Goal: Transaction & Acquisition: Book appointment/travel/reservation

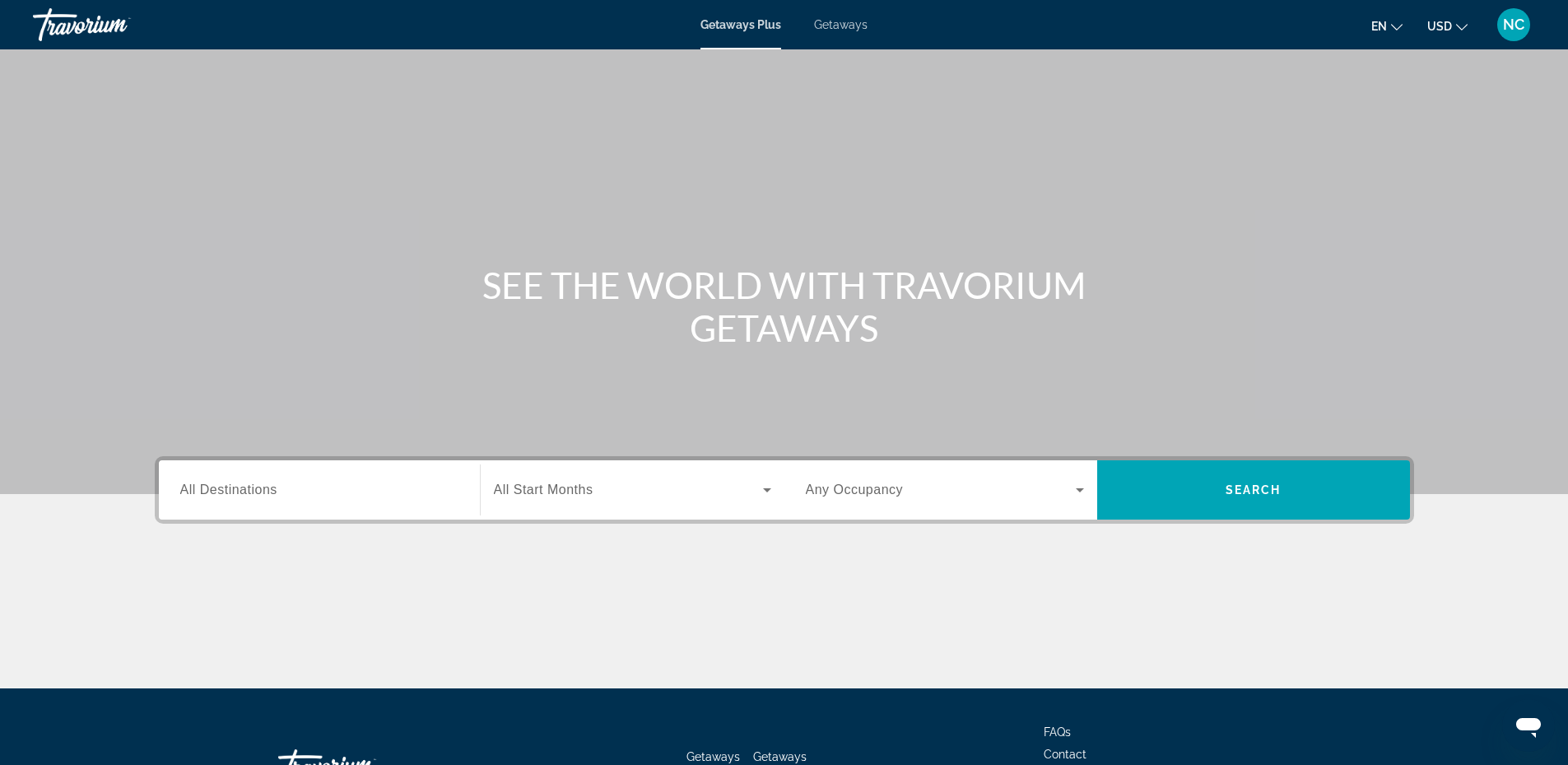
click at [438, 494] on input "Destination All Destinations" at bounding box center [319, 490] width 278 height 20
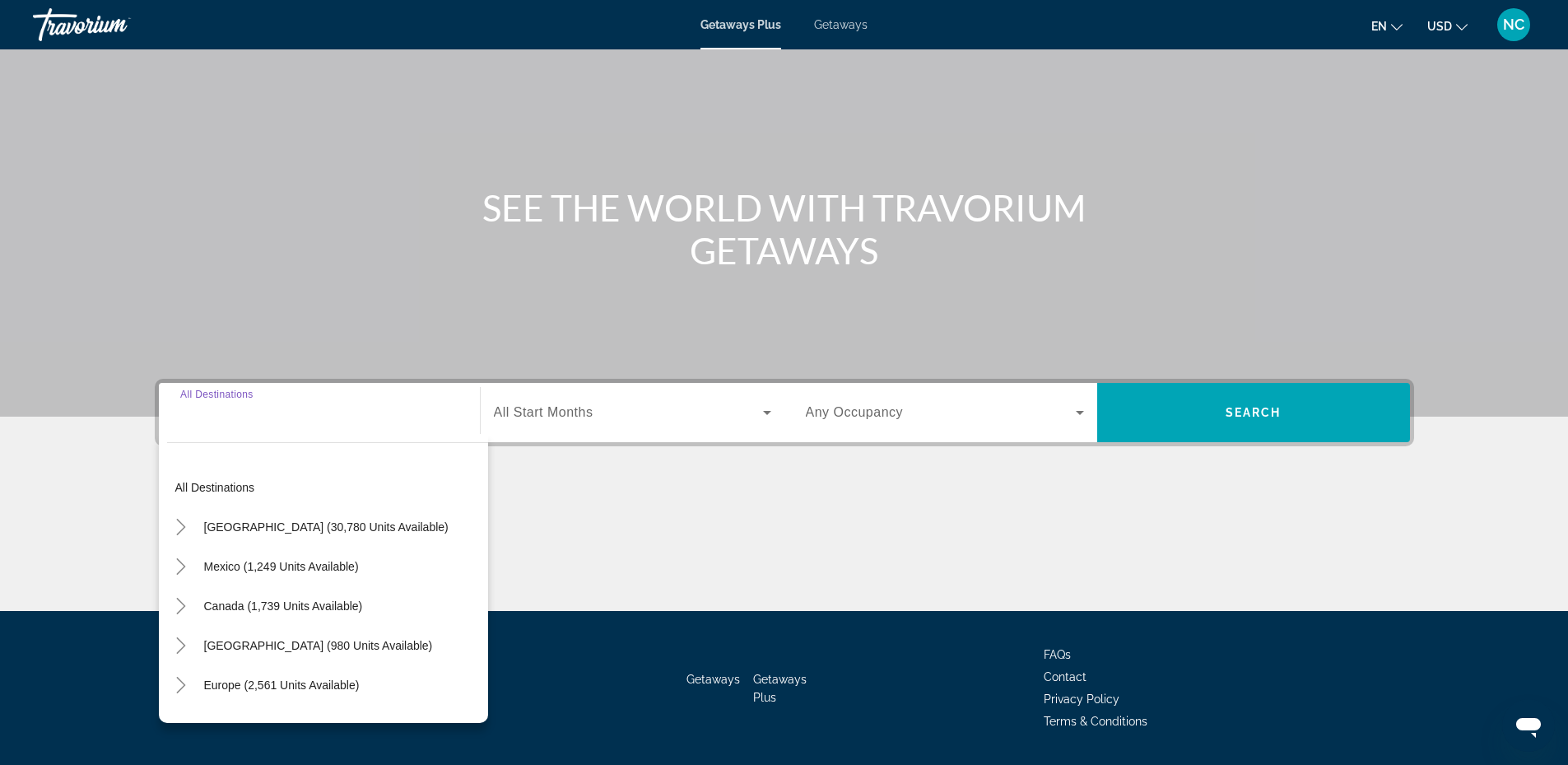
scroll to position [125, 0]
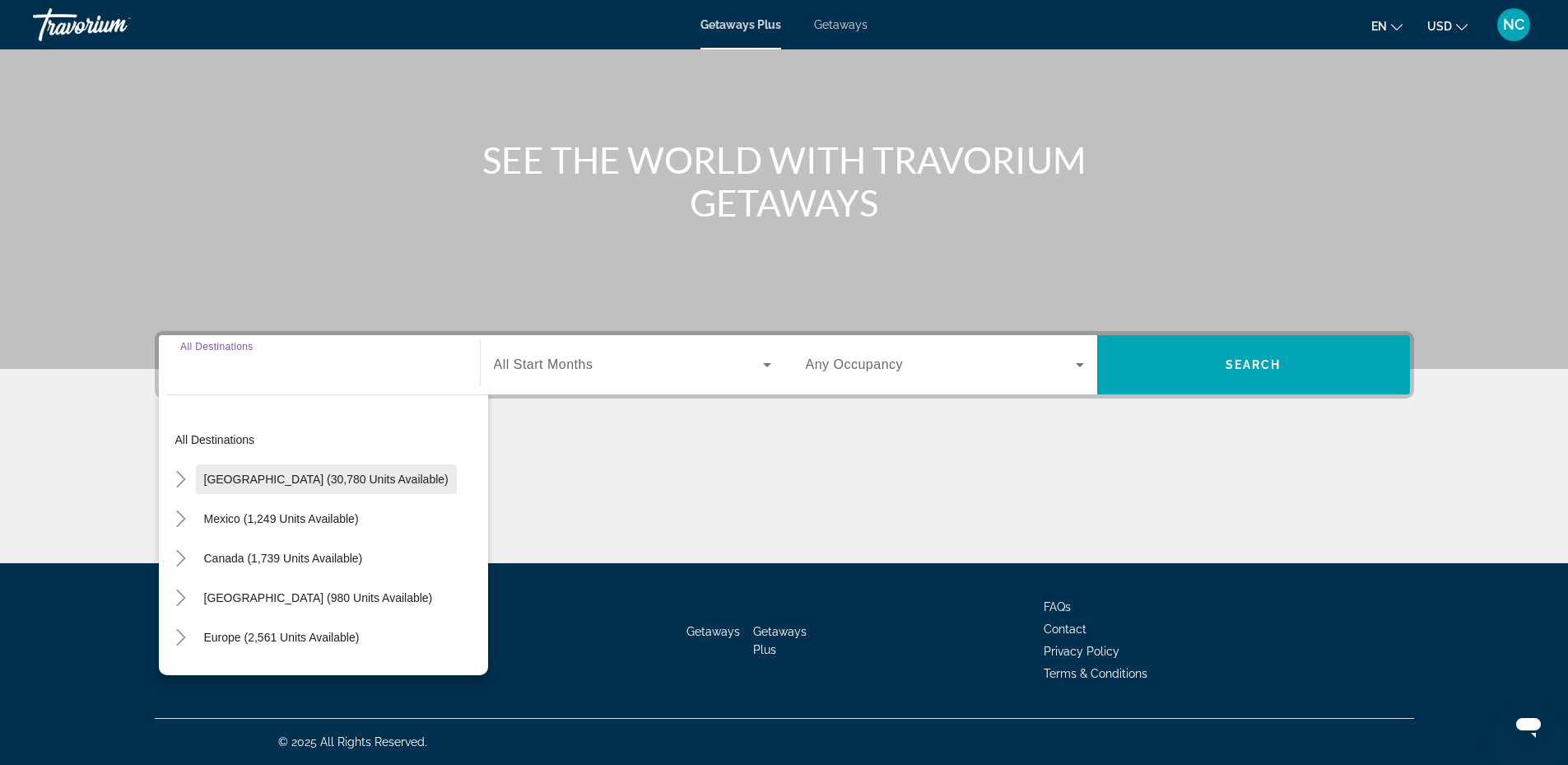
click at [268, 475] on span "[GEOGRAPHIC_DATA] (30,780 units available)" at bounding box center [326, 479] width 245 height 13
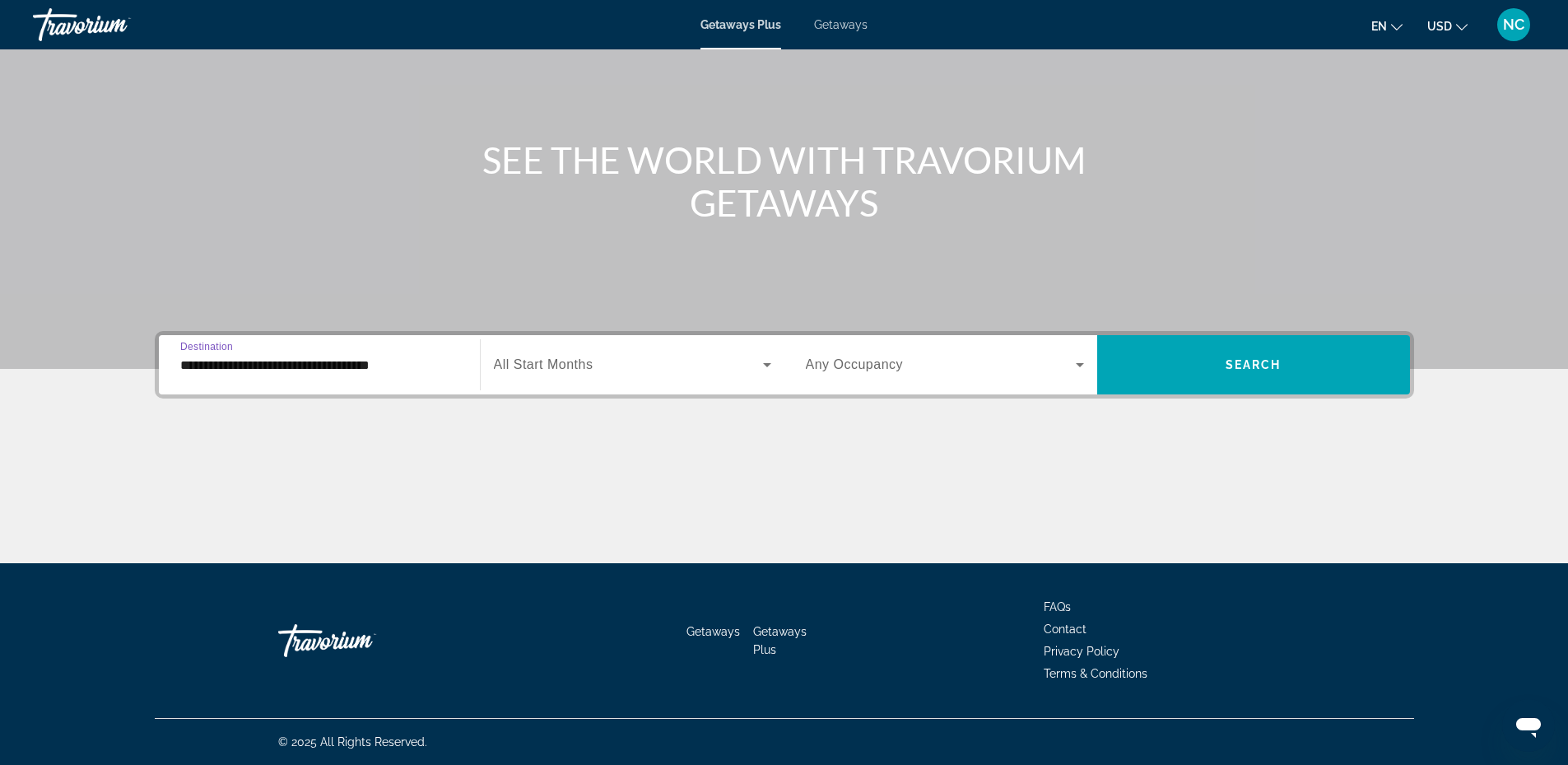
click at [364, 366] on input "**********" at bounding box center [319, 366] width 278 height 20
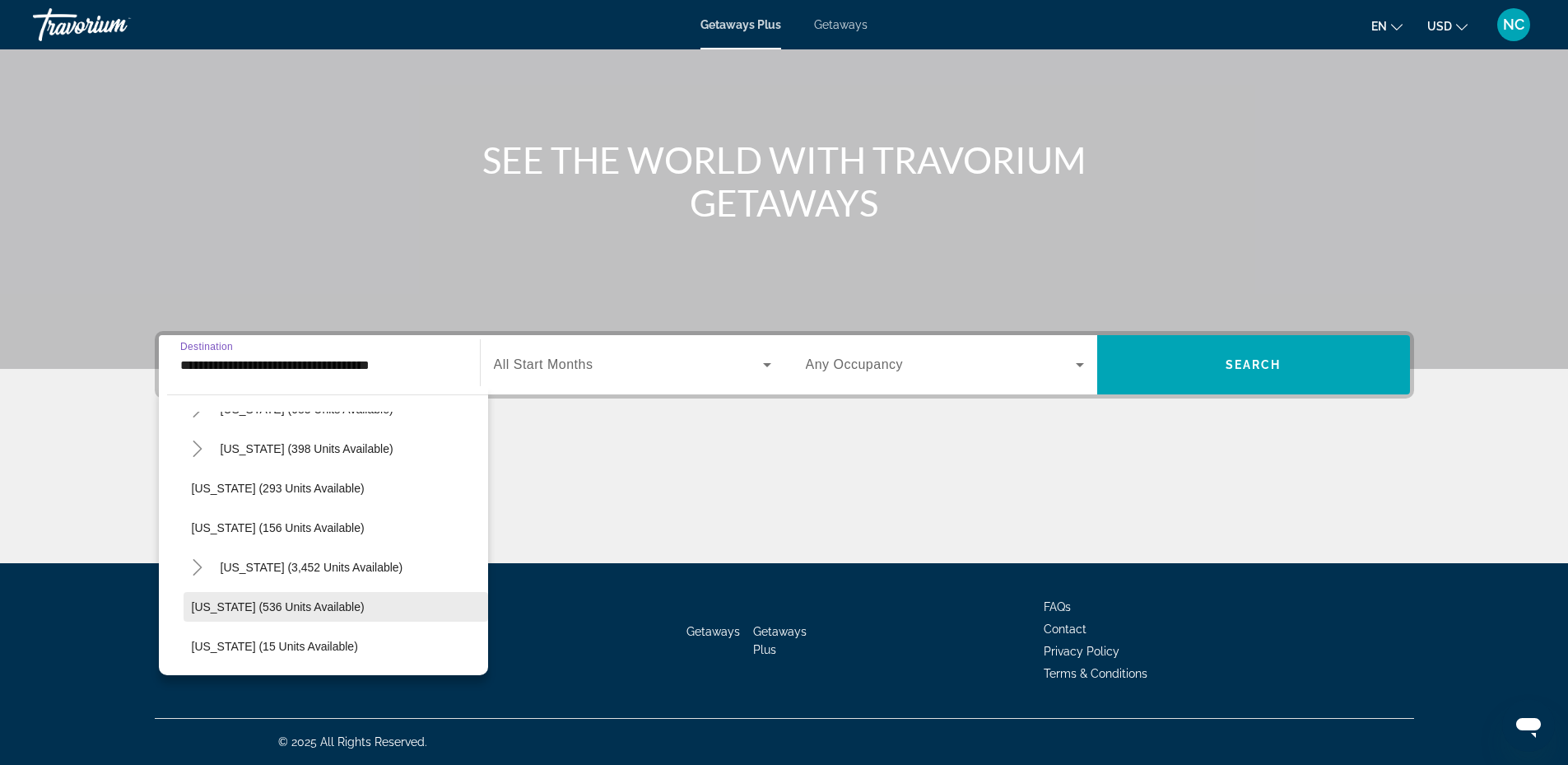
scroll to position [1317, 0]
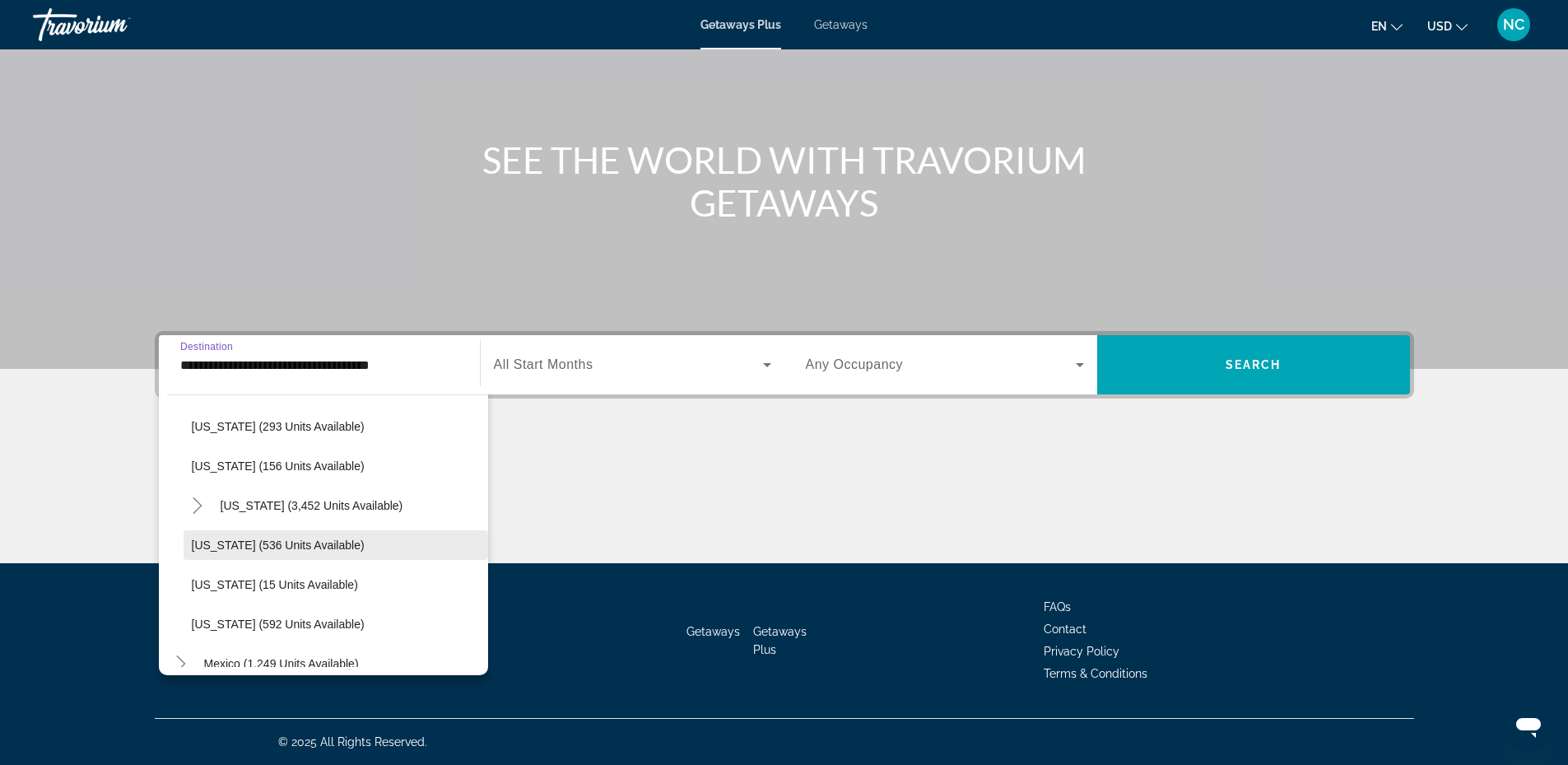
click at [344, 538] on span "[US_STATE] (536 units available)" at bounding box center [278, 544] width 173 height 13
type input "**********"
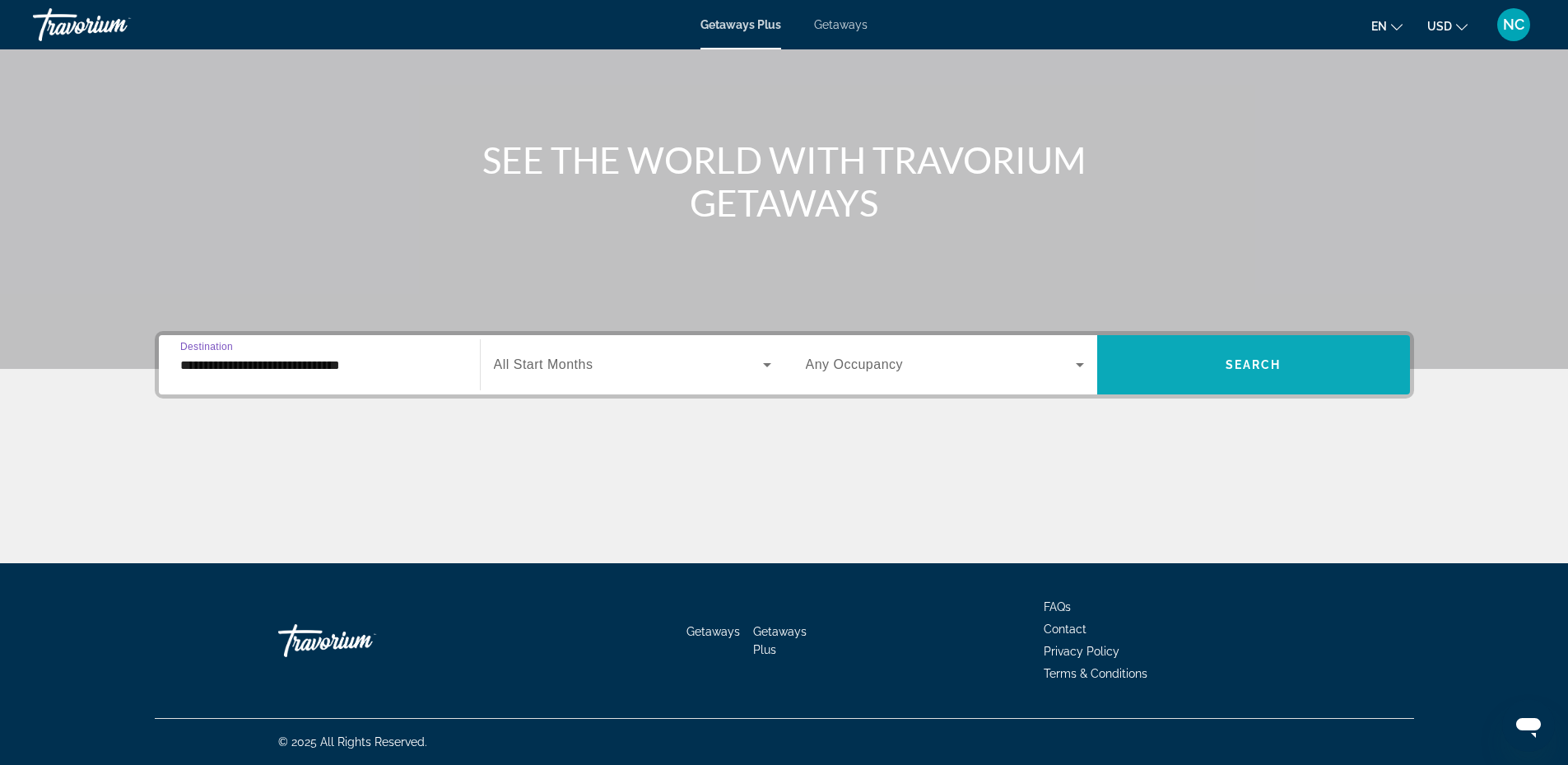
click at [1188, 366] on span "Search widget" at bounding box center [1254, 365] width 313 height 39
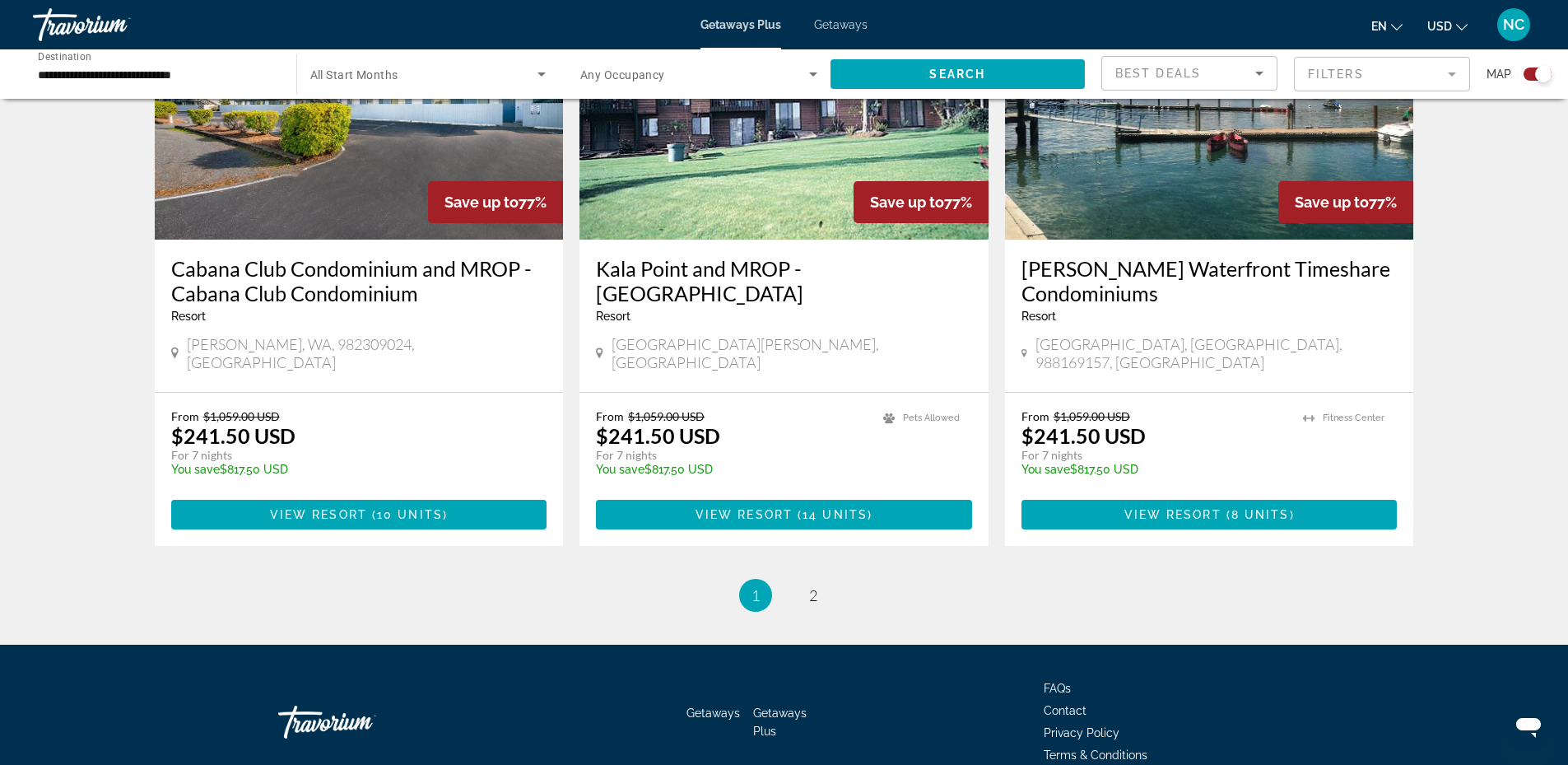
scroll to position [2484, 0]
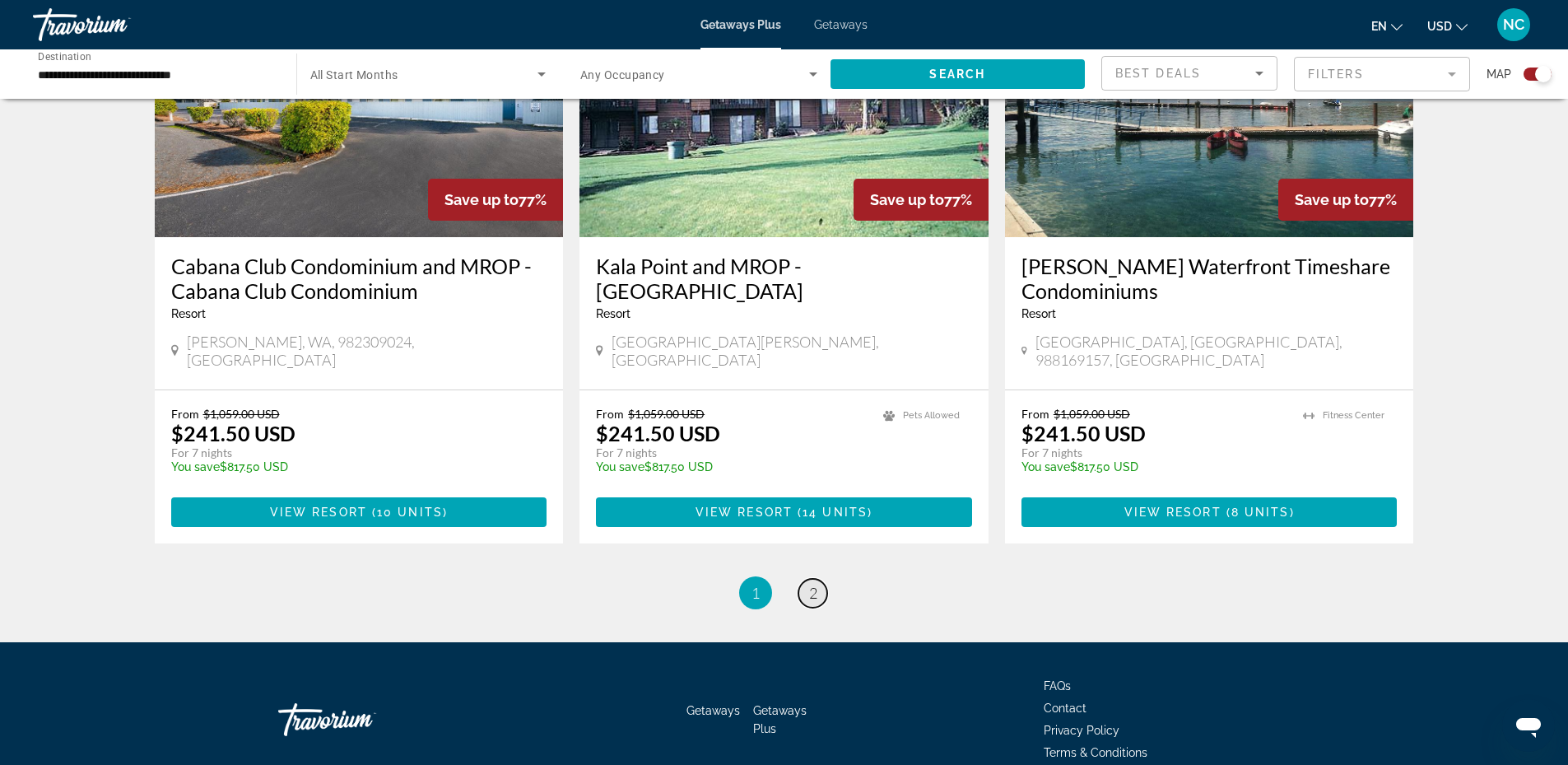
click at [805, 579] on link "page 2" at bounding box center [813, 593] width 28 height 28
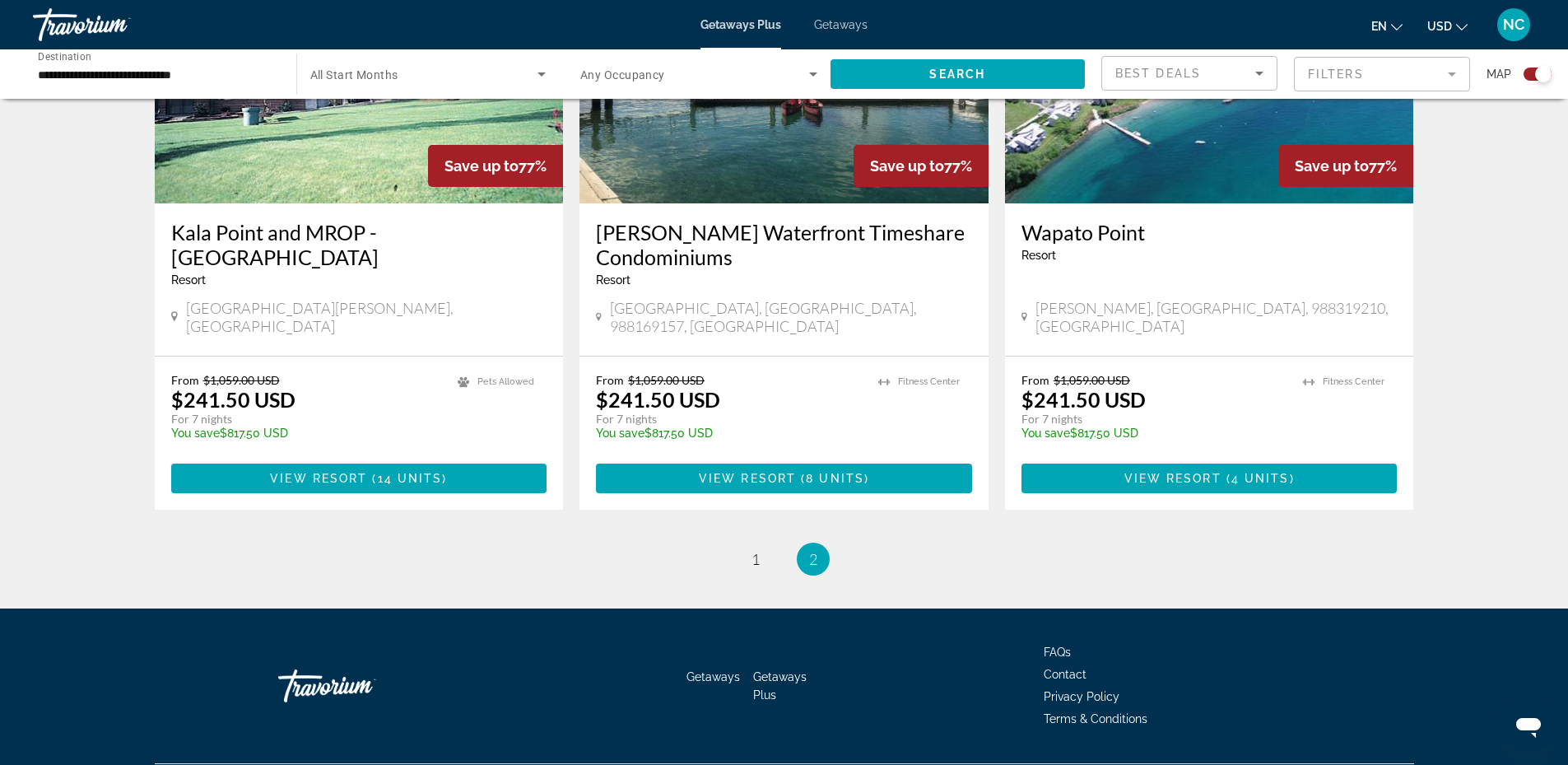
scroll to position [1339, 0]
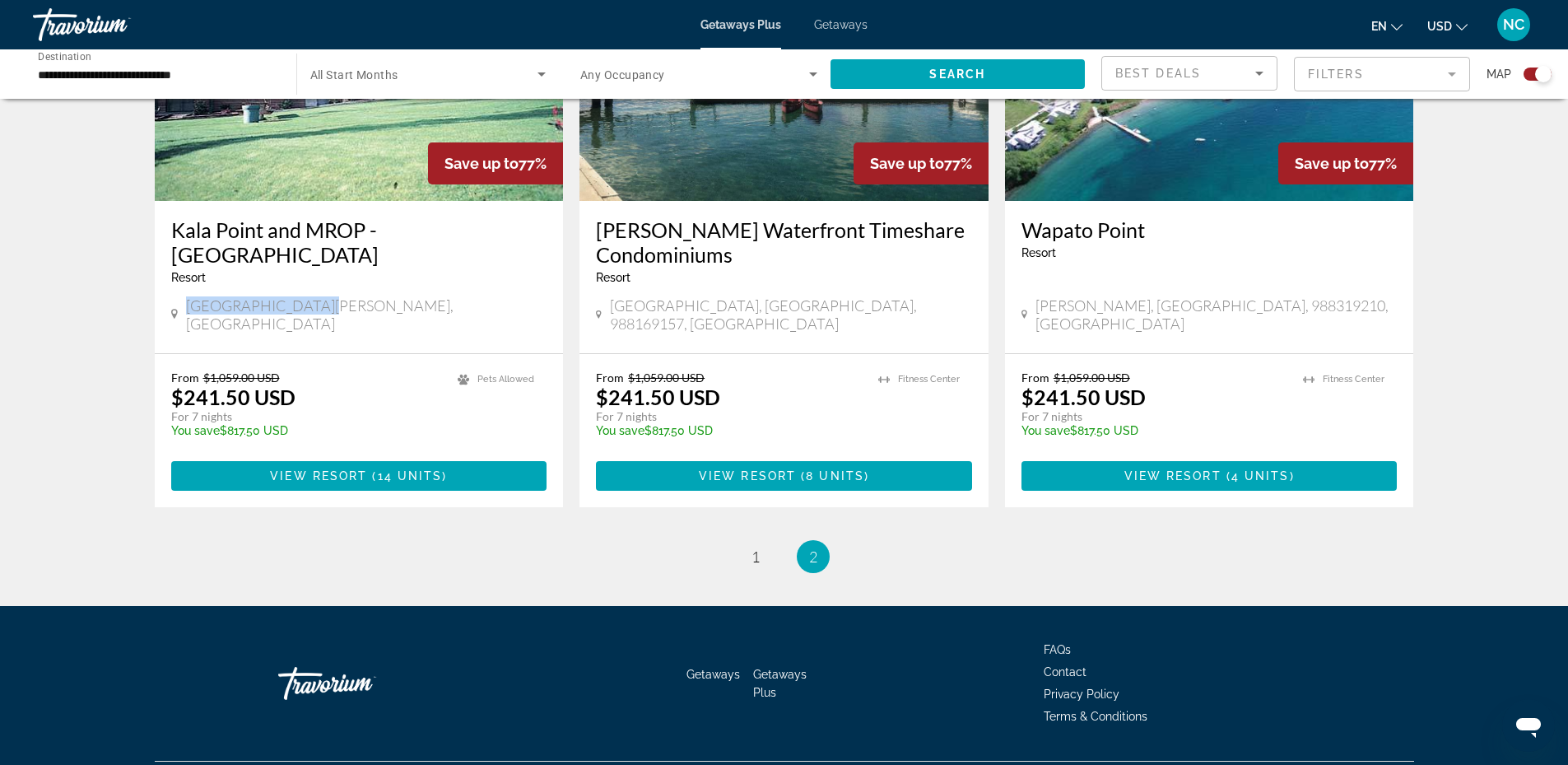
drag, startPoint x: 191, startPoint y: 279, endPoint x: 314, endPoint y: 286, distance: 123.2
click at [314, 296] on span "[GEOGRAPHIC_DATA][PERSON_NAME], [GEOGRAPHIC_DATA]" at bounding box center [366, 314] width 360 height 36
drag, startPoint x: 314, startPoint y: 286, endPoint x: 293, endPoint y: 283, distance: 21.2
copy span "[GEOGRAPHIC_DATA][PERSON_NAME], [GEOGRAPHIC_DATA],"
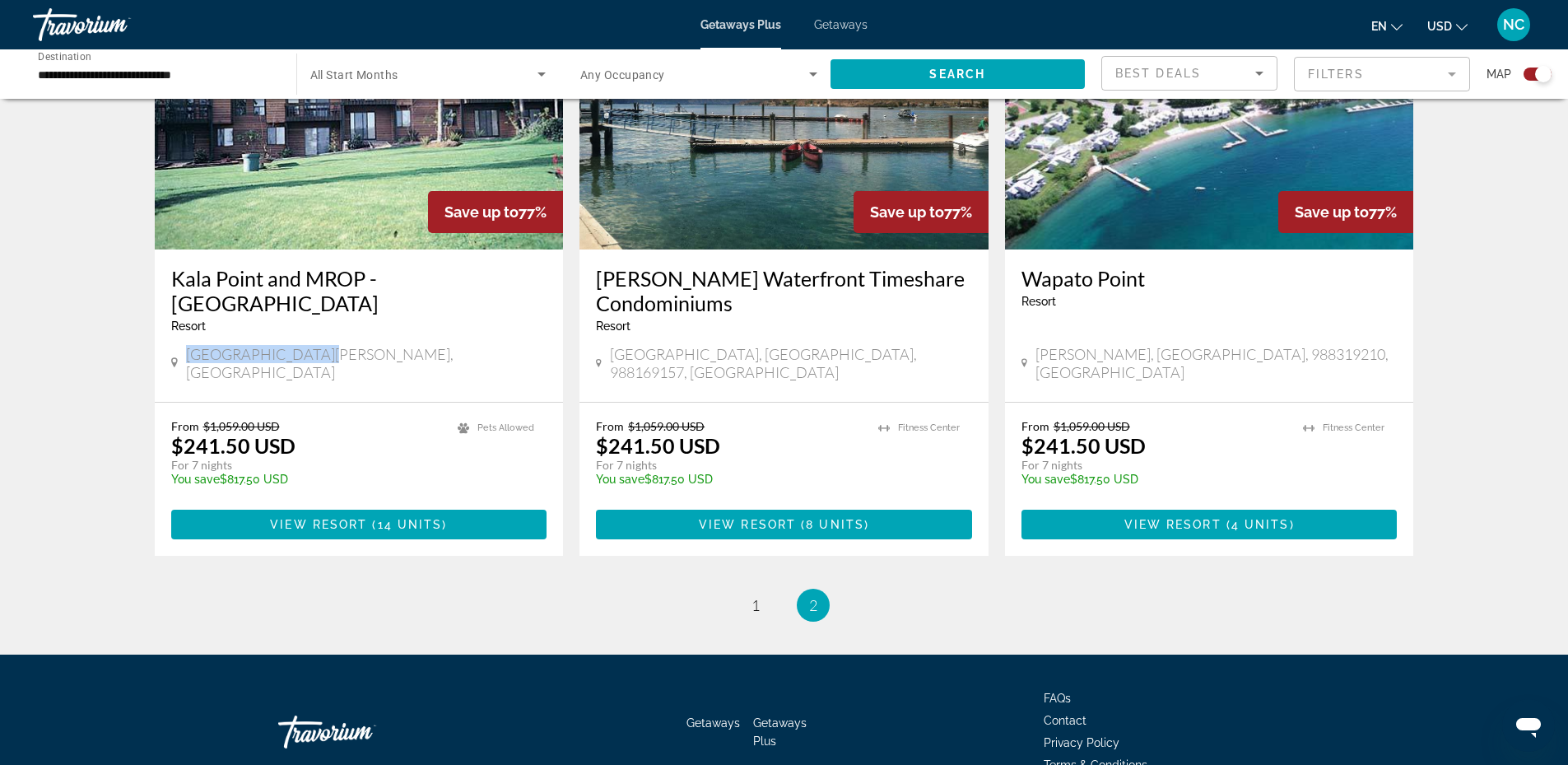
scroll to position [1317, 0]
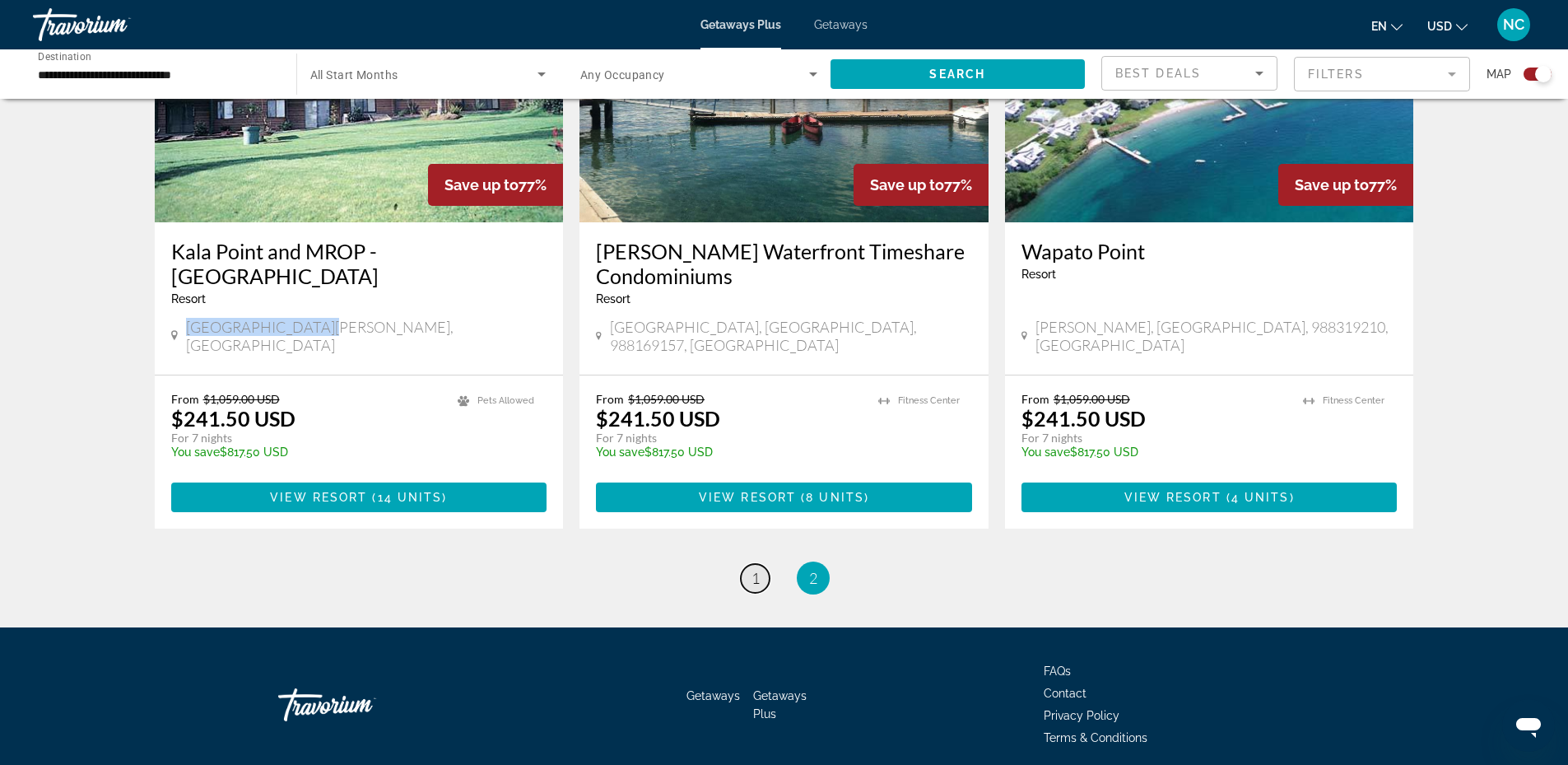
click at [761, 564] on link "page 1" at bounding box center [755, 578] width 28 height 28
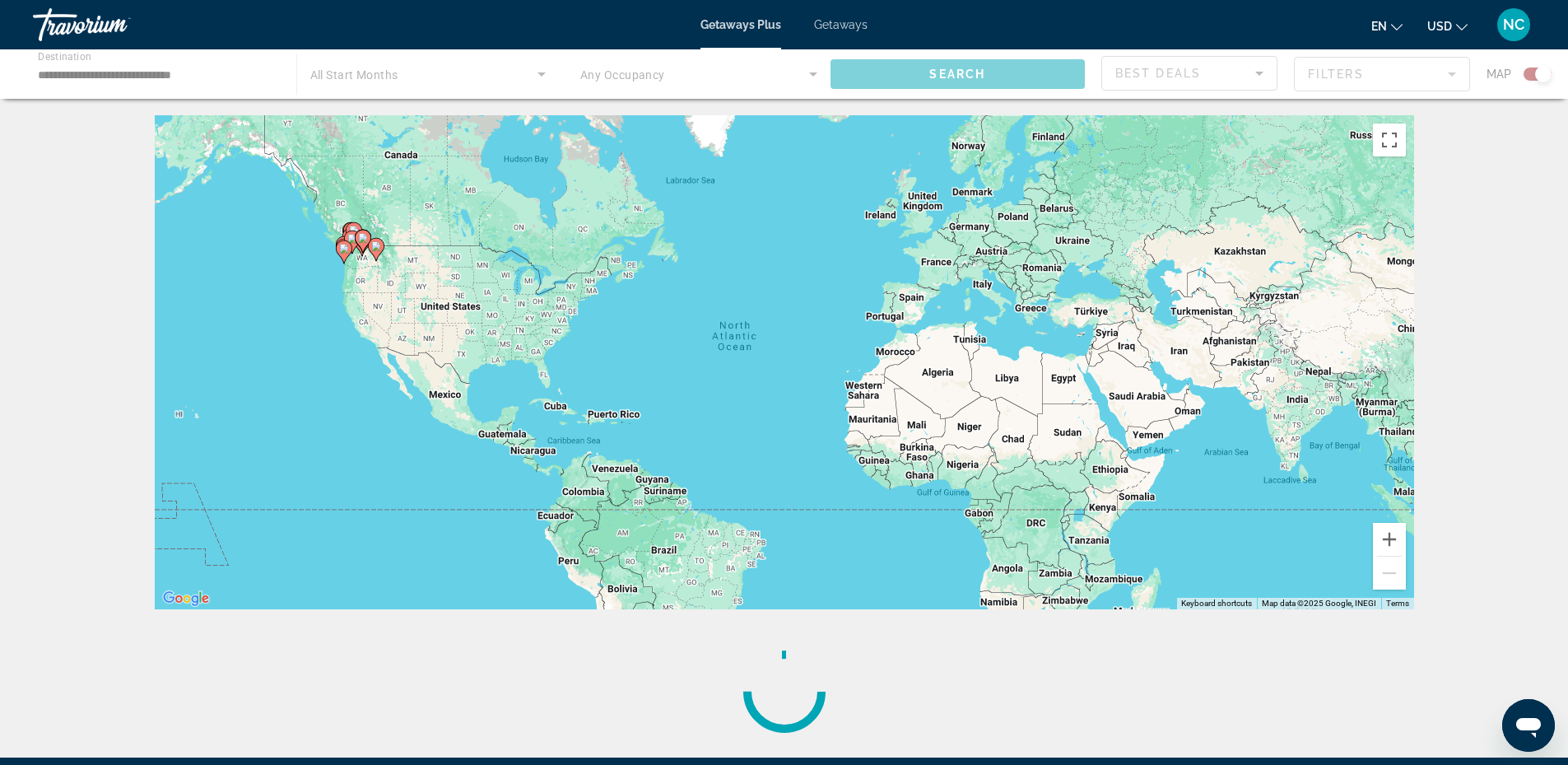
scroll to position [194, 0]
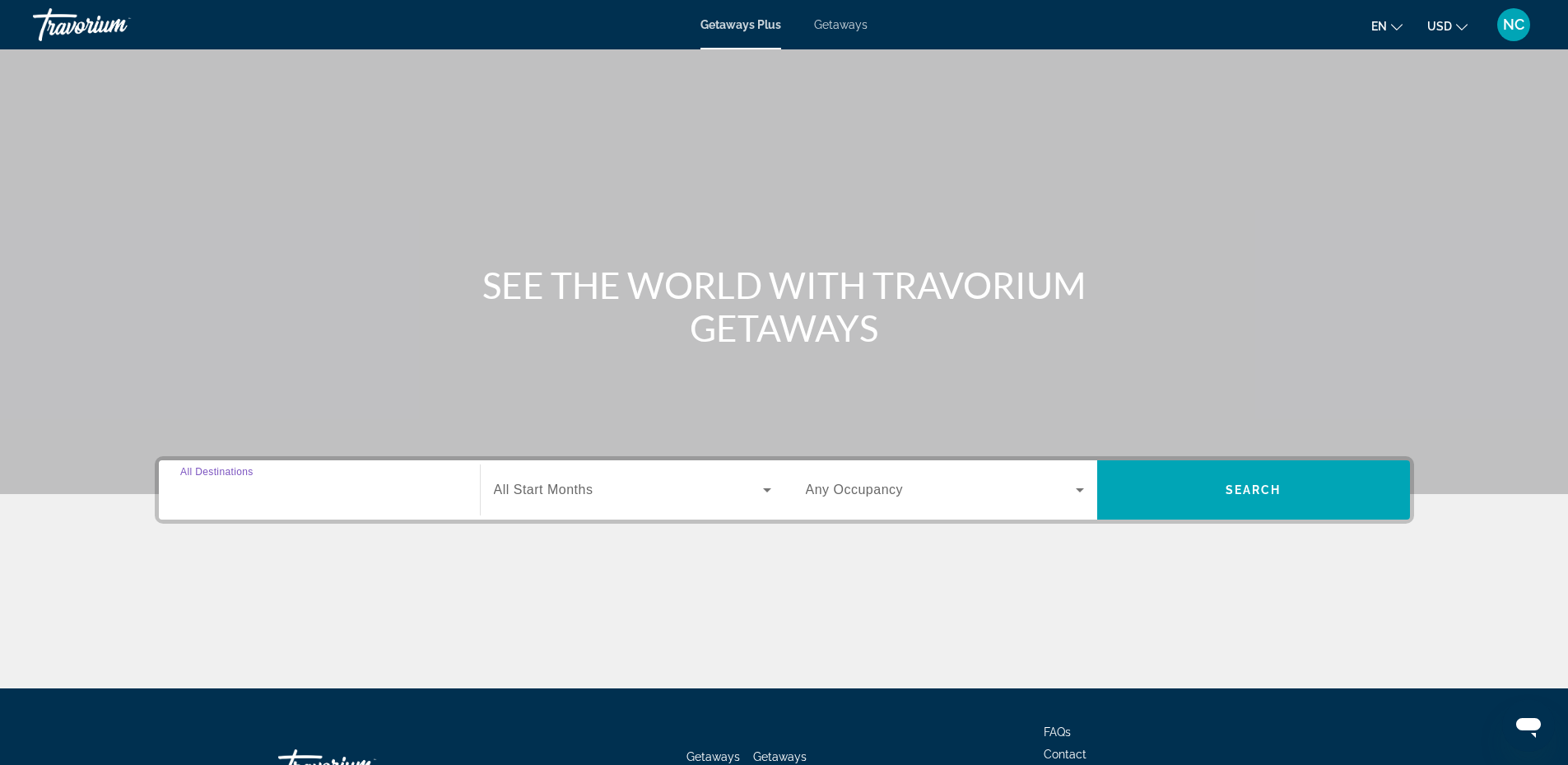
click at [232, 498] on input "Destination All Destinations" at bounding box center [319, 490] width 278 height 20
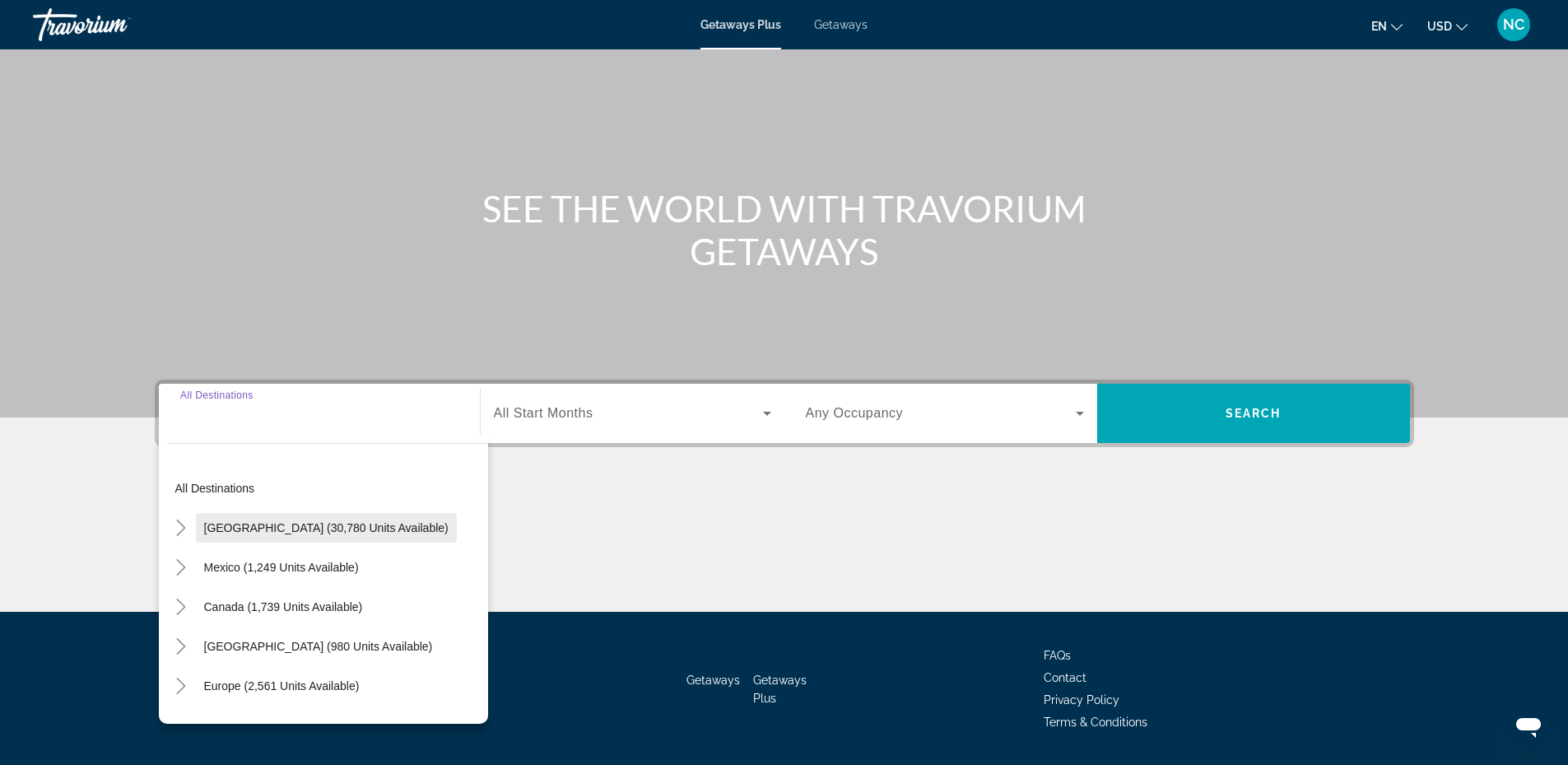
scroll to position [125, 0]
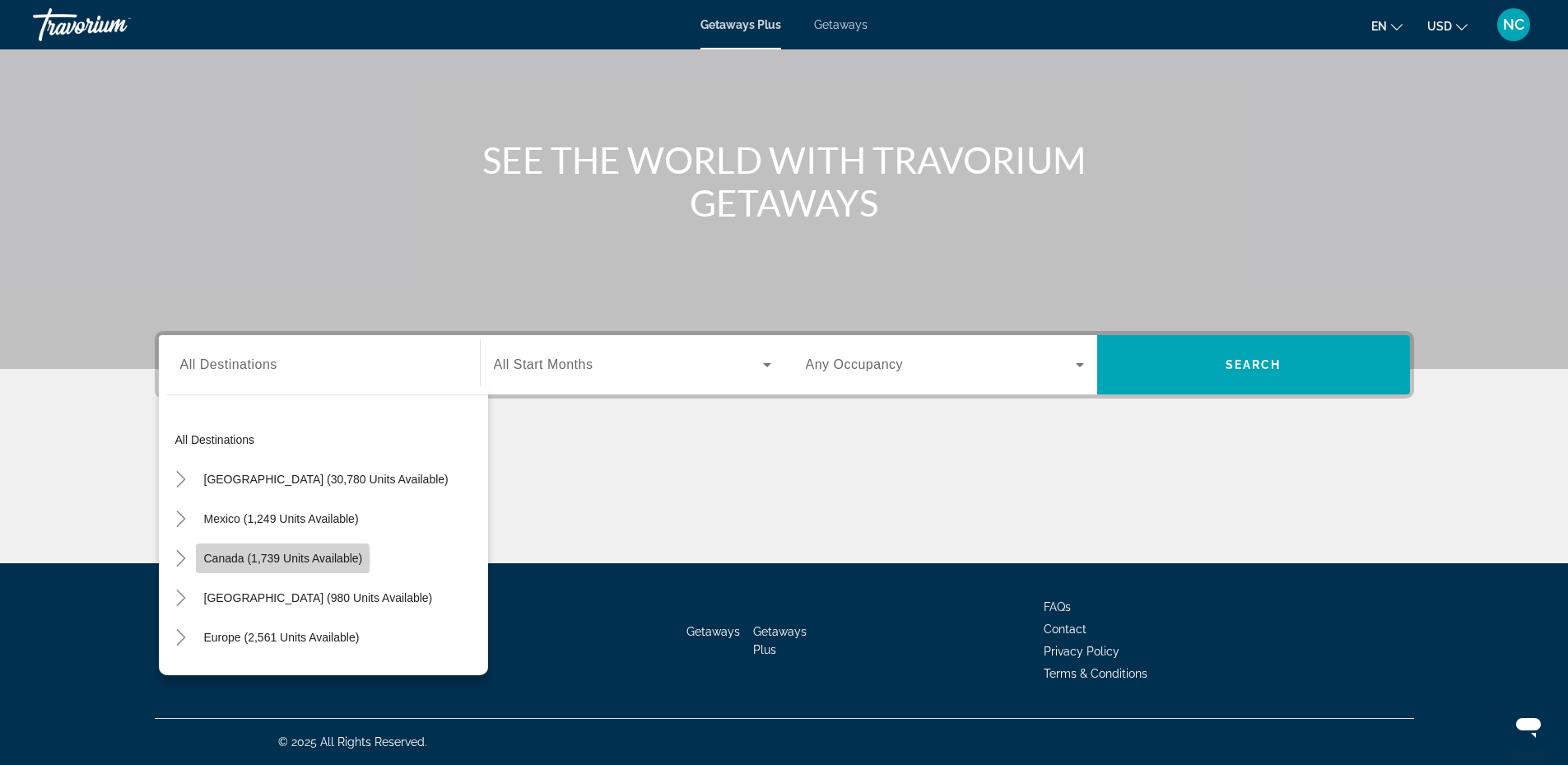
click at [277, 559] on span "Canada (1,739 units available)" at bounding box center [284, 558] width 159 height 13
type input "**********"
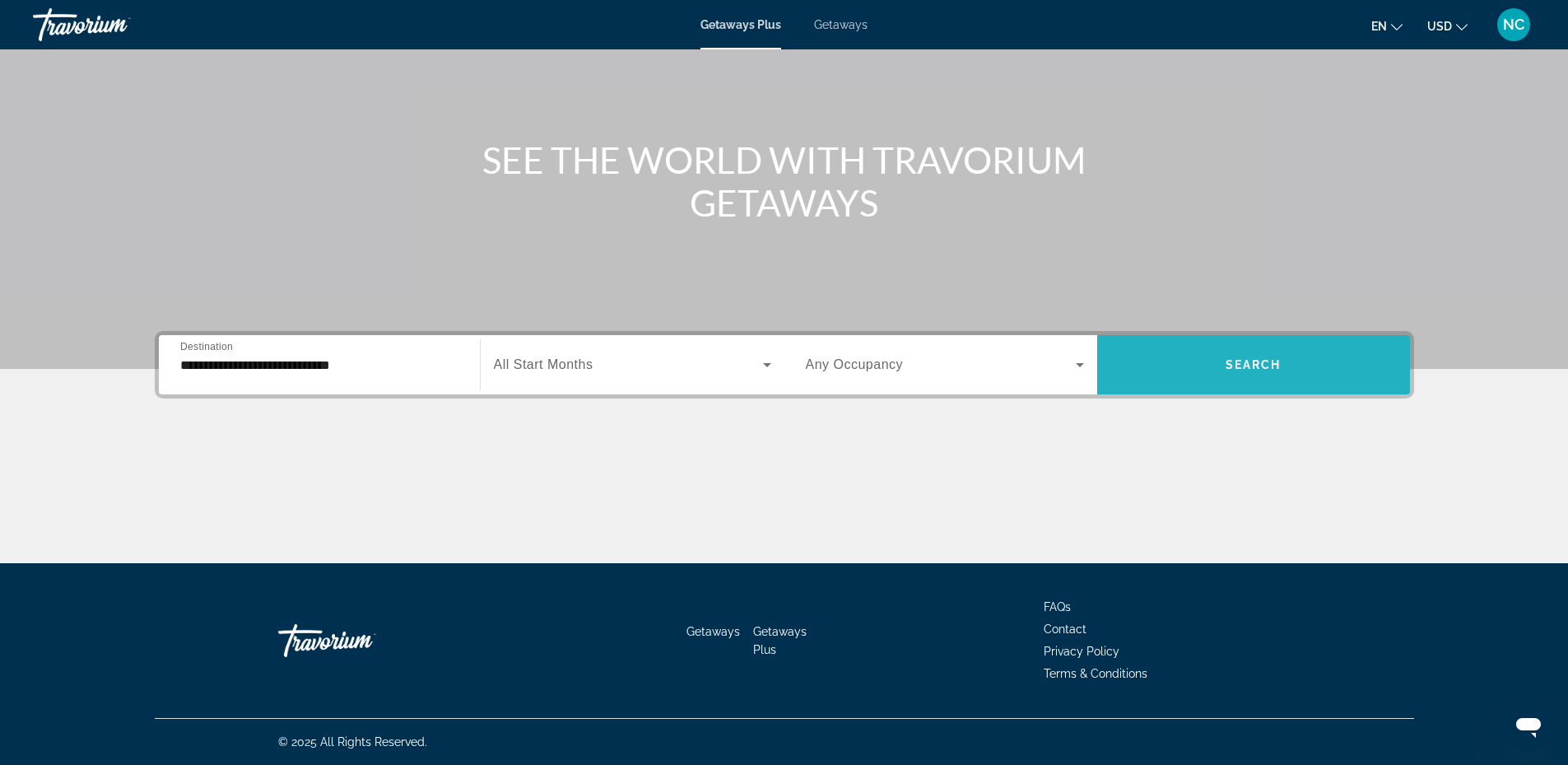
click at [1287, 375] on span "Search widget" at bounding box center [1254, 365] width 313 height 39
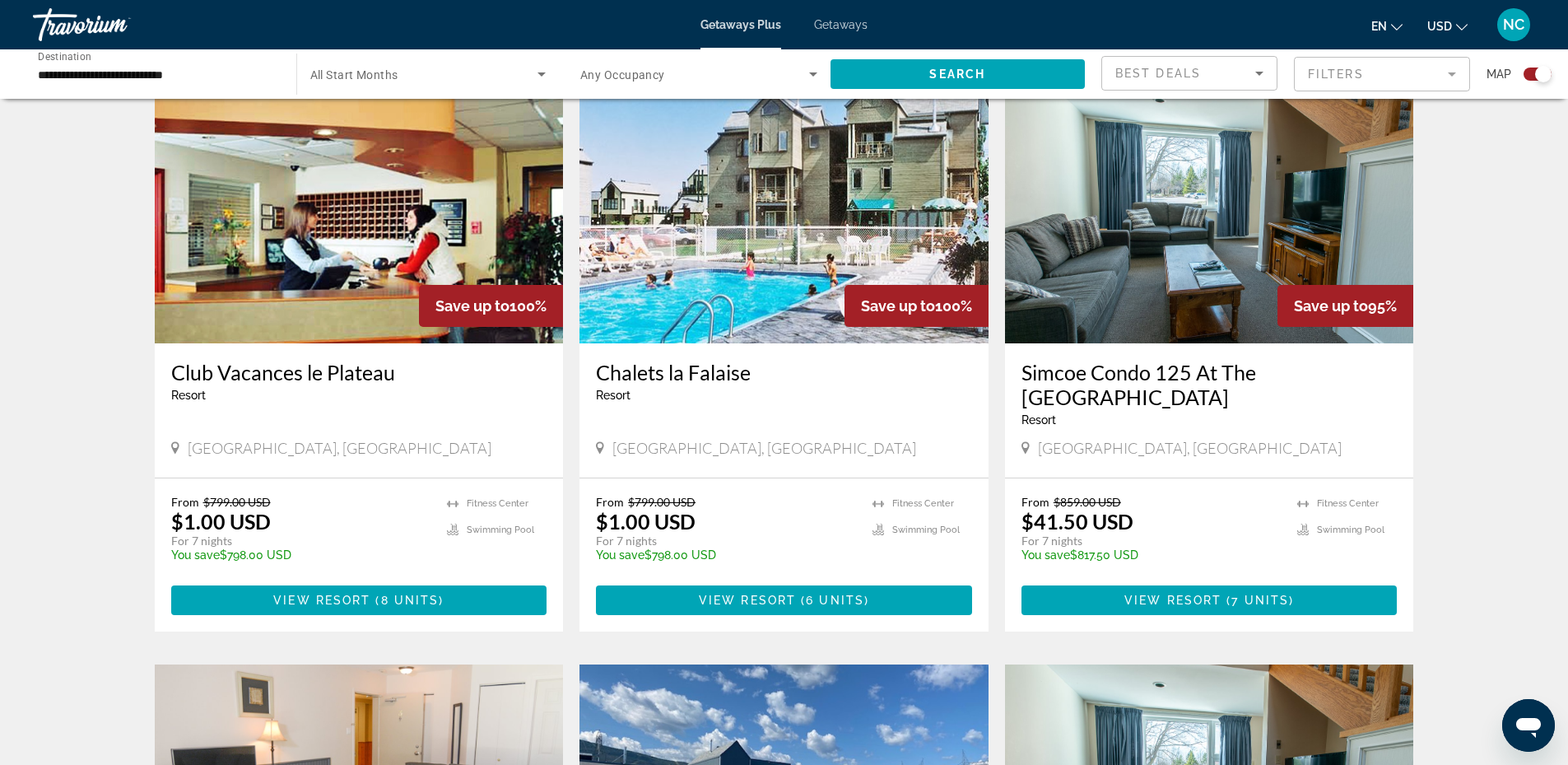
scroll to position [1165, 0]
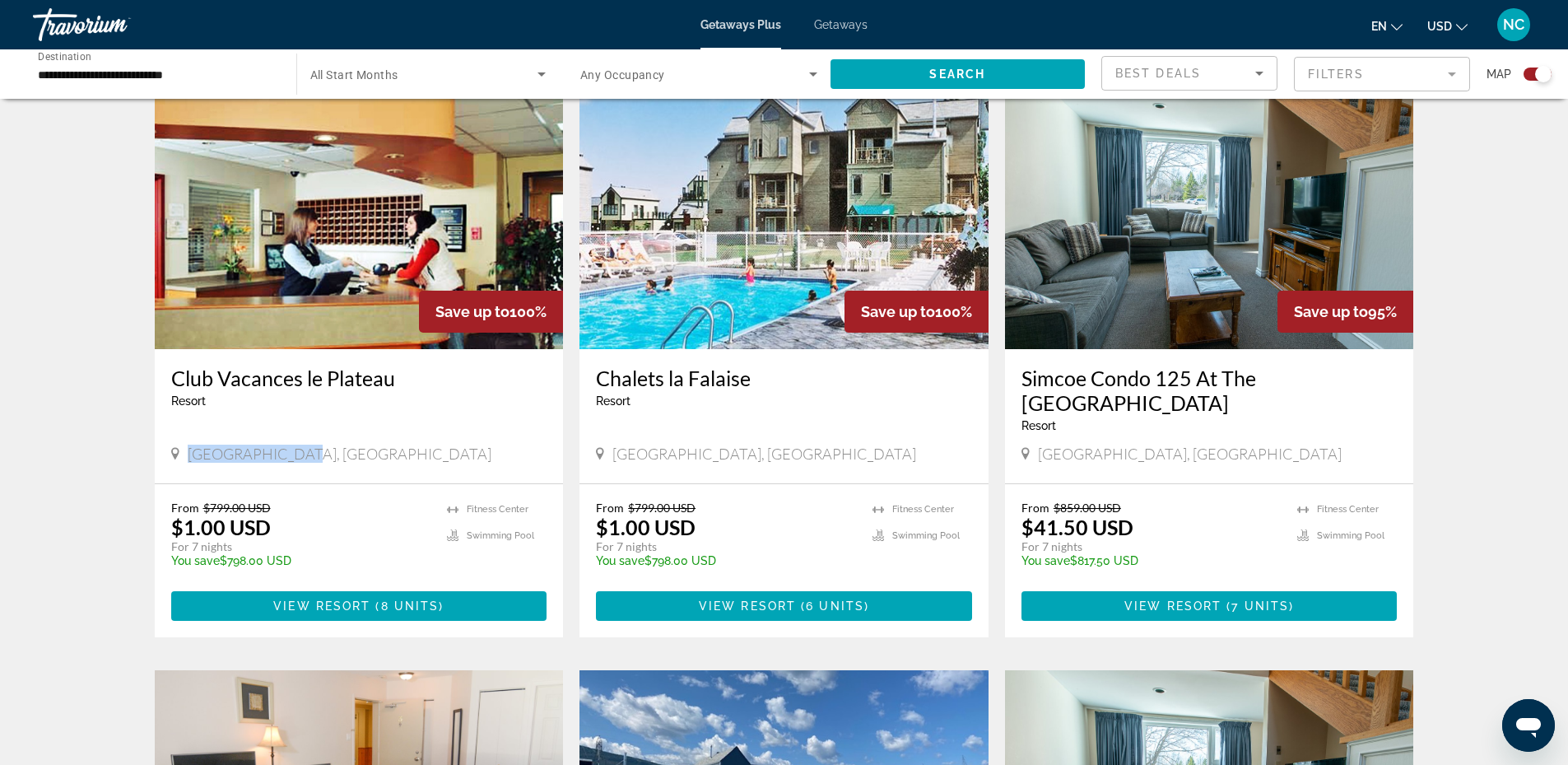
drag, startPoint x: 302, startPoint y: 453, endPoint x: 185, endPoint y: 465, distance: 117.6
click at [185, 465] on div "Beaupre, Canada" at bounding box center [358, 455] width 376 height 22
drag, startPoint x: 185, startPoint y: 465, endPoint x: 262, endPoint y: 459, distance: 77.2
copy span "Beaupre, Canada"
drag, startPoint x: 1186, startPoint y: 452, endPoint x: 1042, endPoint y: 463, distance: 144.4
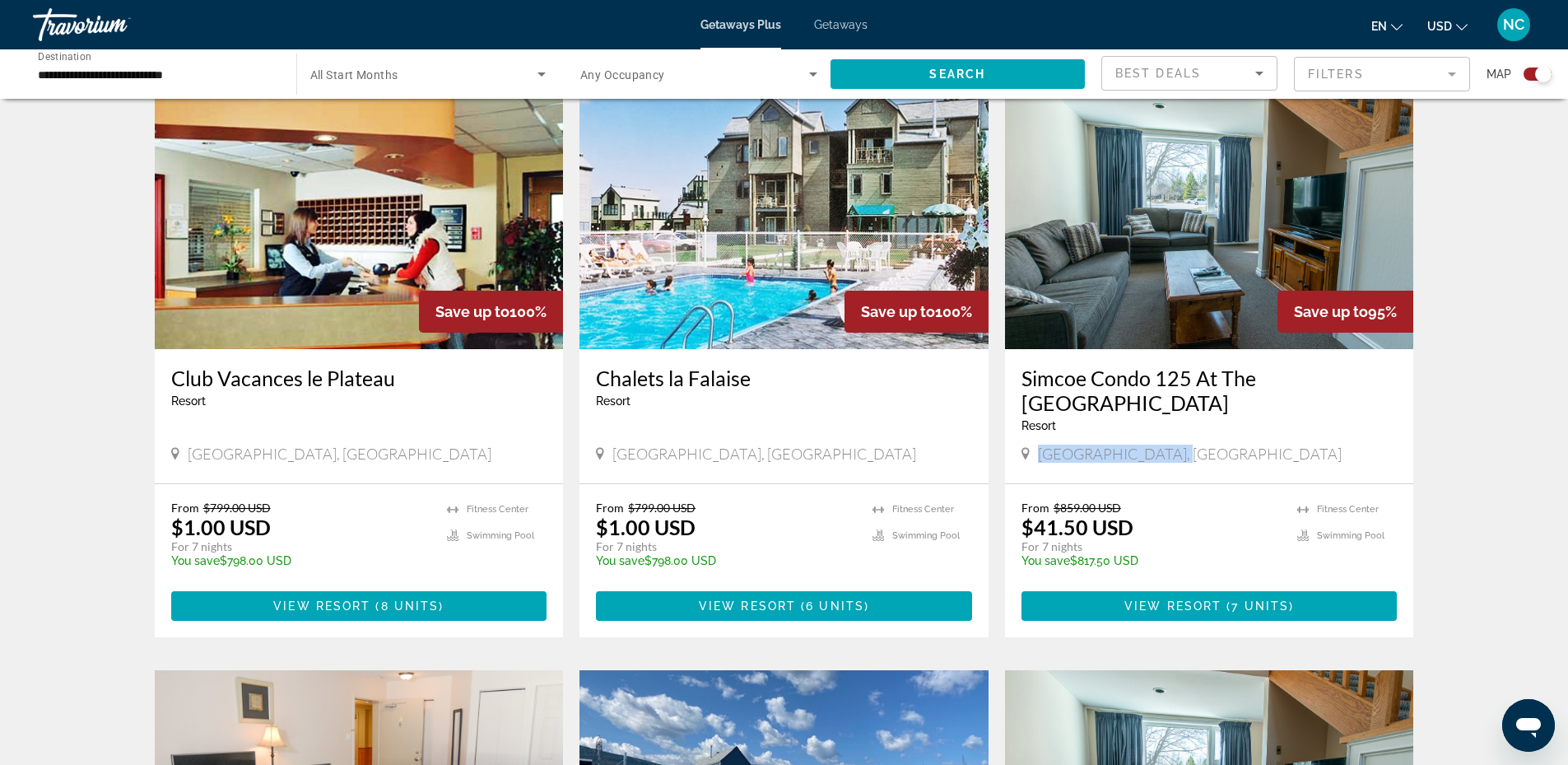
click at [1042, 463] on div "Collingwood, Canada" at bounding box center [1209, 455] width 376 height 22
copy span "Collingwood, Canada"
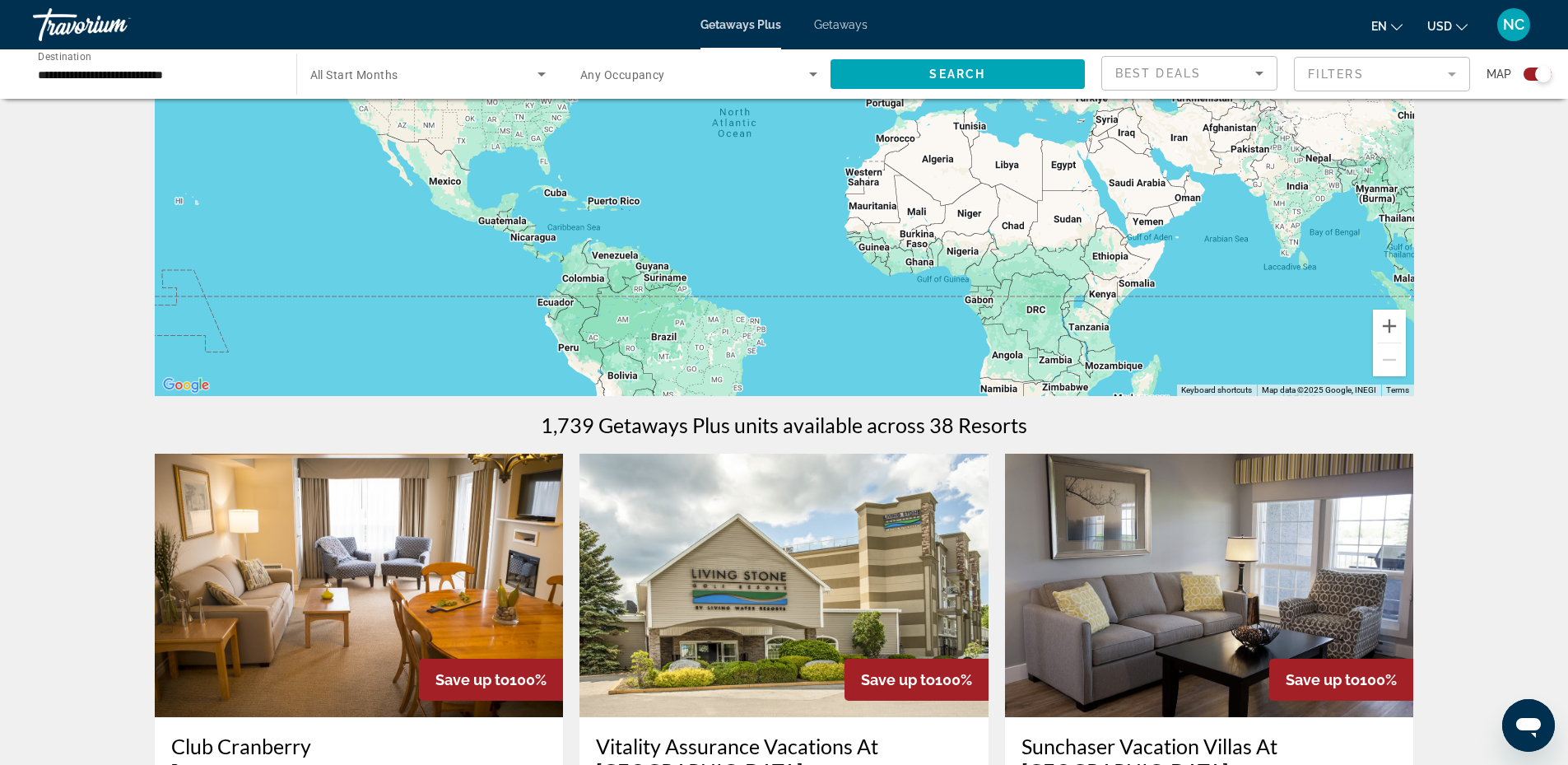
scroll to position [95, 0]
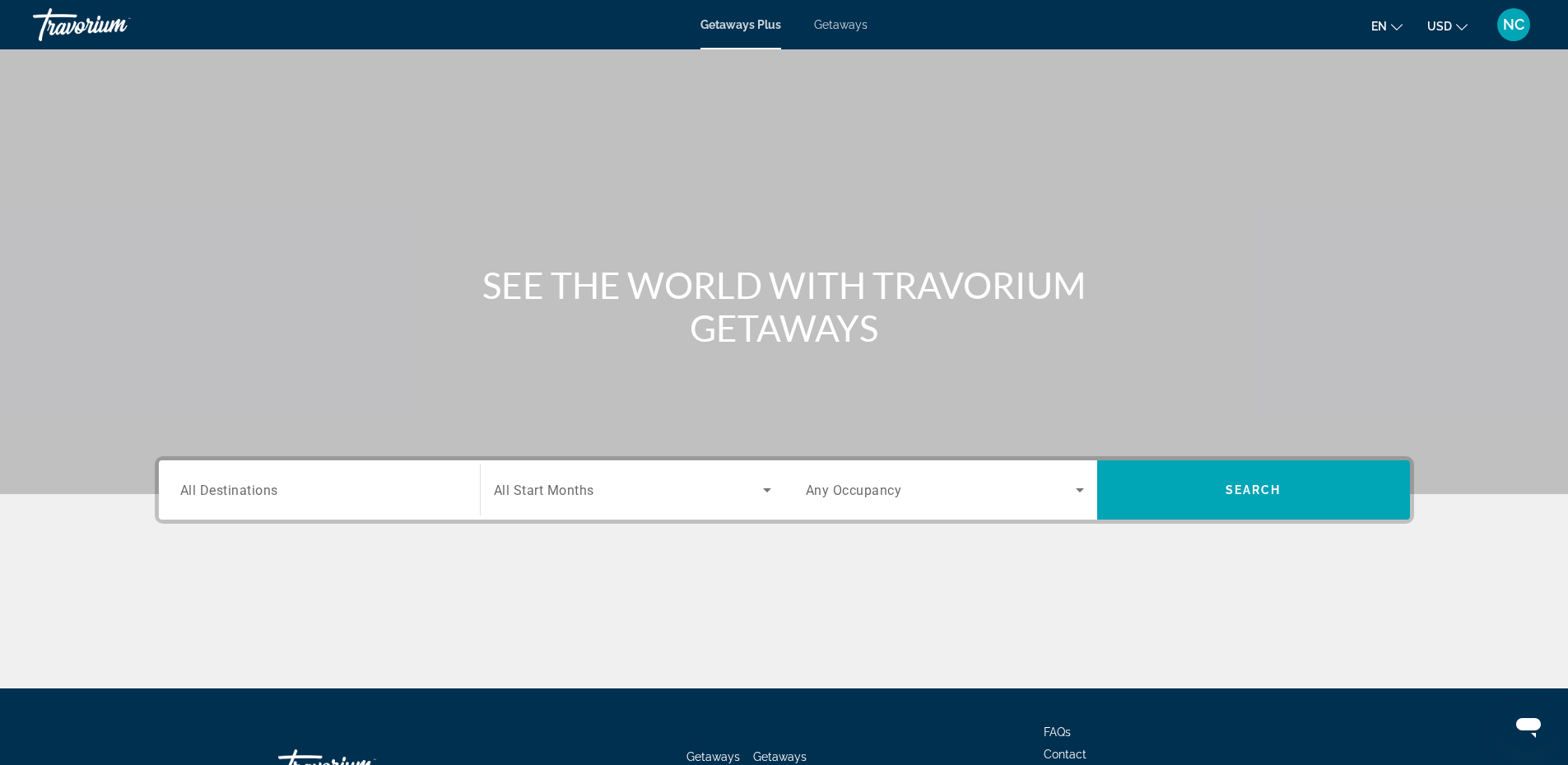
click at [308, 495] on input "Destination All Destinations" at bounding box center [319, 490] width 278 height 20
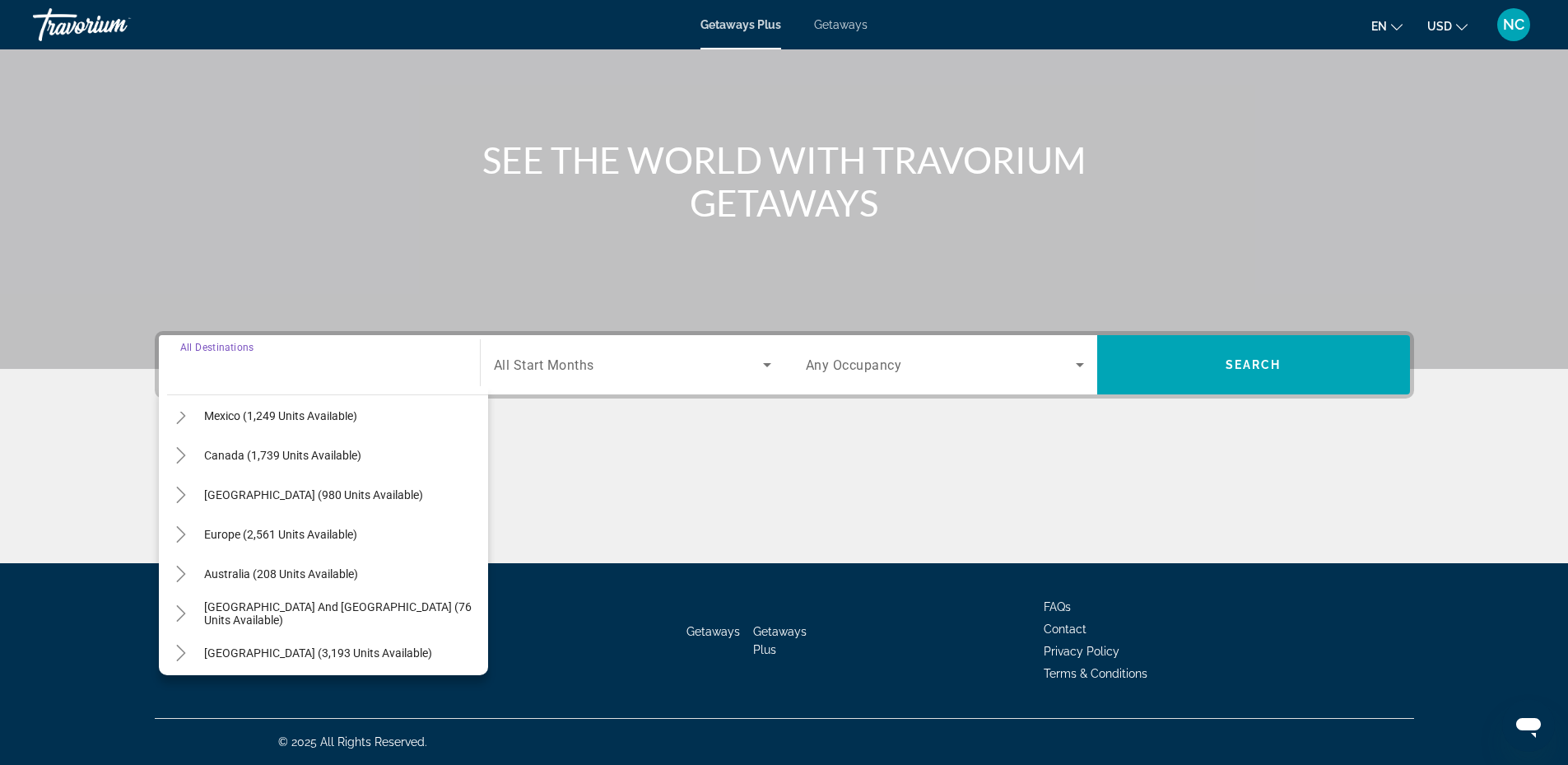
scroll to position [102, 0]
click at [252, 532] on span "Europe (2,561 units available)" at bounding box center [281, 535] width 153 height 13
type input "**********"
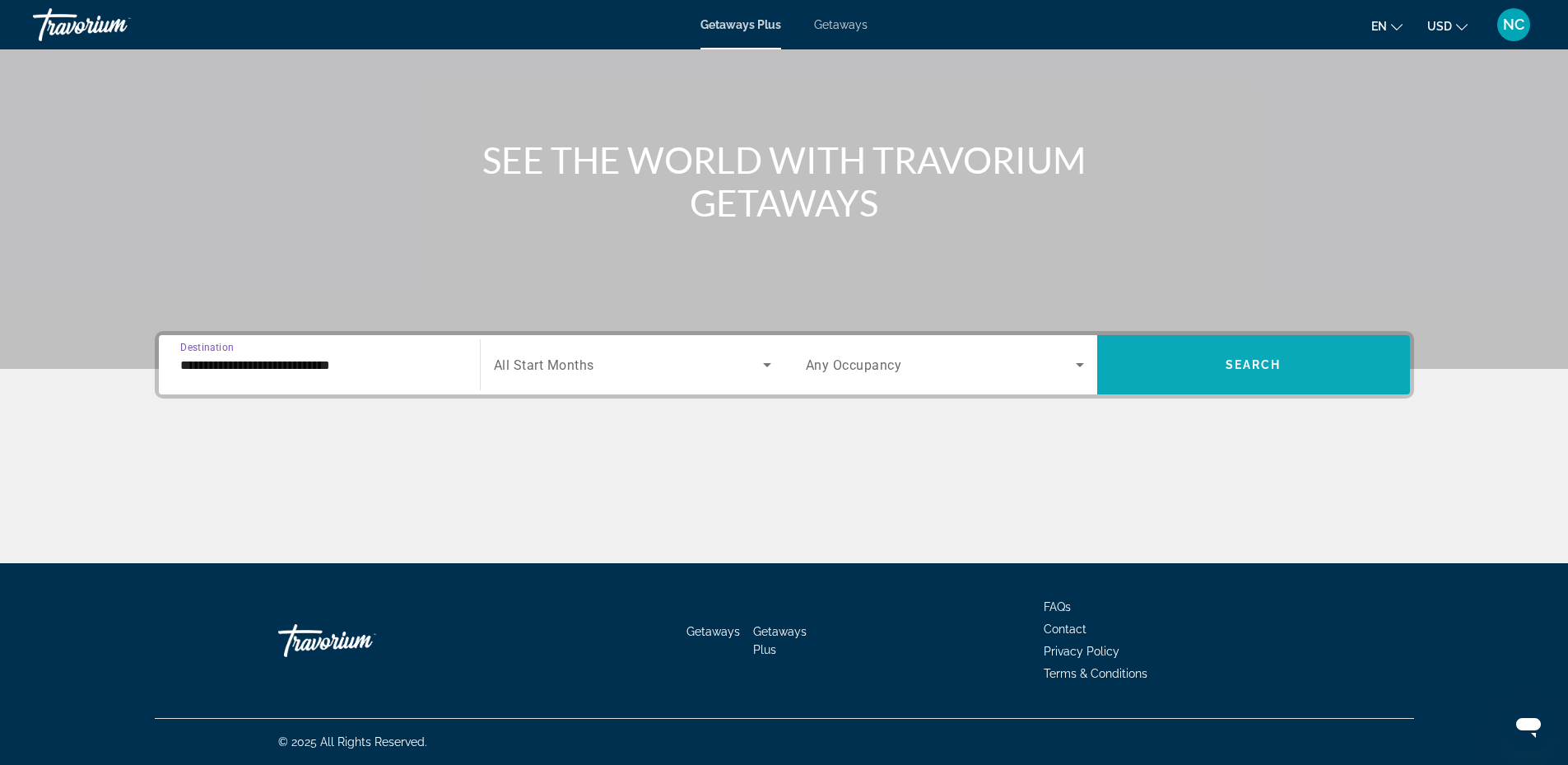
click at [1253, 367] on span "Search" at bounding box center [1253, 365] width 56 height 13
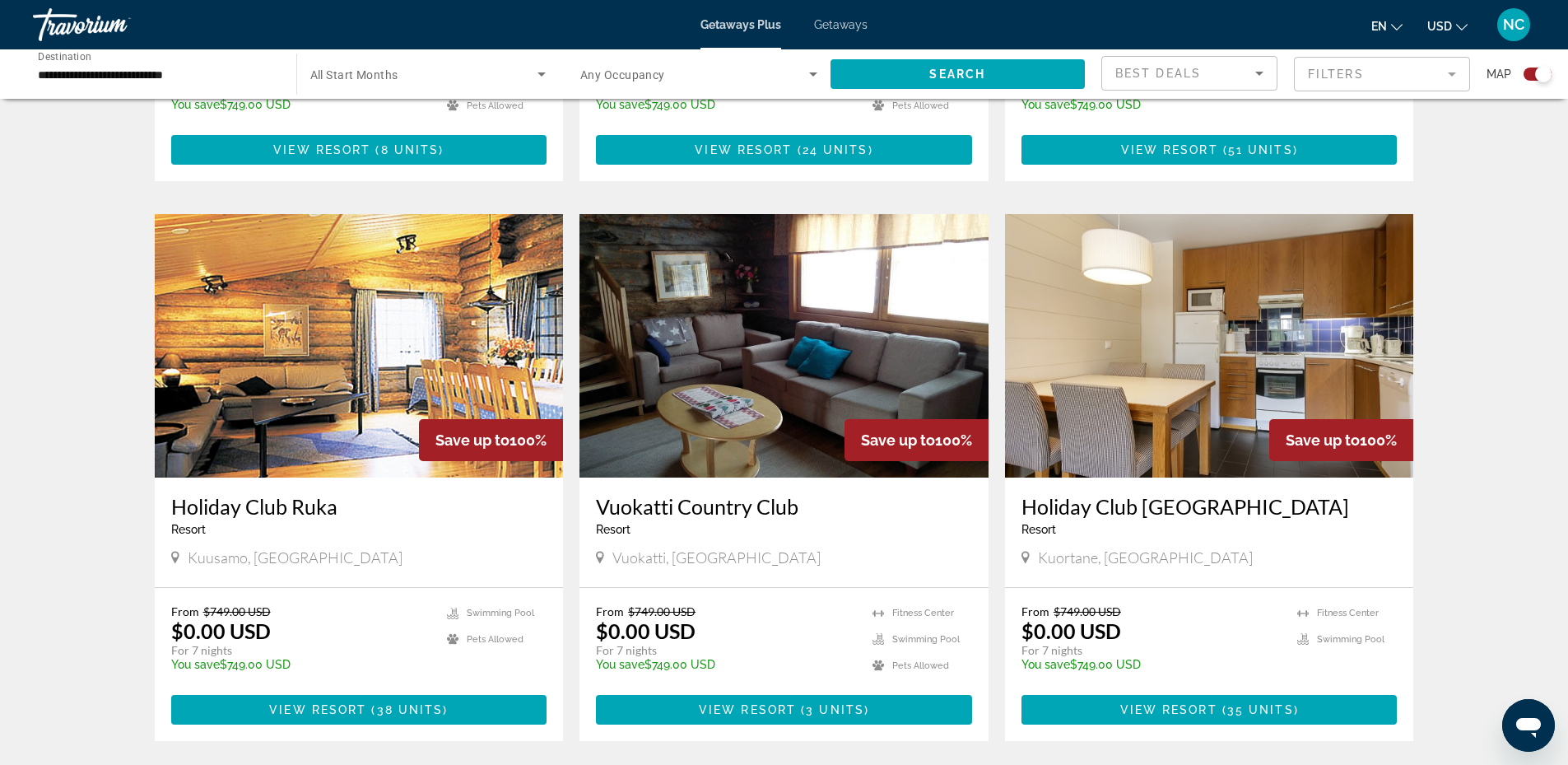
scroll to position [1339, 0]
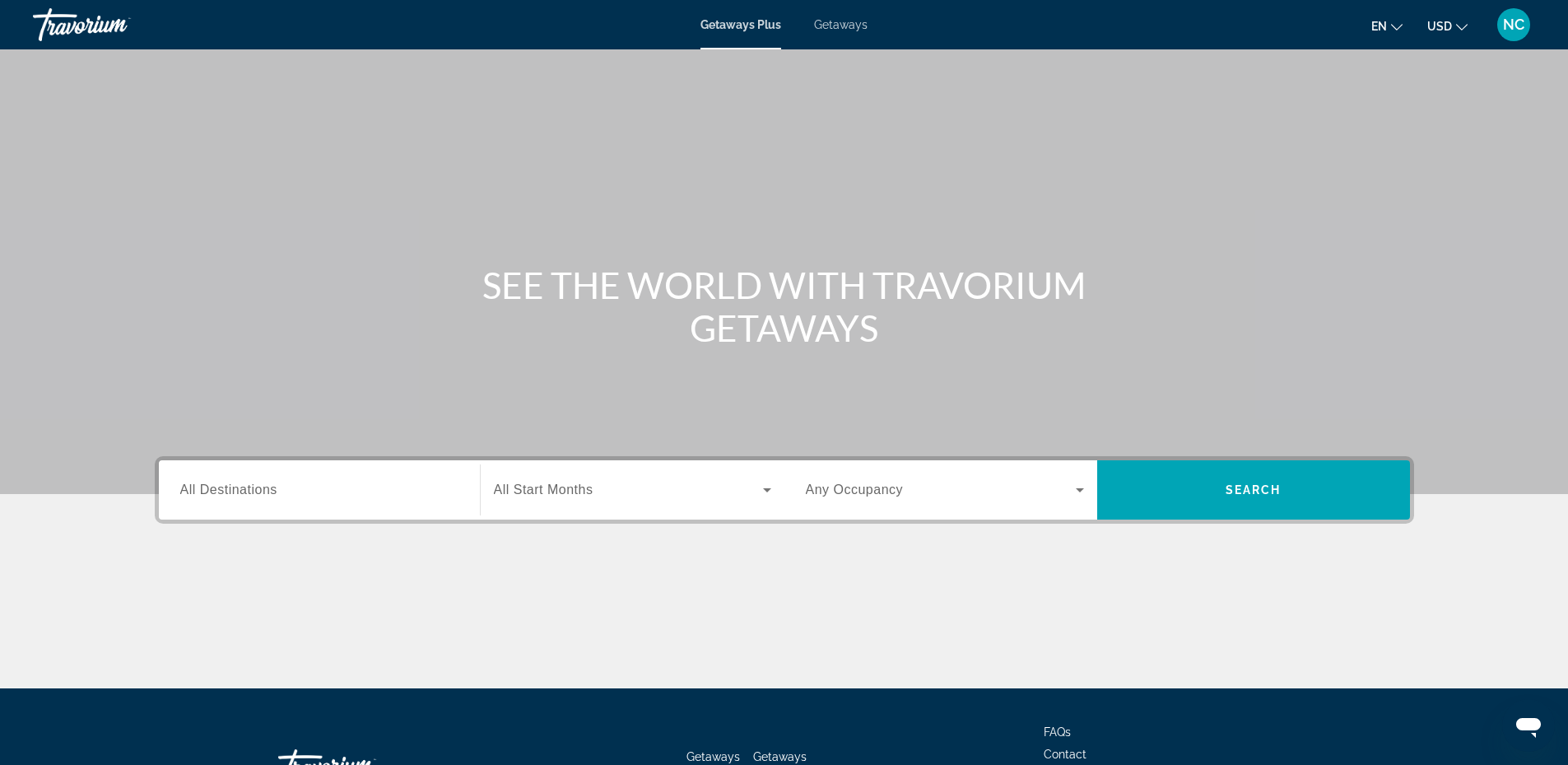
click at [334, 485] on input "Destination All Destinations" at bounding box center [319, 490] width 278 height 20
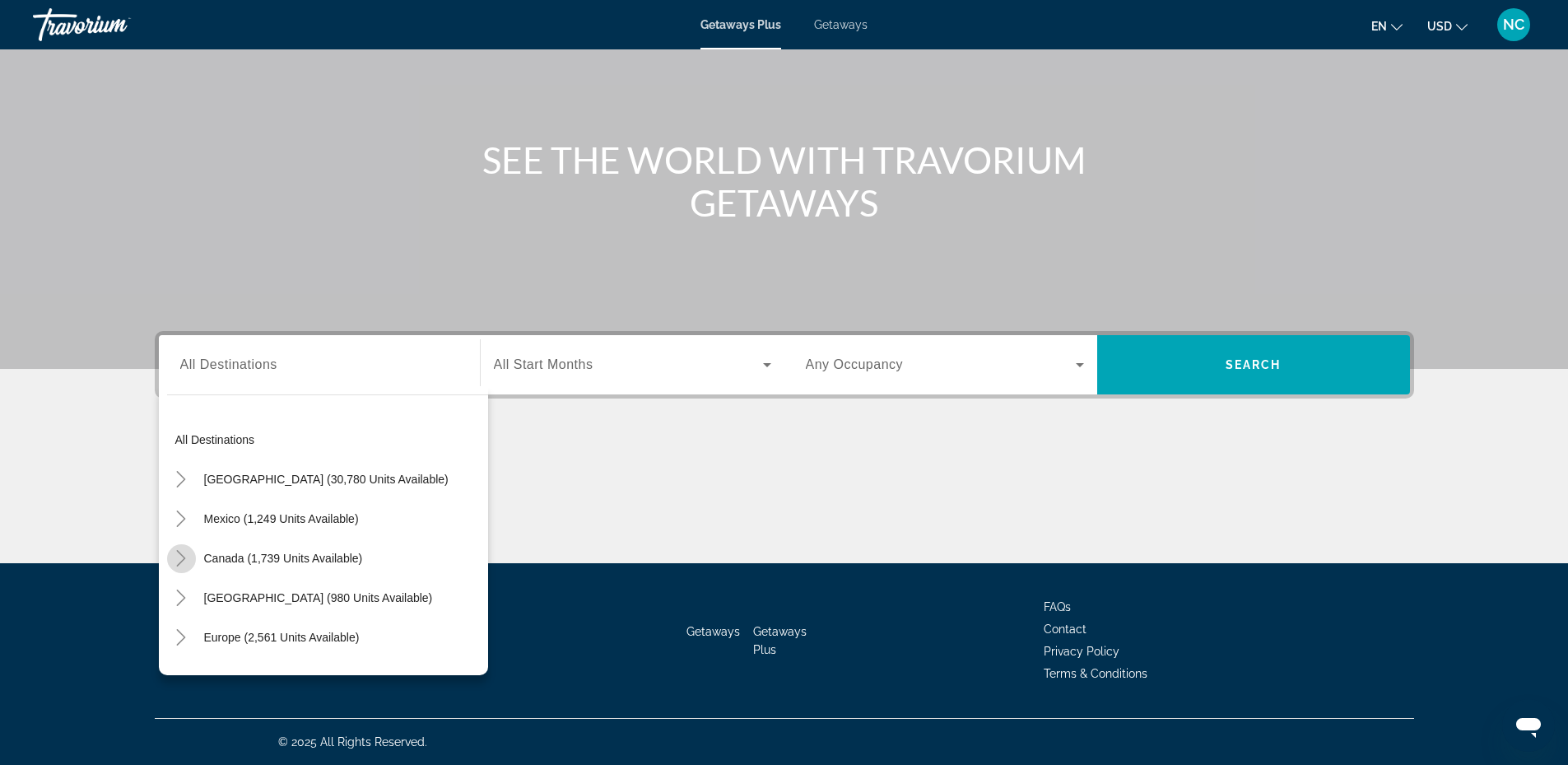
click at [193, 561] on mat-icon "Toggle Canada (1,739 units available)" at bounding box center [181, 559] width 28 height 28
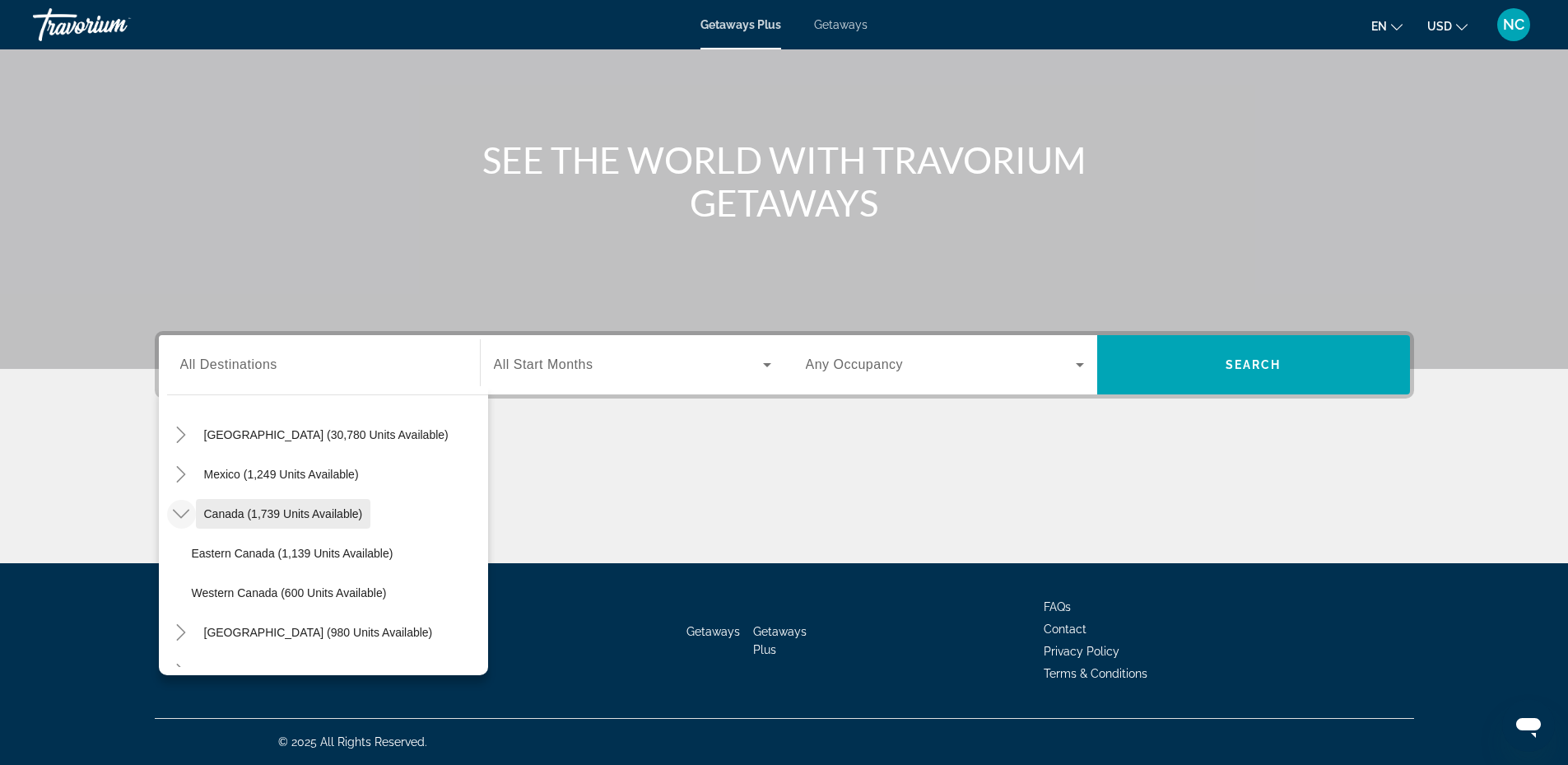
scroll to position [83, 0]
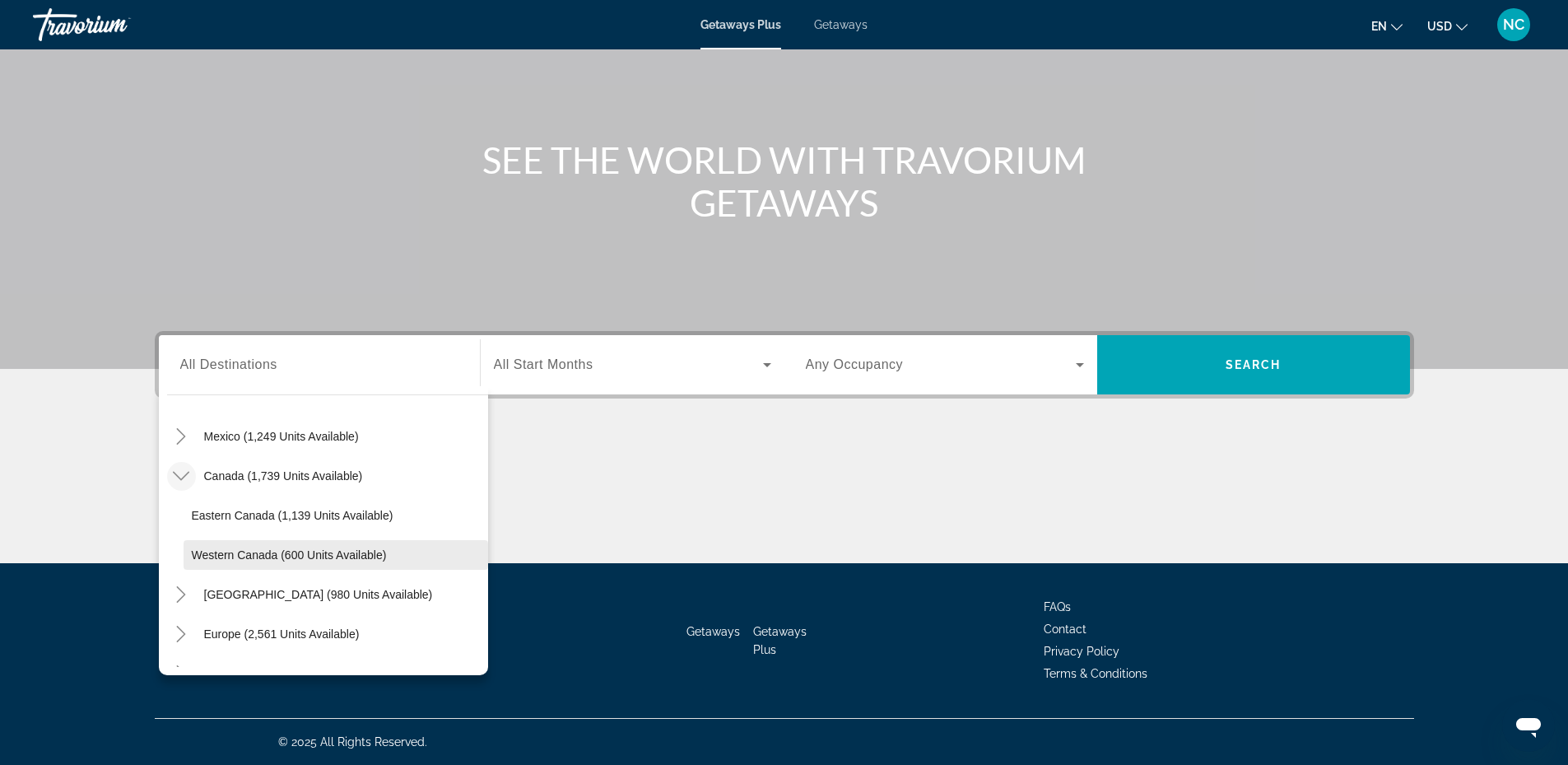
click at [244, 558] on span "Western Canada (600 units available)" at bounding box center [289, 554] width 195 height 13
type input "**********"
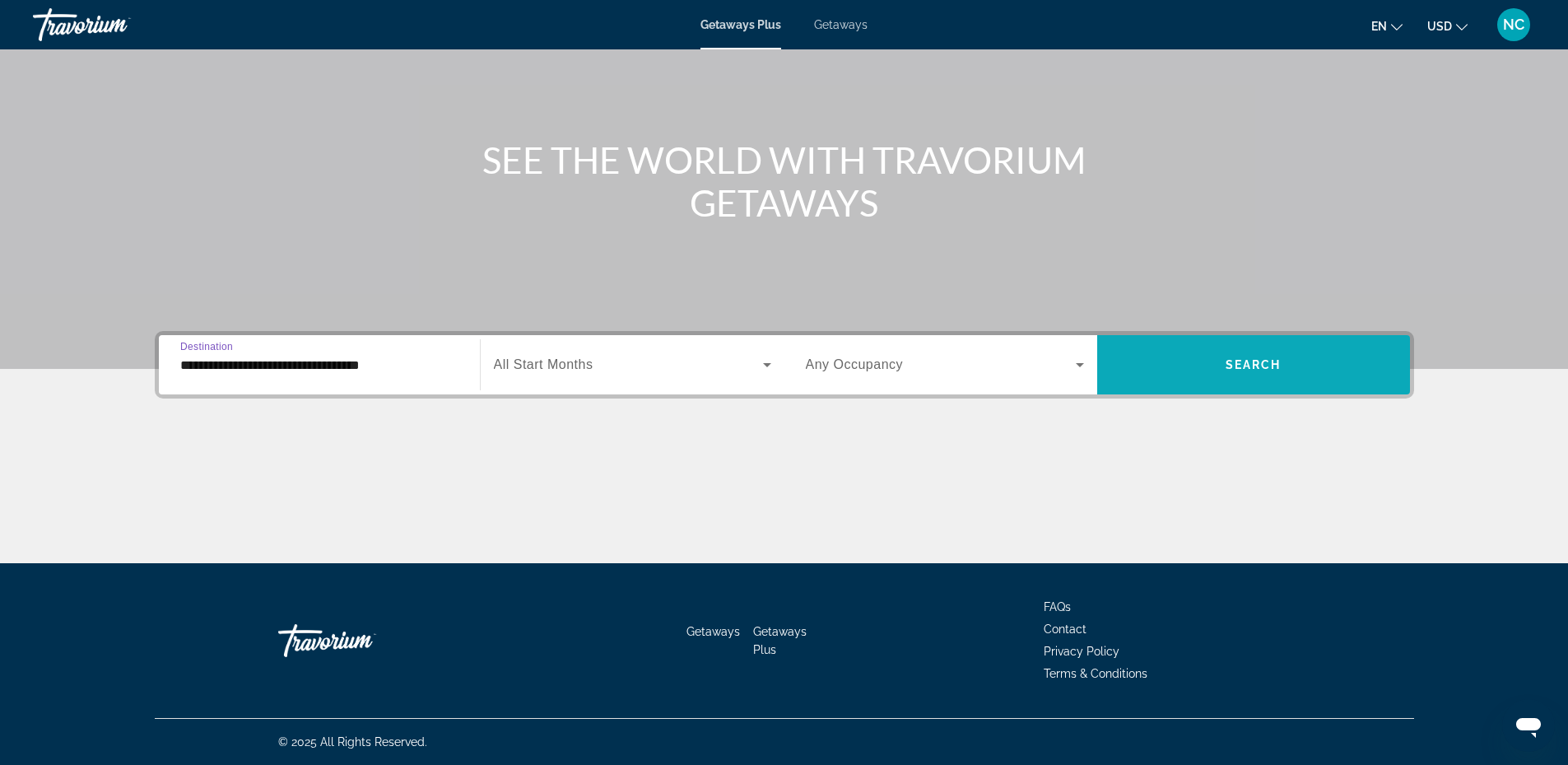
click at [1350, 365] on span "Search widget" at bounding box center [1254, 365] width 313 height 39
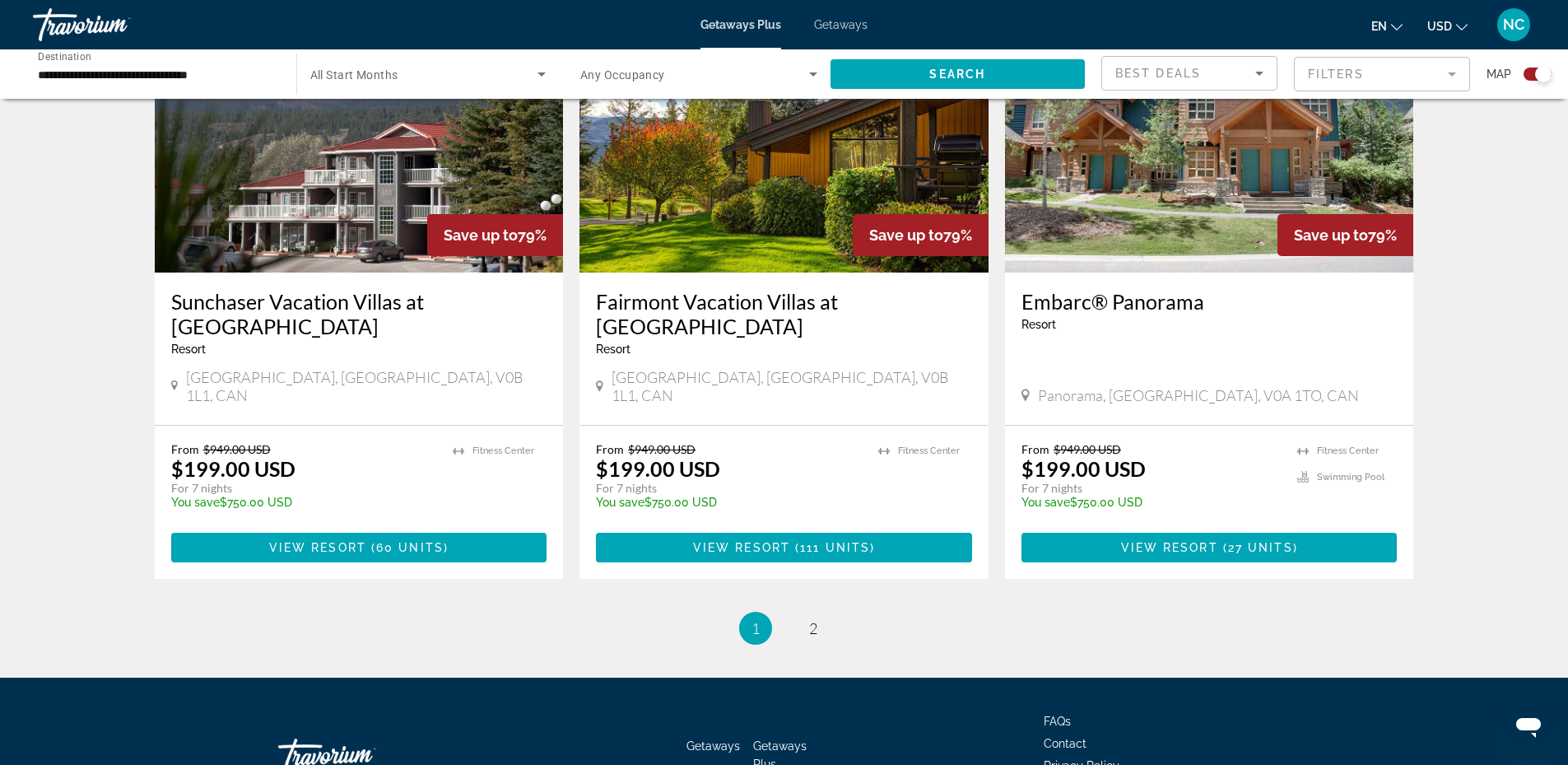
scroll to position [2434, 0]
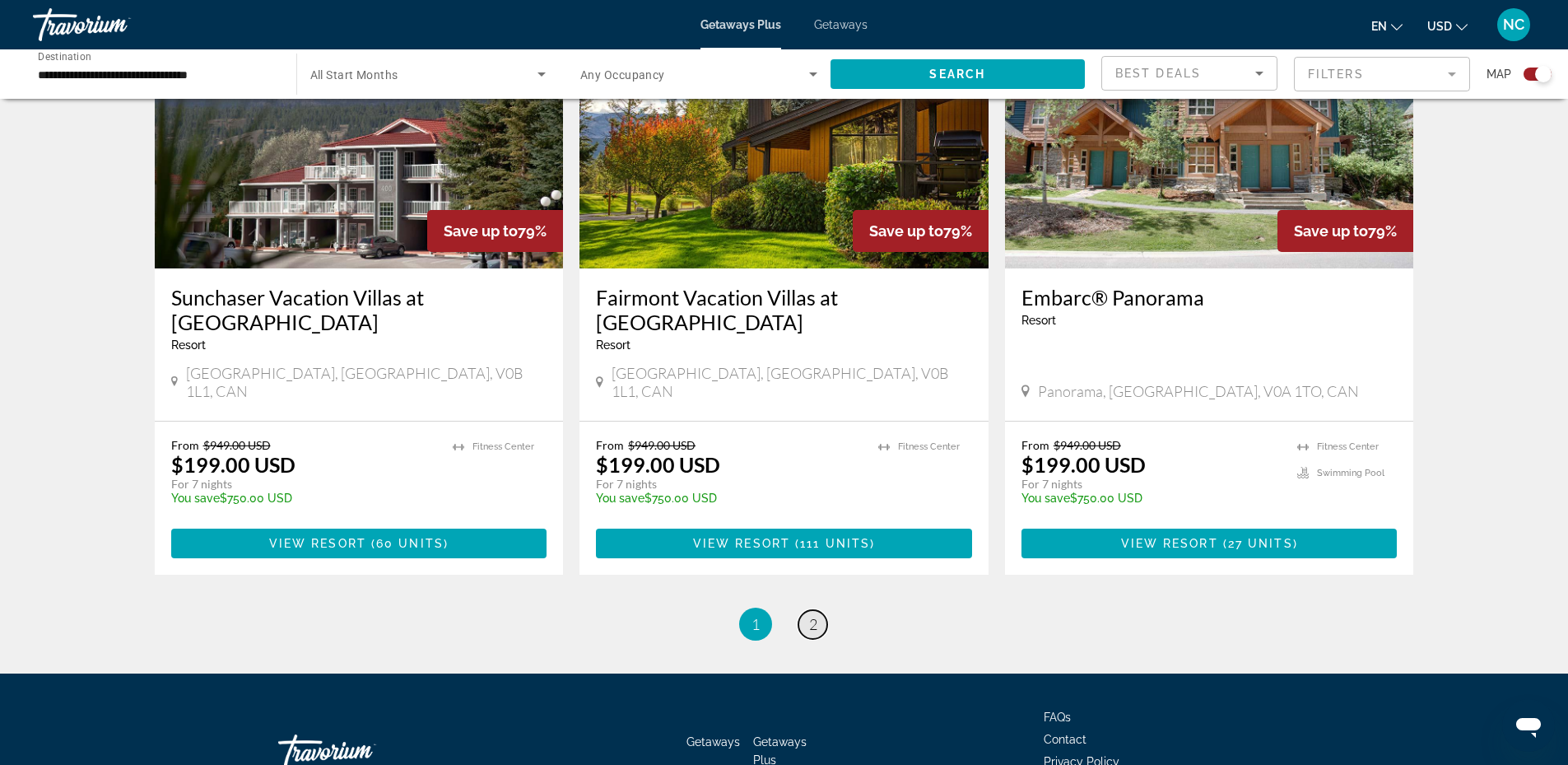
click at [815, 615] on span "2" at bounding box center [813, 624] width 8 height 18
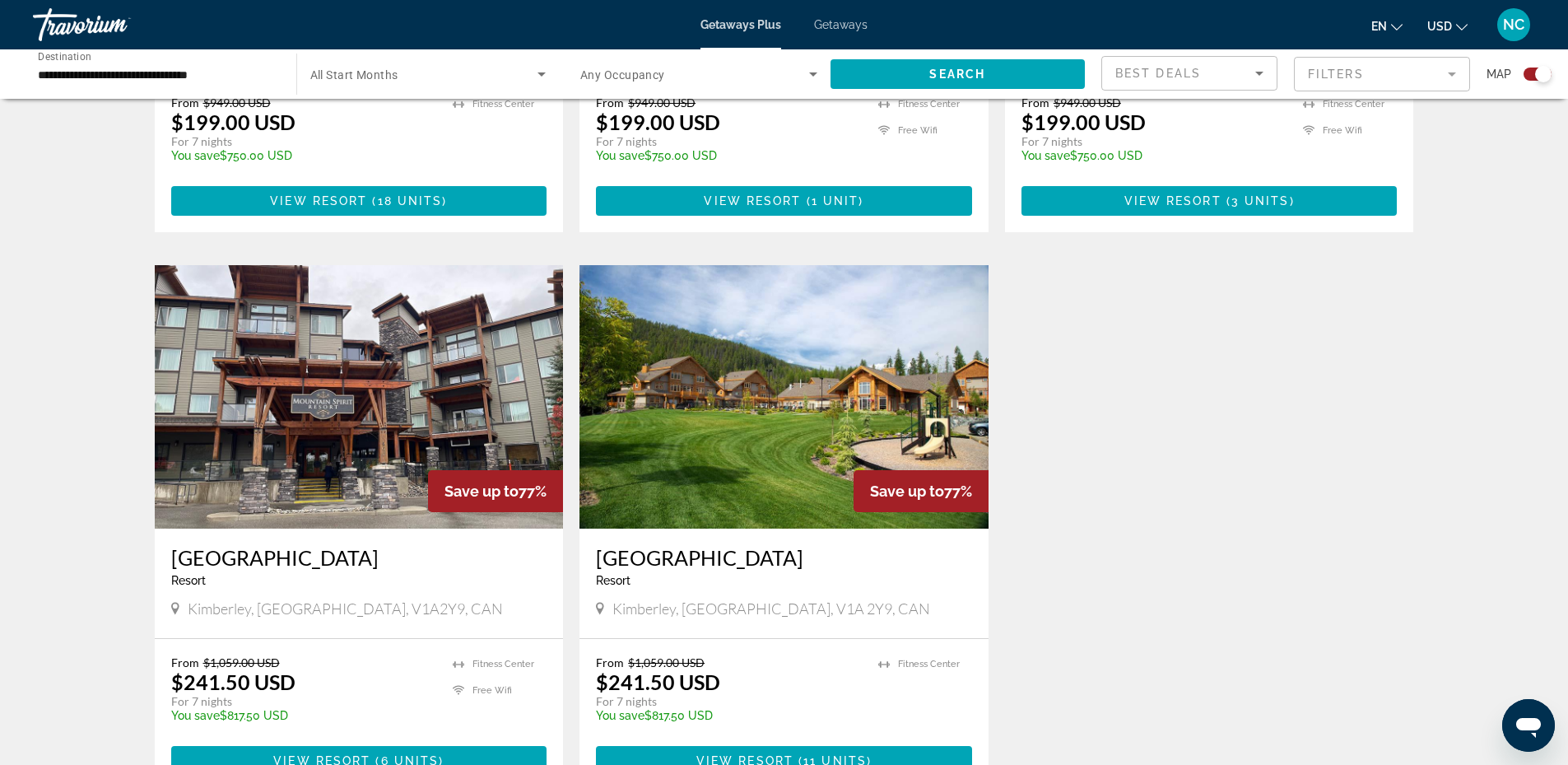
scroll to position [988, 0]
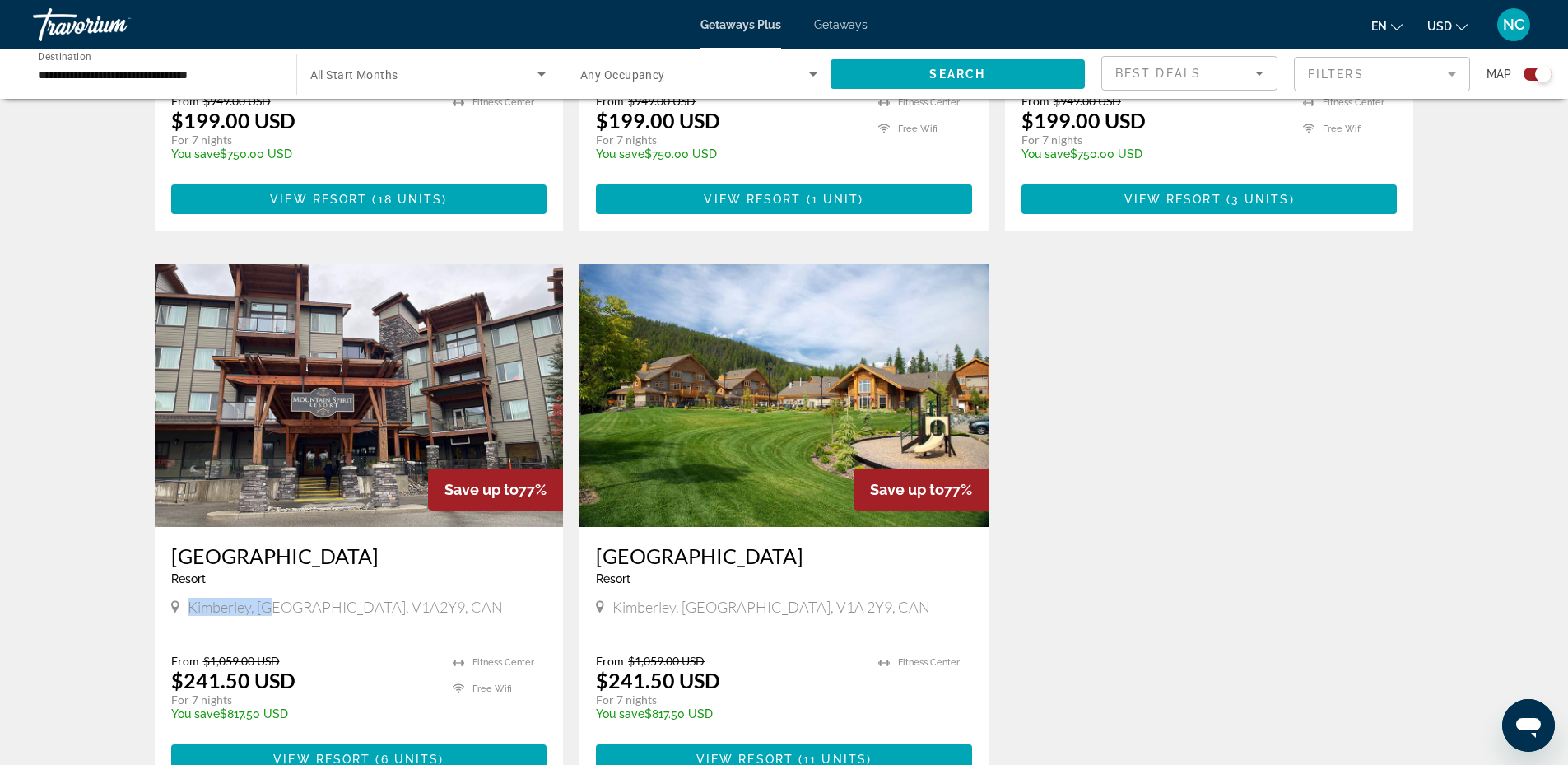
drag, startPoint x: 185, startPoint y: 604, endPoint x: 271, endPoint y: 623, distance: 88.1
click at [271, 623] on div "Mountain Spirit Resort Resort - This is an adults only resort Kimberley, BC, V1…" at bounding box center [359, 581] width 409 height 109
drag, startPoint x: 271, startPoint y: 623, endPoint x: 199, endPoint y: 602, distance: 75.0
copy span "Kimberley, BC"
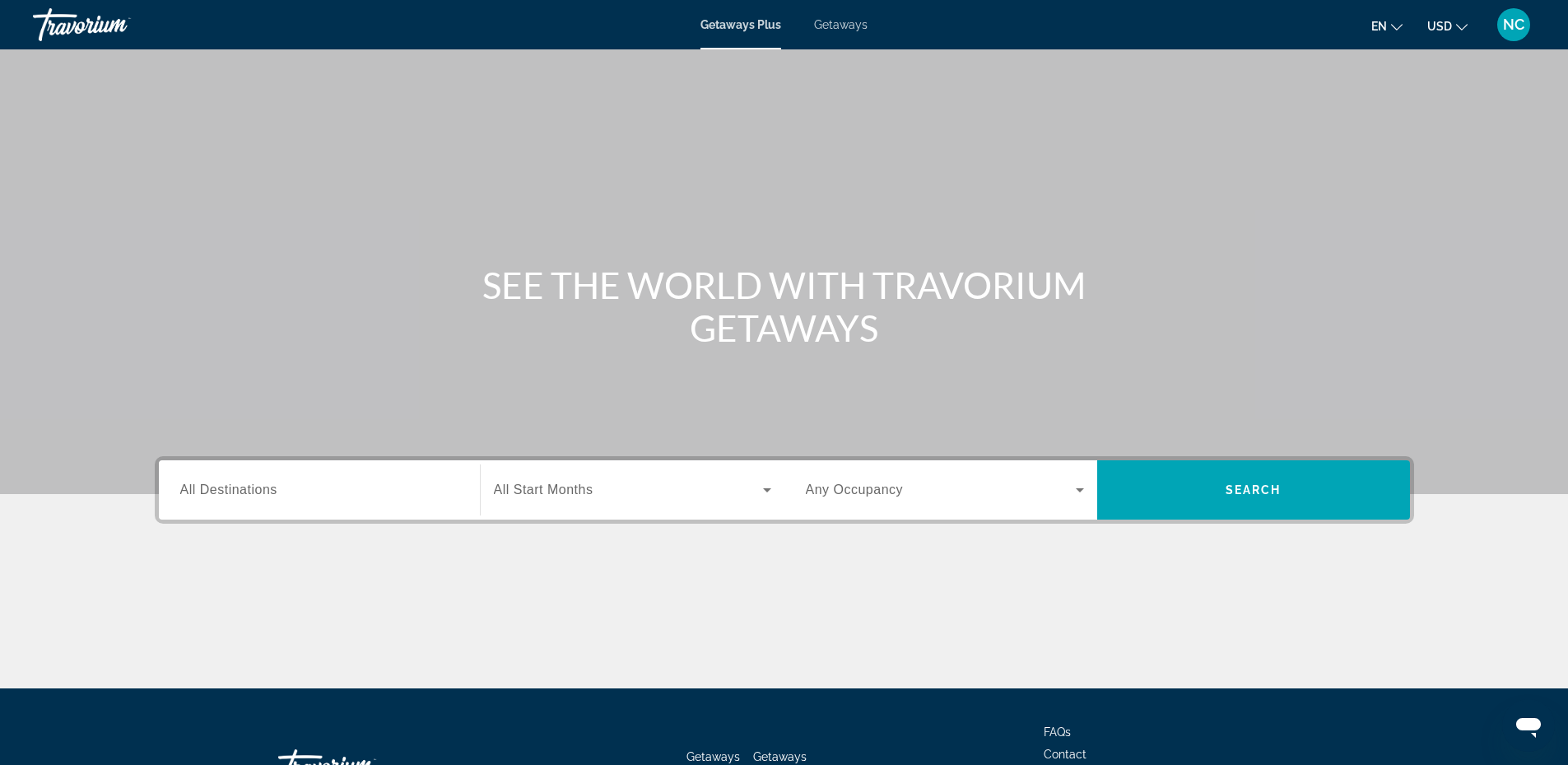
click at [353, 497] on input "Destination All Destinations" at bounding box center [319, 490] width 278 height 20
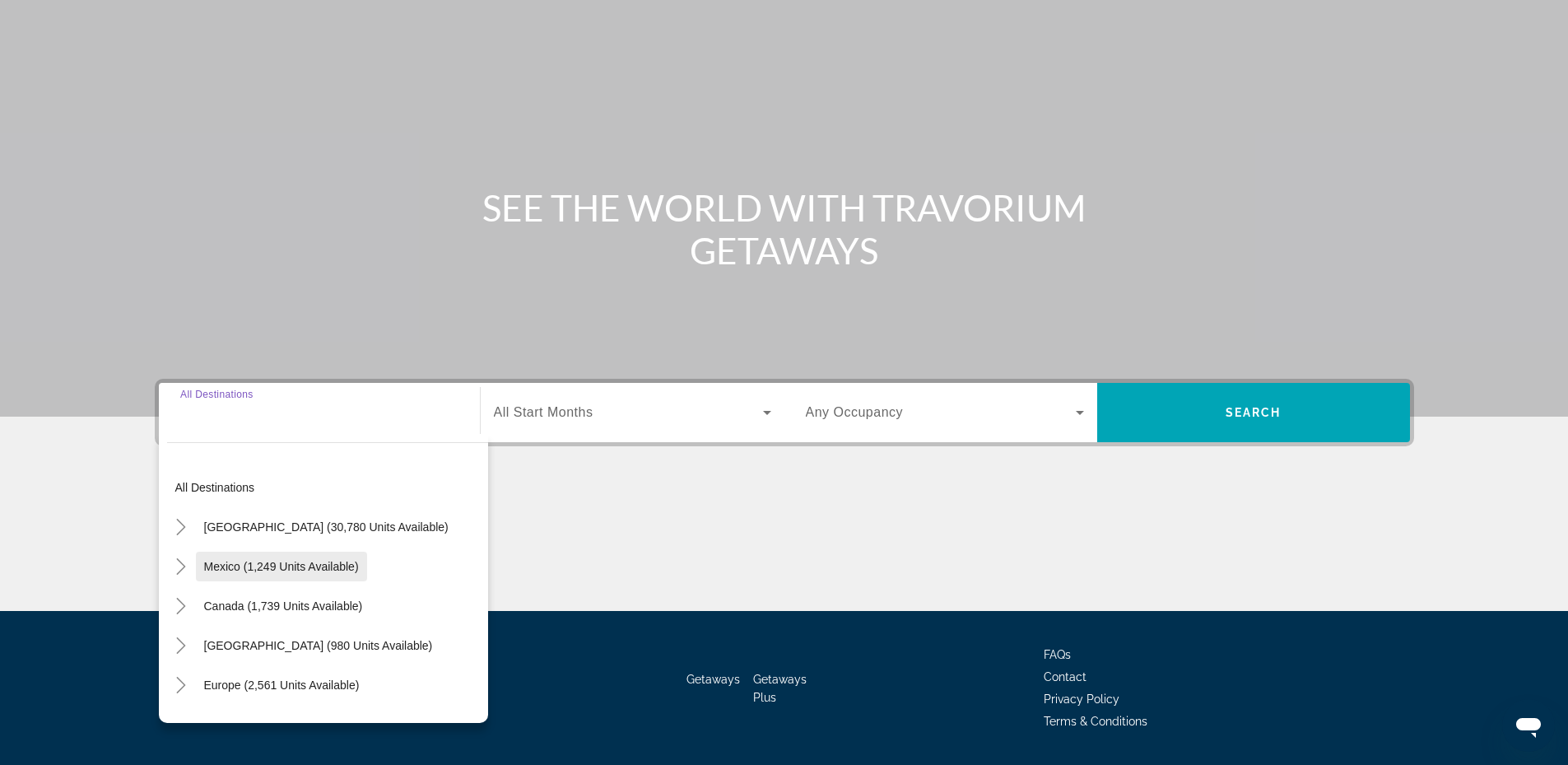
scroll to position [125, 0]
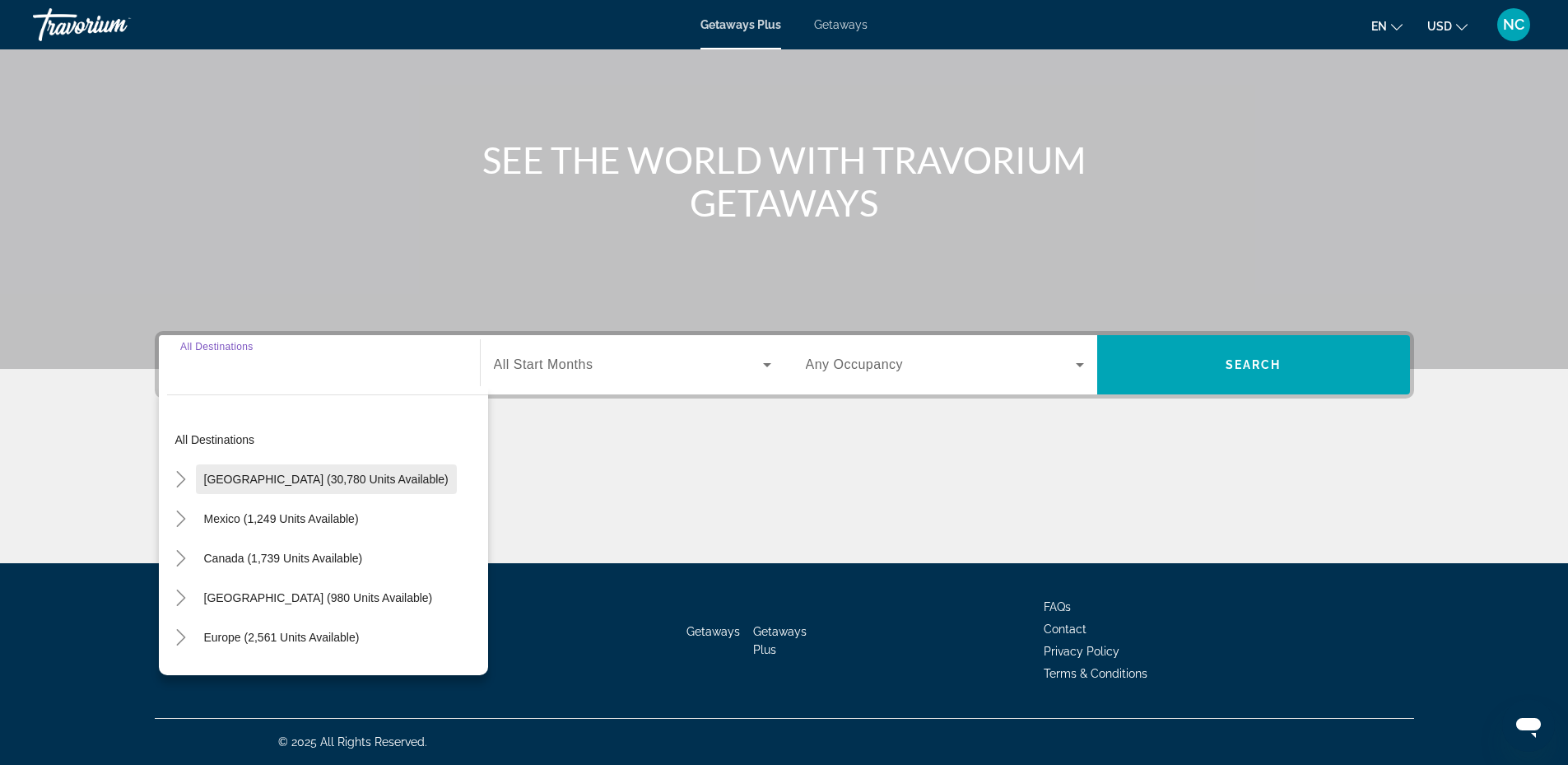
click at [251, 471] on span "Search widget" at bounding box center [326, 479] width 261 height 39
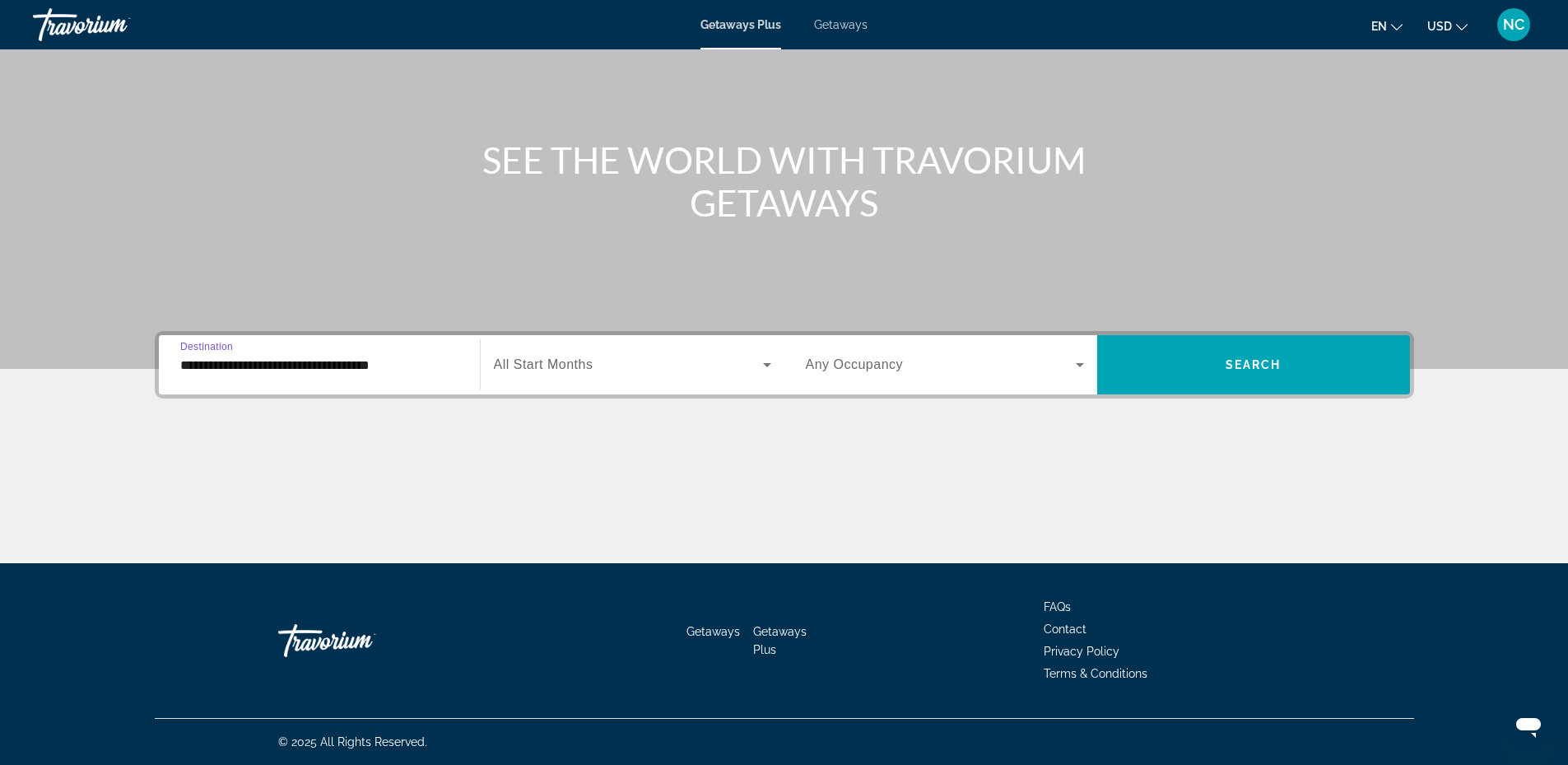
click at [235, 375] on div "**********" at bounding box center [319, 365] width 278 height 47
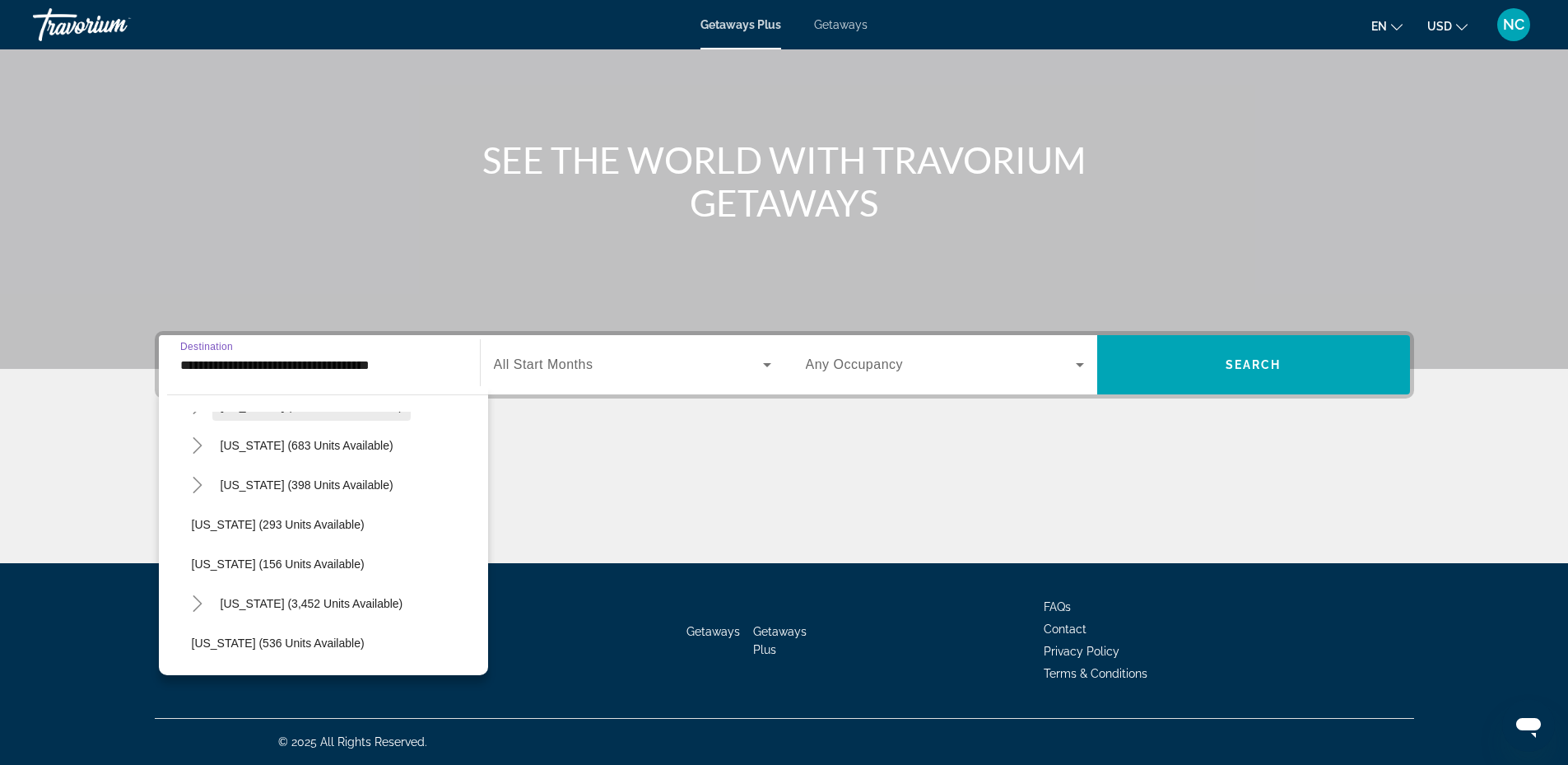
scroll to position [1235, 0]
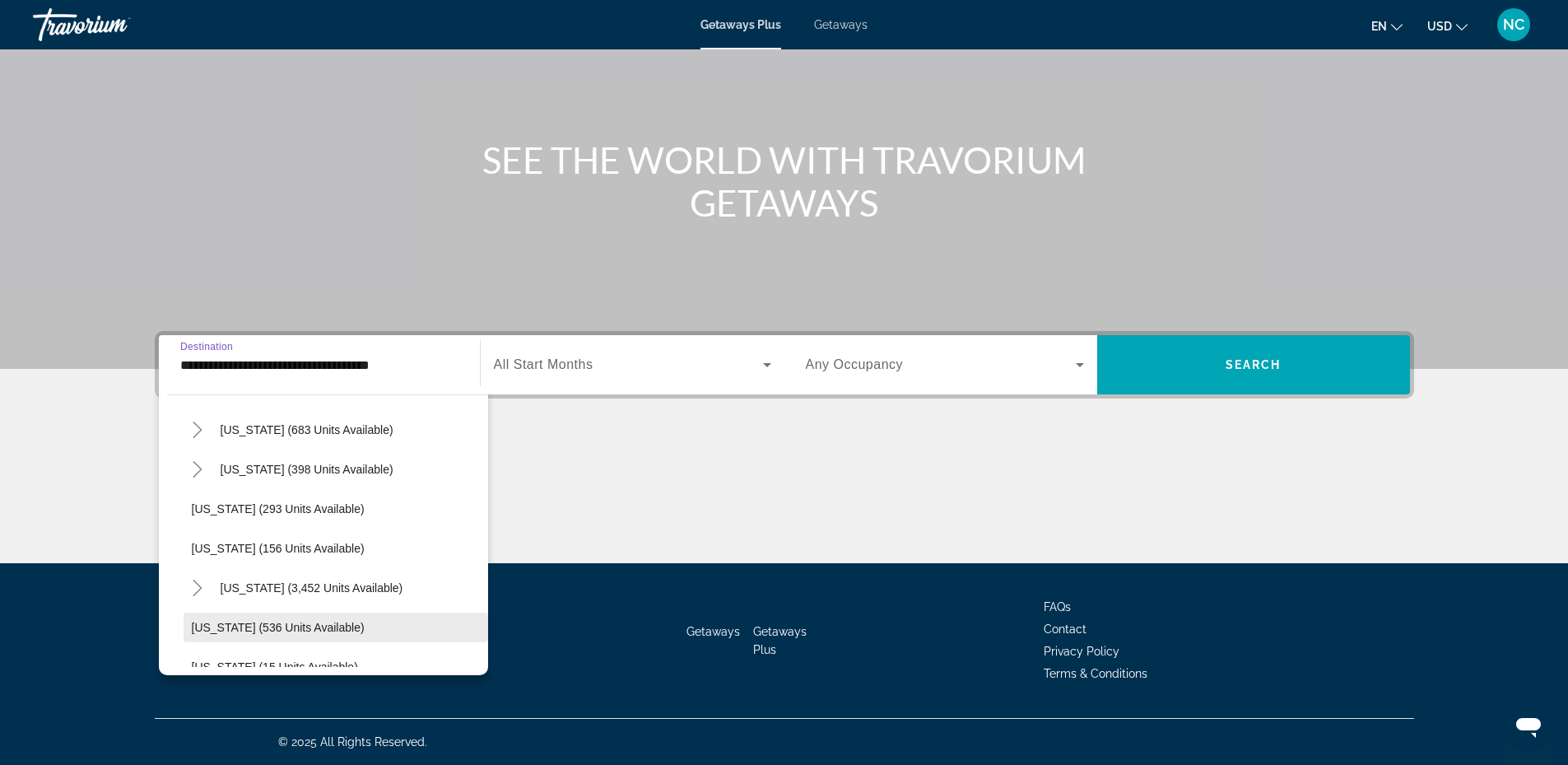
click at [310, 633] on span "[US_STATE] (536 units available)" at bounding box center [278, 627] width 173 height 13
type input "**********"
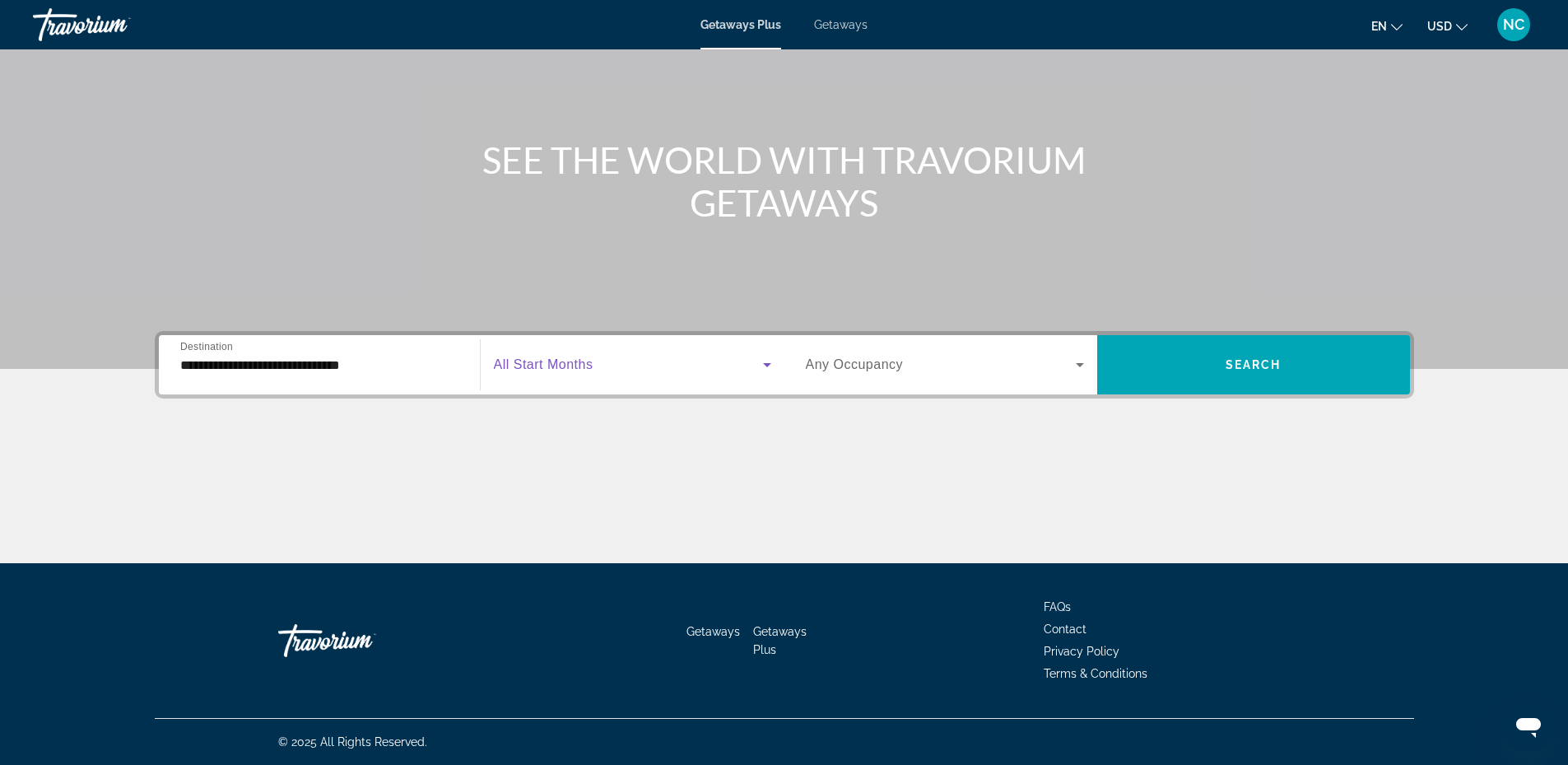
click at [749, 355] on span "Search widget" at bounding box center [628, 365] width 269 height 20
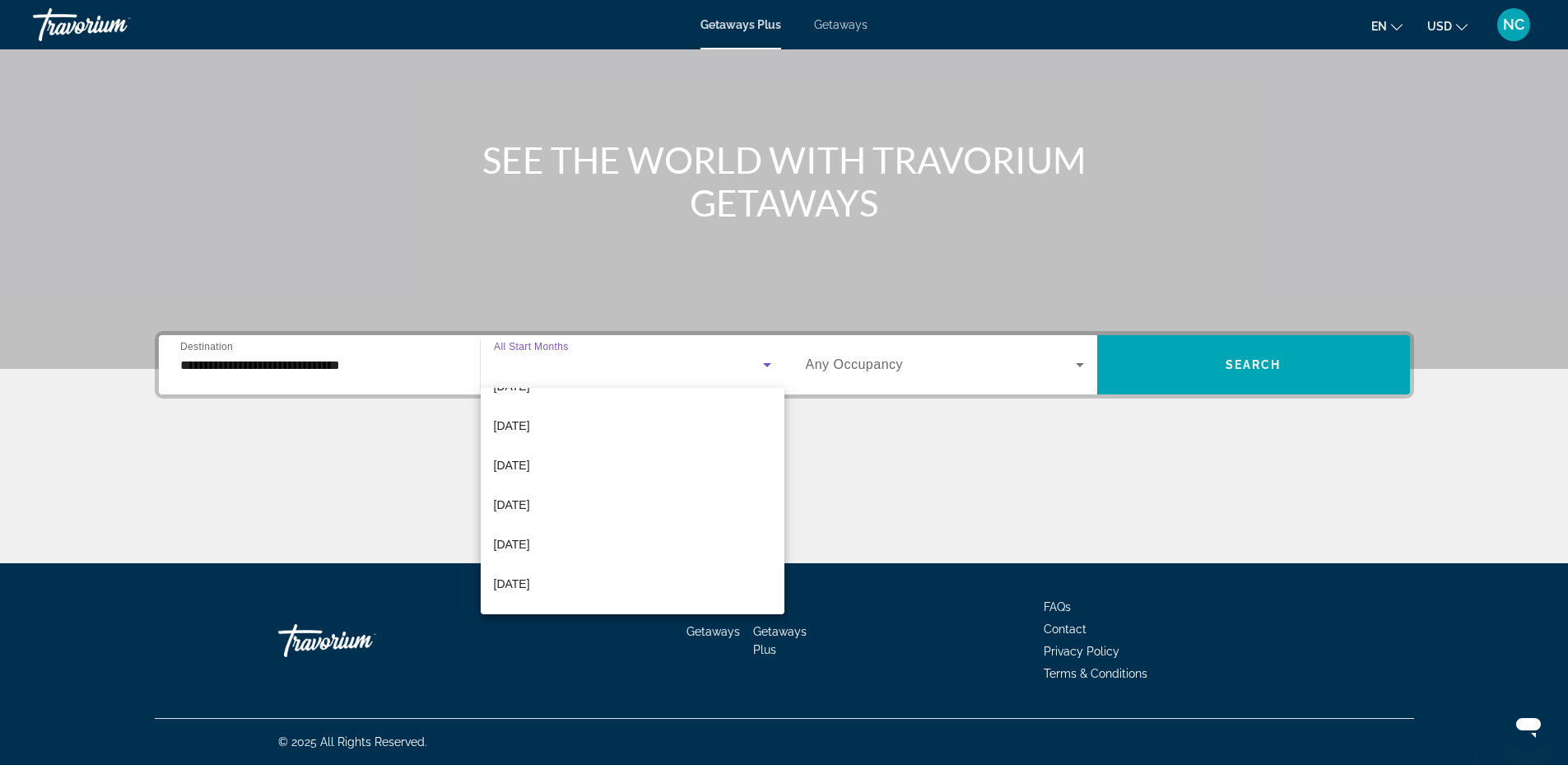
scroll to position [165, 0]
click at [523, 525] on span "March 2026" at bounding box center [511, 526] width 36 height 20
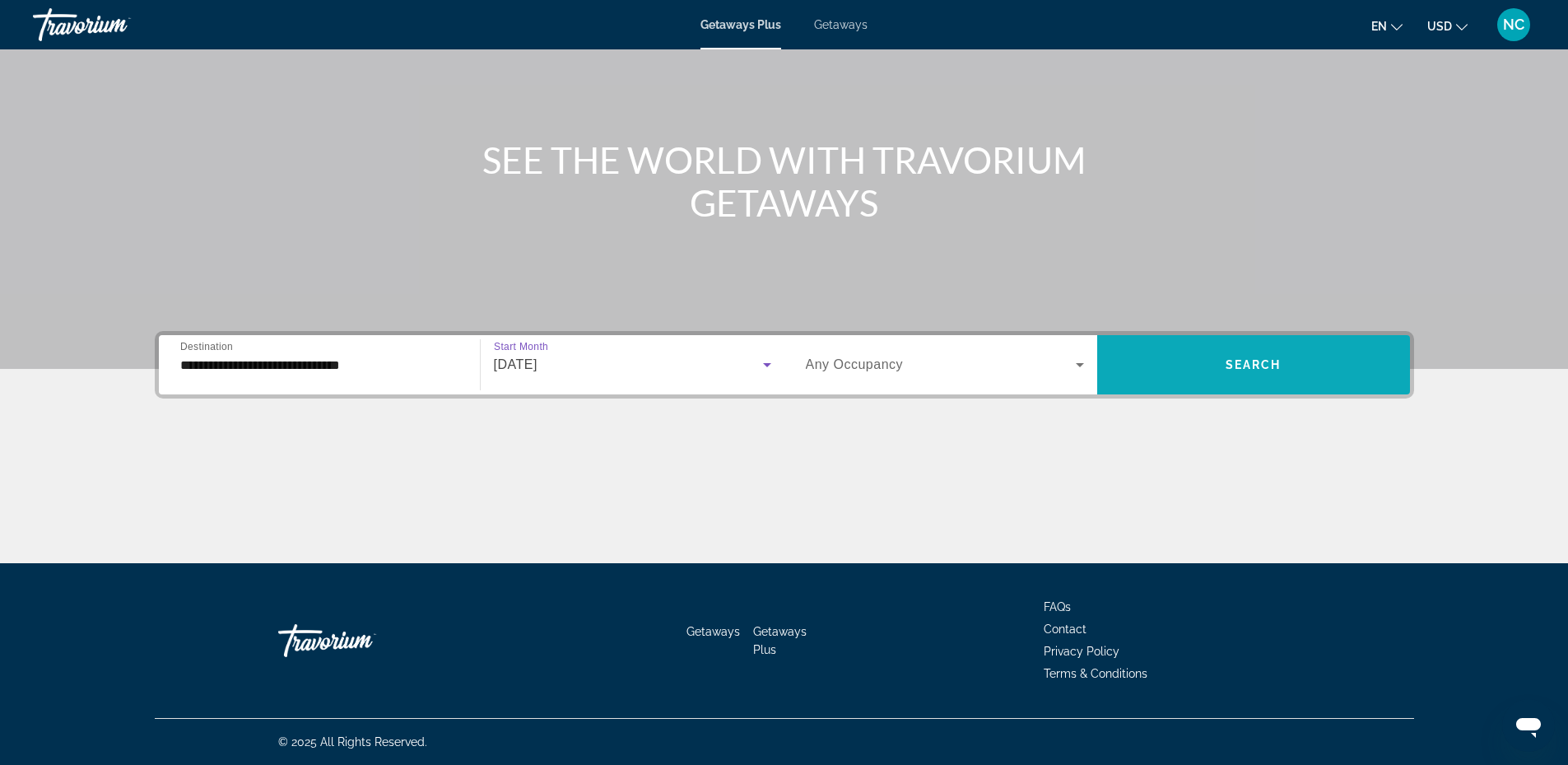
click at [1242, 363] on span "Search" at bounding box center [1253, 365] width 56 height 13
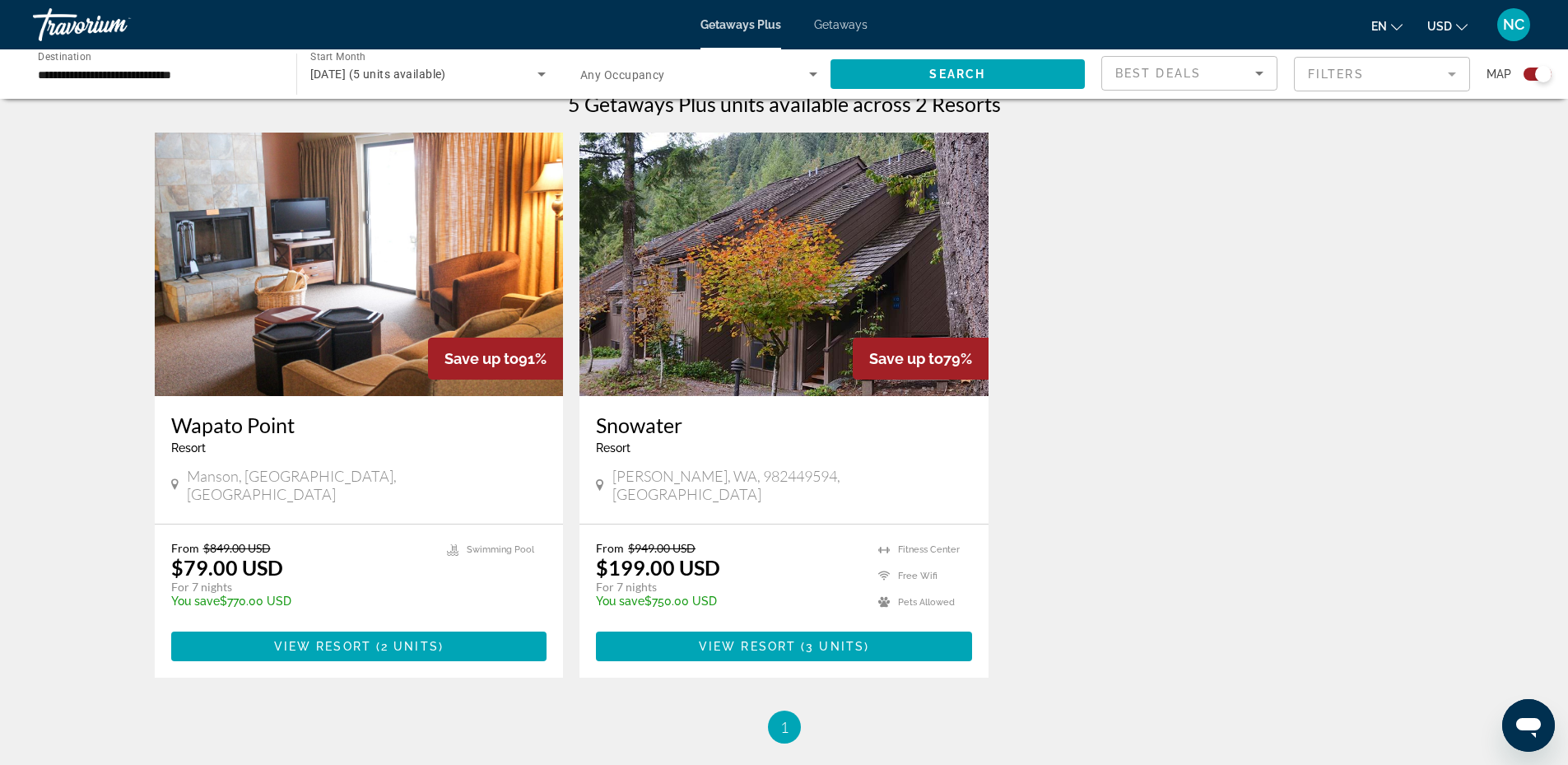
scroll to position [565, 0]
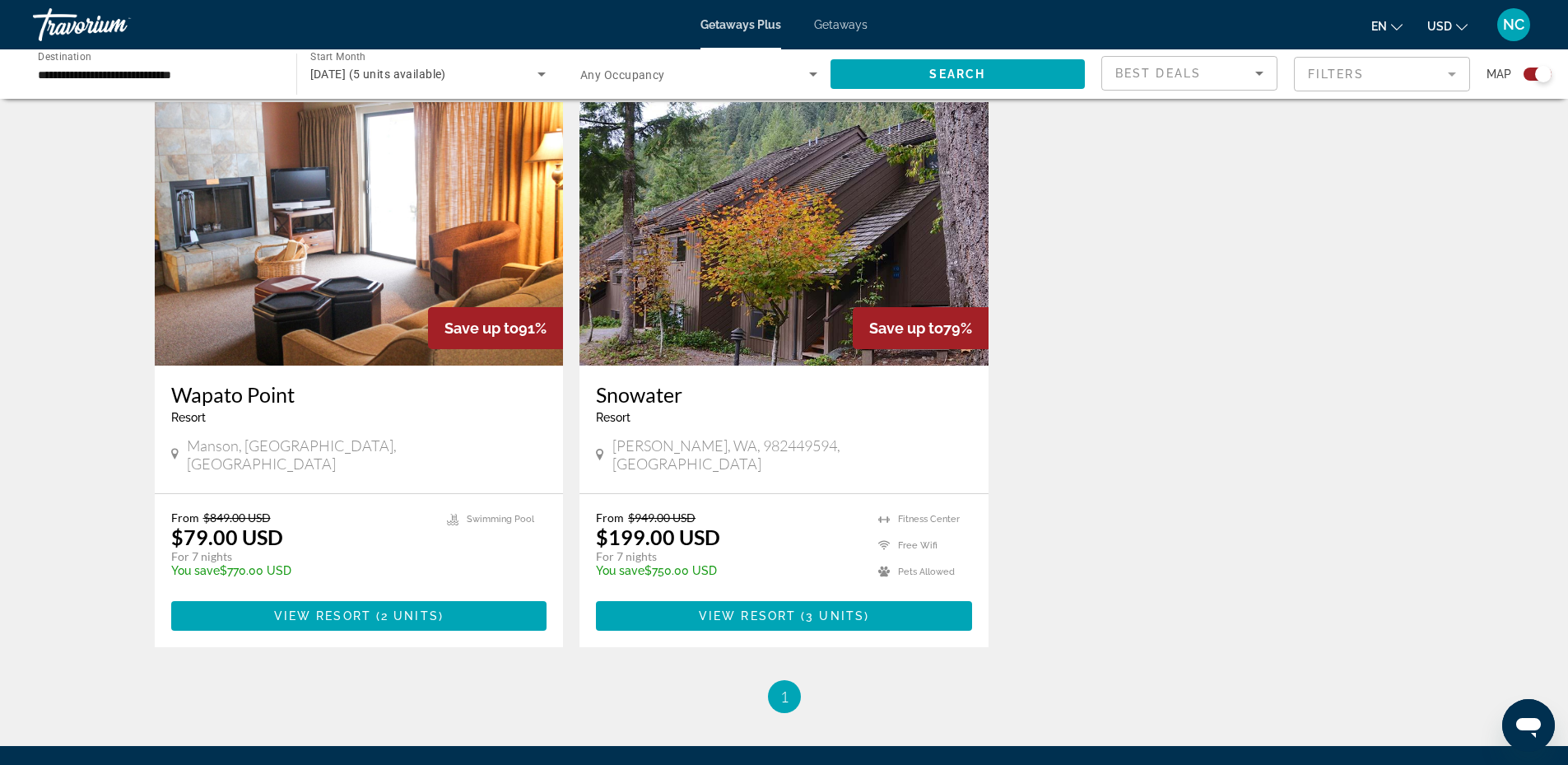
drag, startPoint x: 859, startPoint y: 600, endPoint x: 847, endPoint y: 591, distance: 15.0
click at [859, 609] on span "3 units" at bounding box center [835, 616] width 59 height 13
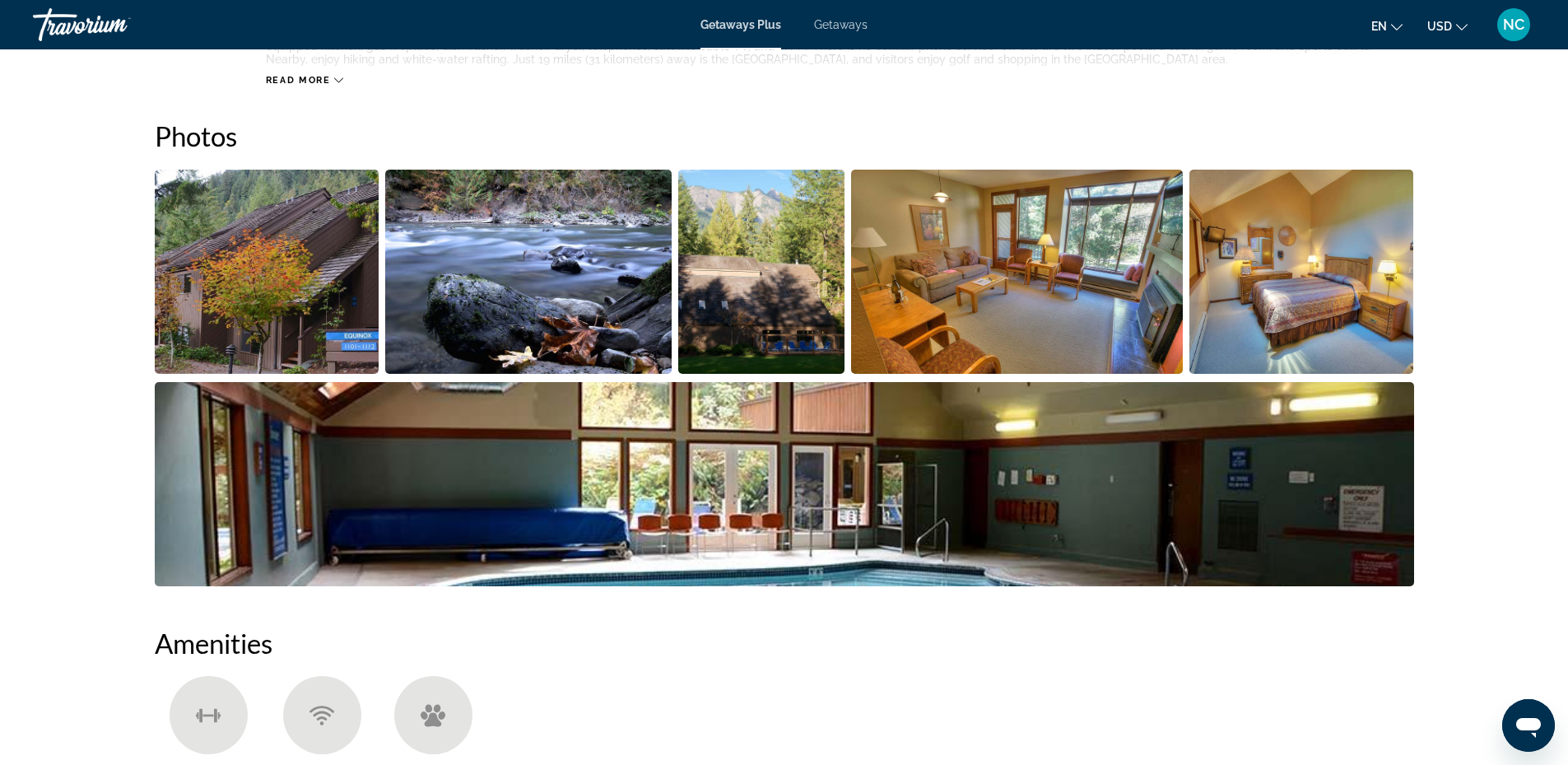
scroll to position [412, 0]
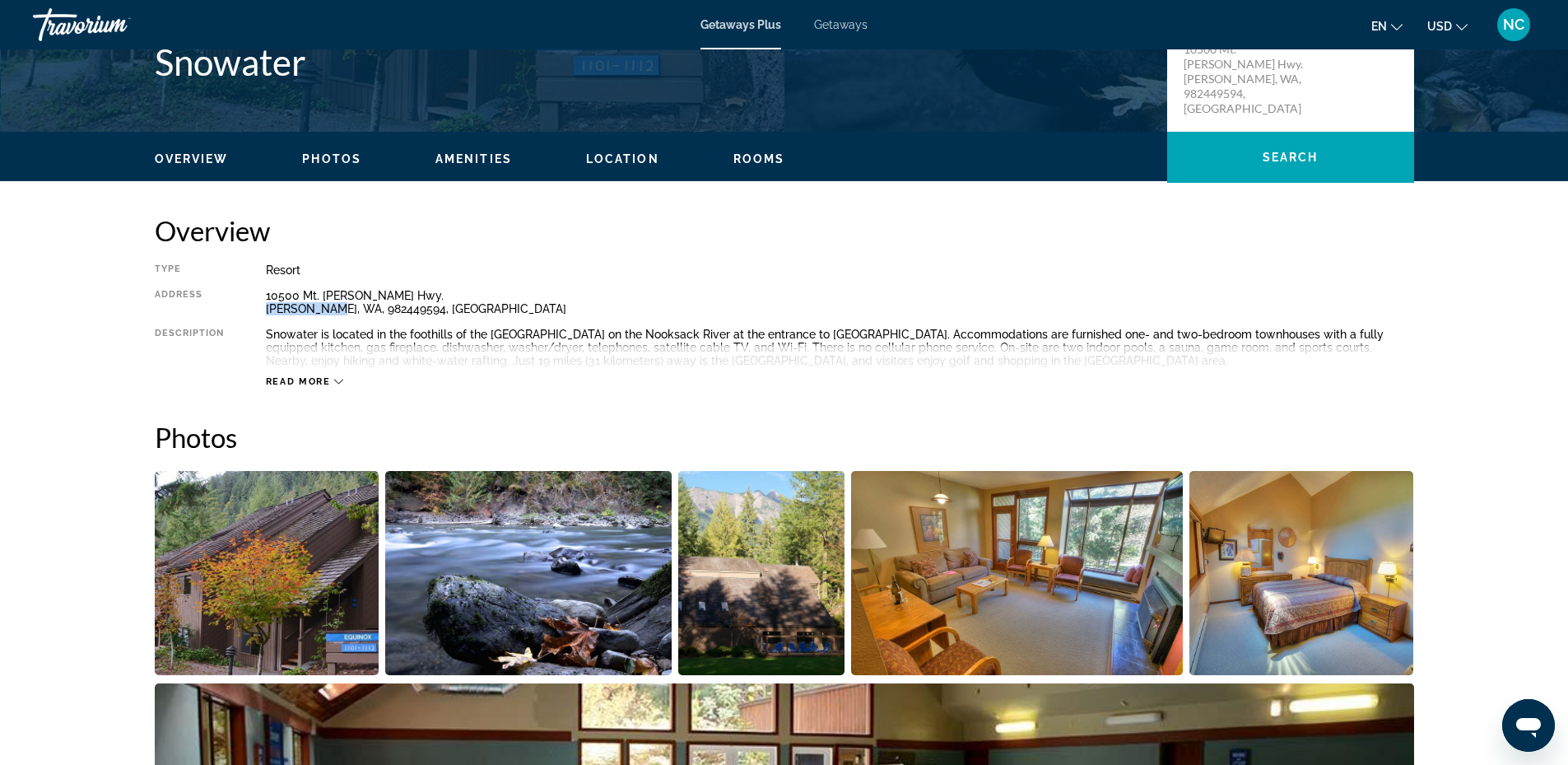
drag, startPoint x: 260, startPoint y: 305, endPoint x: 334, endPoint y: 307, distance: 74.0
click at [334, 307] on div "Type Resort All-Inclusive No All-Inclusive Address 10500 Mt. Baker Hwy. Deming,…" at bounding box center [784, 326] width 1259 height 125
drag, startPoint x: 334, startPoint y: 307, endPoint x: 321, endPoint y: 382, distance: 76.1
click at [321, 382] on span "Read more" at bounding box center [298, 382] width 65 height 11
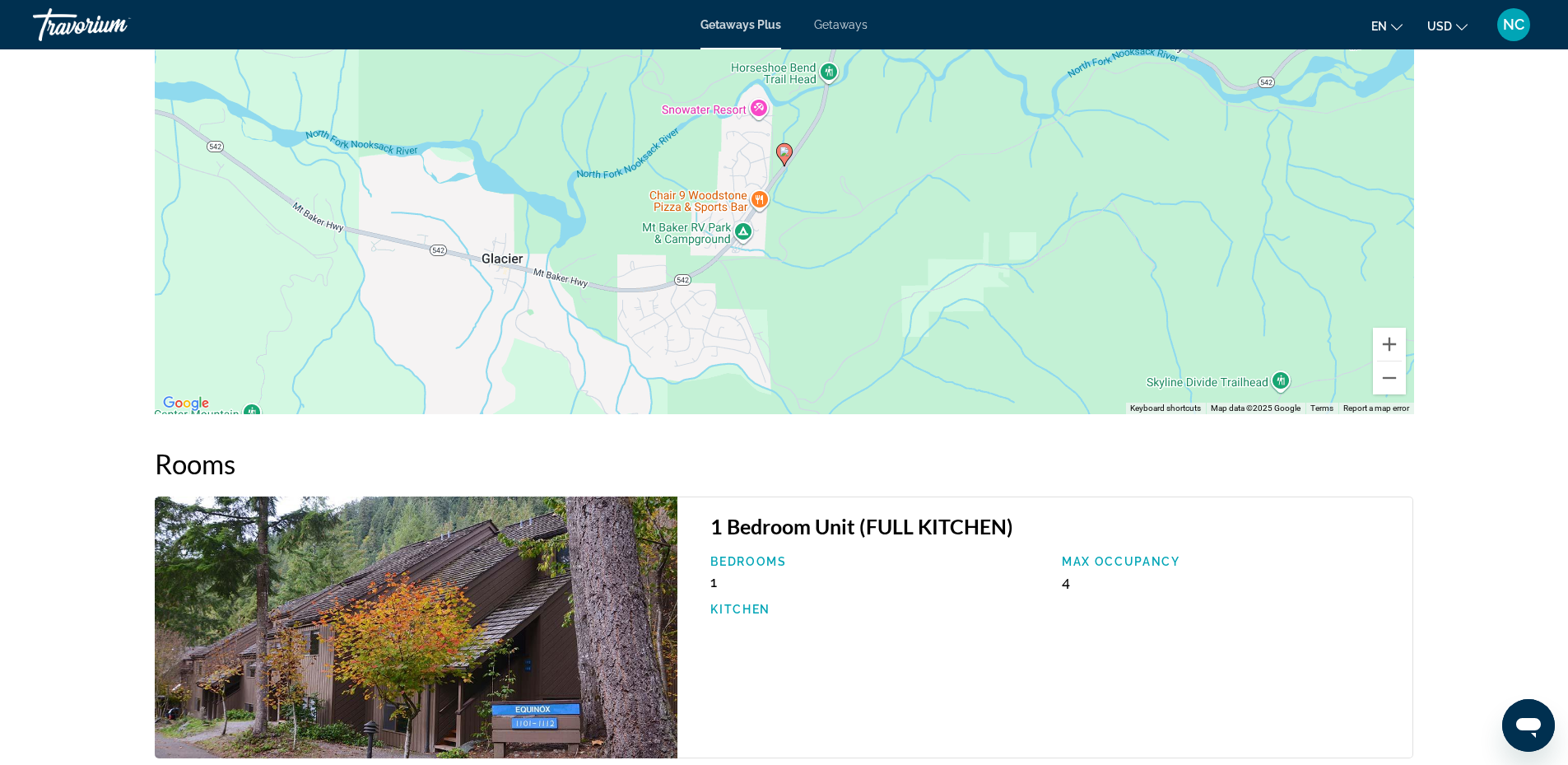
scroll to position [2140, 0]
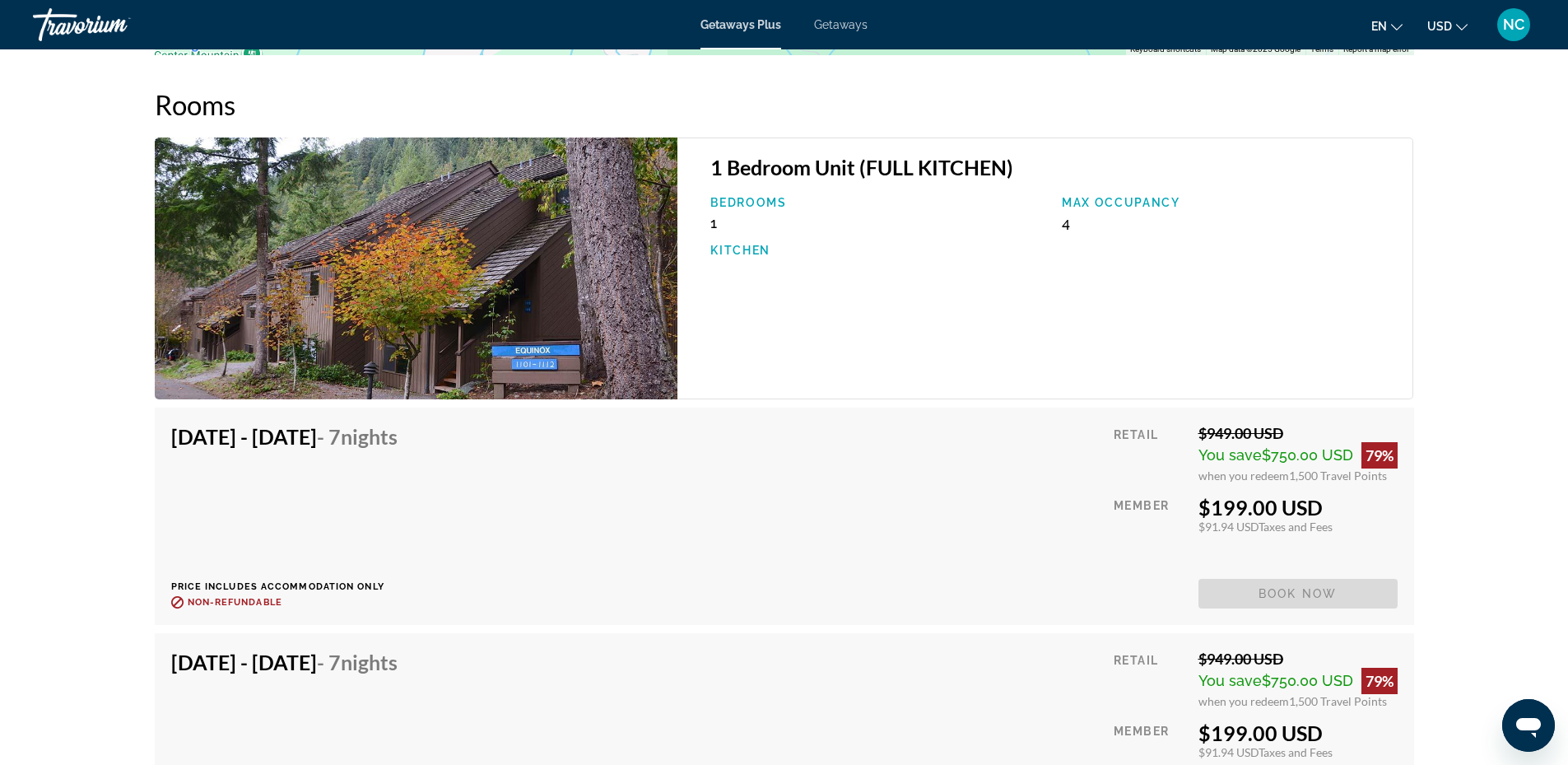
click at [537, 517] on div "Mar 6, 2026 - Mar 13, 2026 - 7 Nights Price includes accommodation only Refunda…" at bounding box center [784, 516] width 1226 height 184
click at [147, 498] on div "Mar 6, 2026 - Mar 13, 2026 - 7 Nights Price includes accommodation only Refunda…" at bounding box center [784, 745] width 1275 height 677
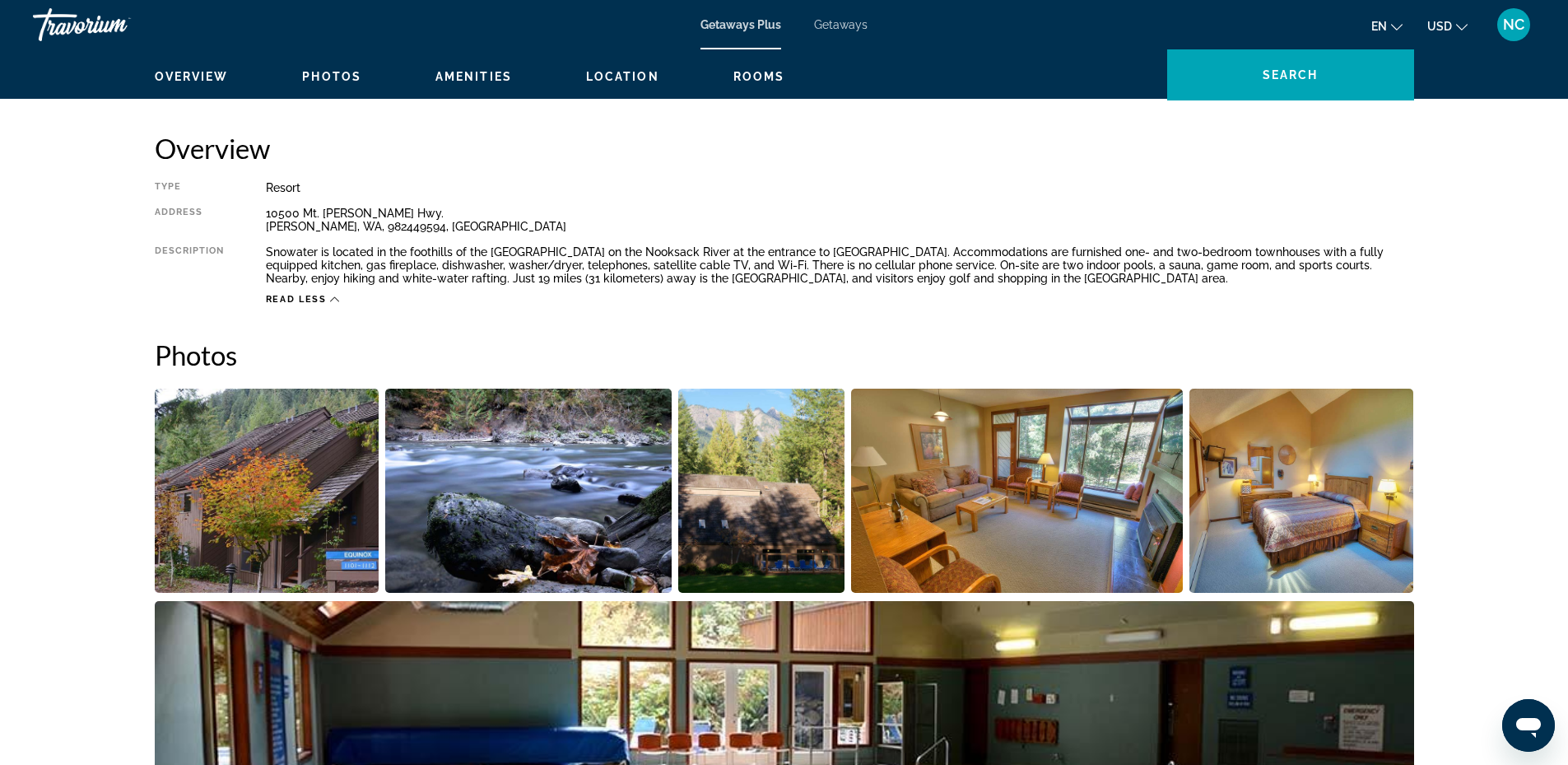
scroll to position [658, 0]
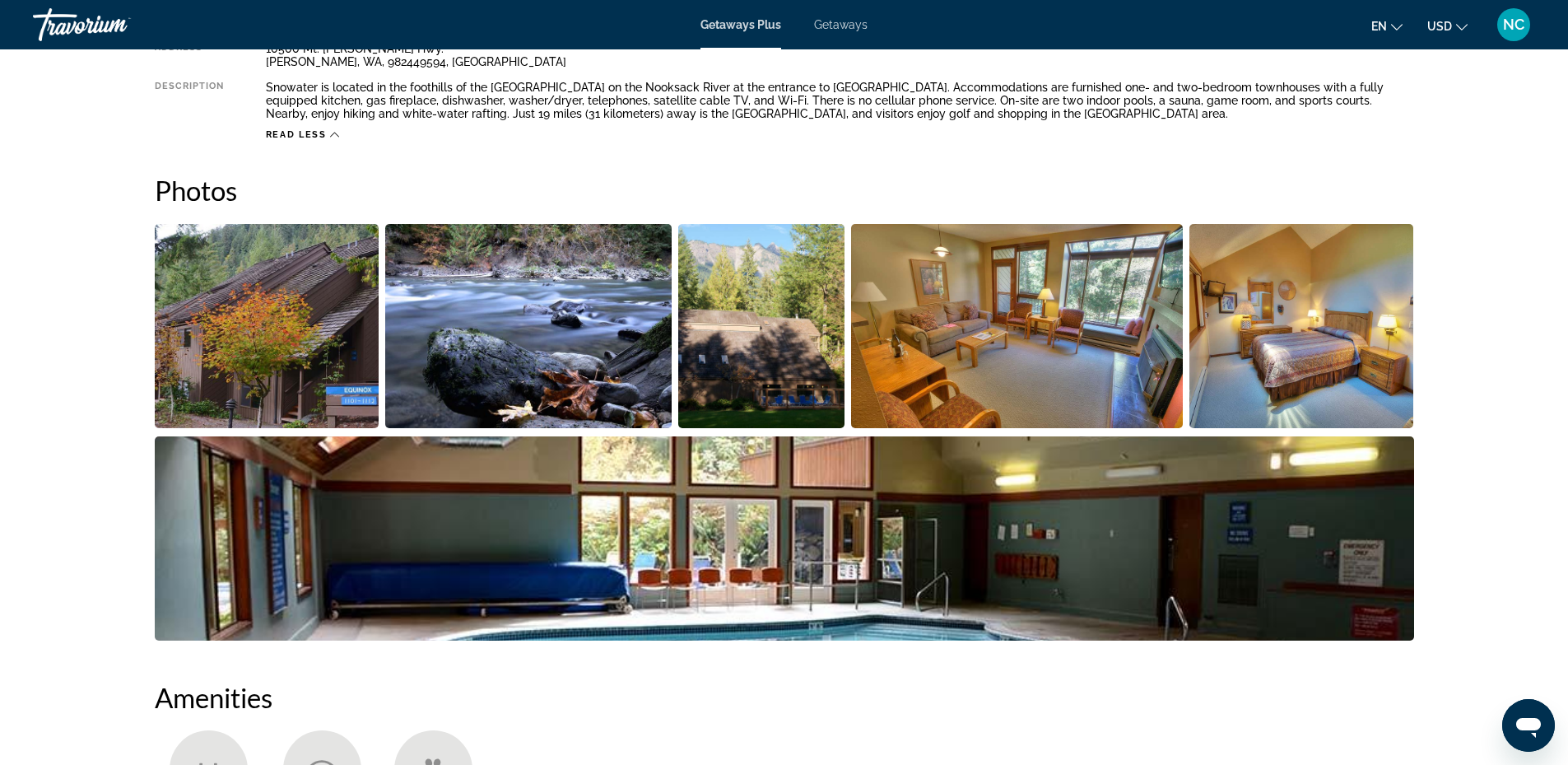
click at [309, 369] on img "Open full-screen image slider" at bounding box center [267, 326] width 225 height 205
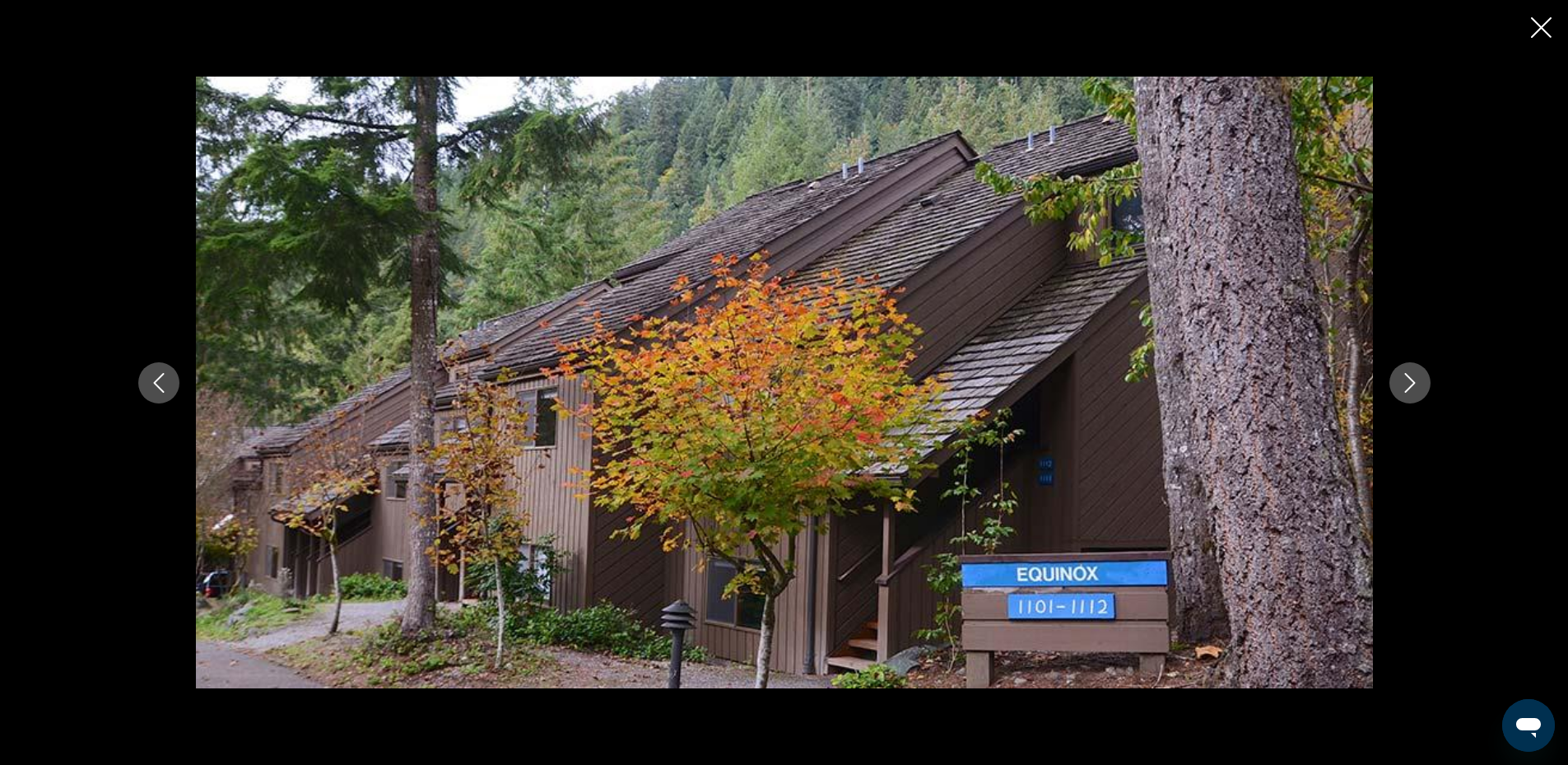
click at [1414, 369] on button "Next image" at bounding box center [1410, 382] width 41 height 41
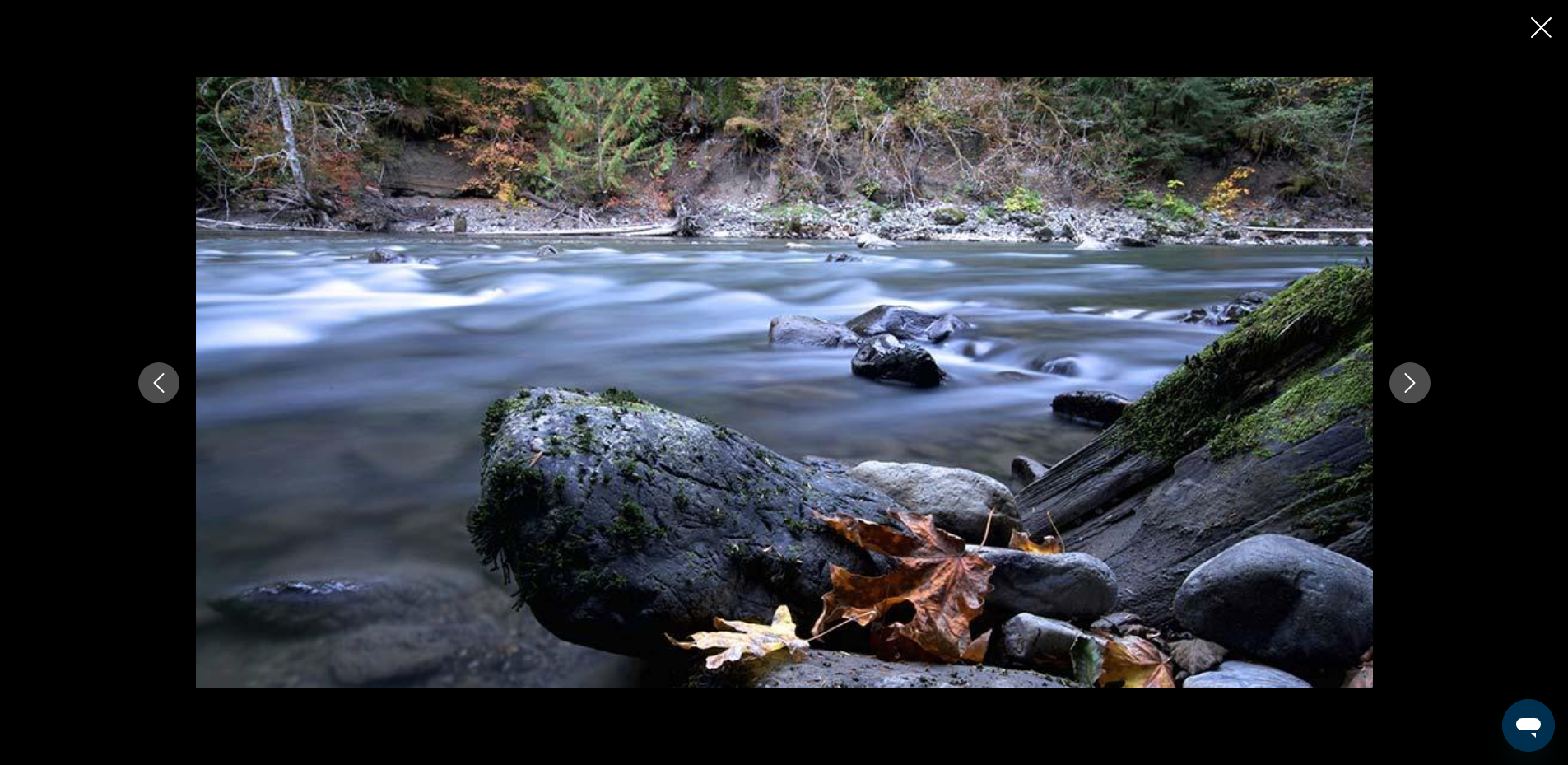
click at [1411, 380] on icon "Next image" at bounding box center [1410, 382] width 11 height 20
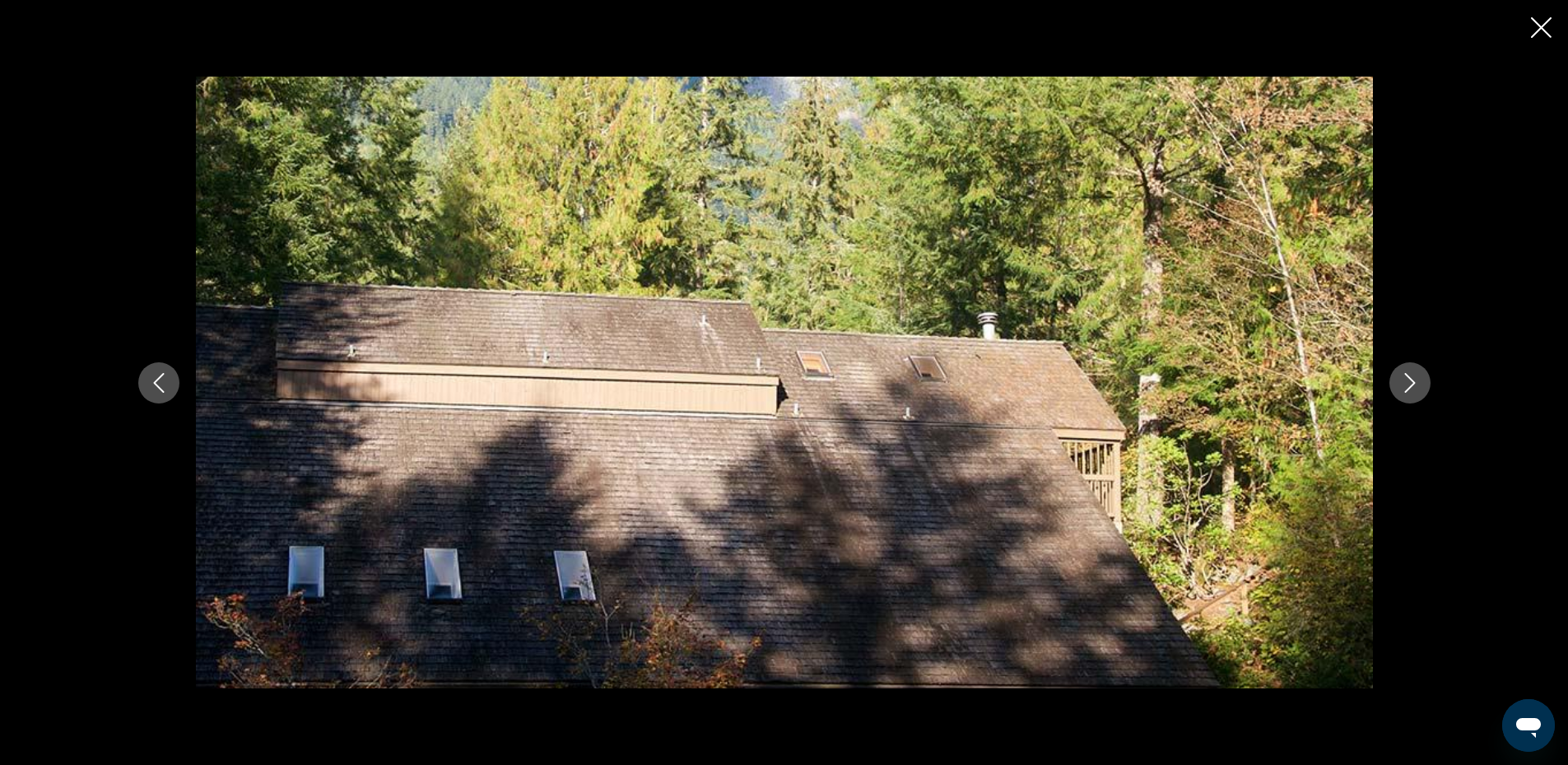
click at [1411, 380] on icon "Next image" at bounding box center [1410, 382] width 11 height 20
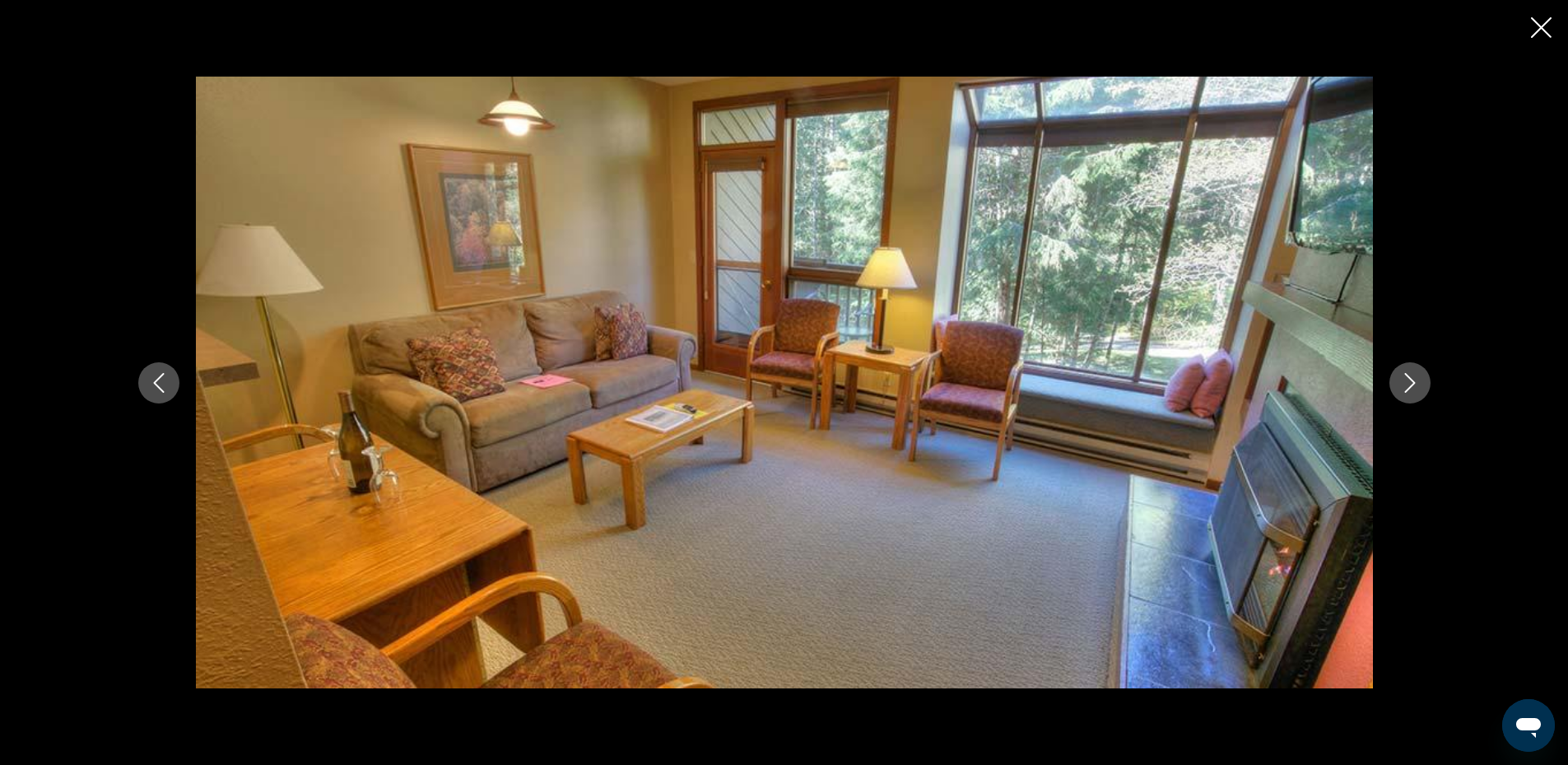
click at [1411, 380] on icon "Next image" at bounding box center [1410, 382] width 11 height 20
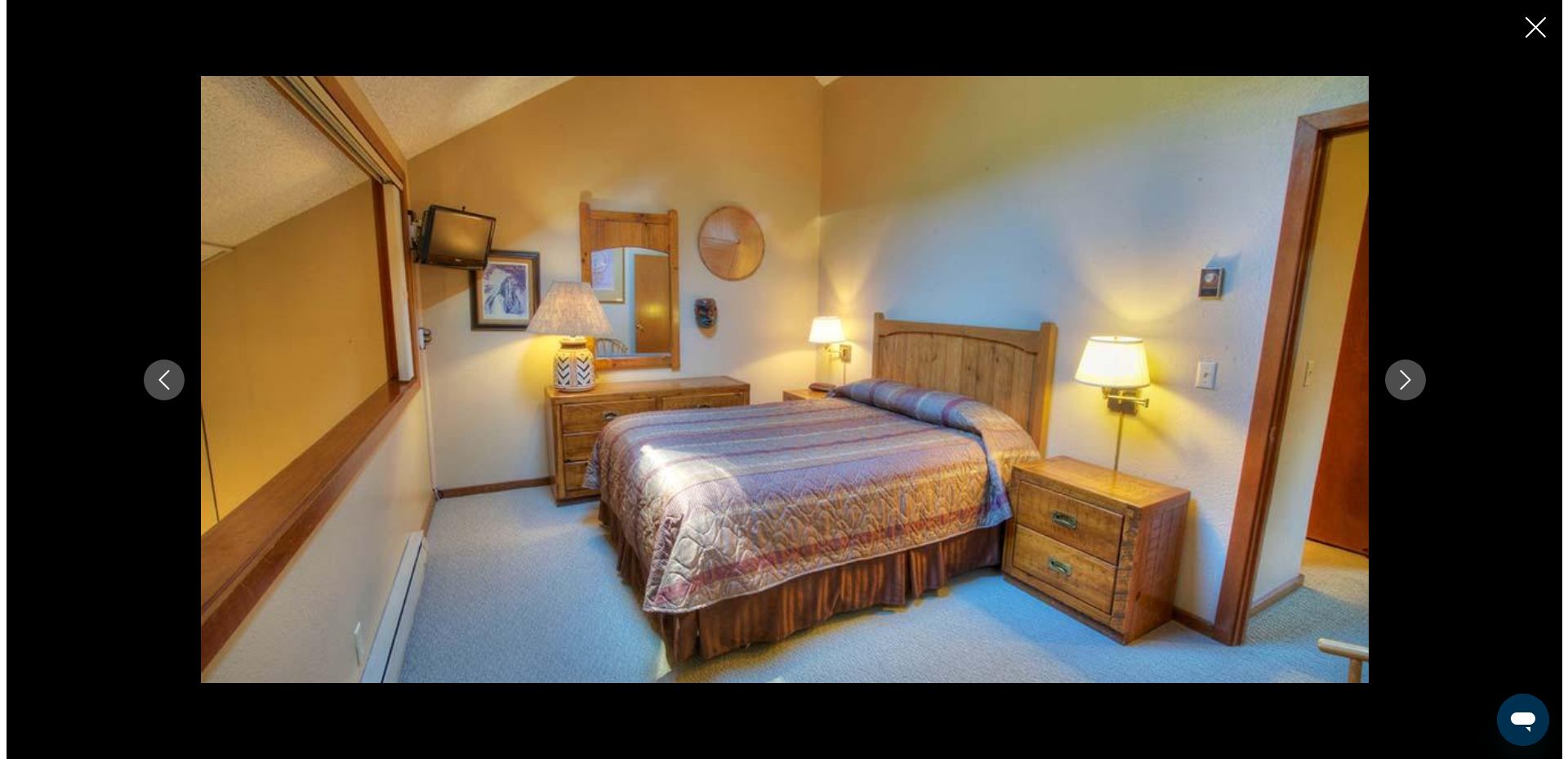
scroll to position [0, 0]
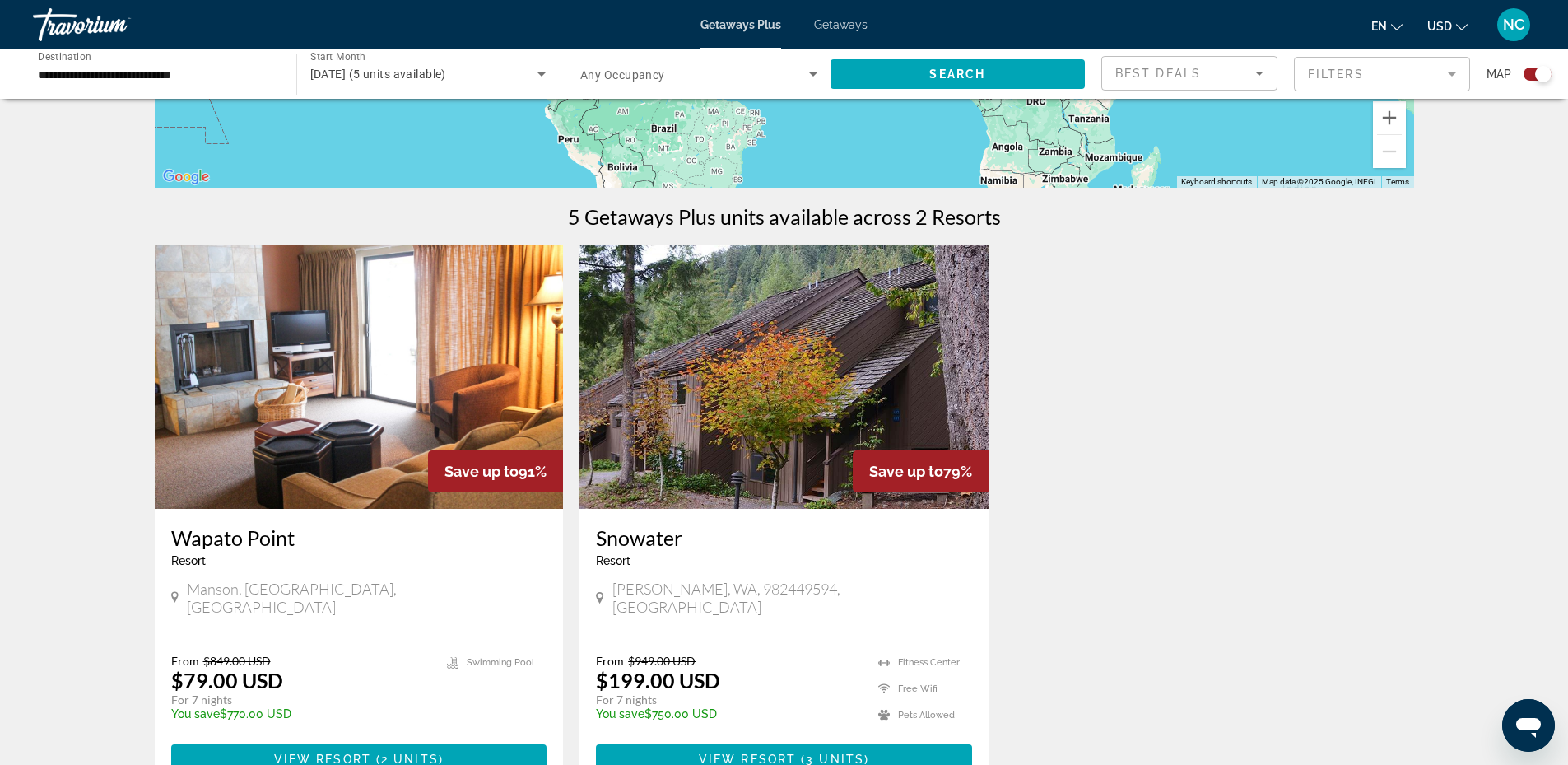
scroll to position [565, 0]
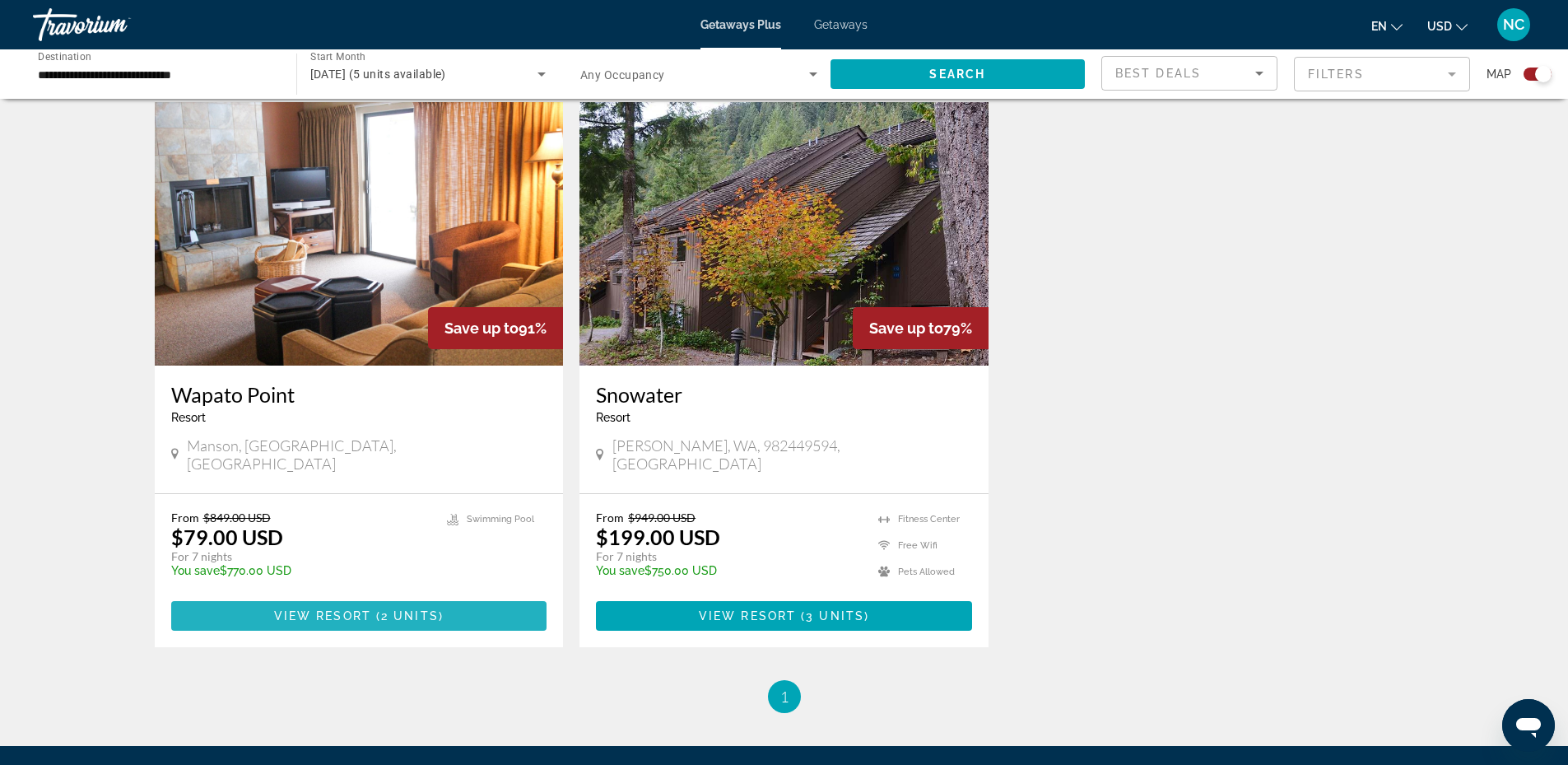
click at [310, 609] on span "View Resort" at bounding box center [322, 616] width 97 height 13
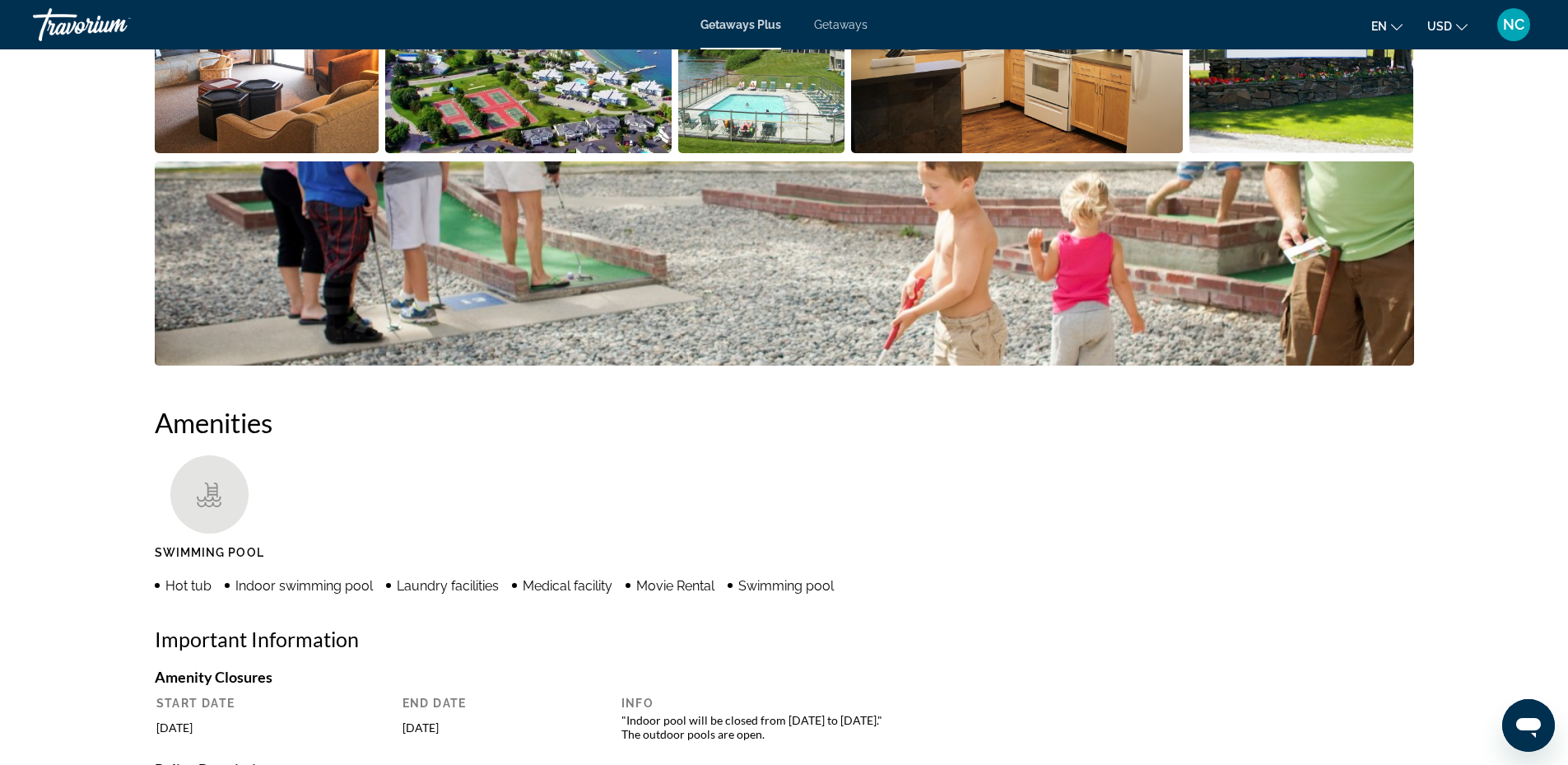
scroll to position [453, 0]
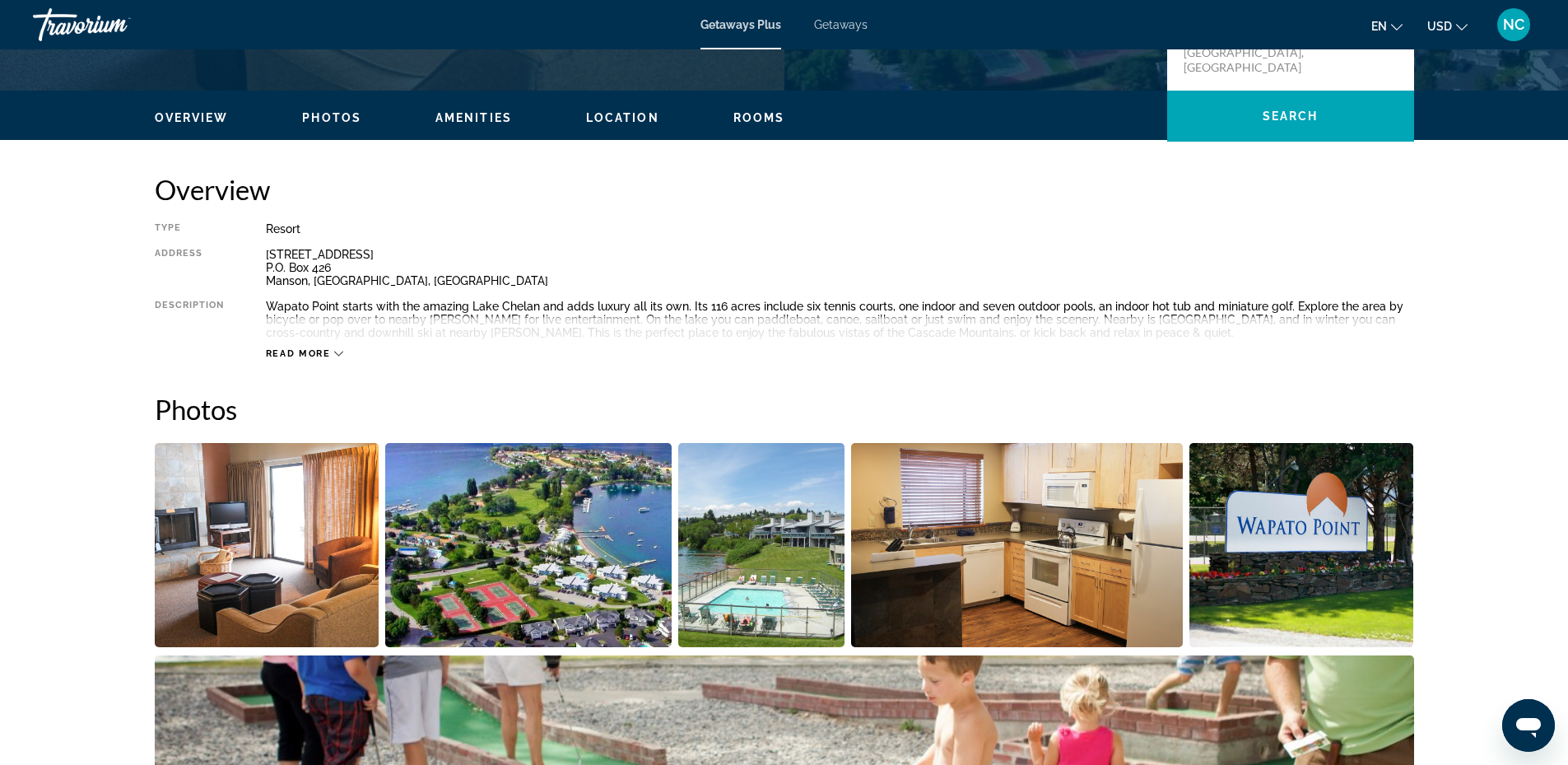
click at [335, 351] on icon "Main content" at bounding box center [339, 353] width 9 height 9
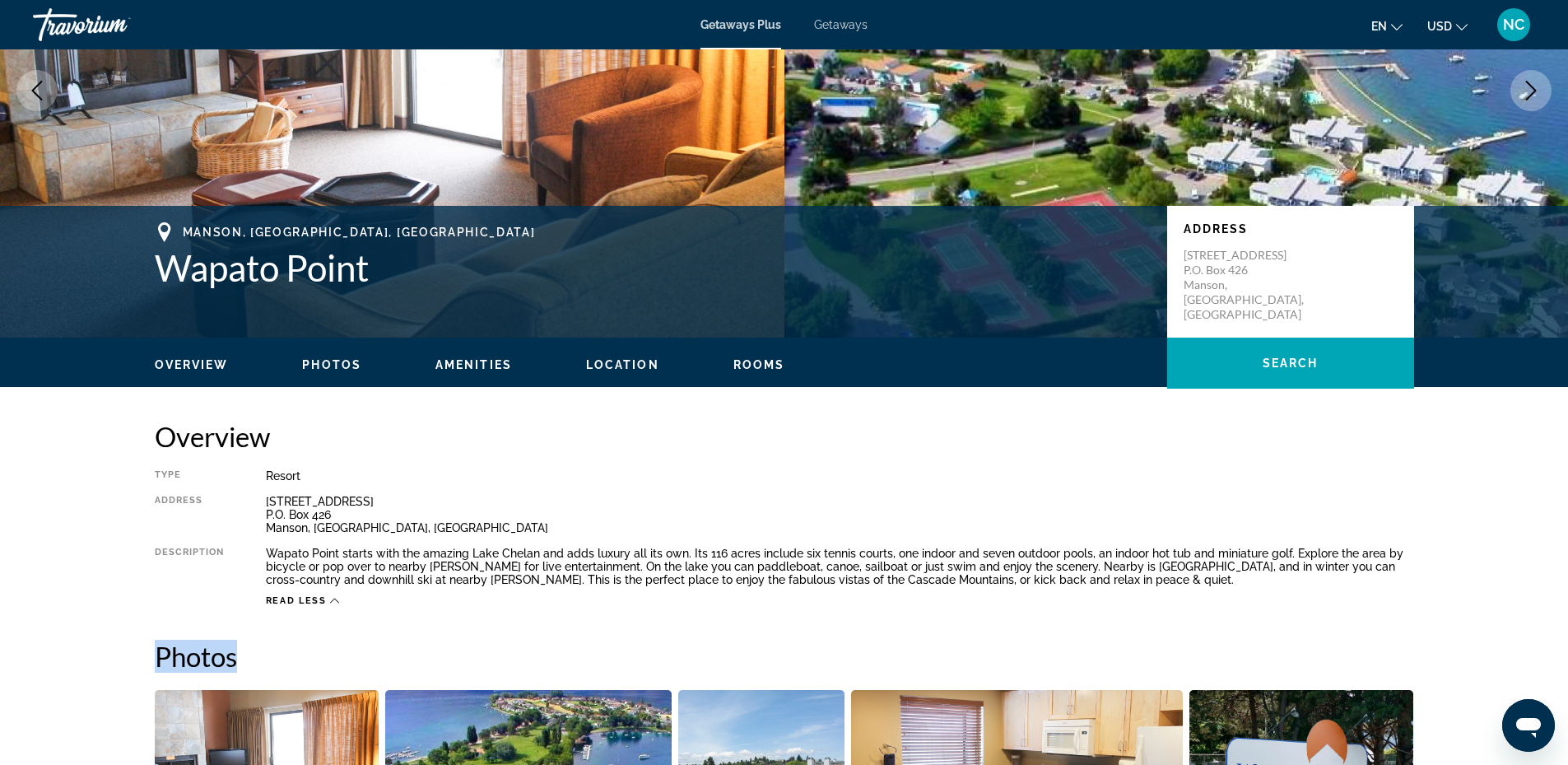
scroll to position [0, 0]
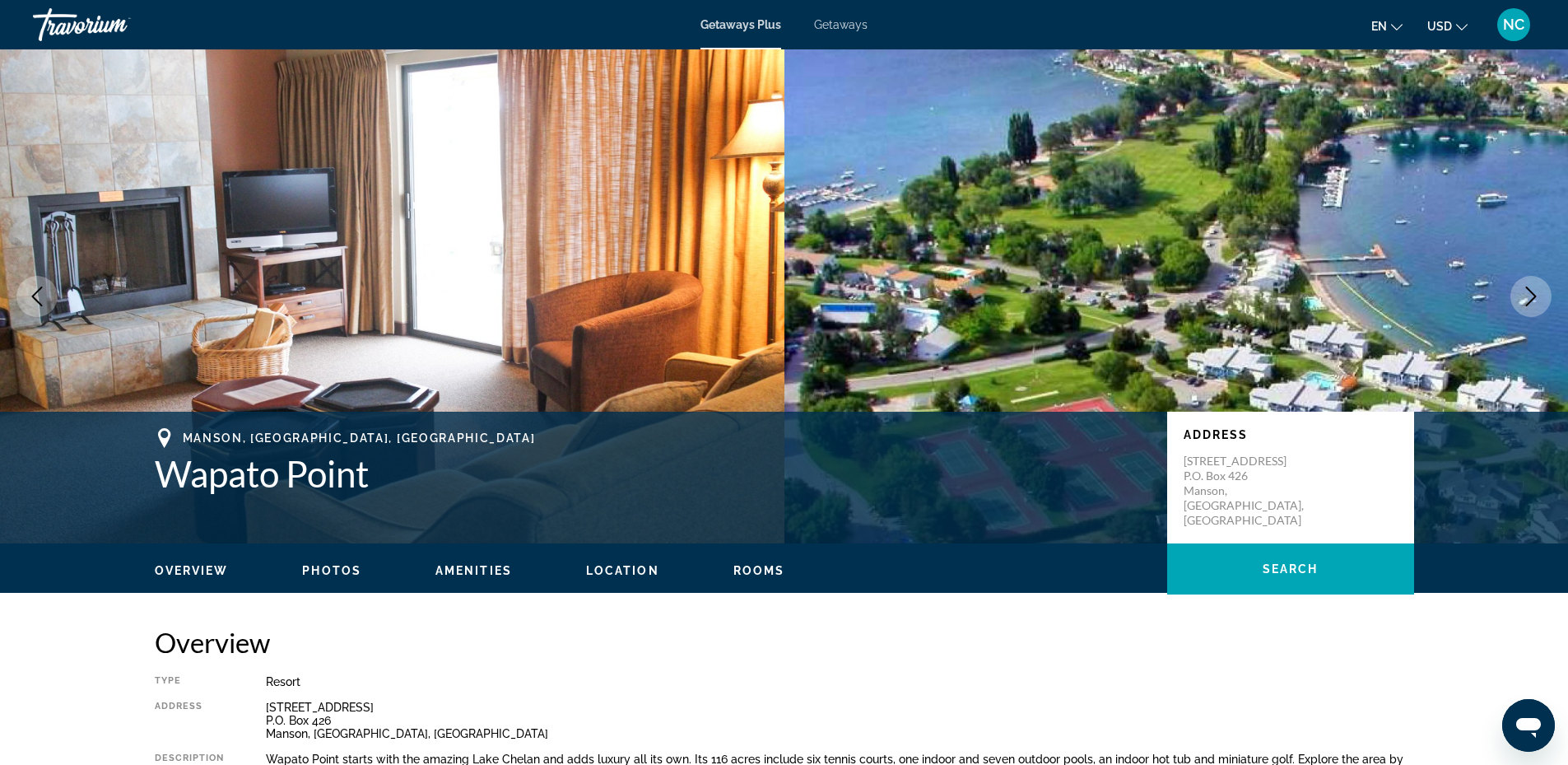
click at [842, 29] on span "Getaways" at bounding box center [840, 24] width 53 height 13
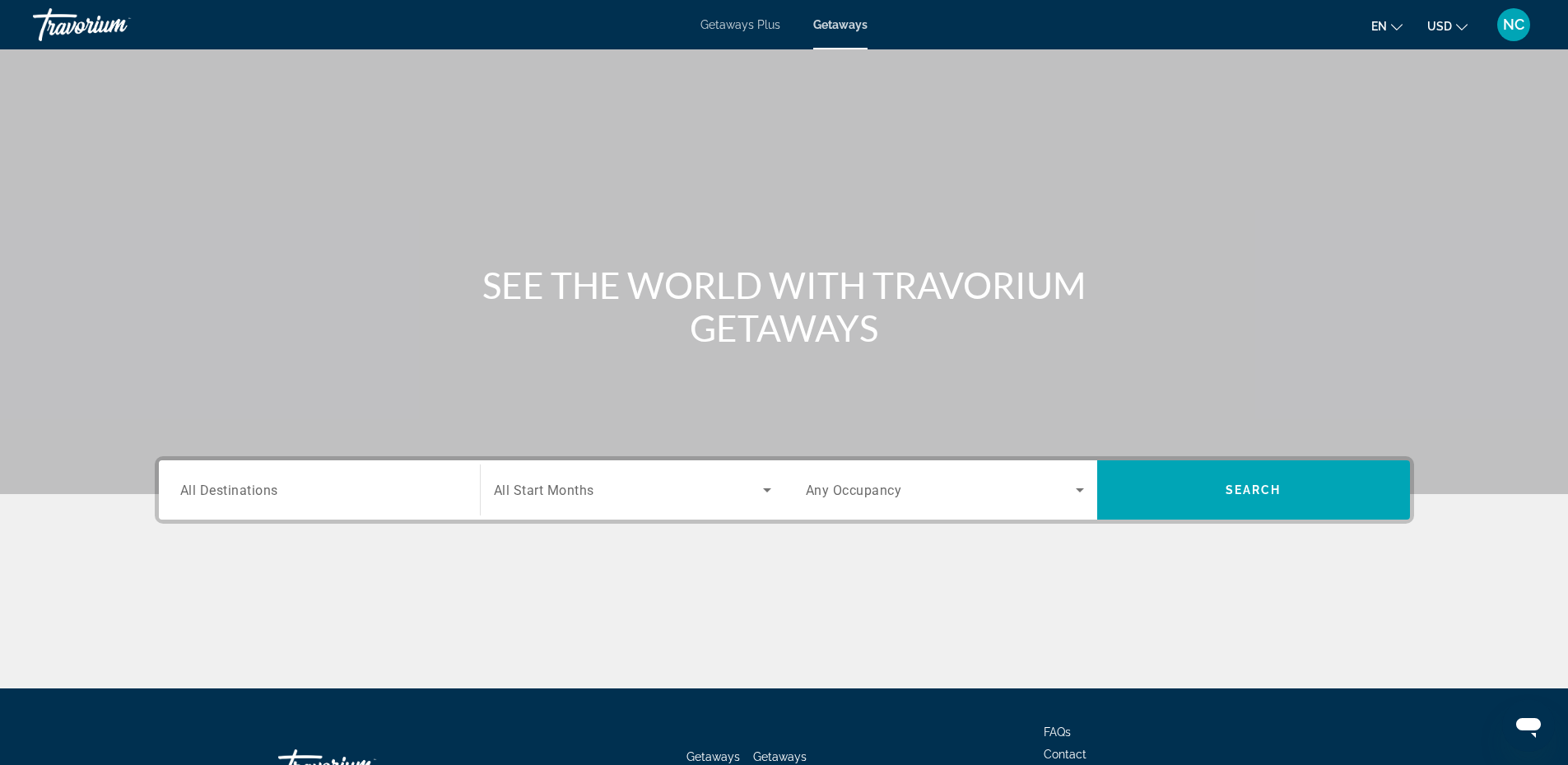
click at [192, 499] on div "Destination All Destinations" at bounding box center [319, 490] width 278 height 47
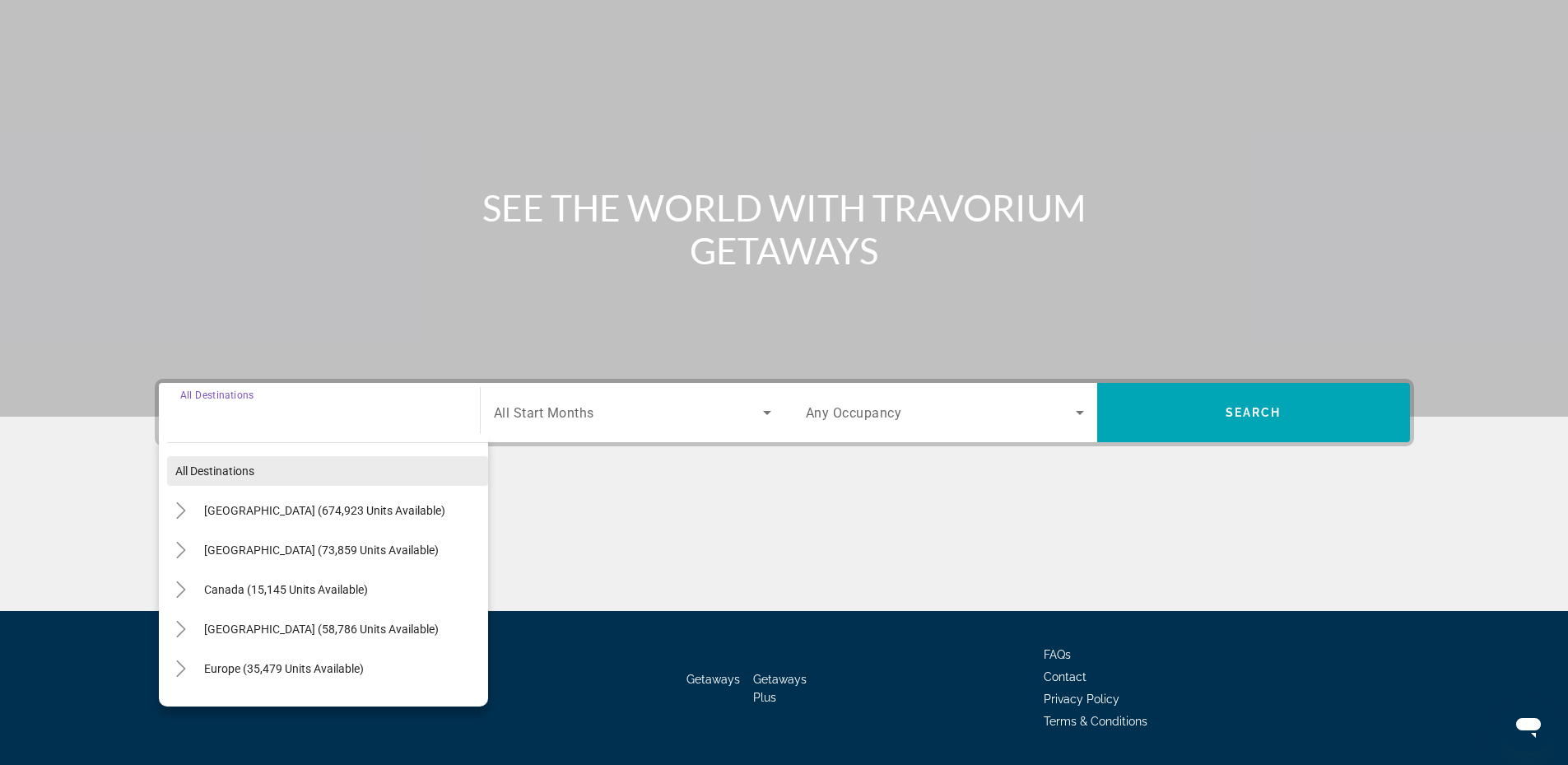
scroll to position [125, 0]
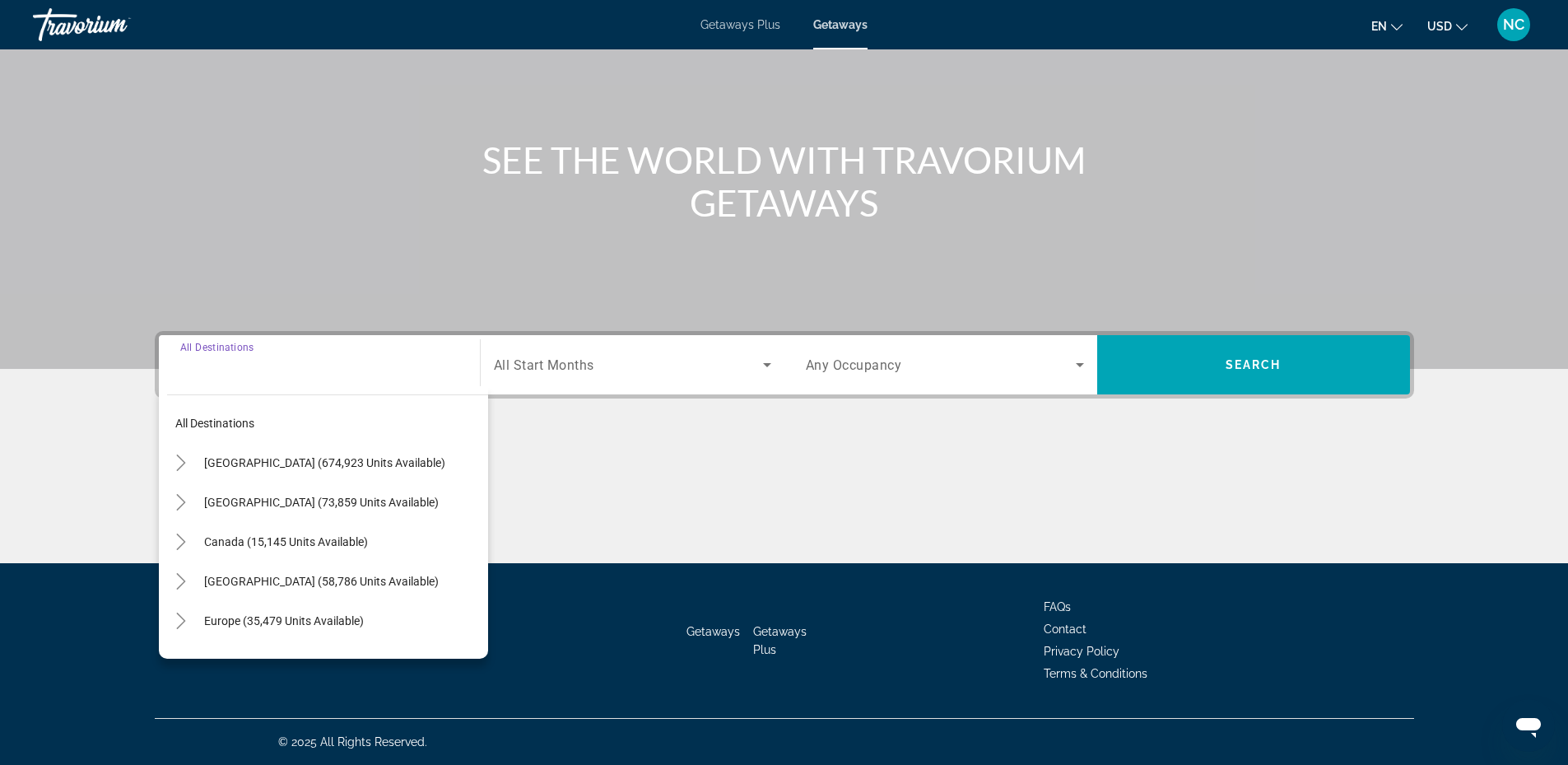
click at [315, 457] on span "United States (674,923 units available)" at bounding box center [325, 463] width 241 height 13
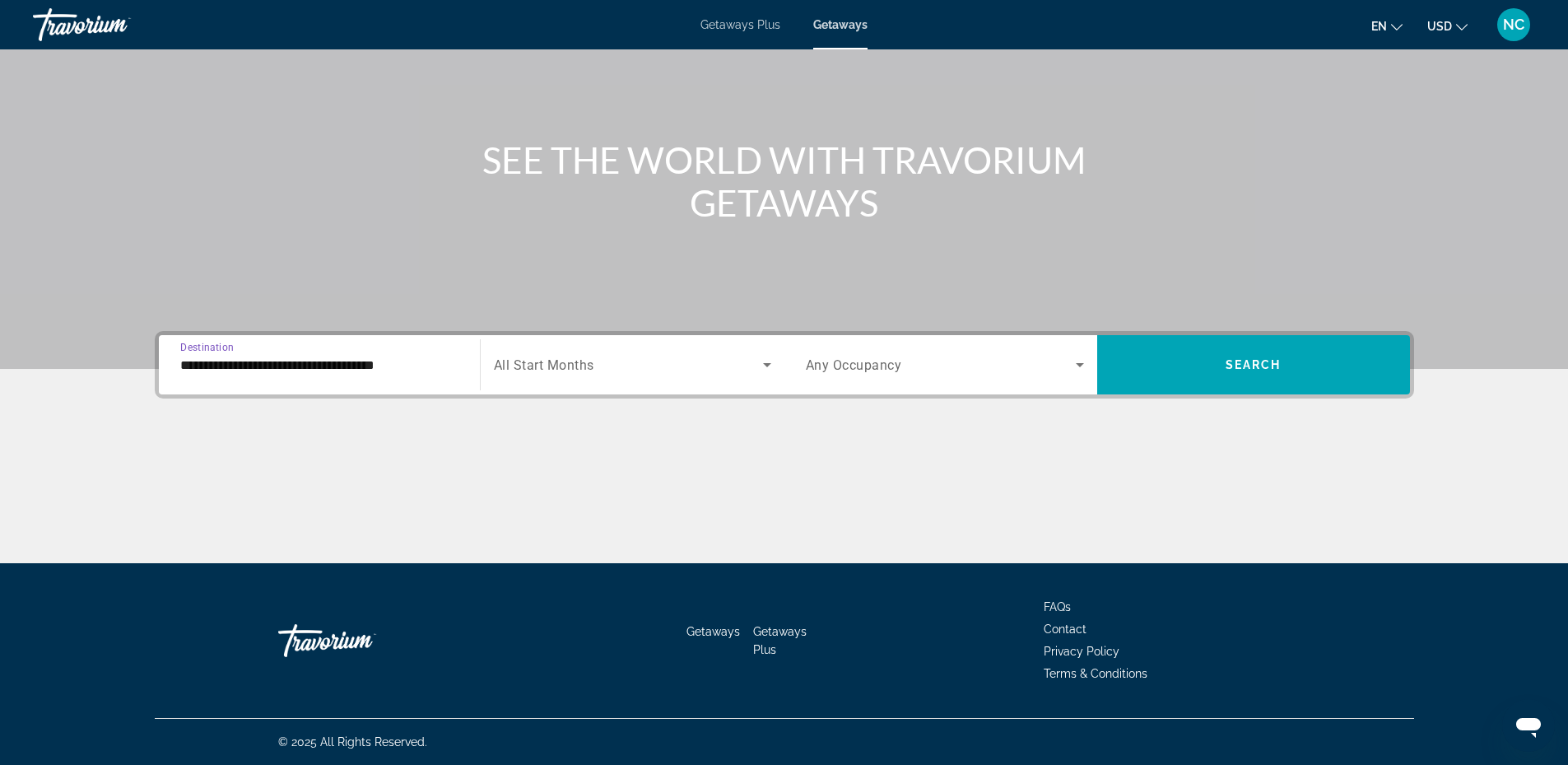
click at [277, 371] on input "**********" at bounding box center [319, 366] width 278 height 20
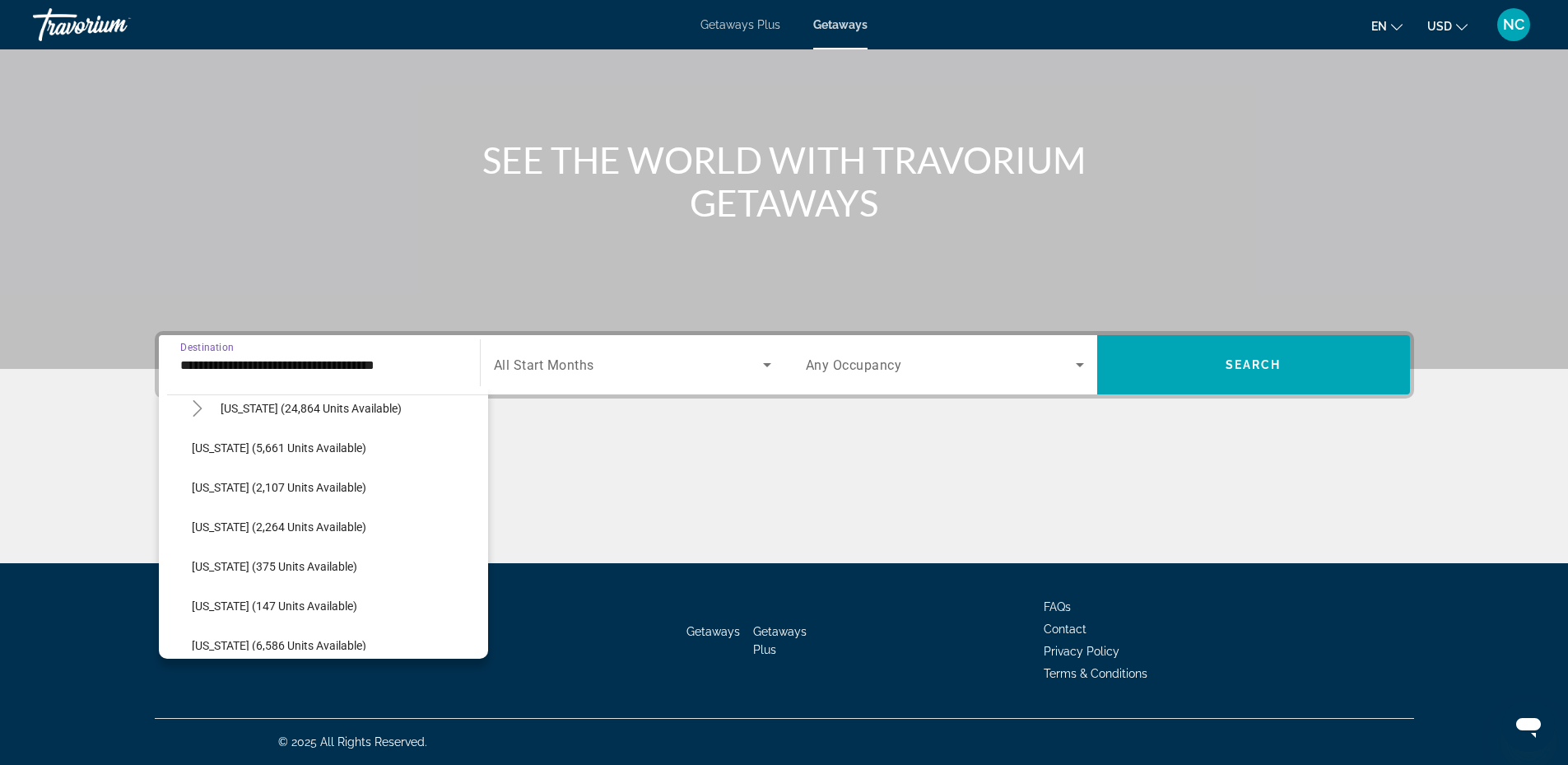
scroll to position [412, 0]
click at [291, 403] on span "Hawaii (24,864 units available)" at bounding box center [311, 407] width 181 height 13
type input "**********"
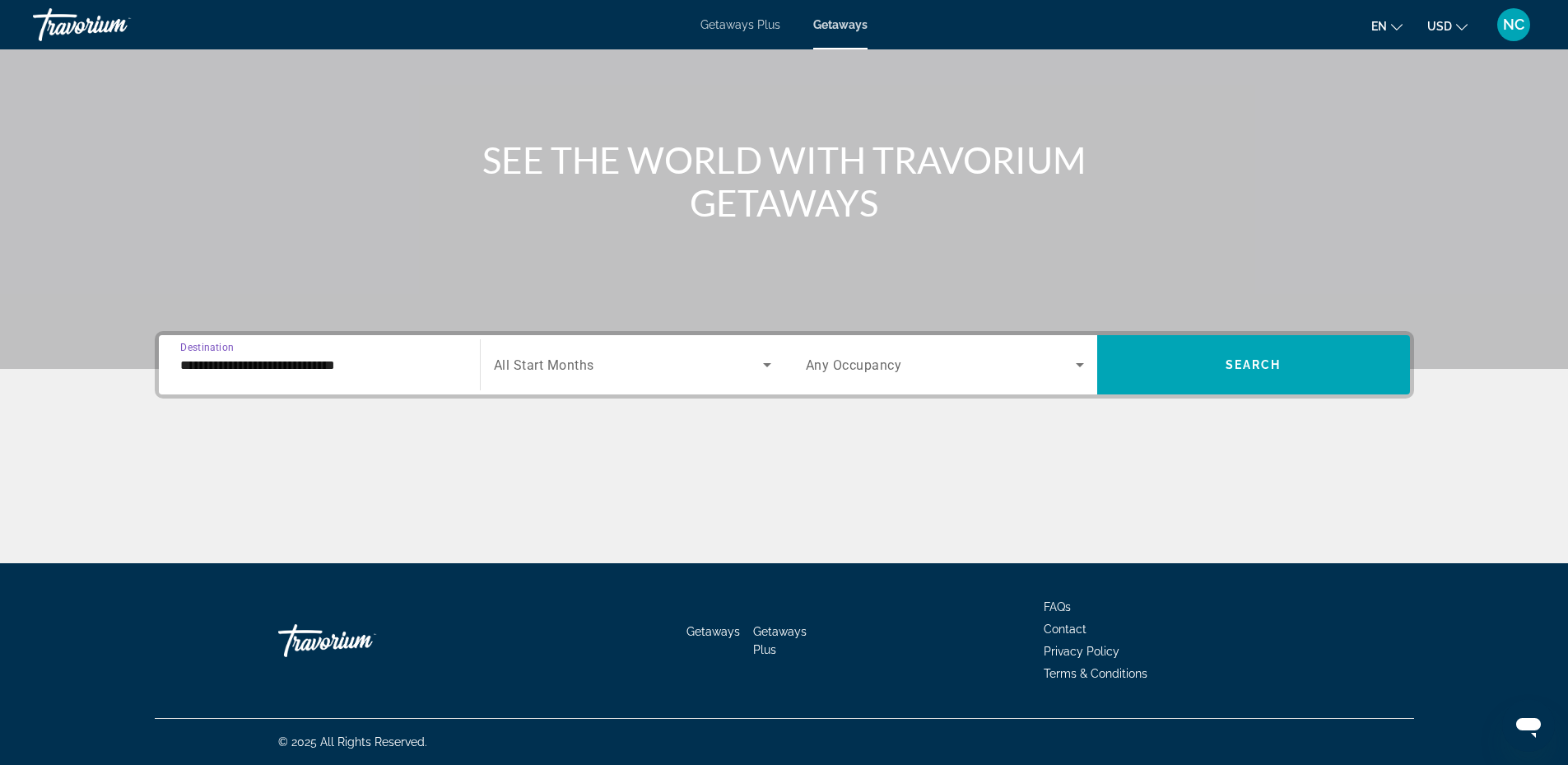
click at [665, 370] on span "Search widget" at bounding box center [628, 365] width 269 height 20
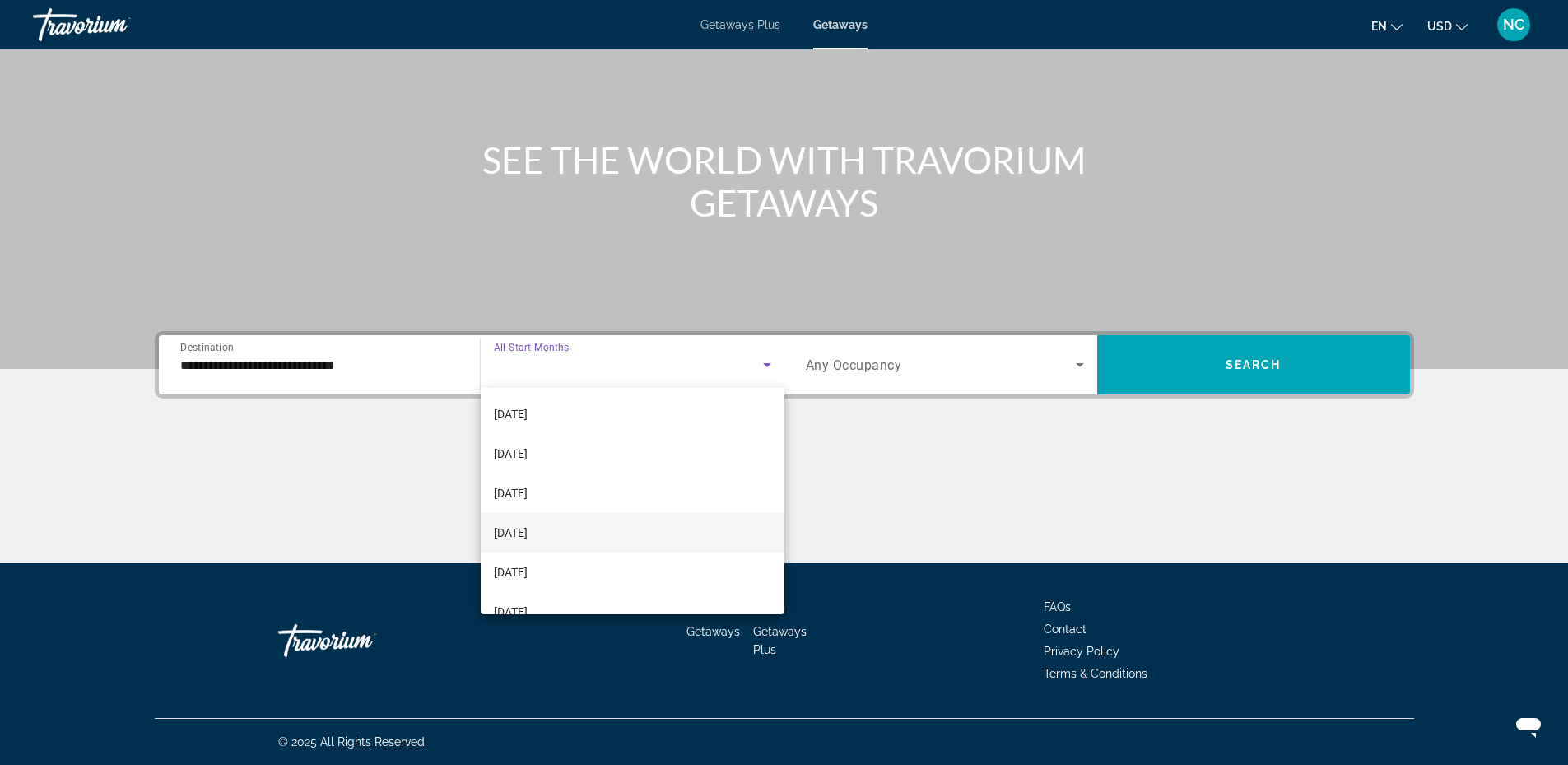
scroll to position [165, 0]
click at [568, 521] on mat-option "March 2026" at bounding box center [631, 526] width 303 height 39
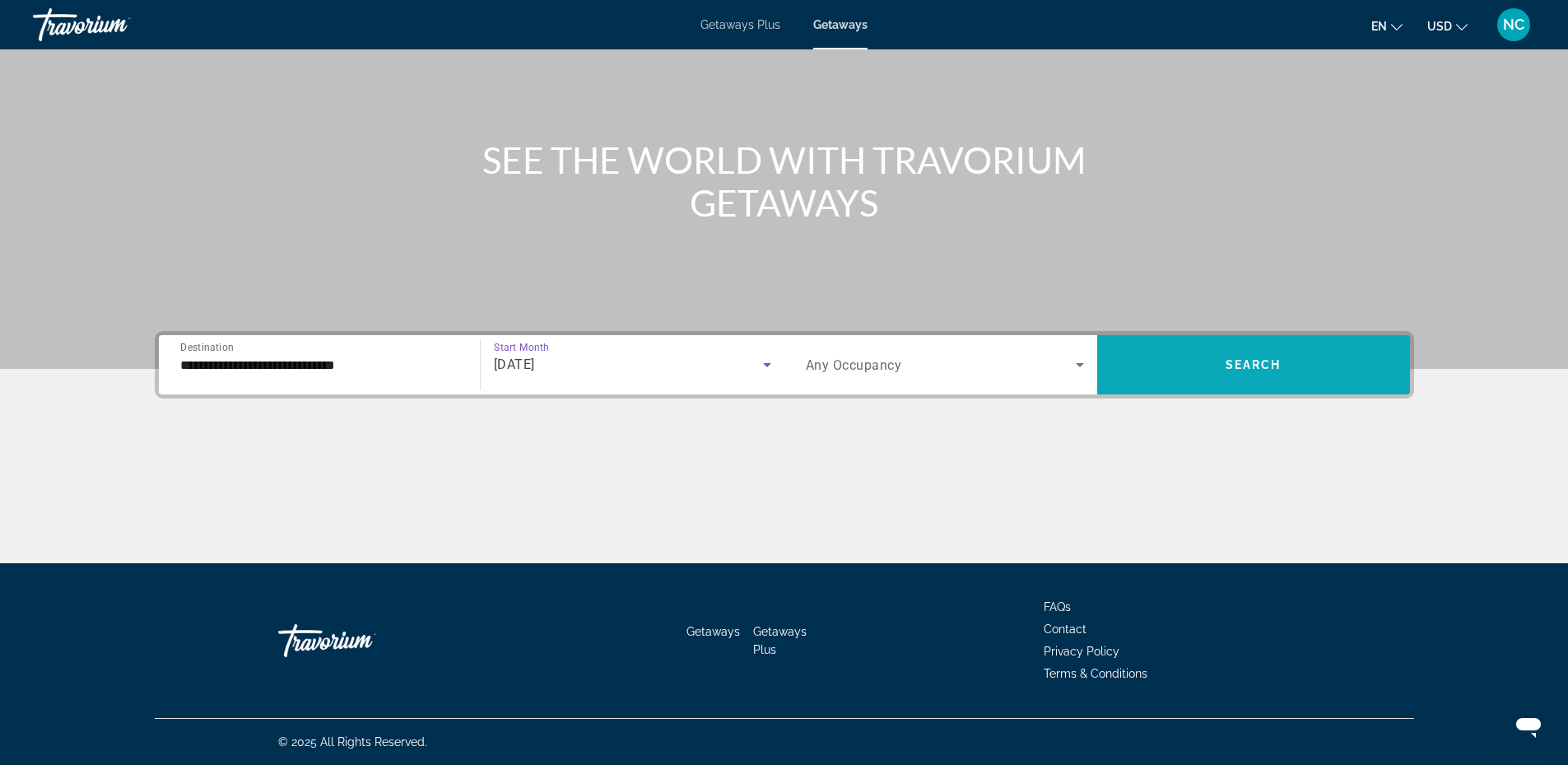
click at [1248, 370] on span "Search" at bounding box center [1253, 365] width 56 height 13
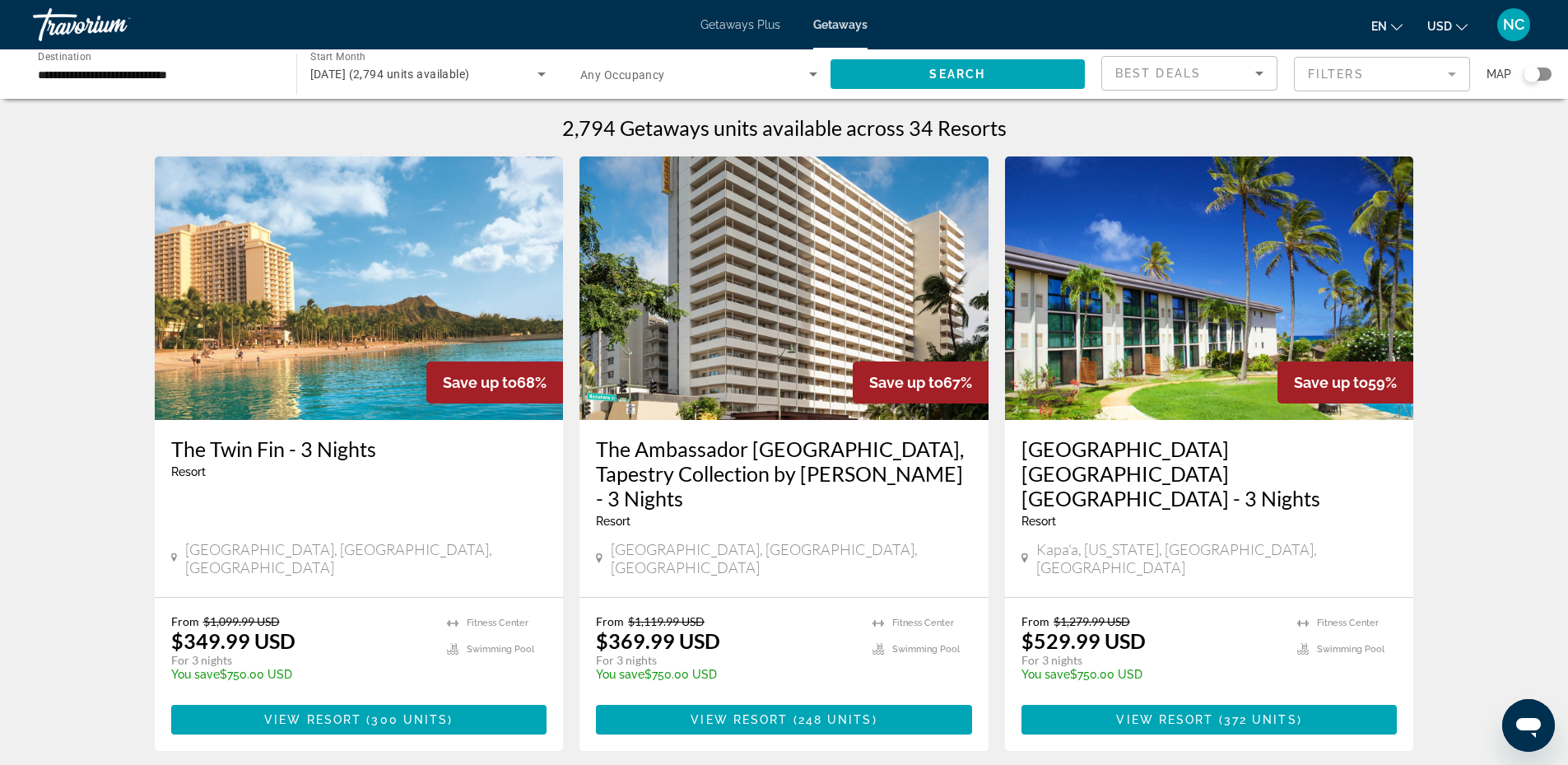
click at [335, 713] on span "View Resort" at bounding box center [312, 719] width 97 height 13
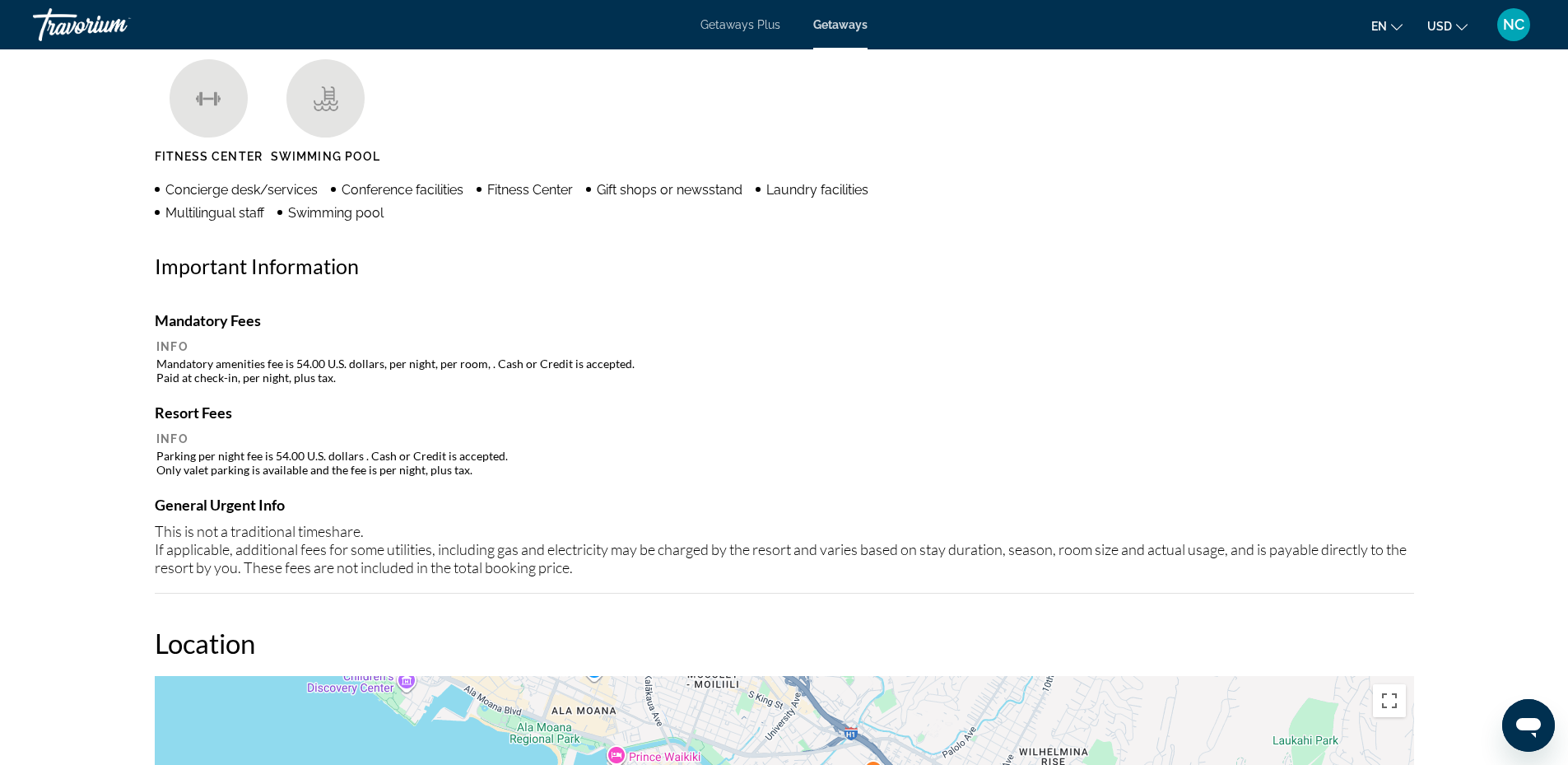
scroll to position [1728, 0]
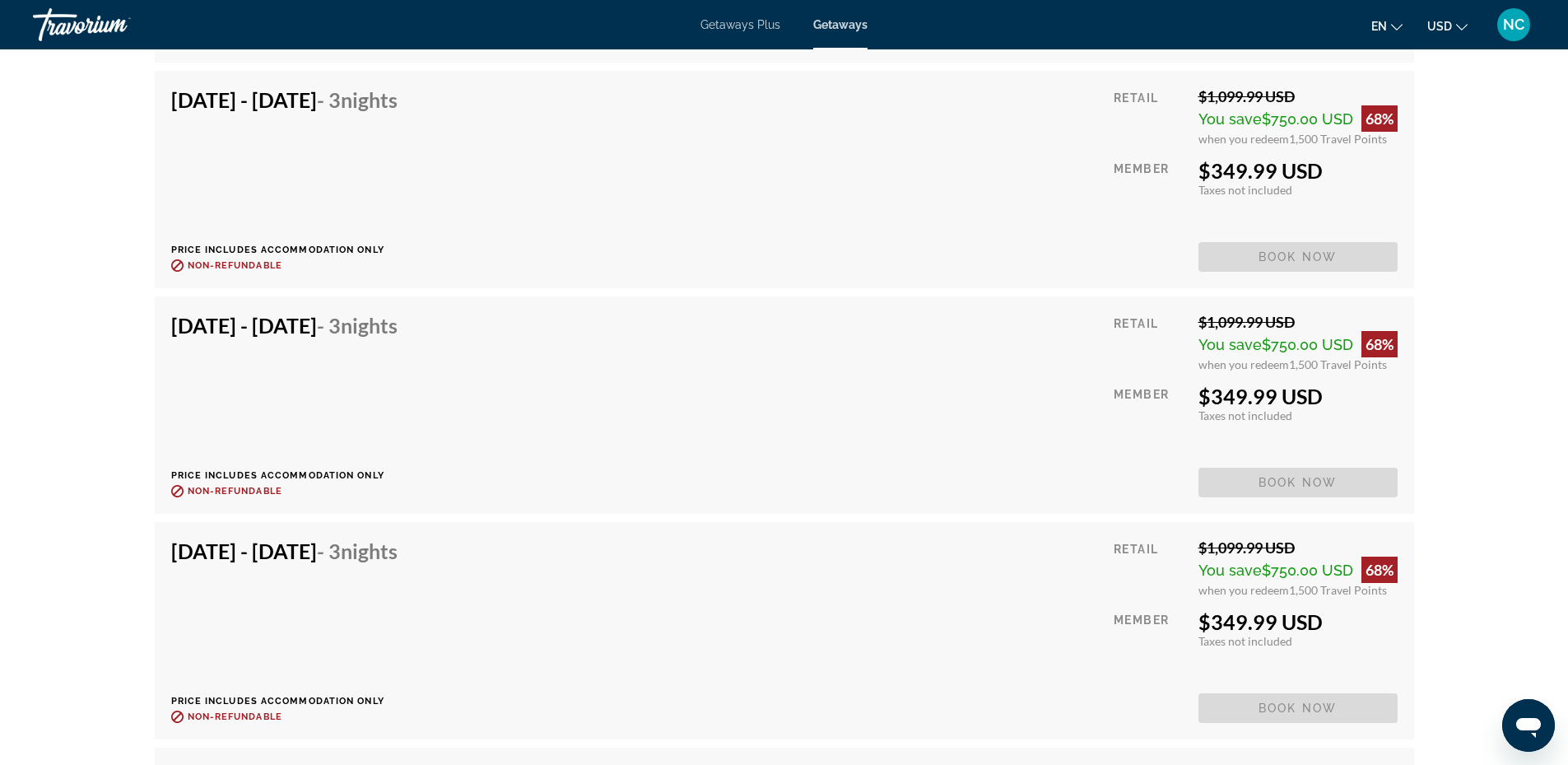
scroll to position [4199, 0]
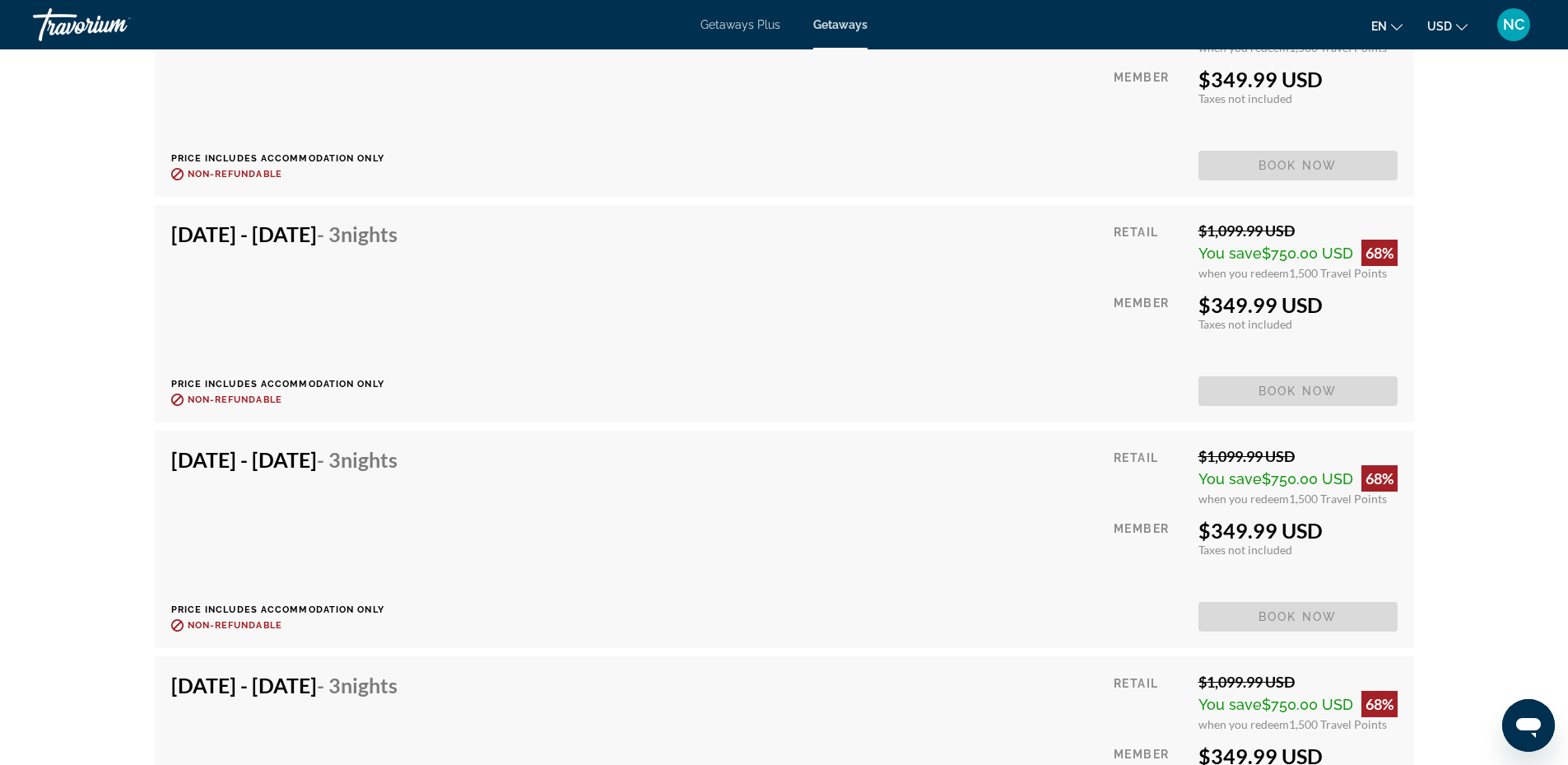
scroll to position [4363, 0]
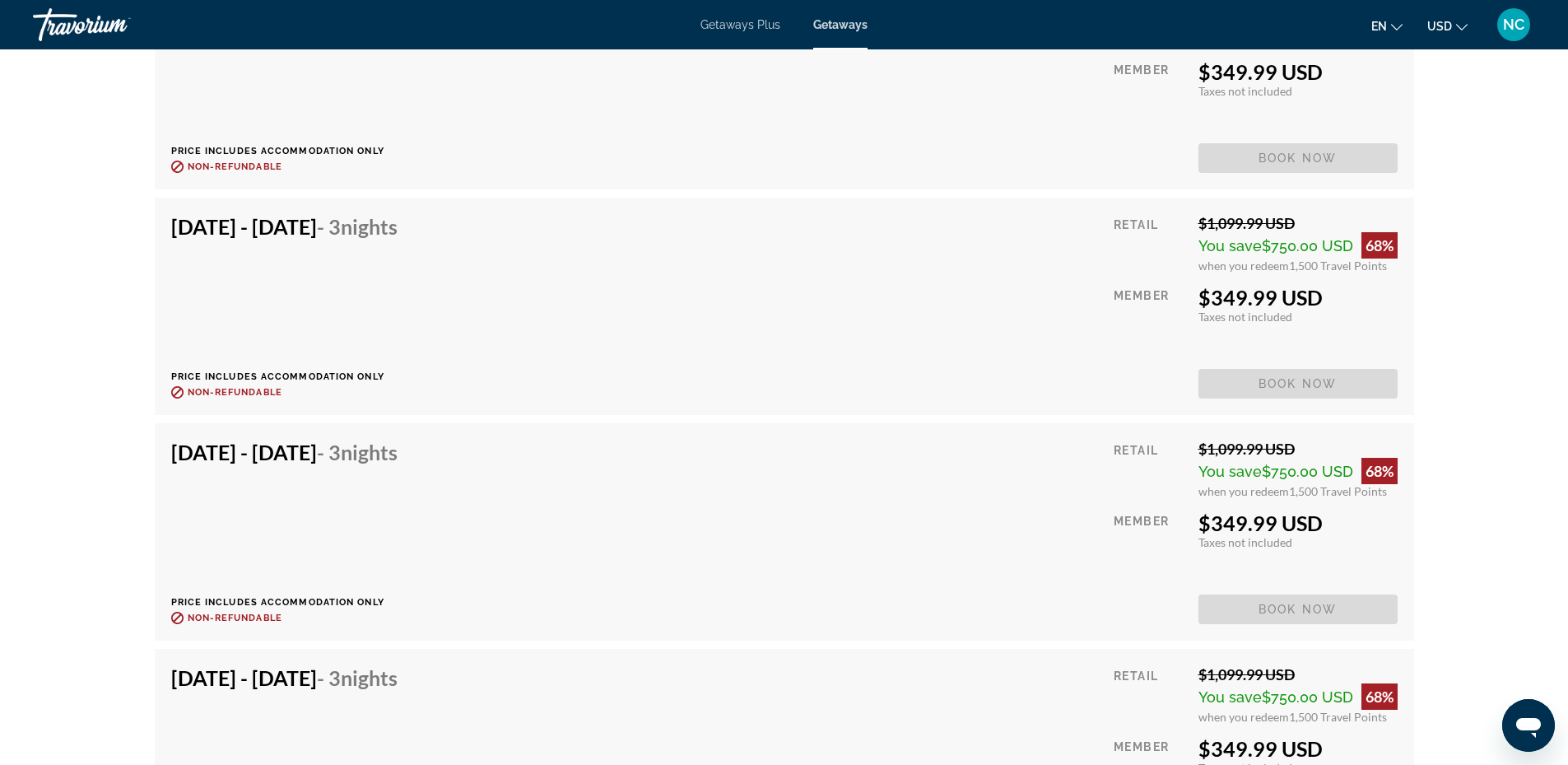
scroll to position [3704, 0]
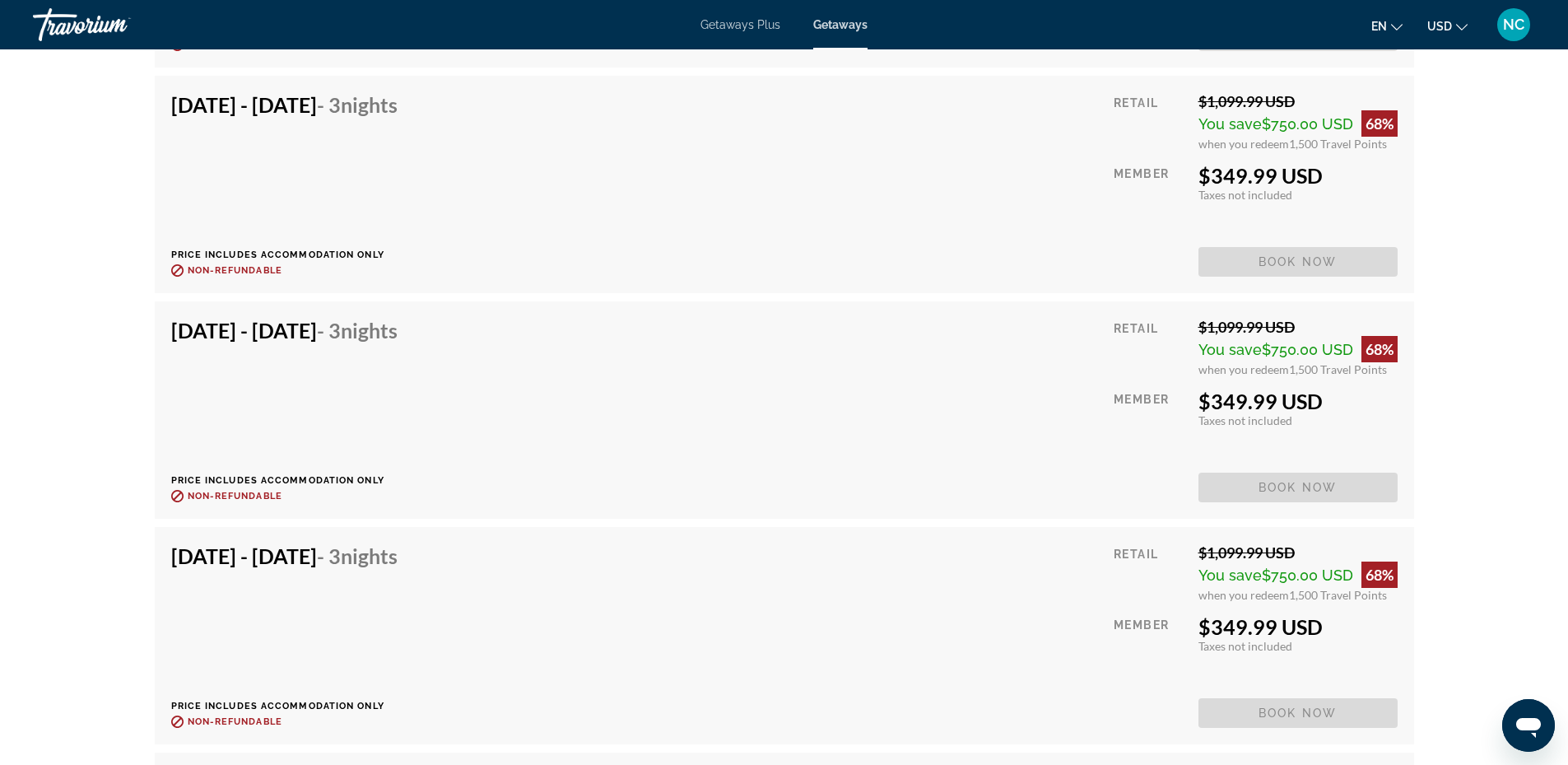
drag, startPoint x: 1484, startPoint y: 383, endPoint x: 1483, endPoint y: 425, distance: 42.0
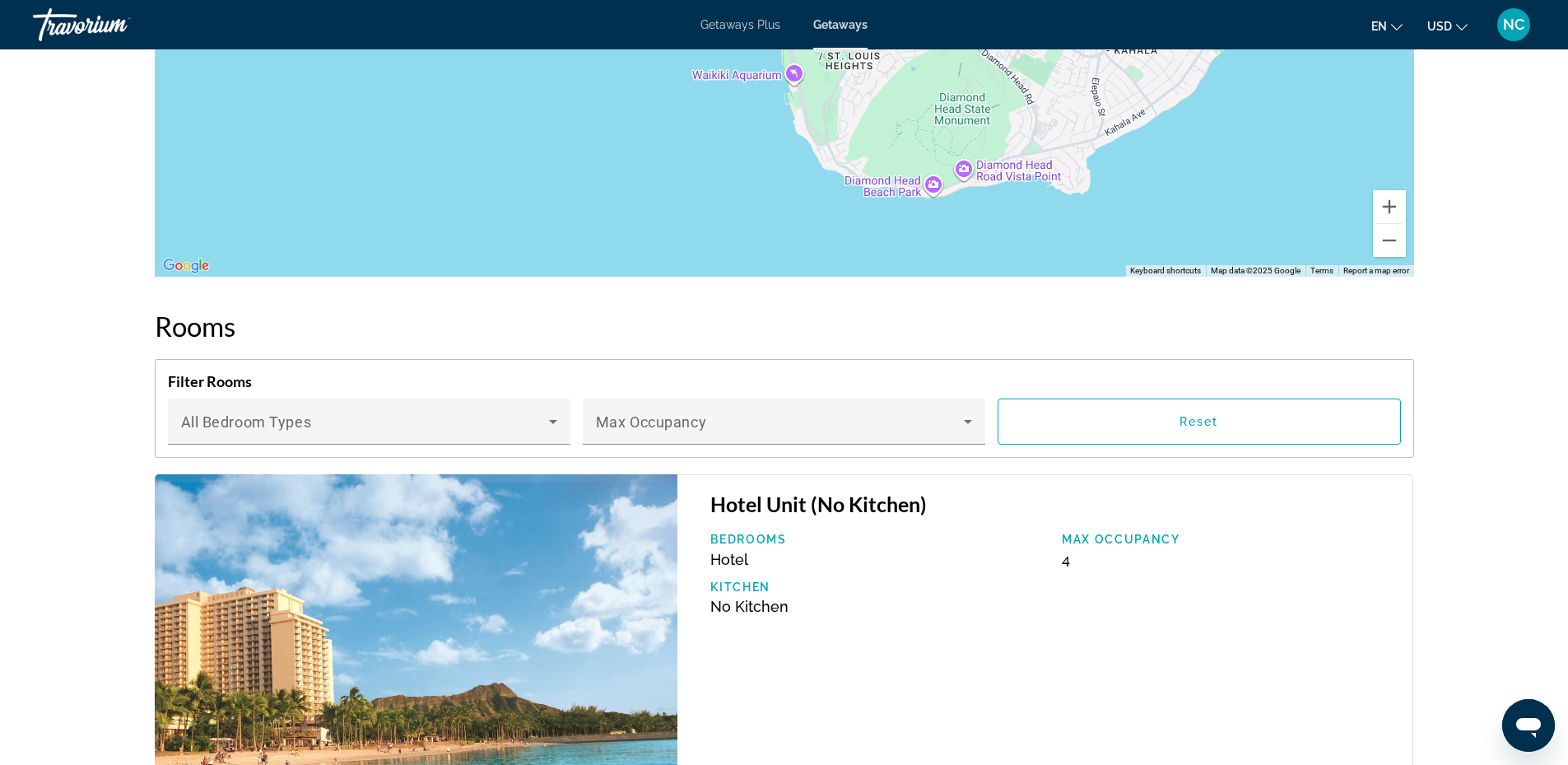
scroll to position [1811, 0]
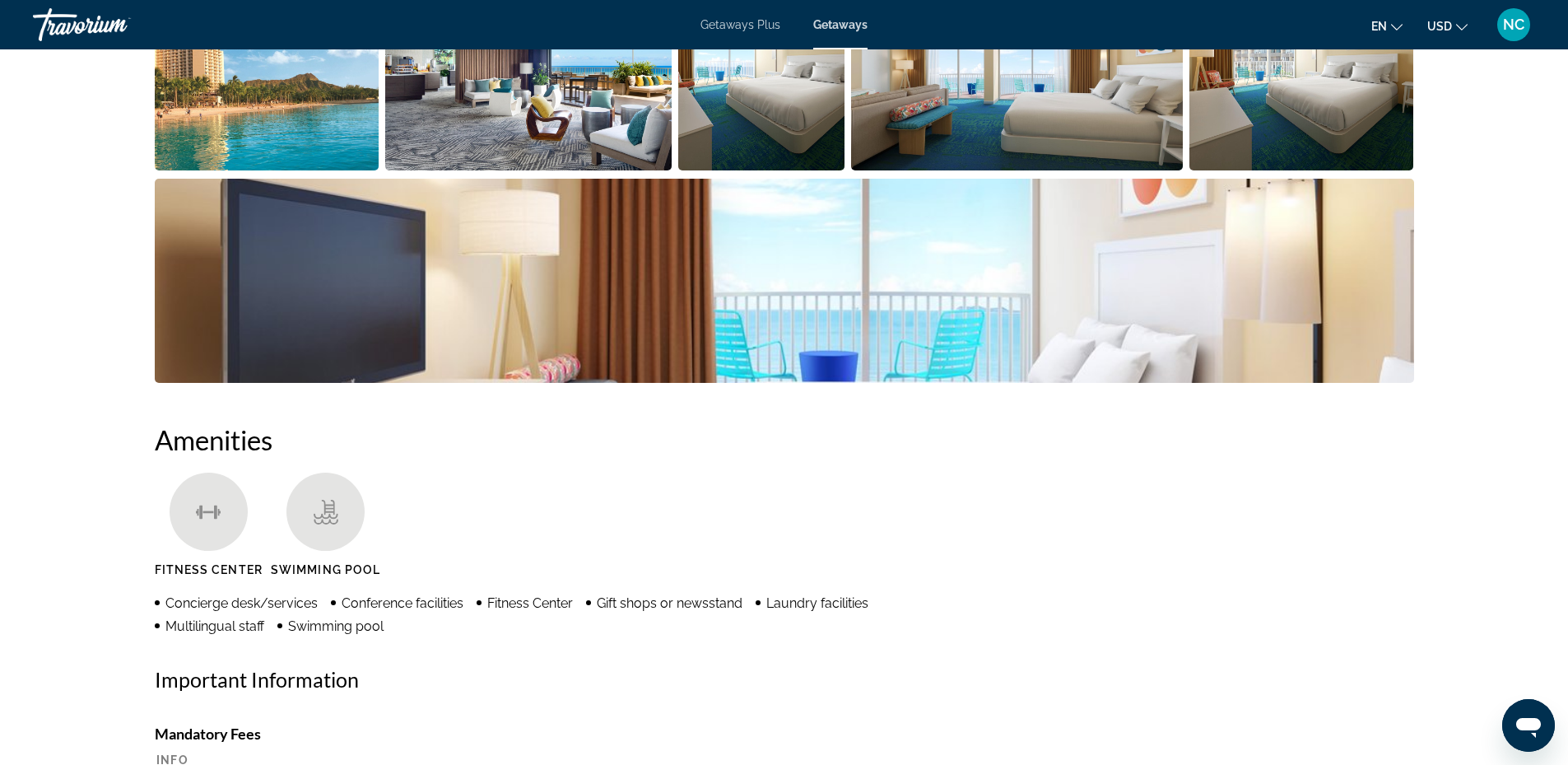
scroll to position [741, 0]
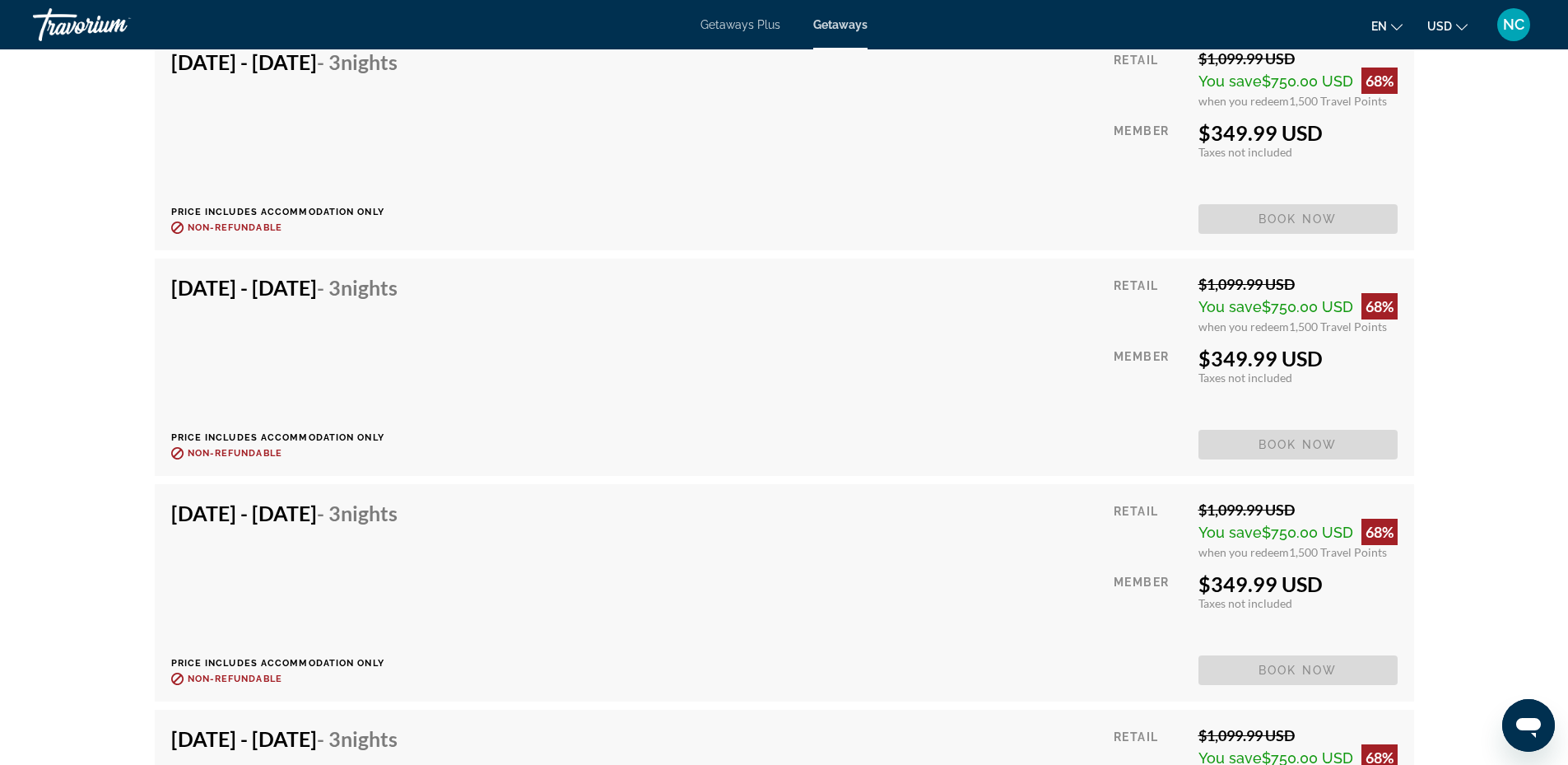
scroll to position [4116, 0]
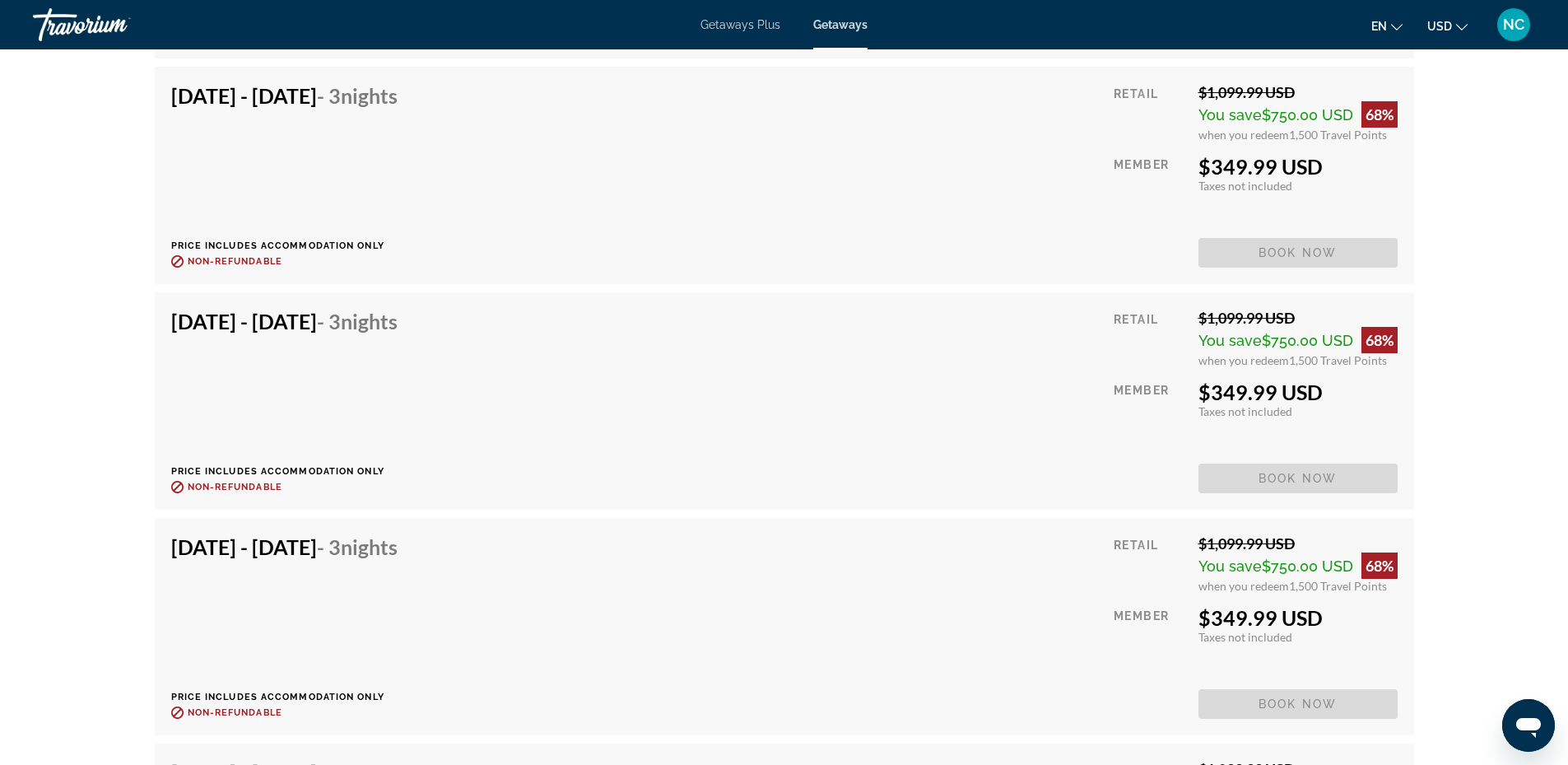
scroll to position [3458, 0]
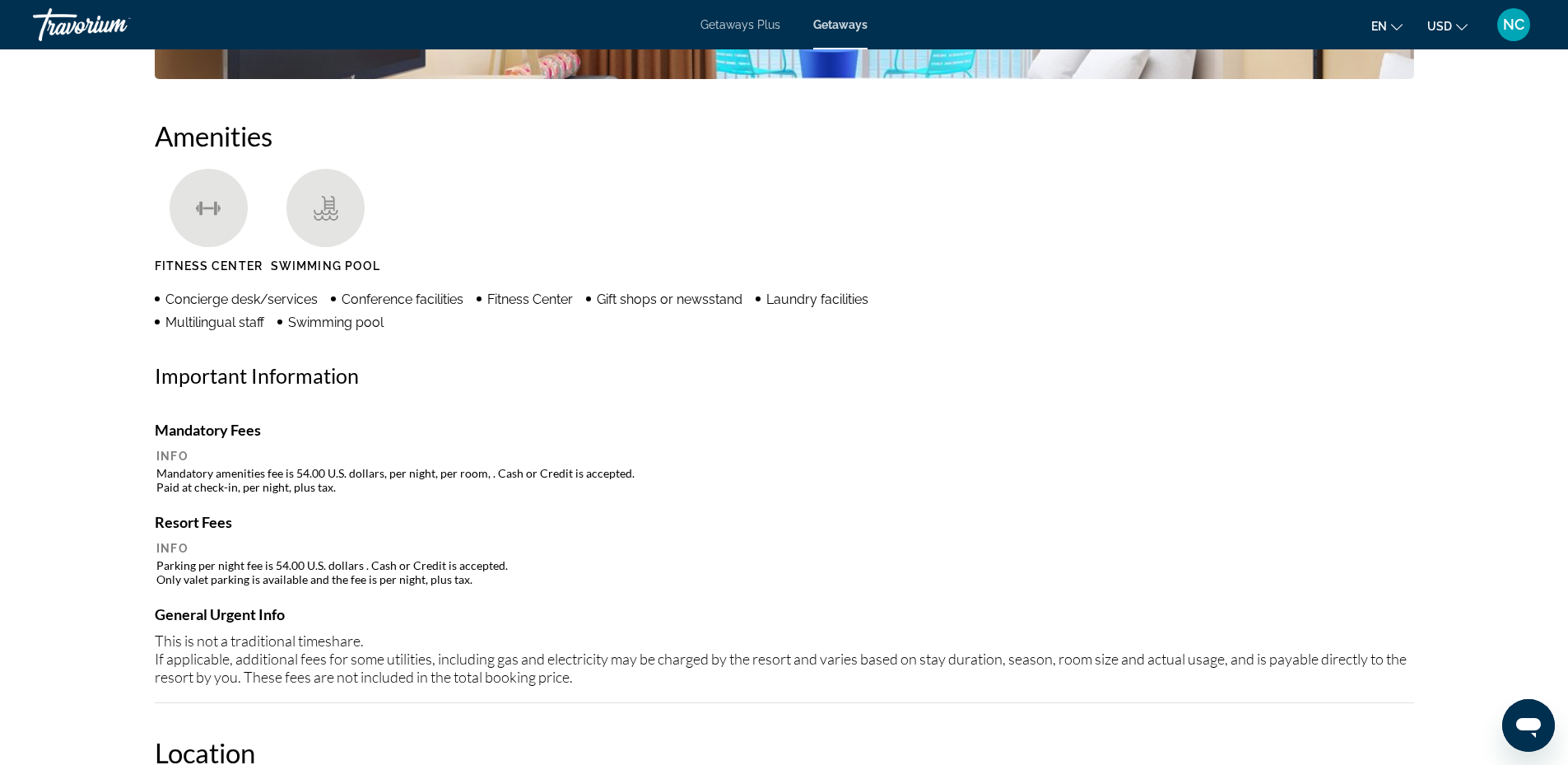
scroll to position [1153, 0]
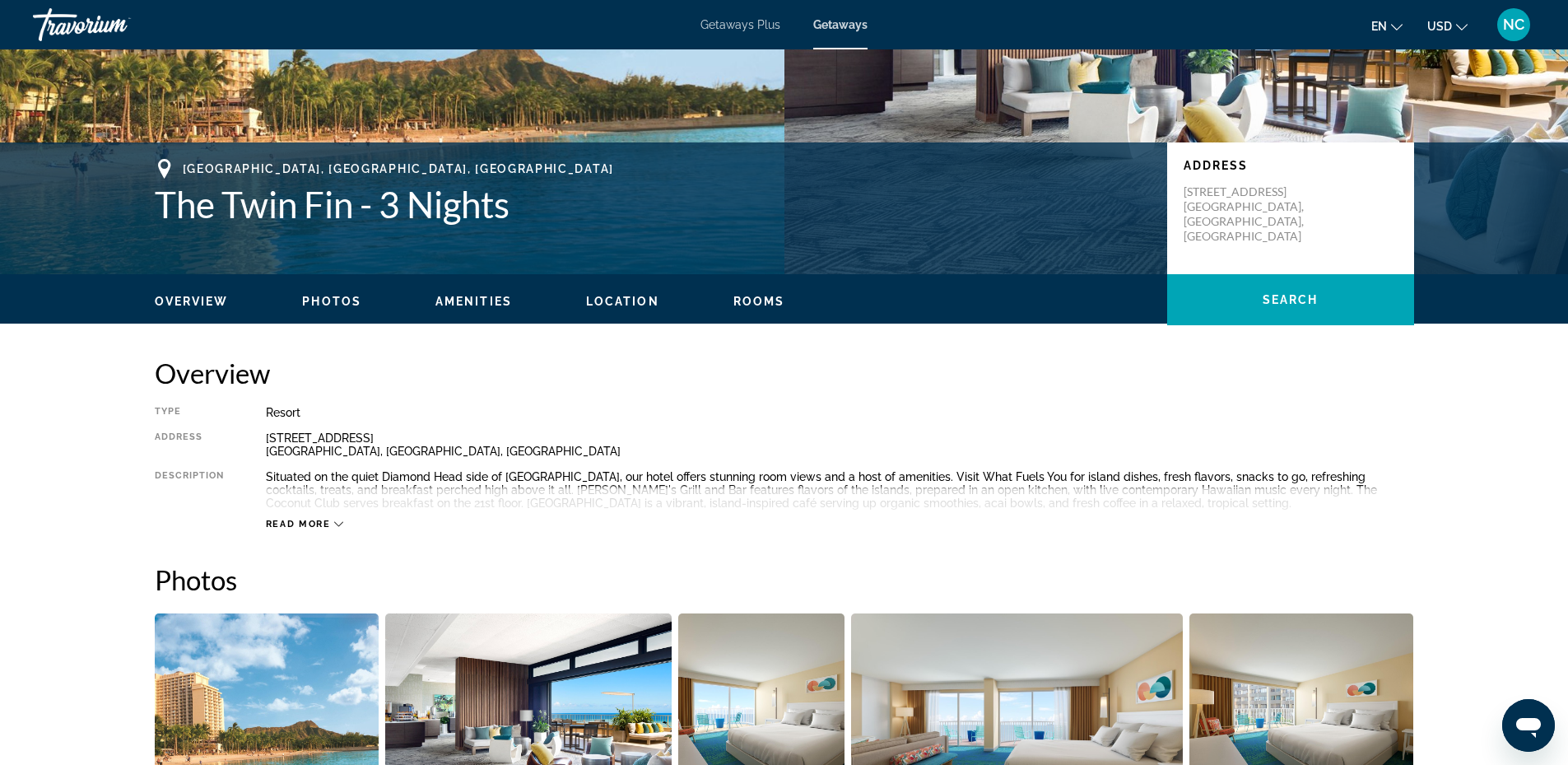
scroll to position [165, 0]
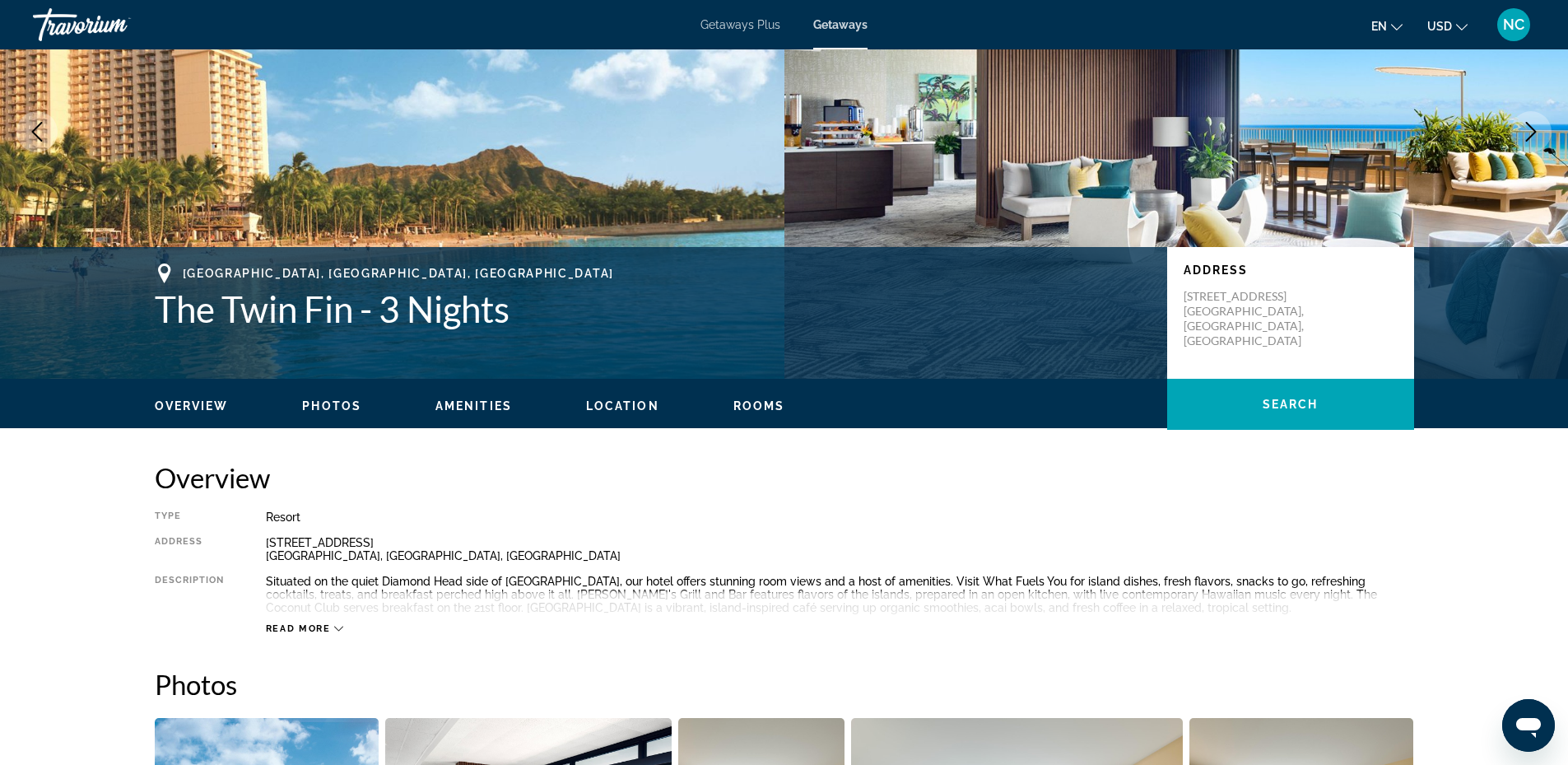
click at [1339, 497] on div "Overview Type Resort All-Inclusive No All-Inclusive Address 2570 Kalakaua Ave H…" at bounding box center [784, 547] width 1259 height 173
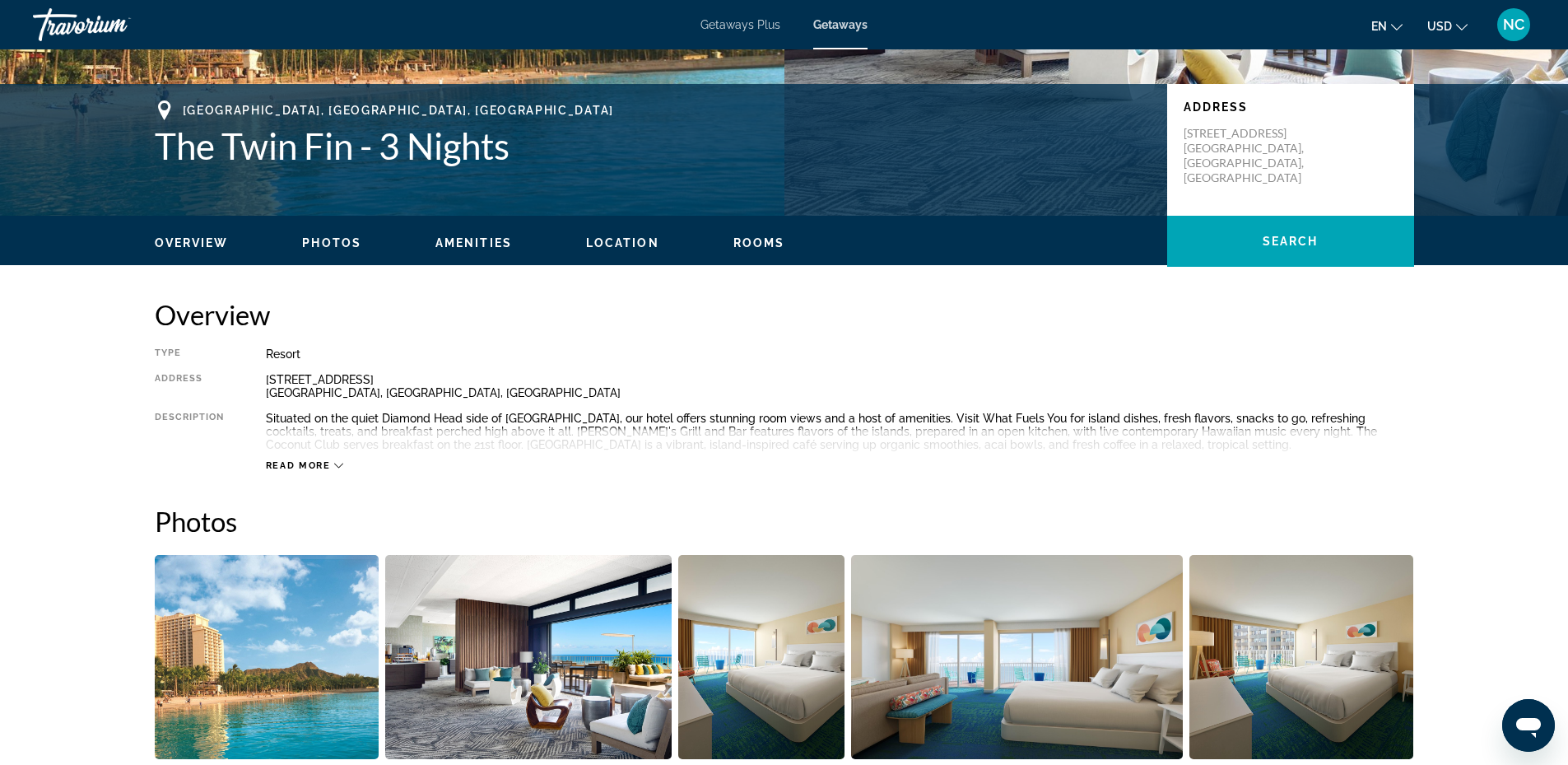
scroll to position [329, 0]
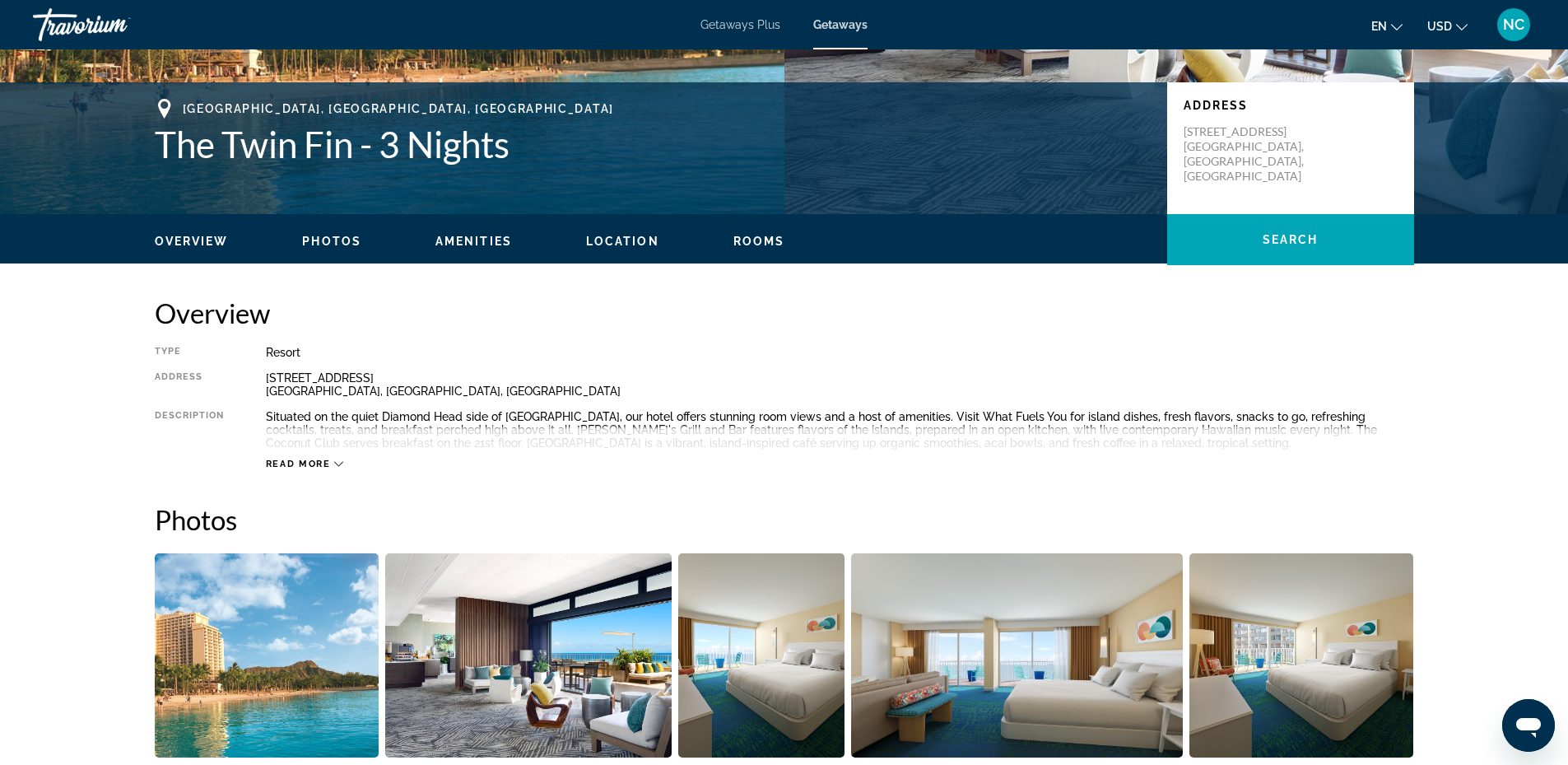
click at [347, 466] on div "Read more" at bounding box center [840, 447] width 1148 height 45
click at [338, 463] on icon "Main content" at bounding box center [339, 463] width 9 height 9
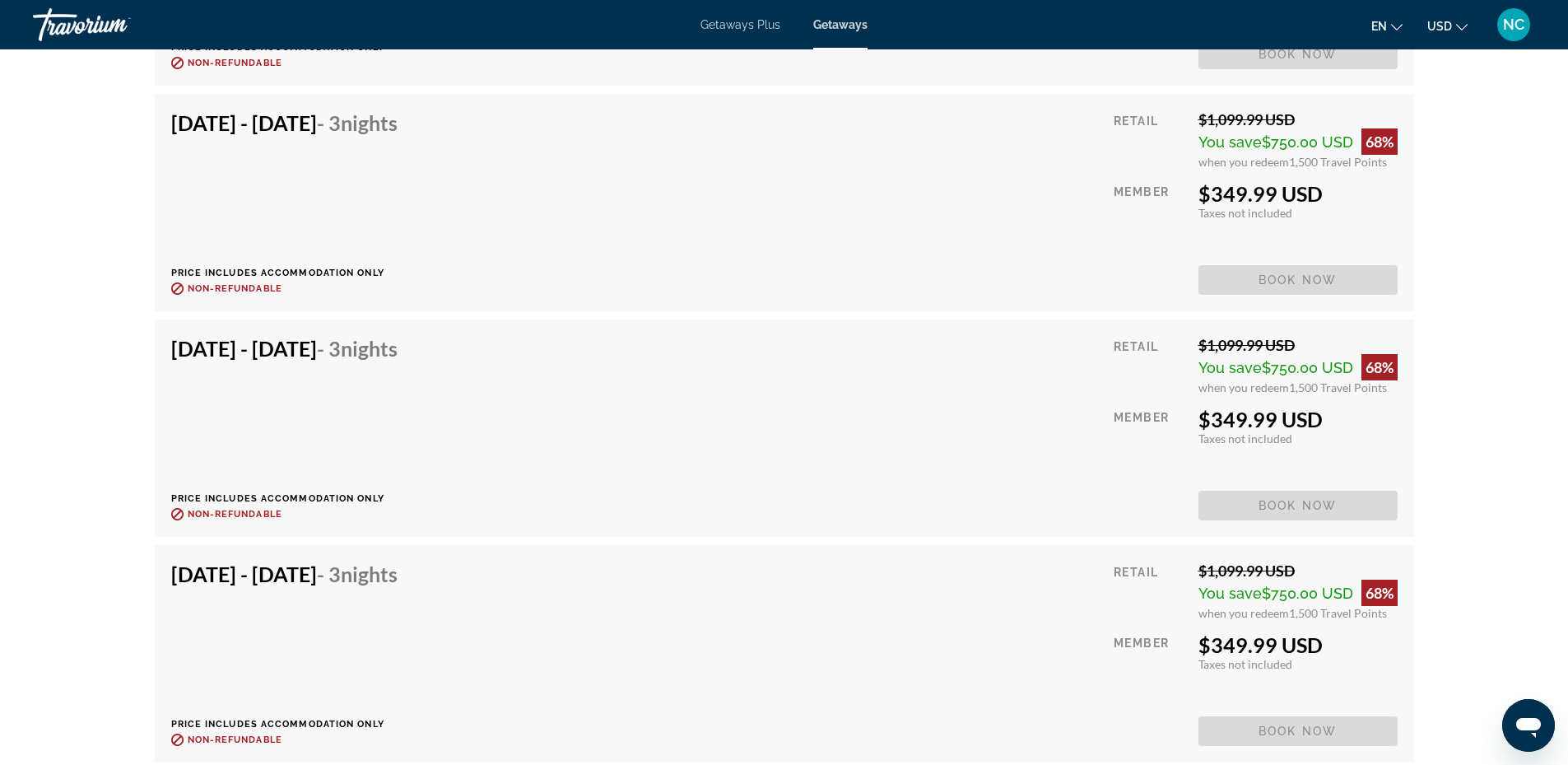
scroll to position [3704, 0]
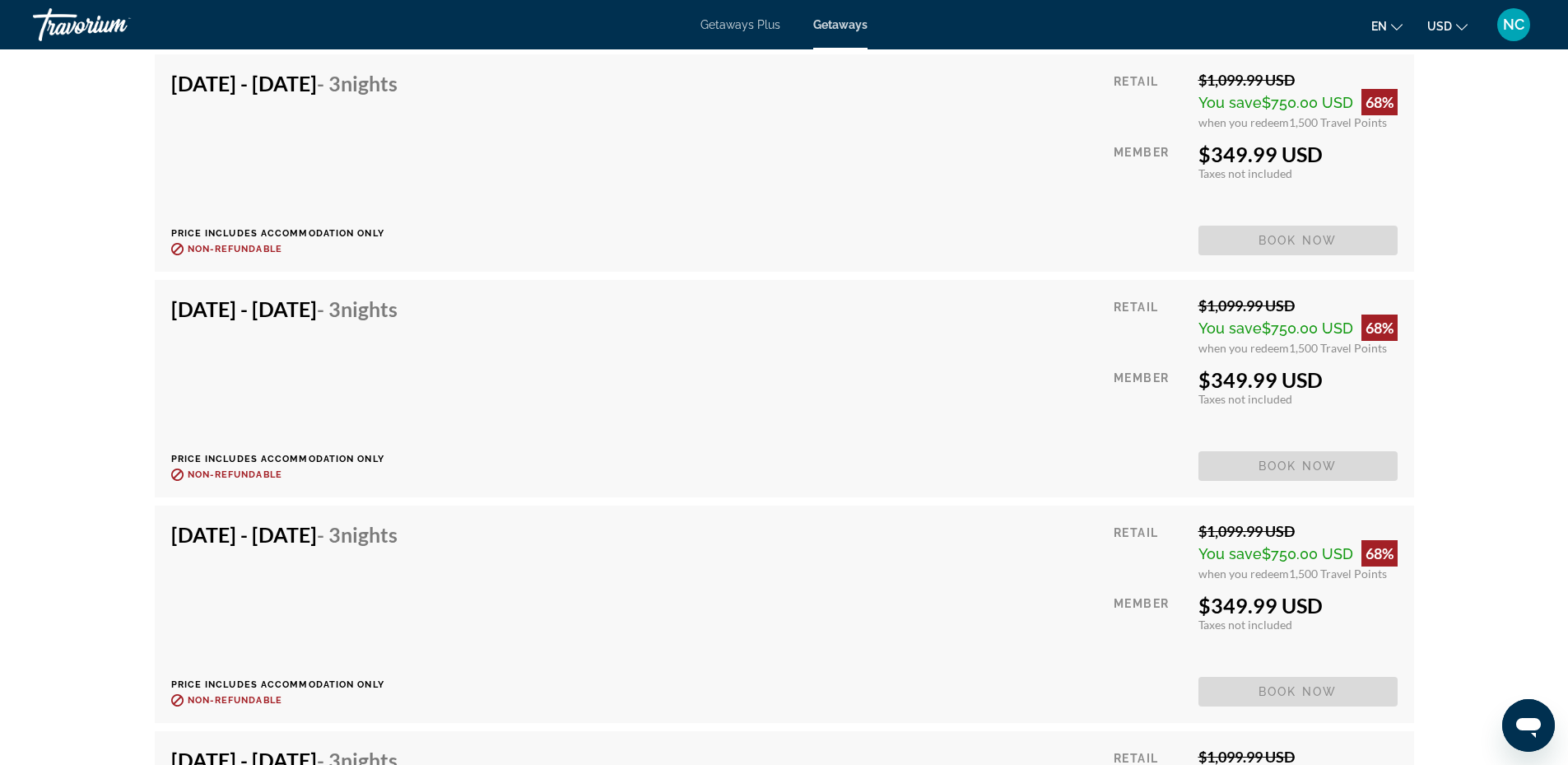
scroll to position [4034, 0]
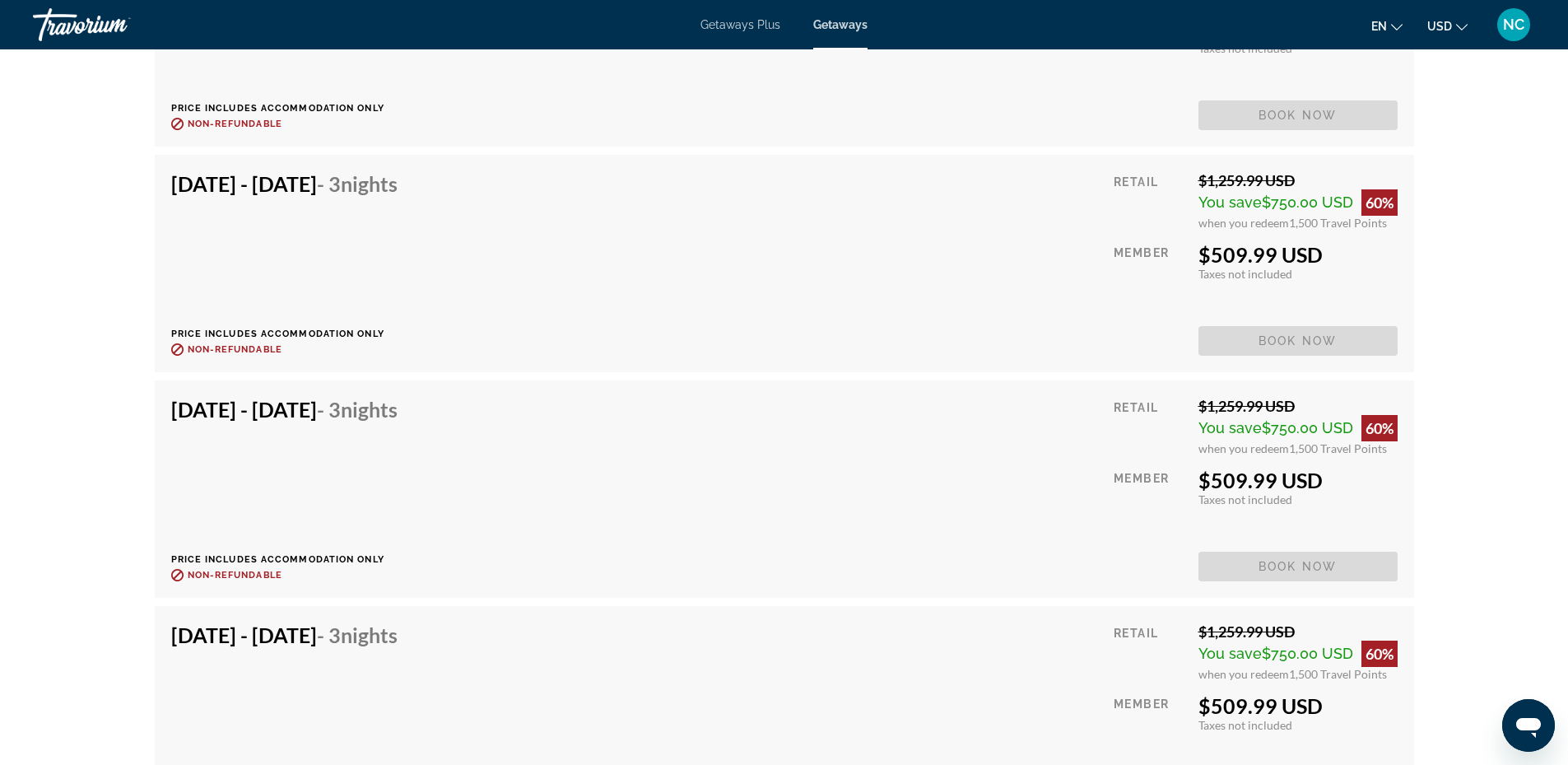
scroll to position [11113, 0]
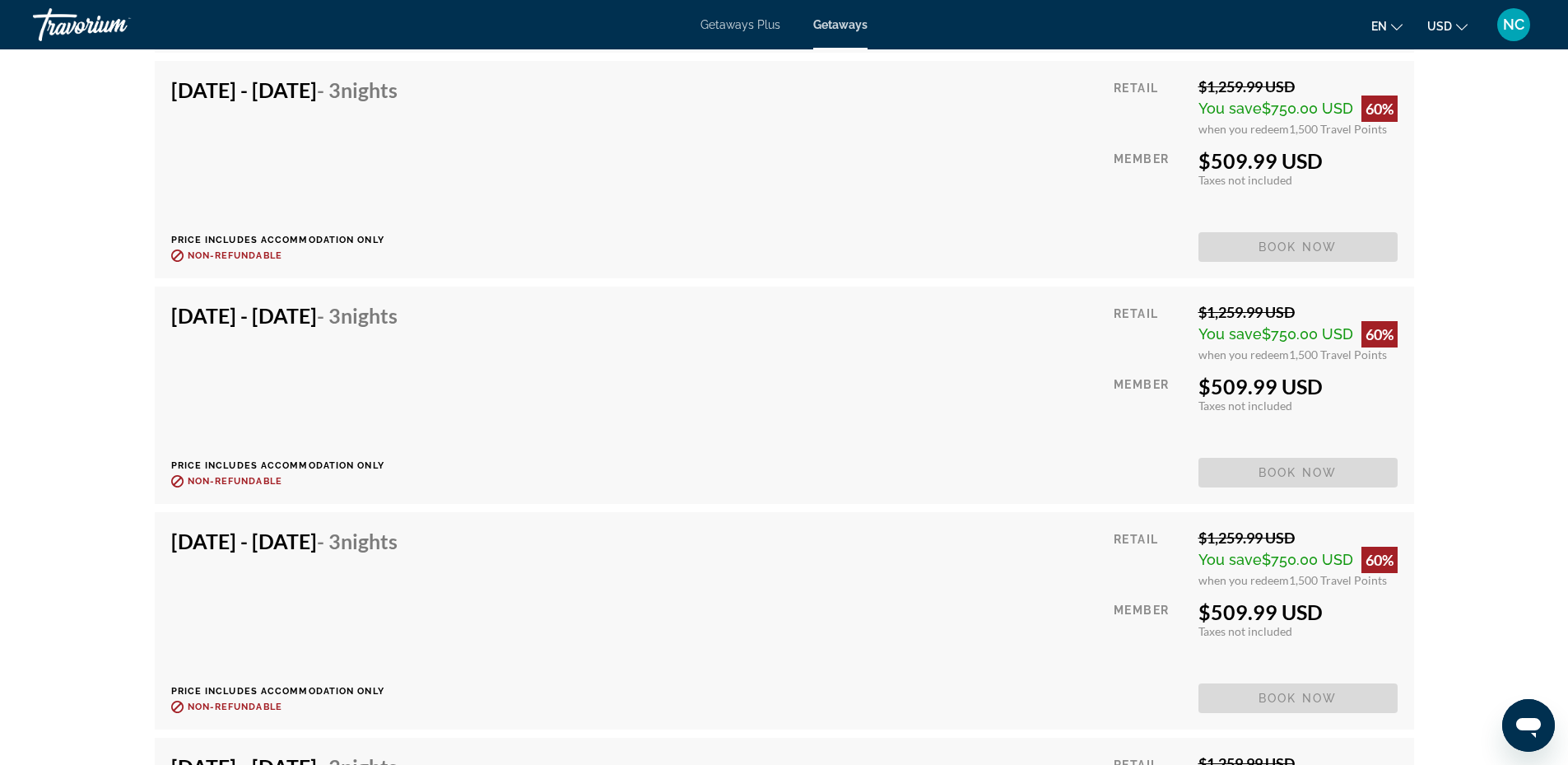
scroll to position [8232, 0]
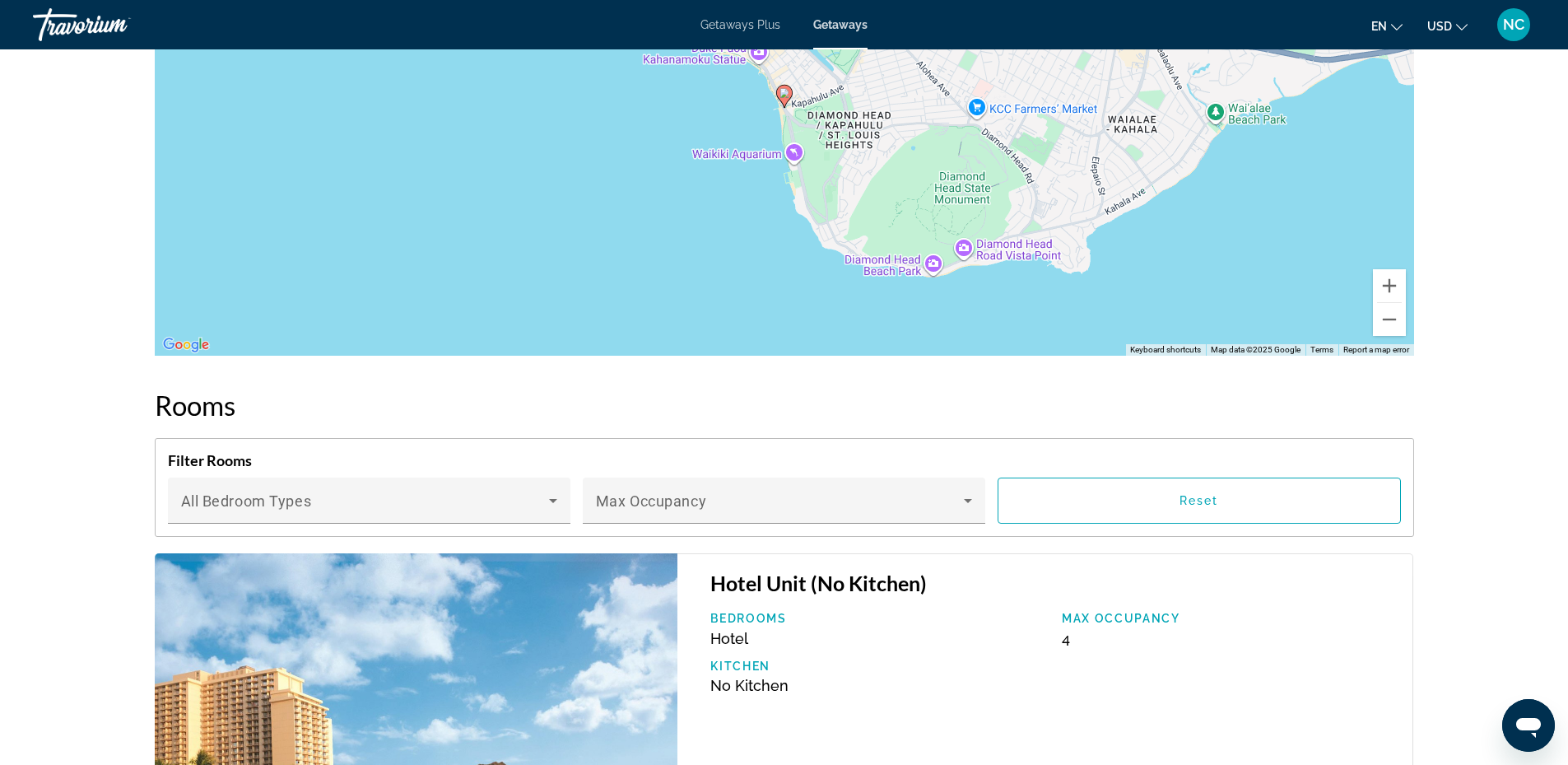
scroll to position [2305, 0]
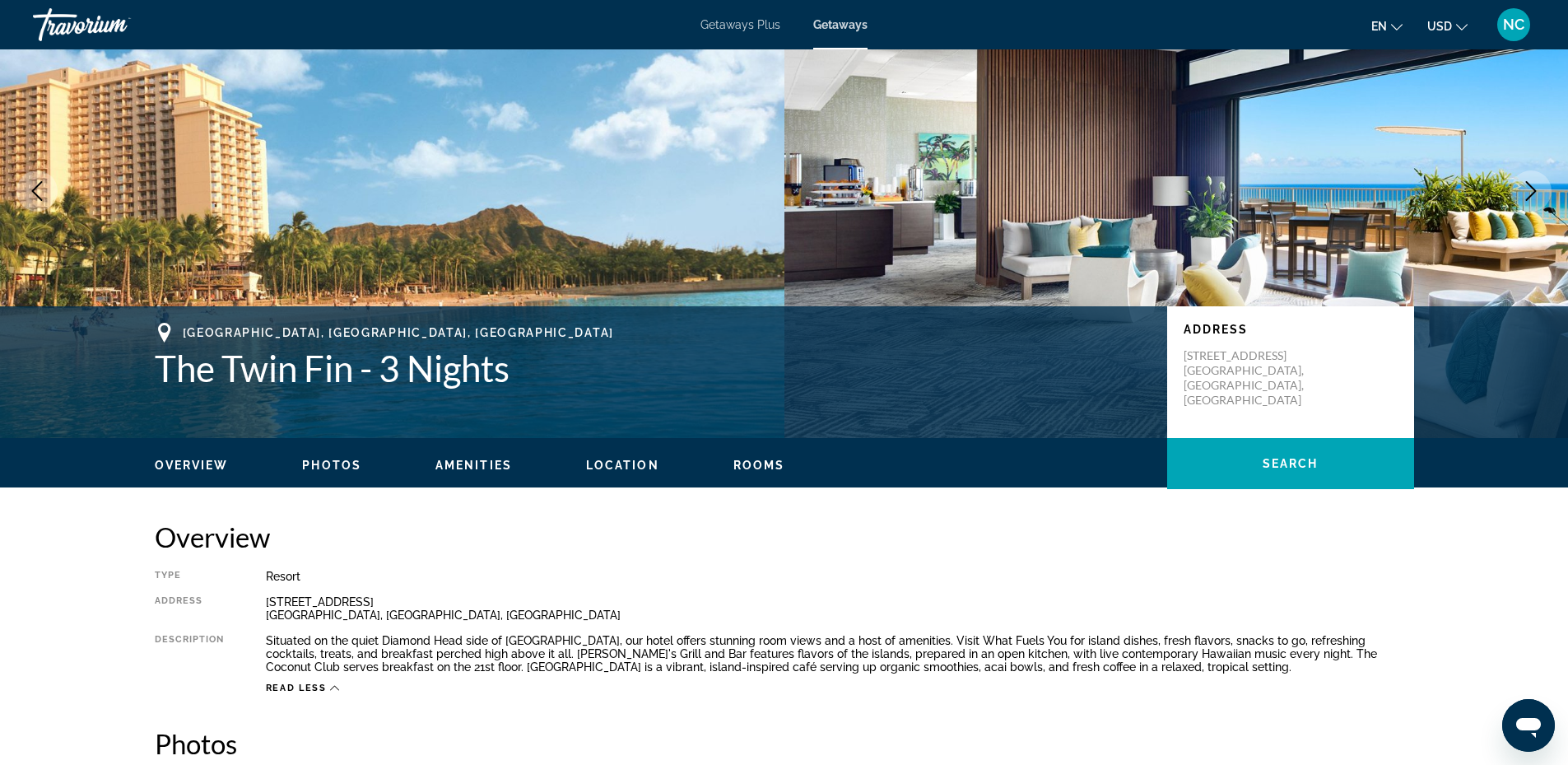
scroll to position [0, 0]
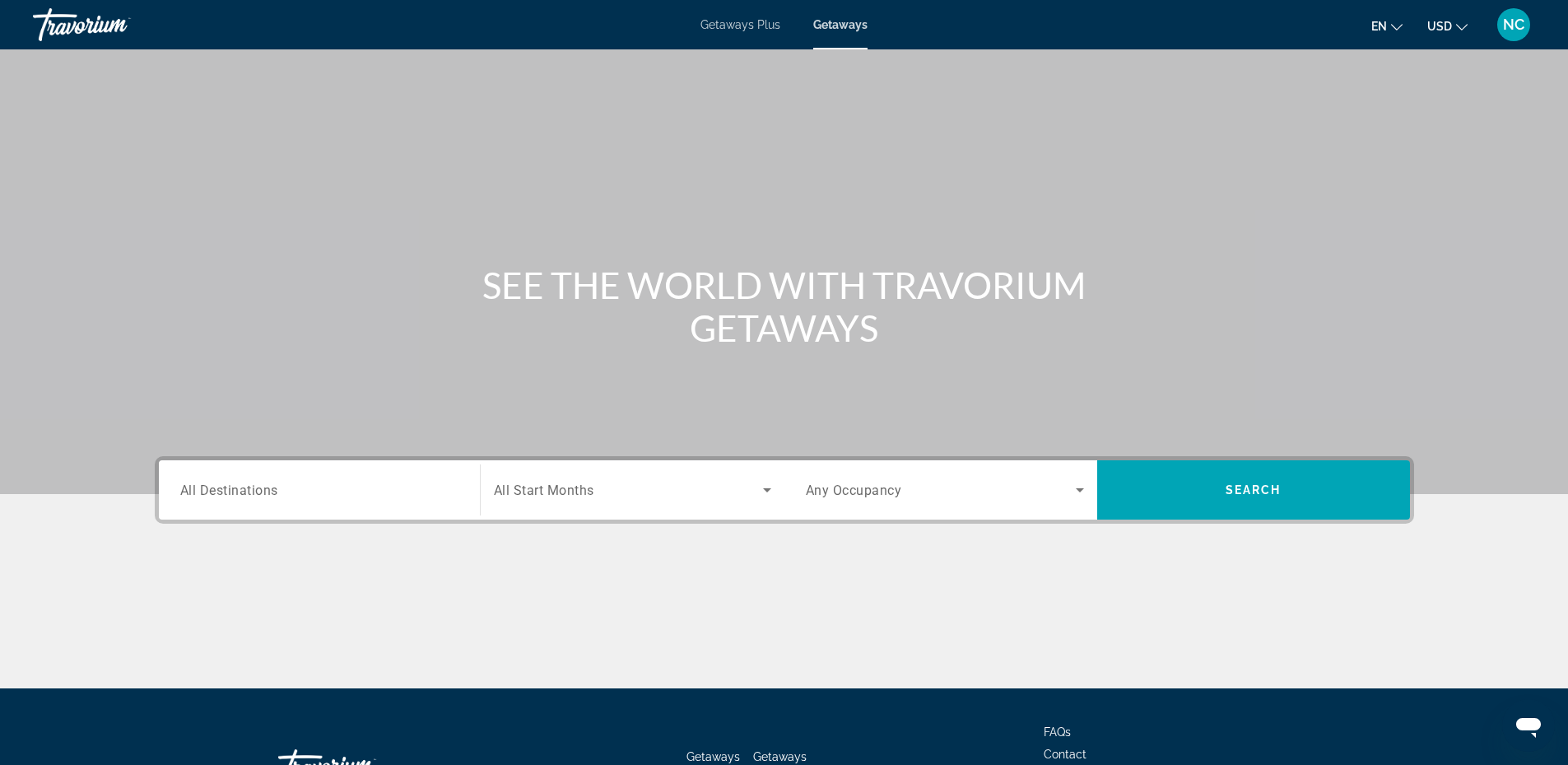
click at [302, 488] on input "Destination All Destinations" at bounding box center [319, 490] width 278 height 20
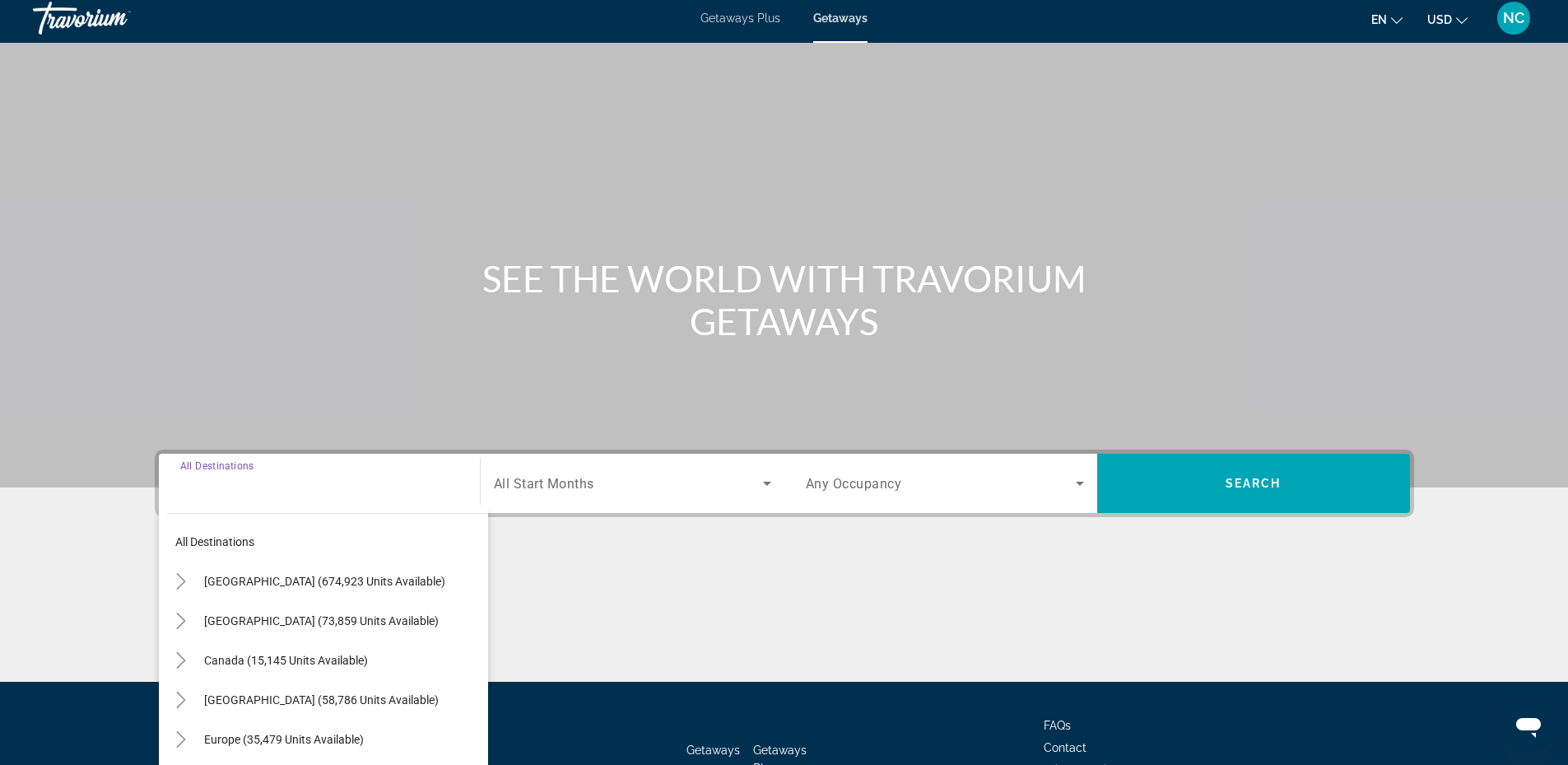
scroll to position [125, 0]
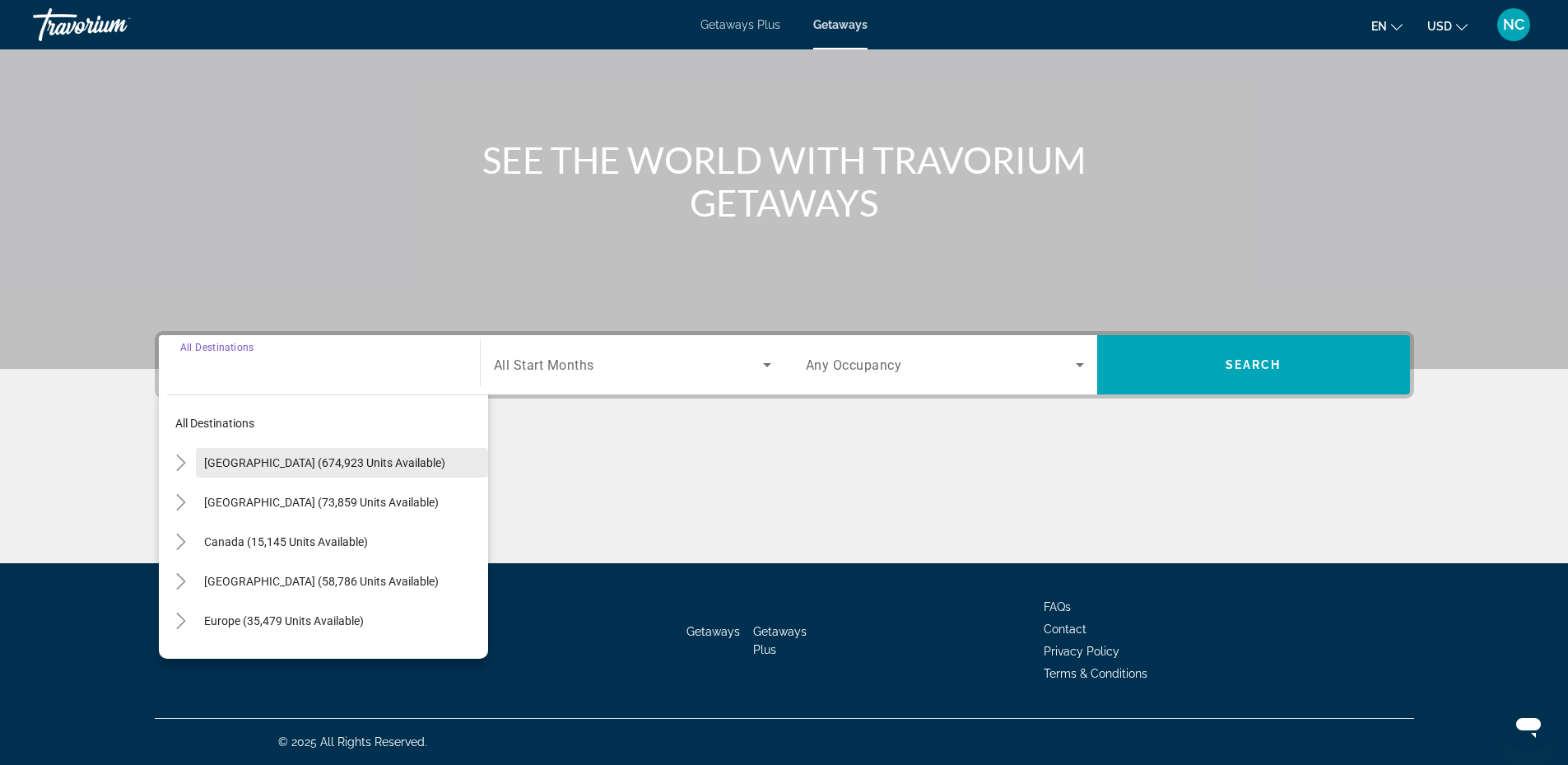
click at [277, 459] on span "United States (674,923 units available)" at bounding box center [325, 463] width 241 height 13
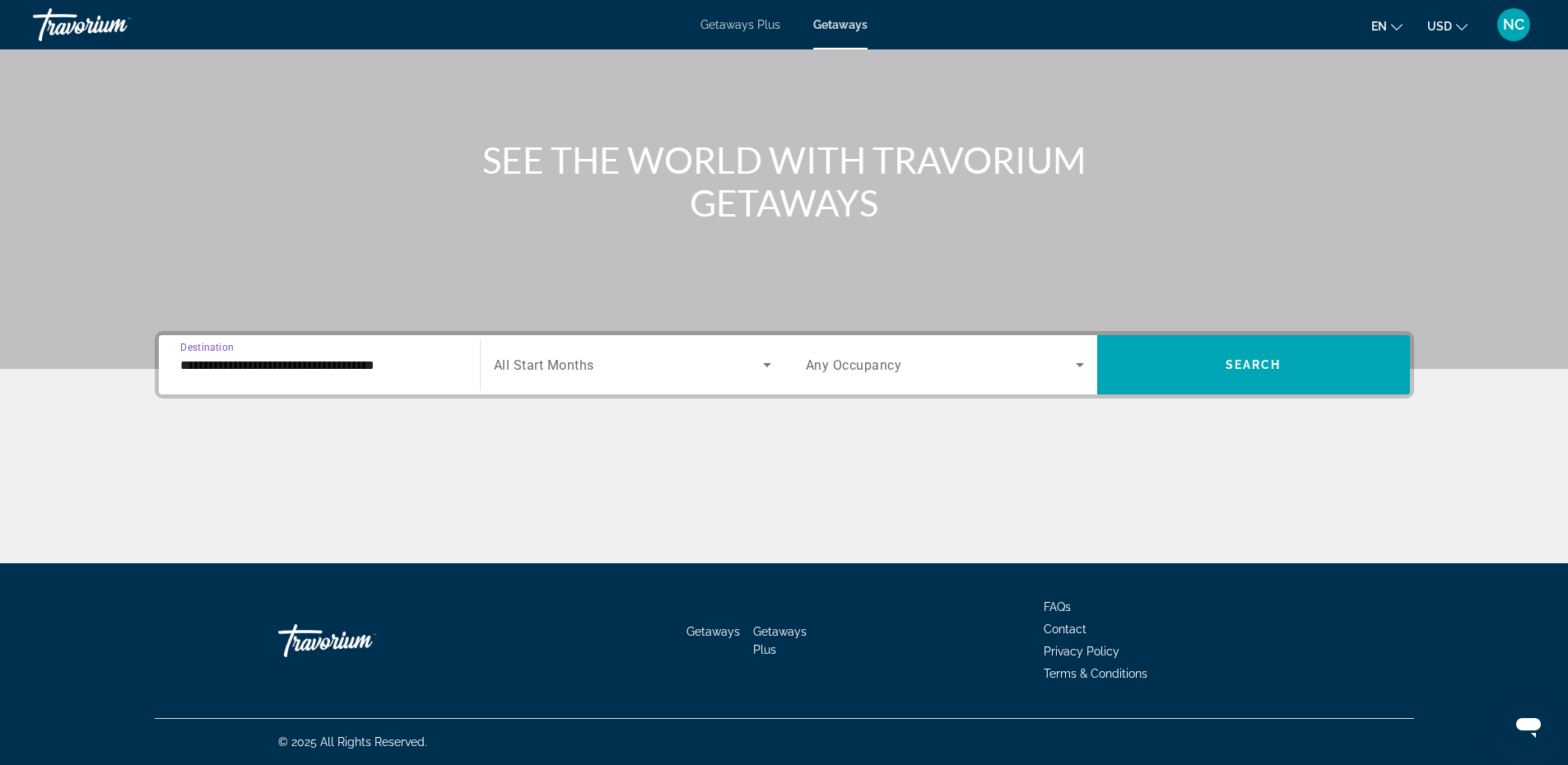
click at [362, 360] on input "**********" at bounding box center [319, 366] width 278 height 20
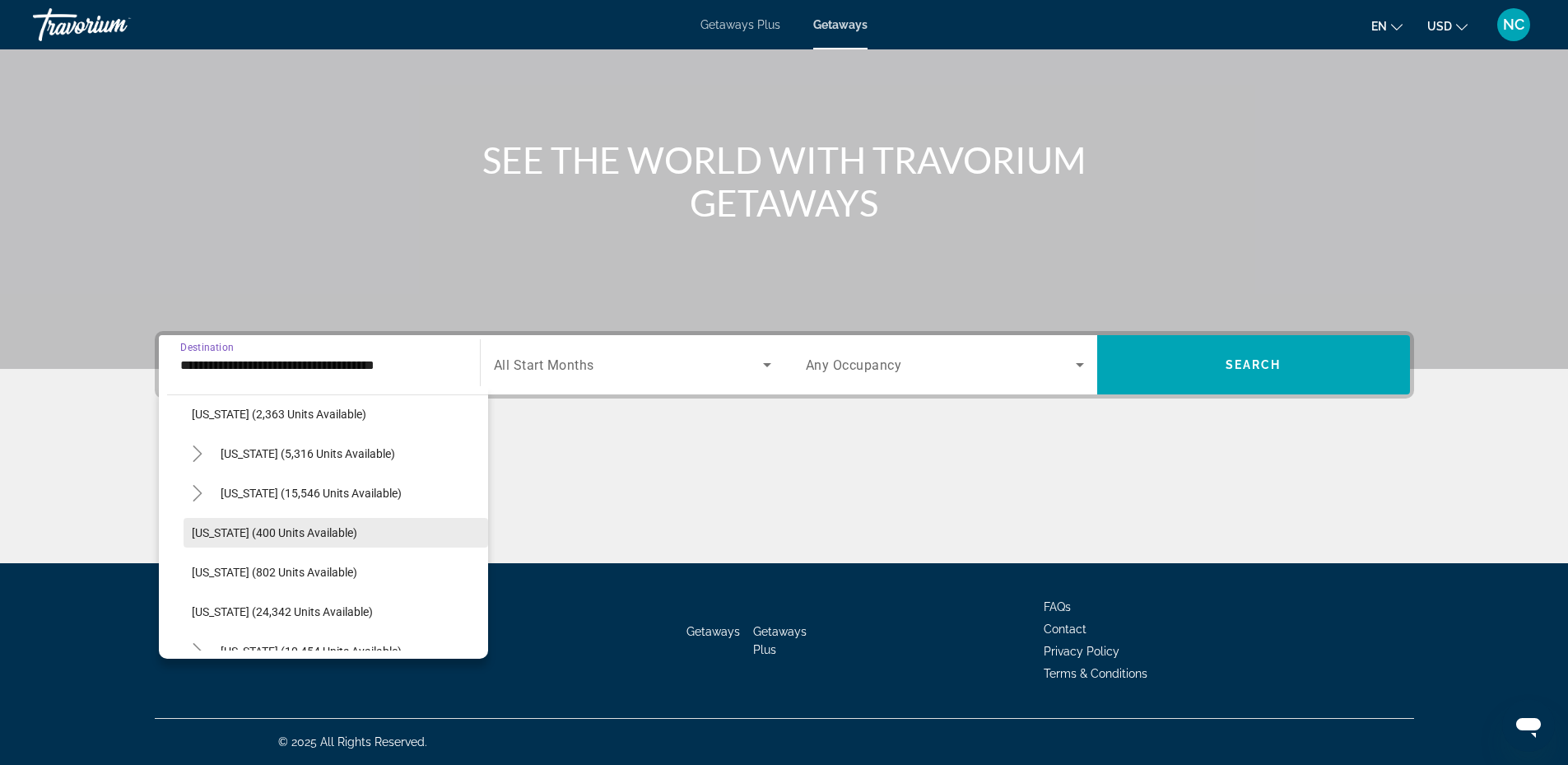
scroll to position [1153, 0]
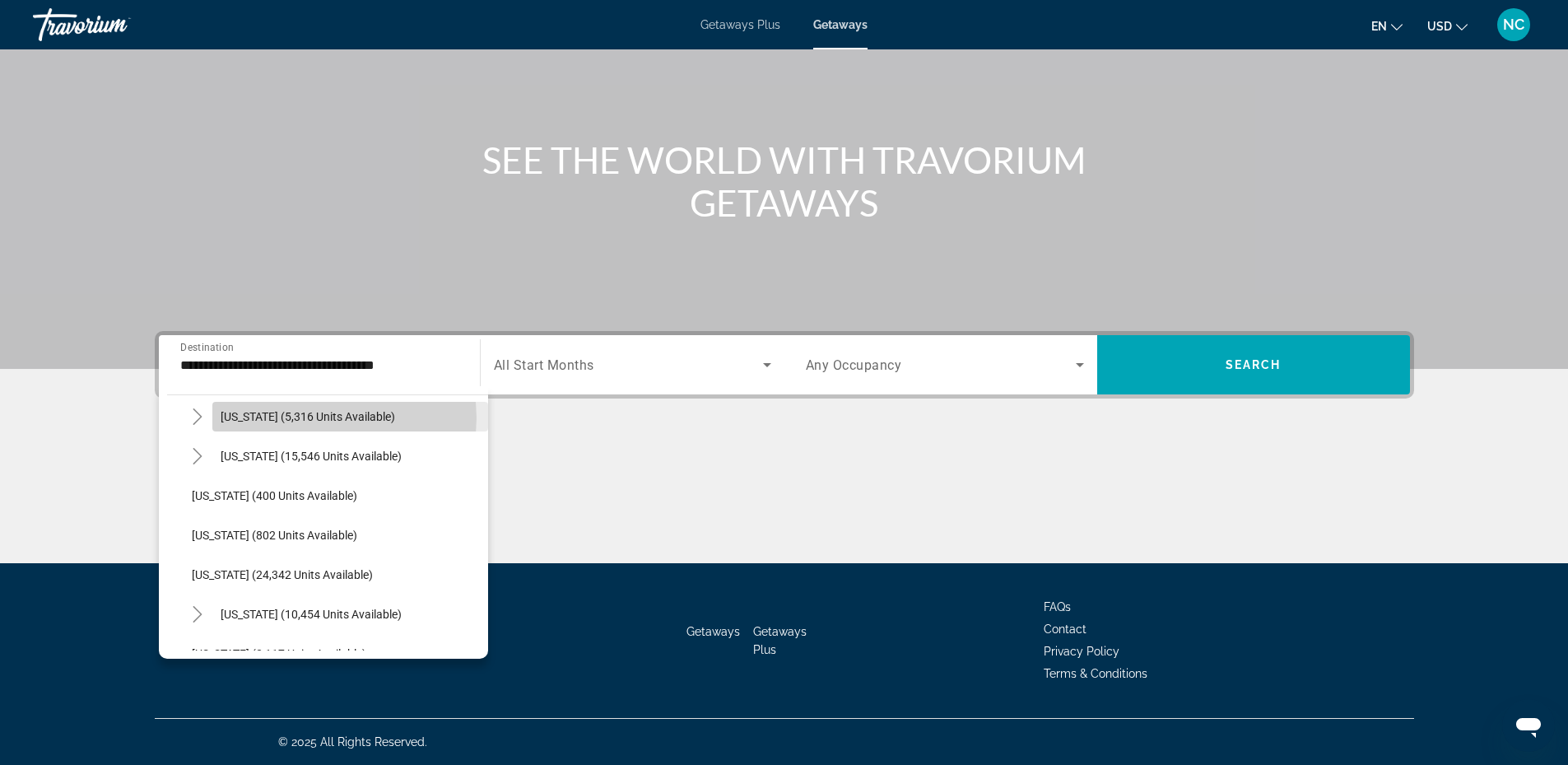
click at [328, 417] on span "New York (5,316 units available)" at bounding box center [308, 416] width 174 height 13
type input "**********"
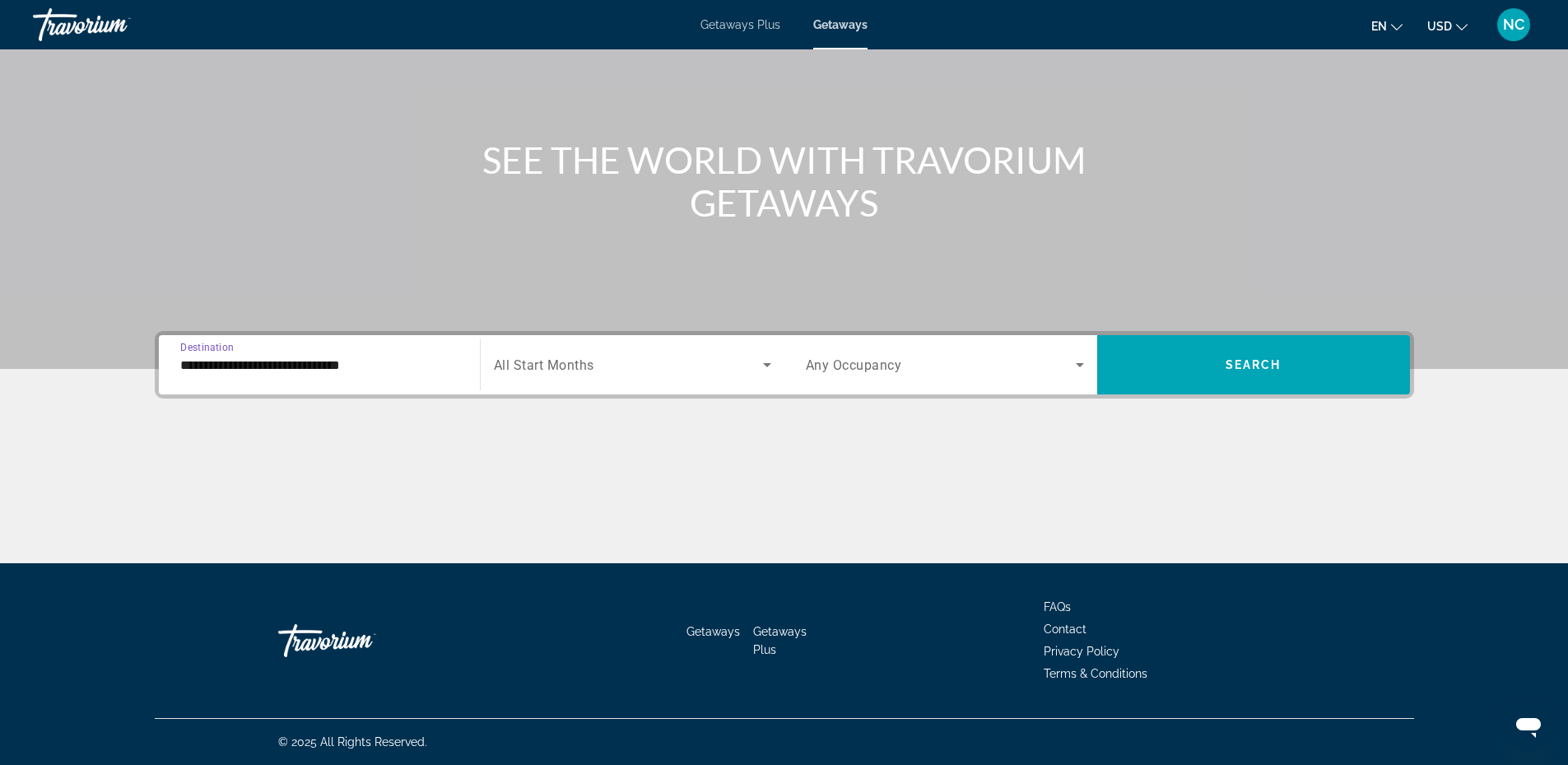
click at [692, 370] on span "Search widget" at bounding box center [628, 365] width 269 height 20
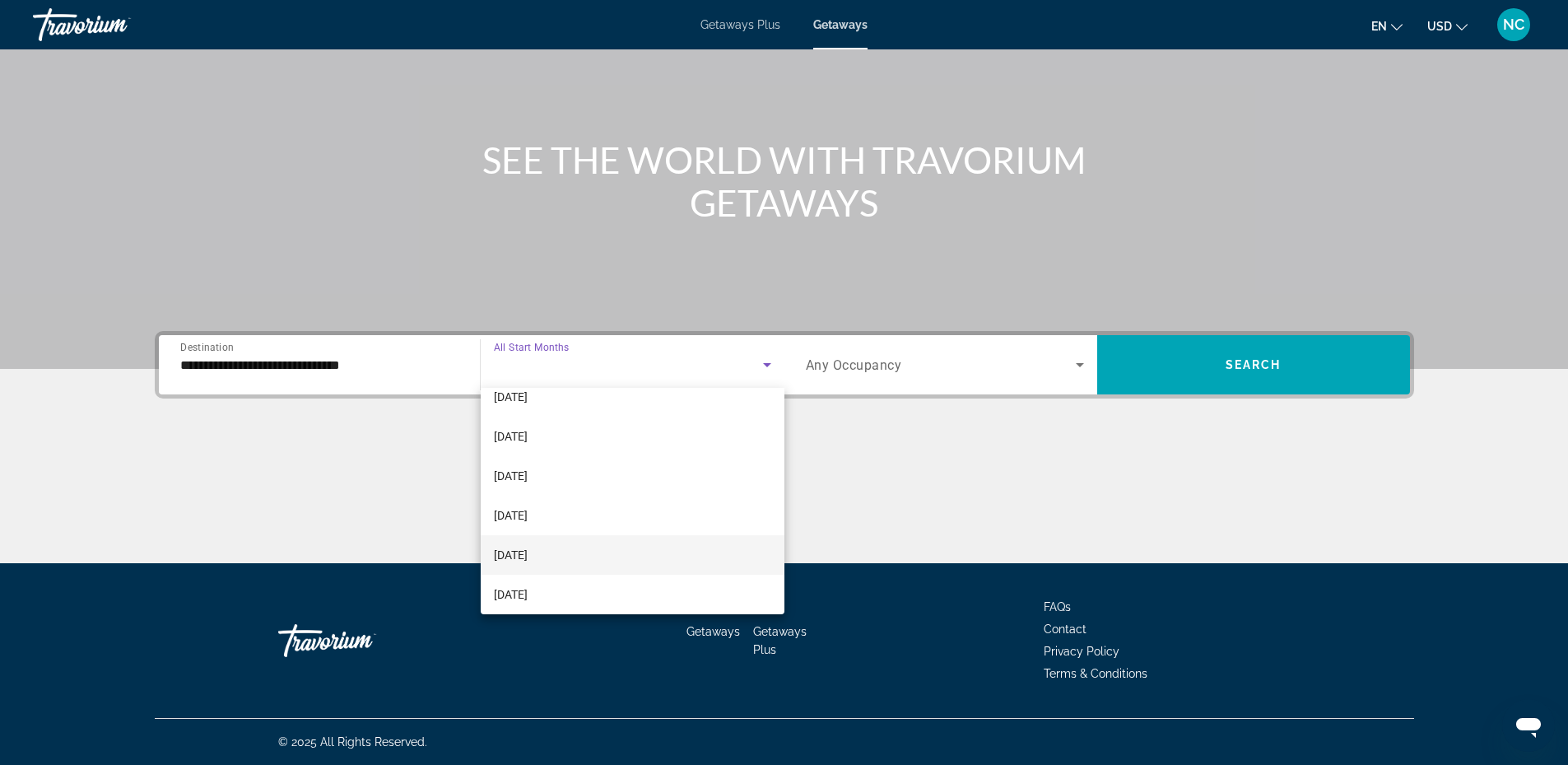
scroll to position [165, 0]
click at [573, 512] on mat-option "March 2026" at bounding box center [631, 526] width 303 height 39
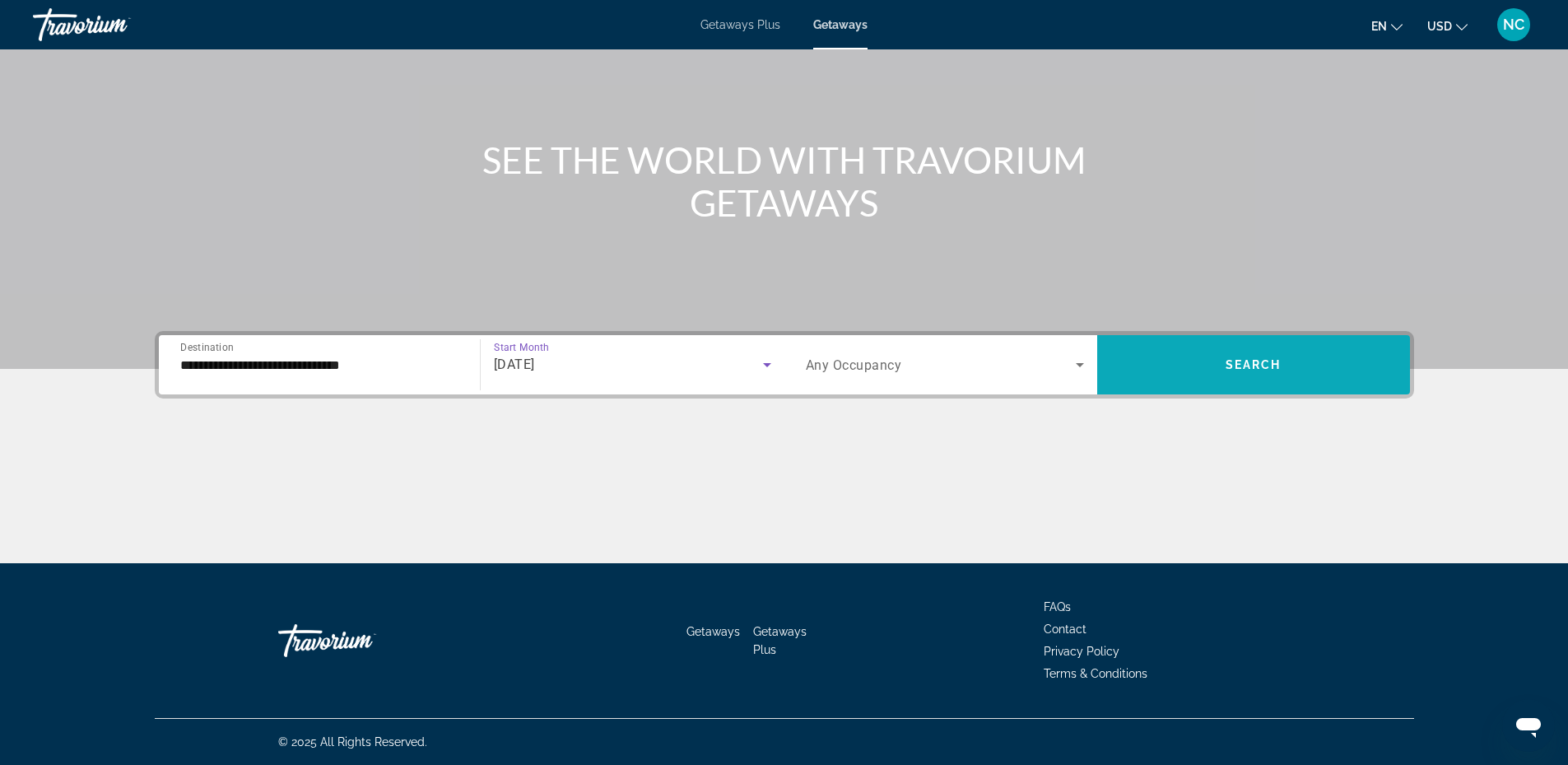
click at [1256, 353] on span "Search widget" at bounding box center [1254, 365] width 313 height 39
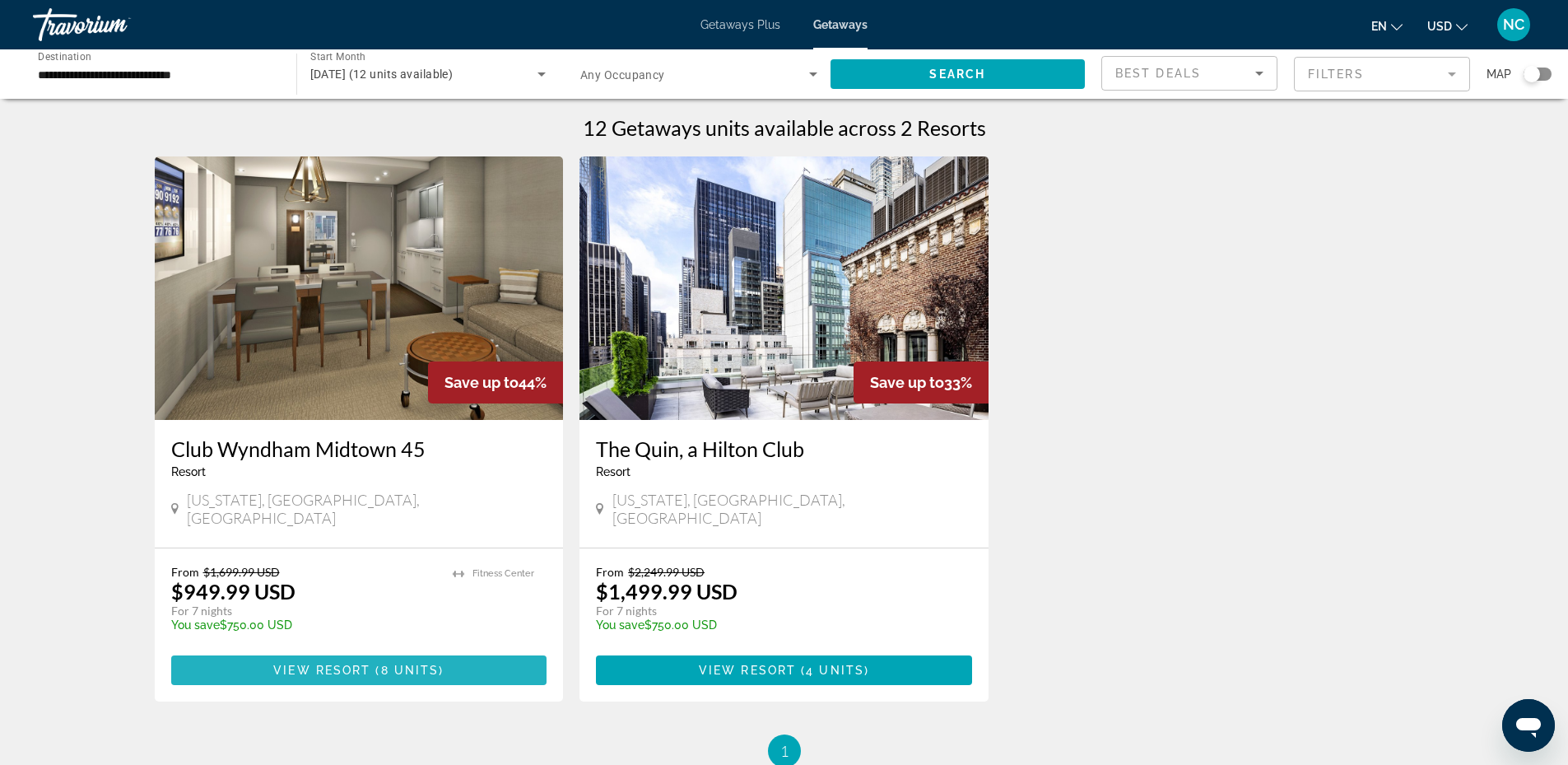
click at [340, 664] on span "View Resort" at bounding box center [321, 670] width 97 height 13
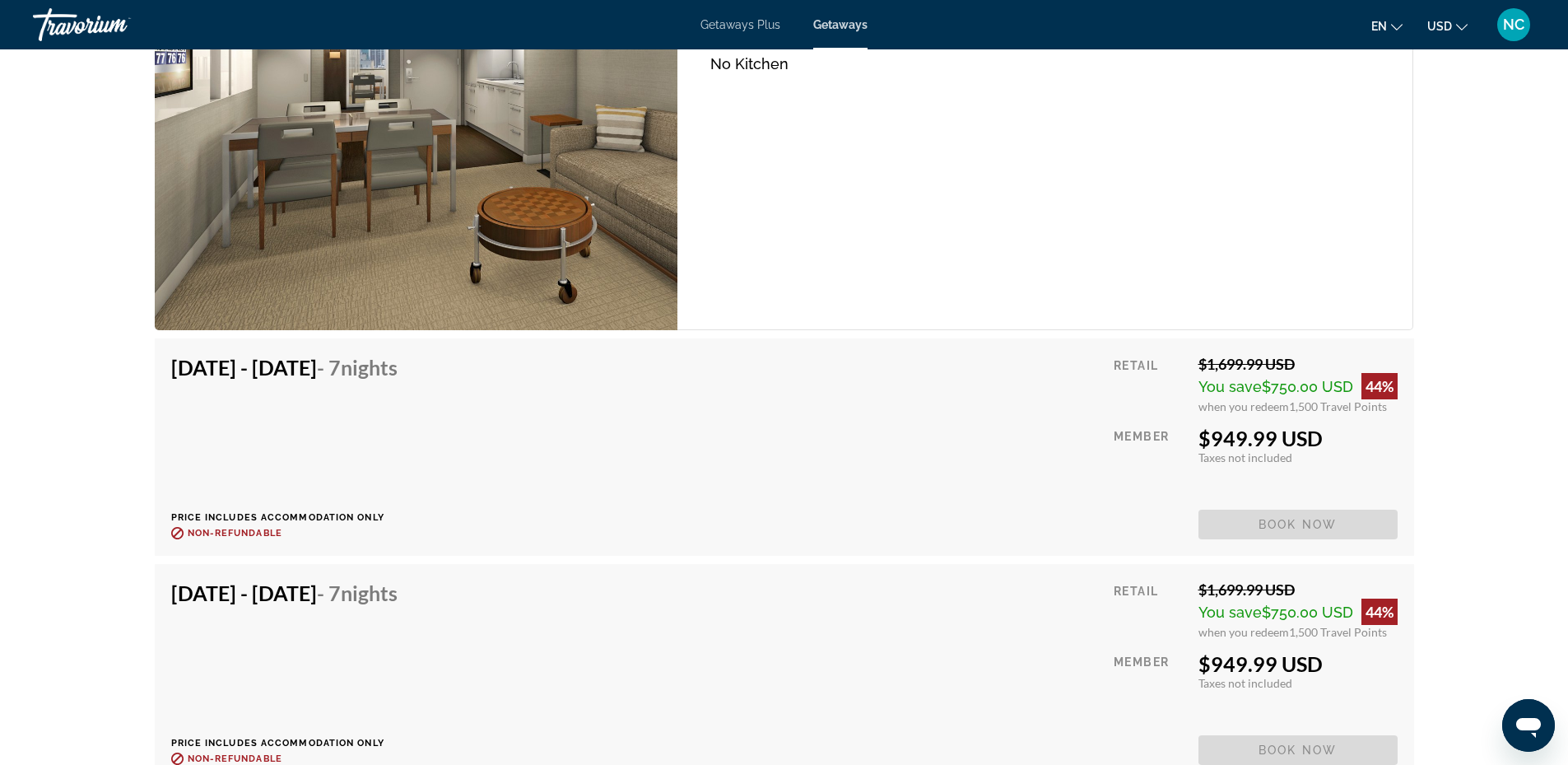
scroll to position [3046, 0]
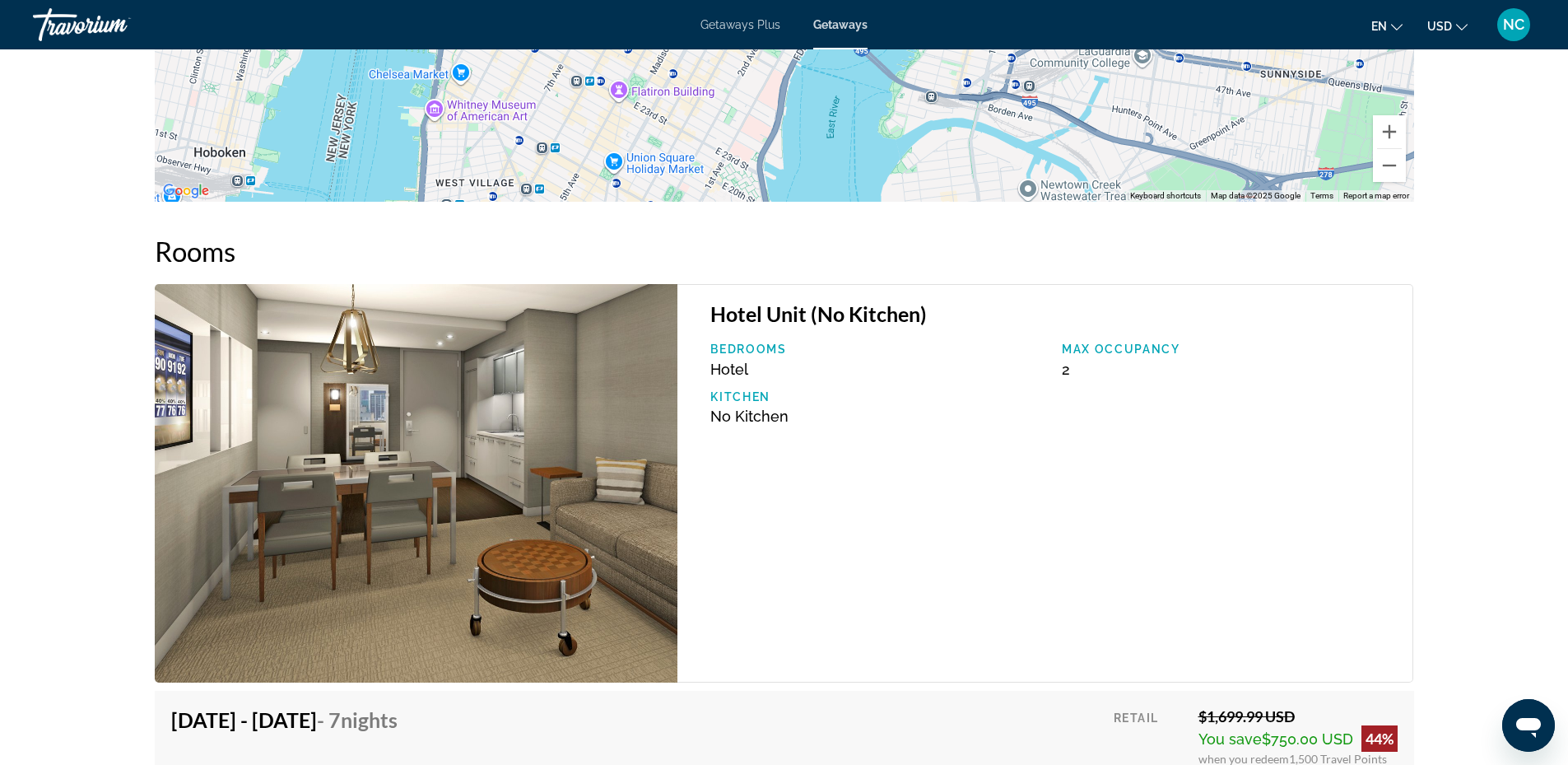
scroll to position [3145, 0]
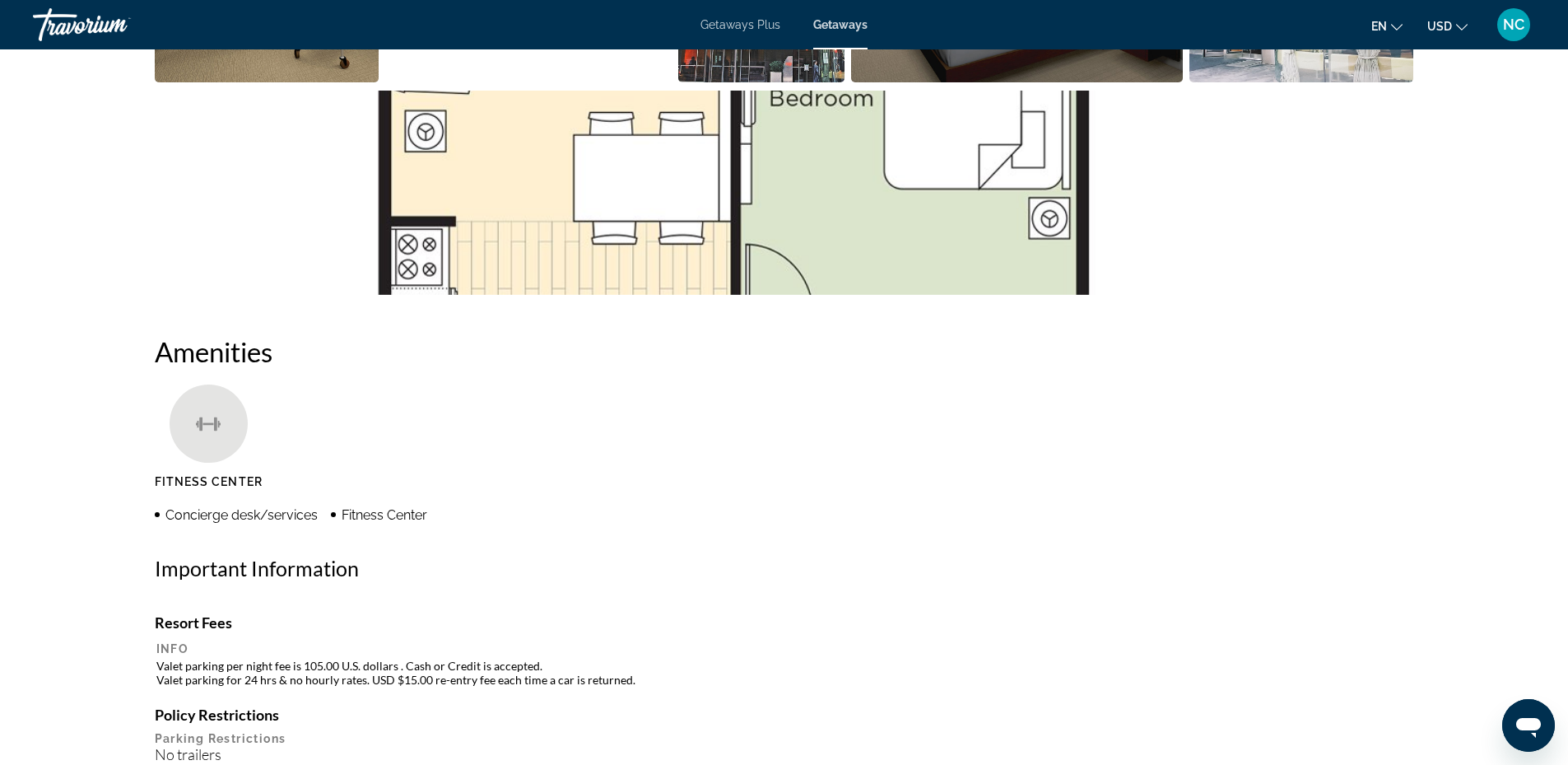
scroll to position [758, 0]
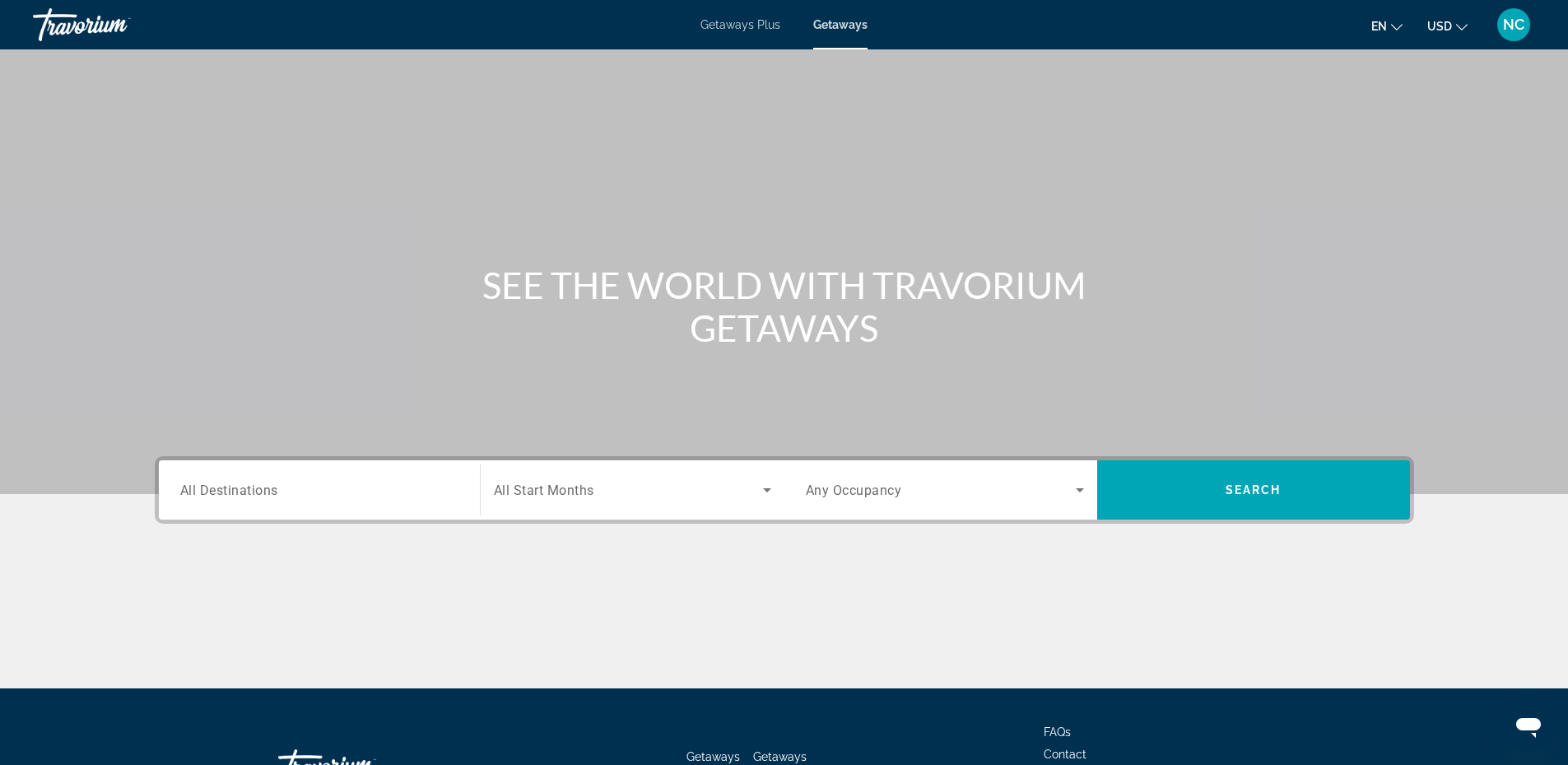
click at [271, 486] on span "All Destinations" at bounding box center [229, 489] width 98 height 16
click at [271, 486] on input "Destination All Destinations" at bounding box center [319, 490] width 278 height 20
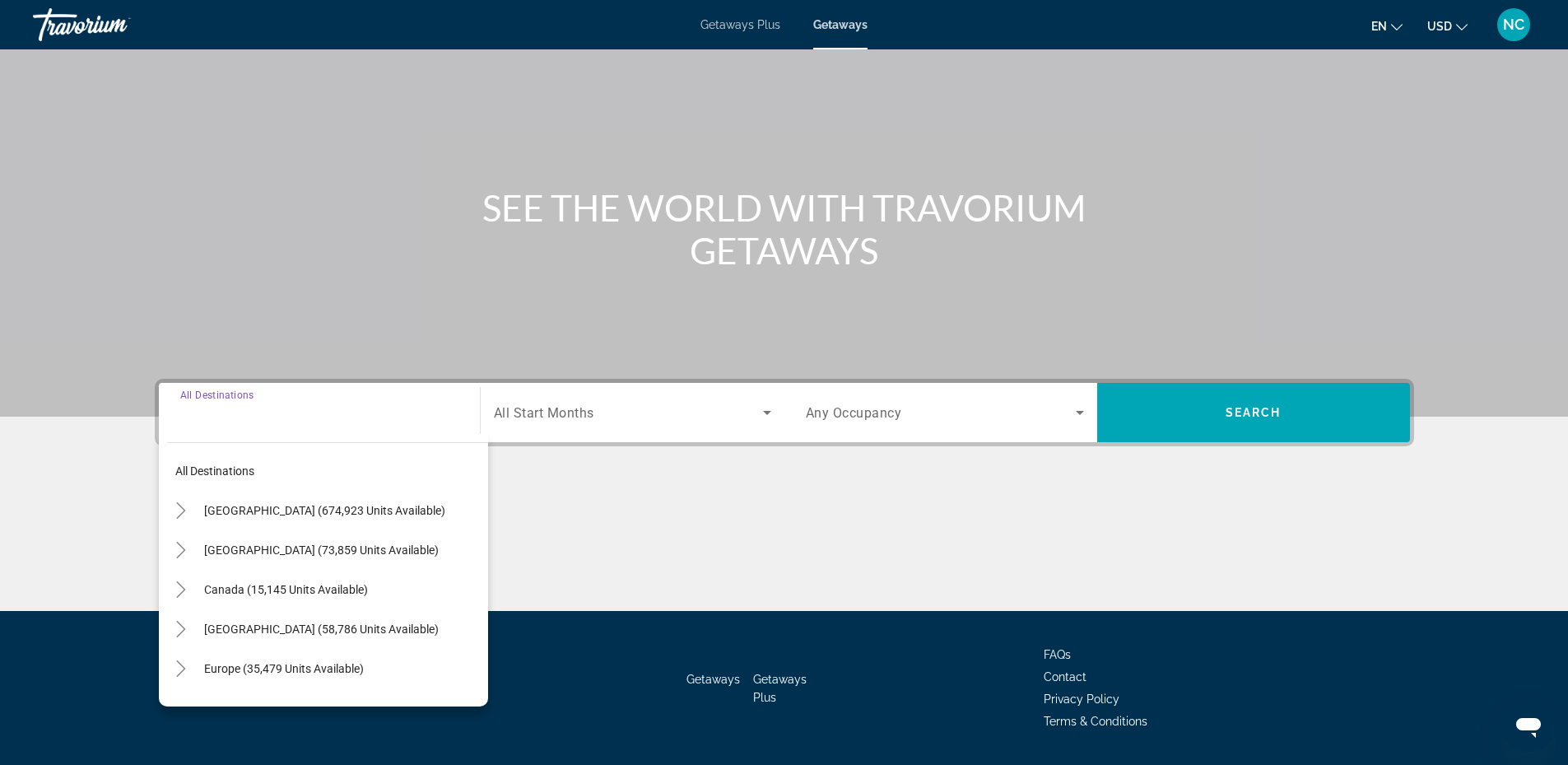
scroll to position [125, 0]
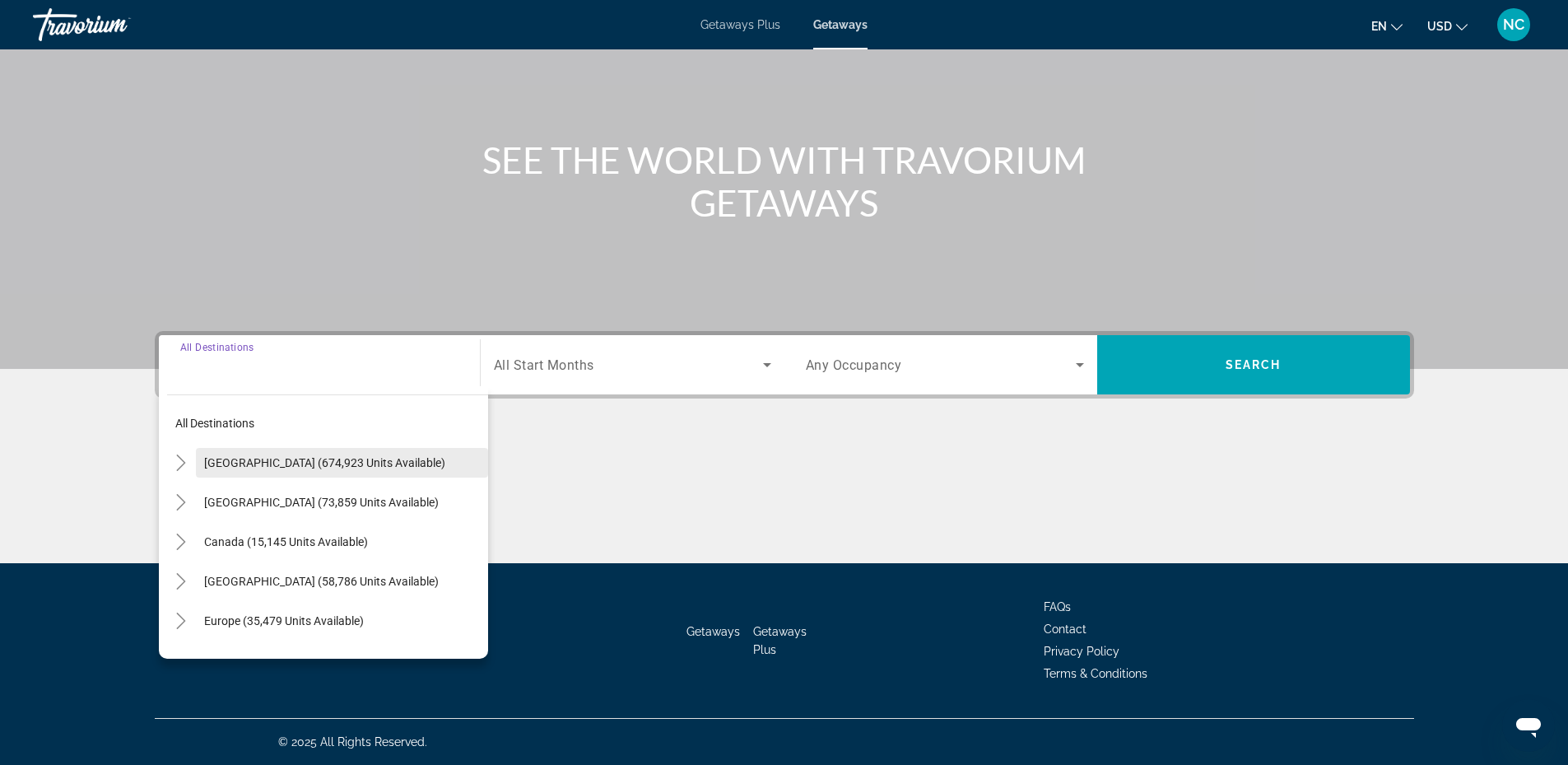
click at [281, 469] on span "United States (674,923 units available)" at bounding box center [325, 463] width 241 height 13
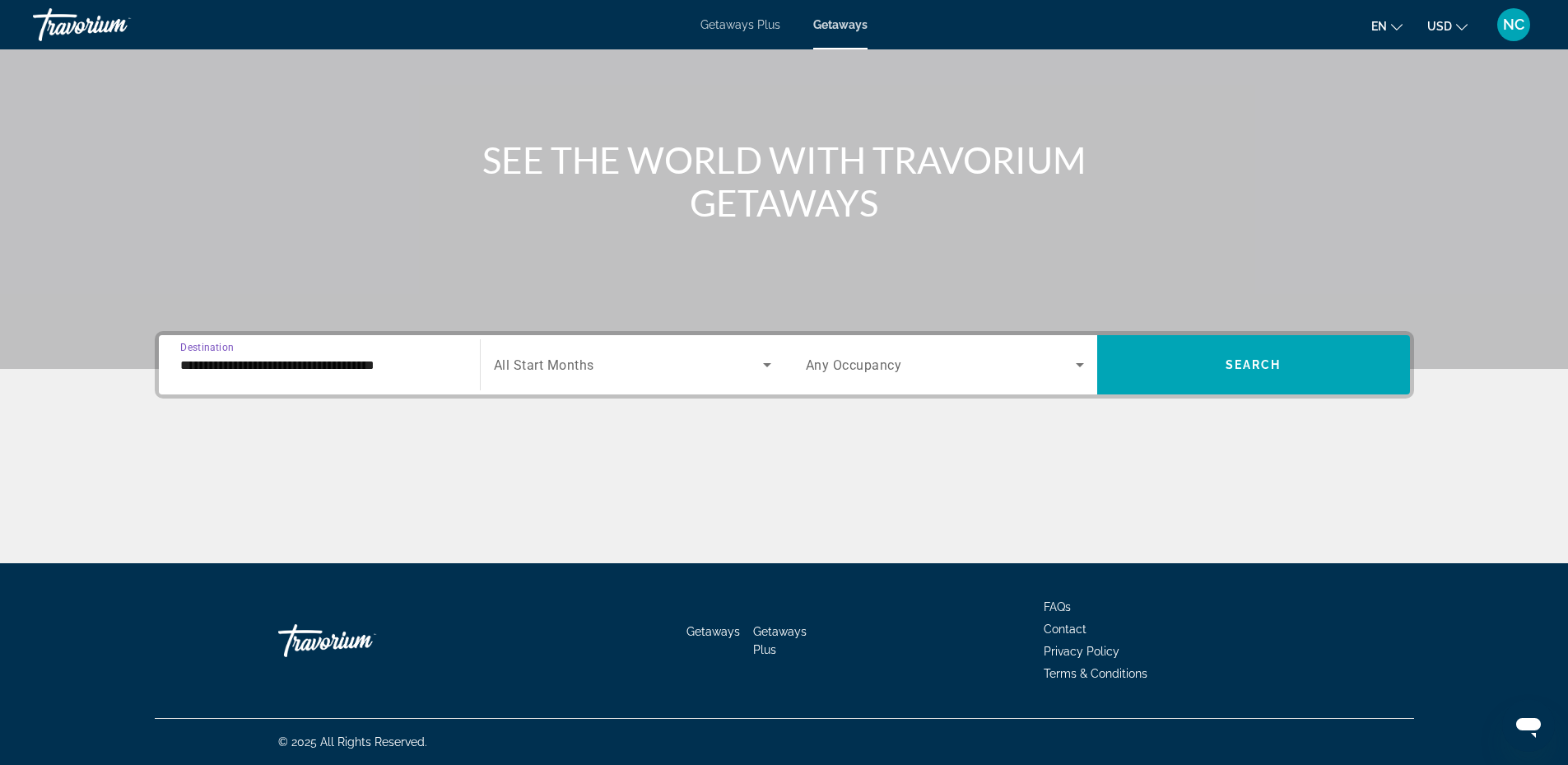
click at [335, 364] on input "**********" at bounding box center [319, 366] width 278 height 20
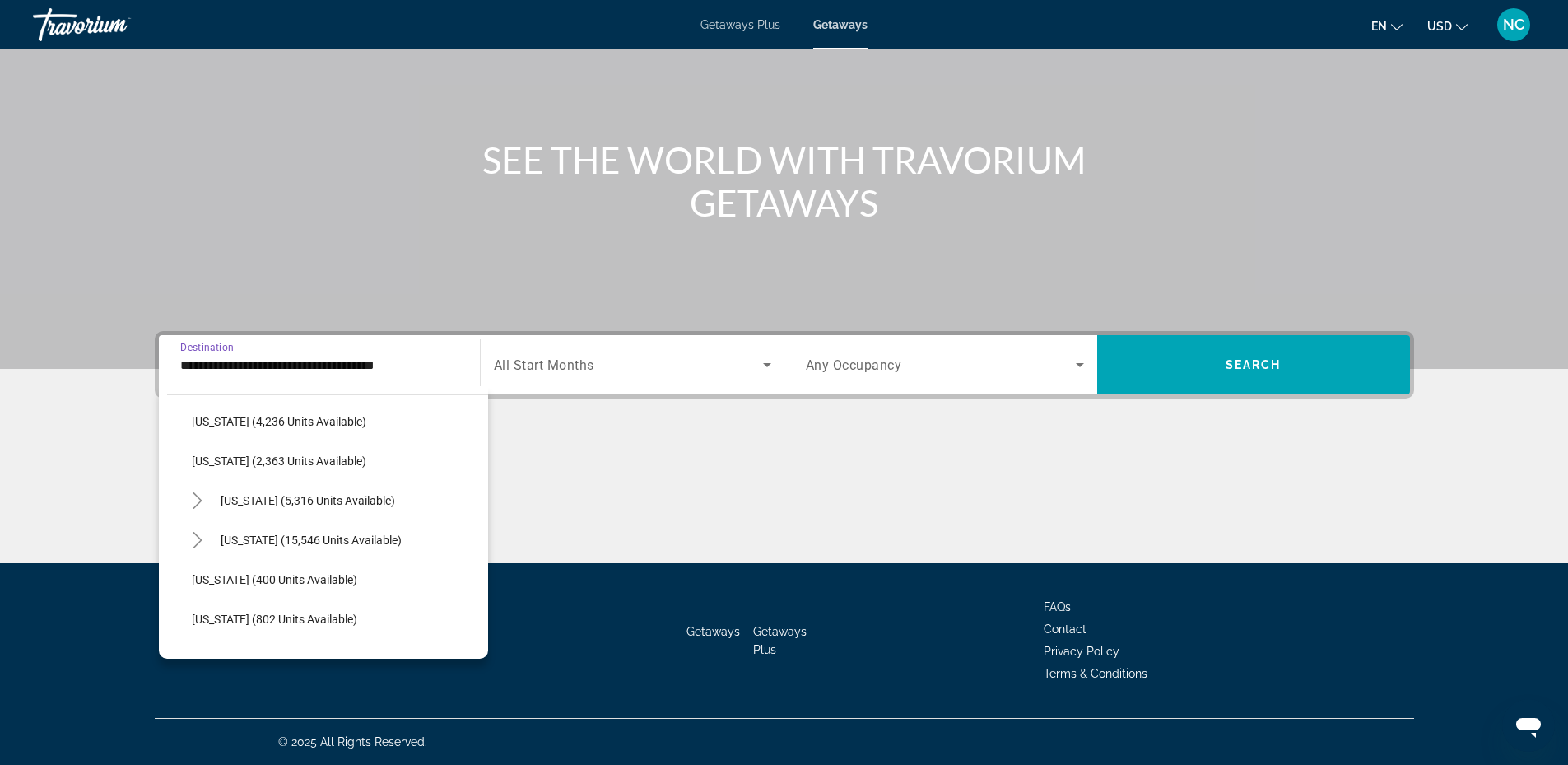
scroll to position [1070, 0]
click at [197, 495] on icon "Toggle New York (5,316 units available)" at bounding box center [197, 499] width 17 height 17
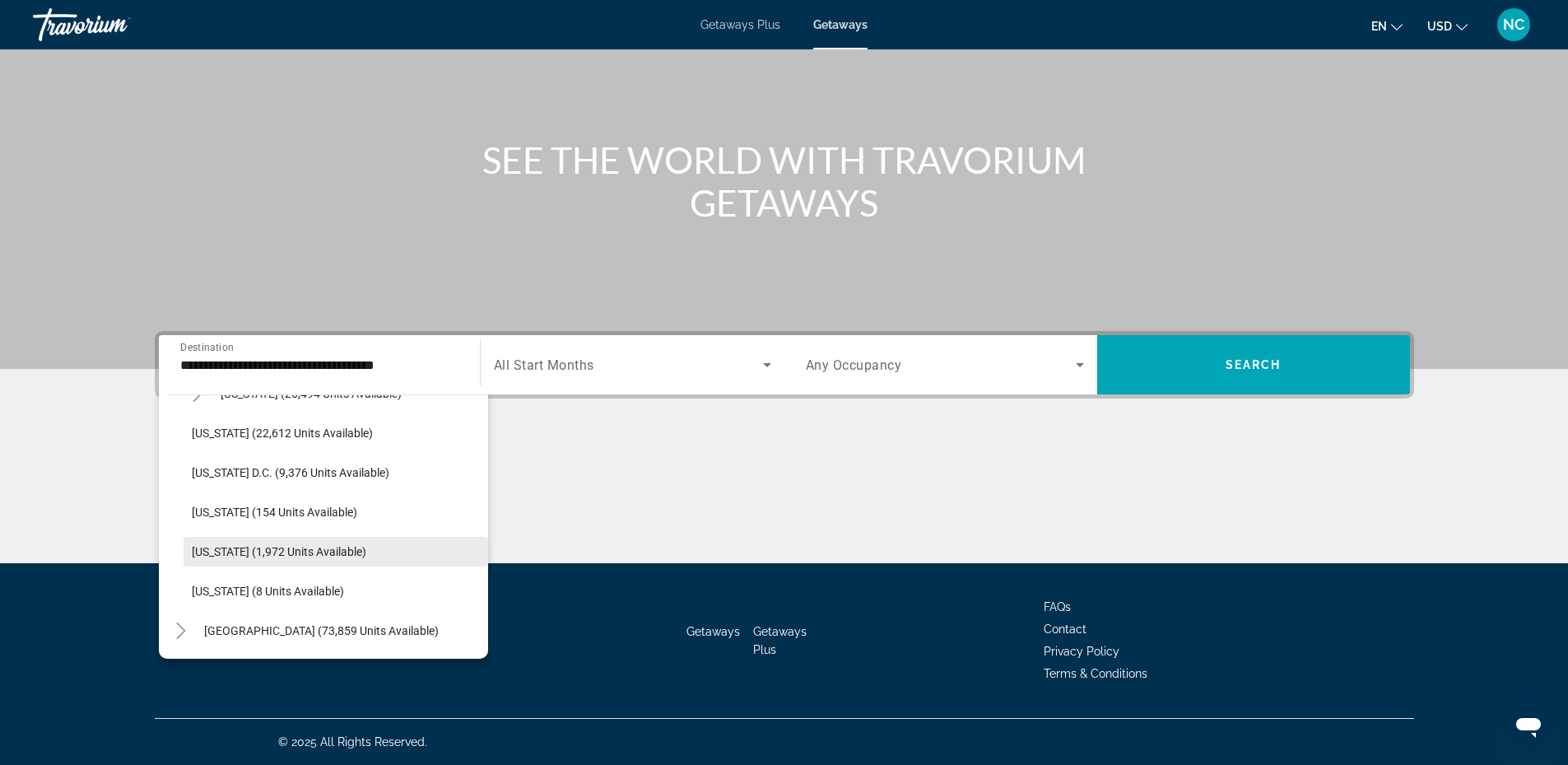
scroll to position [1811, 0]
click at [182, 591] on icon "Toggle Canada (15,145 units available)" at bounding box center [181, 587] width 9 height 17
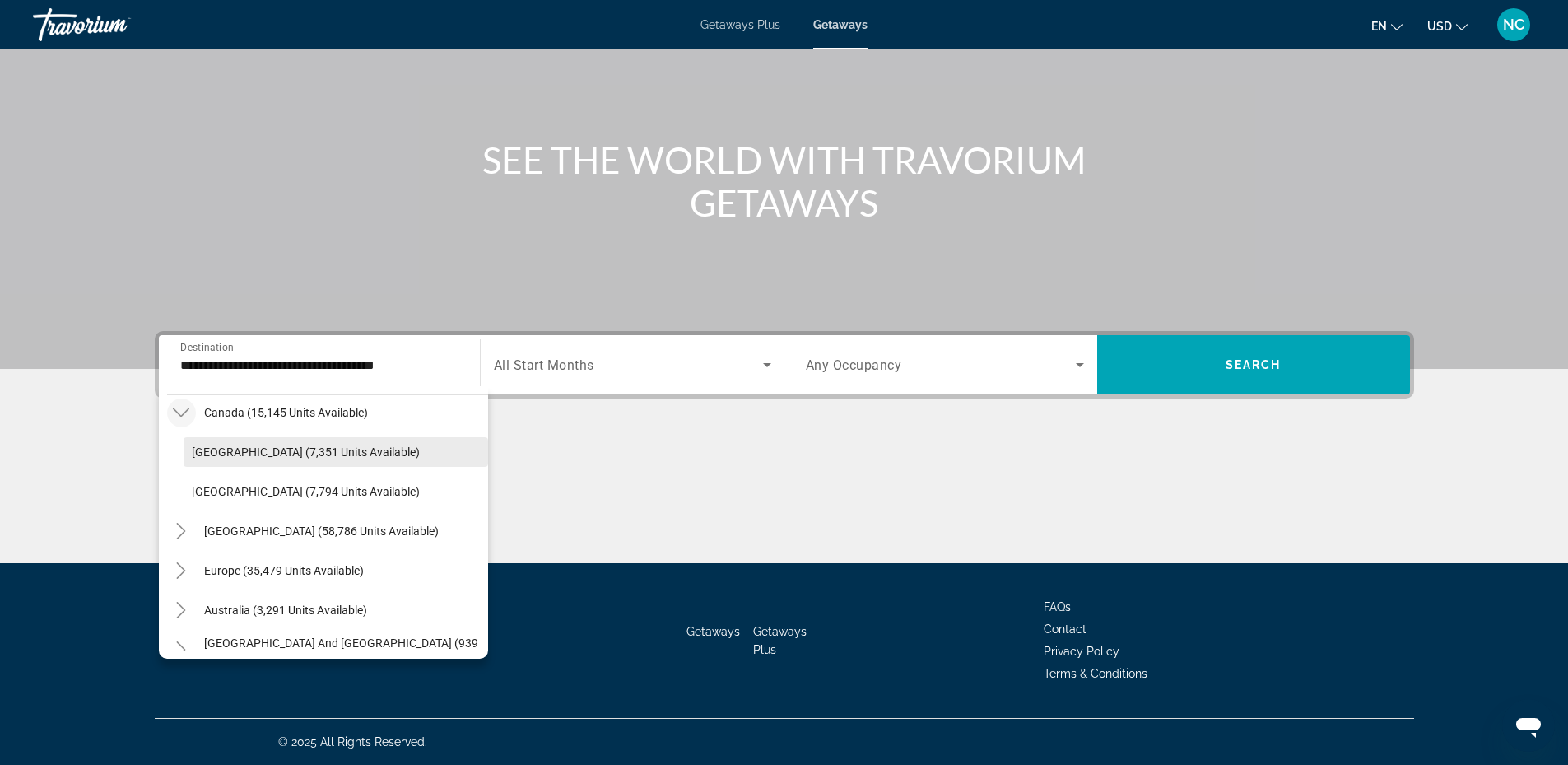
scroll to position [2012, 0]
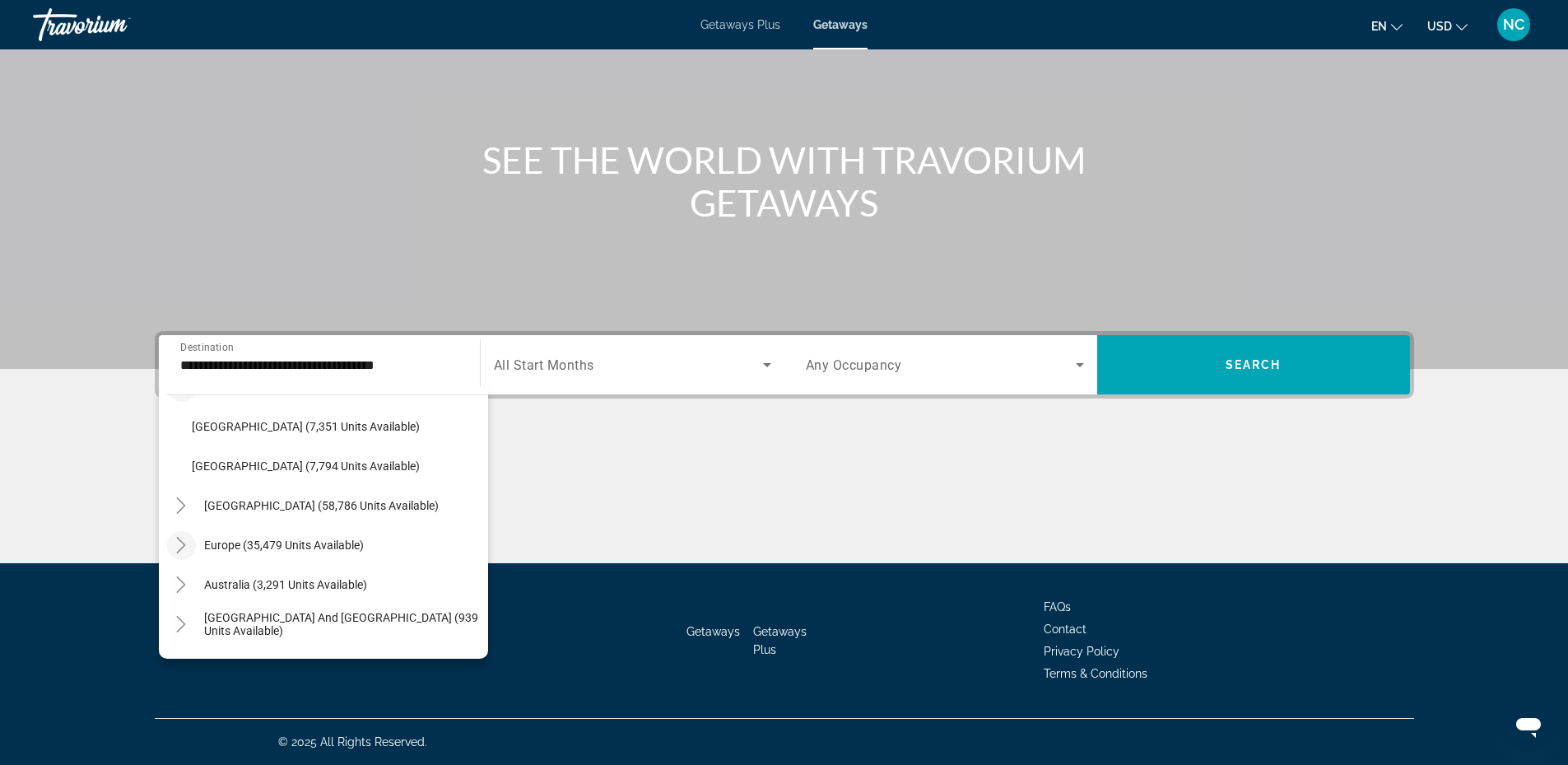
click at [193, 543] on mat-icon "Toggle Europe (35,479 units available)" at bounding box center [181, 545] width 28 height 28
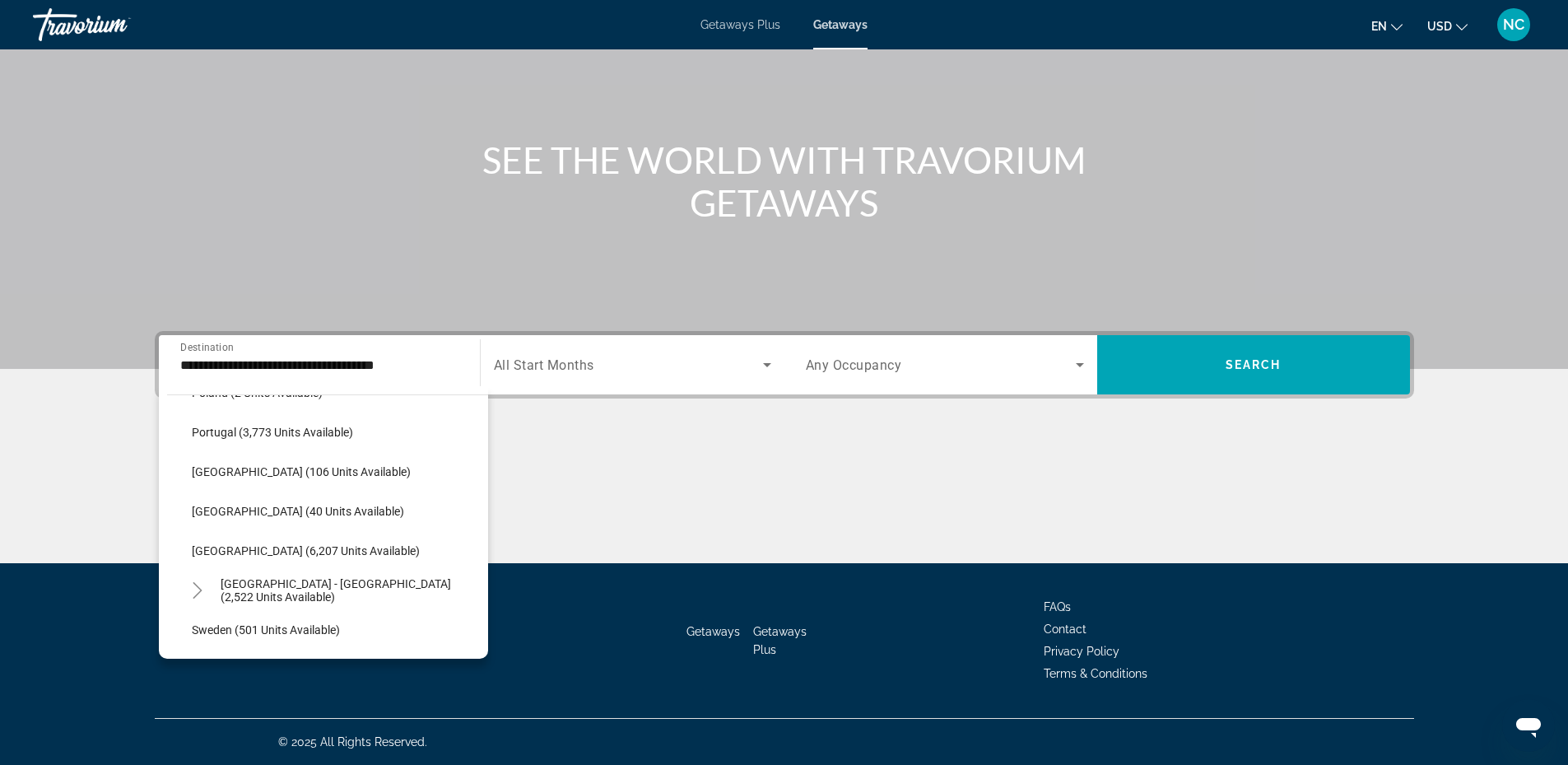
scroll to position [2718, 0]
click at [202, 592] on icon "Toggle Spain - Canary Islands (2,522 units available)" at bounding box center [197, 589] width 17 height 17
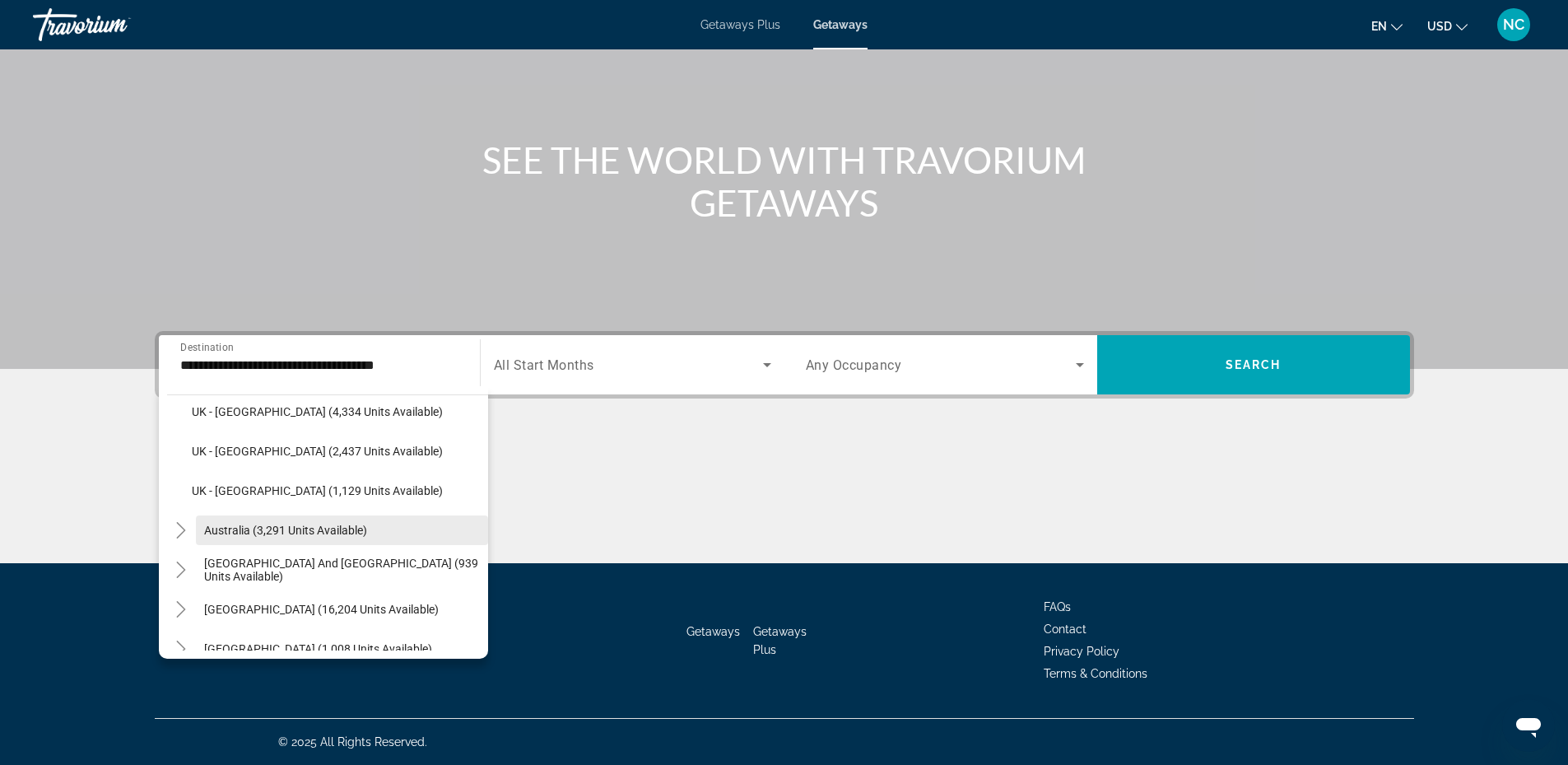
scroll to position [3295, 0]
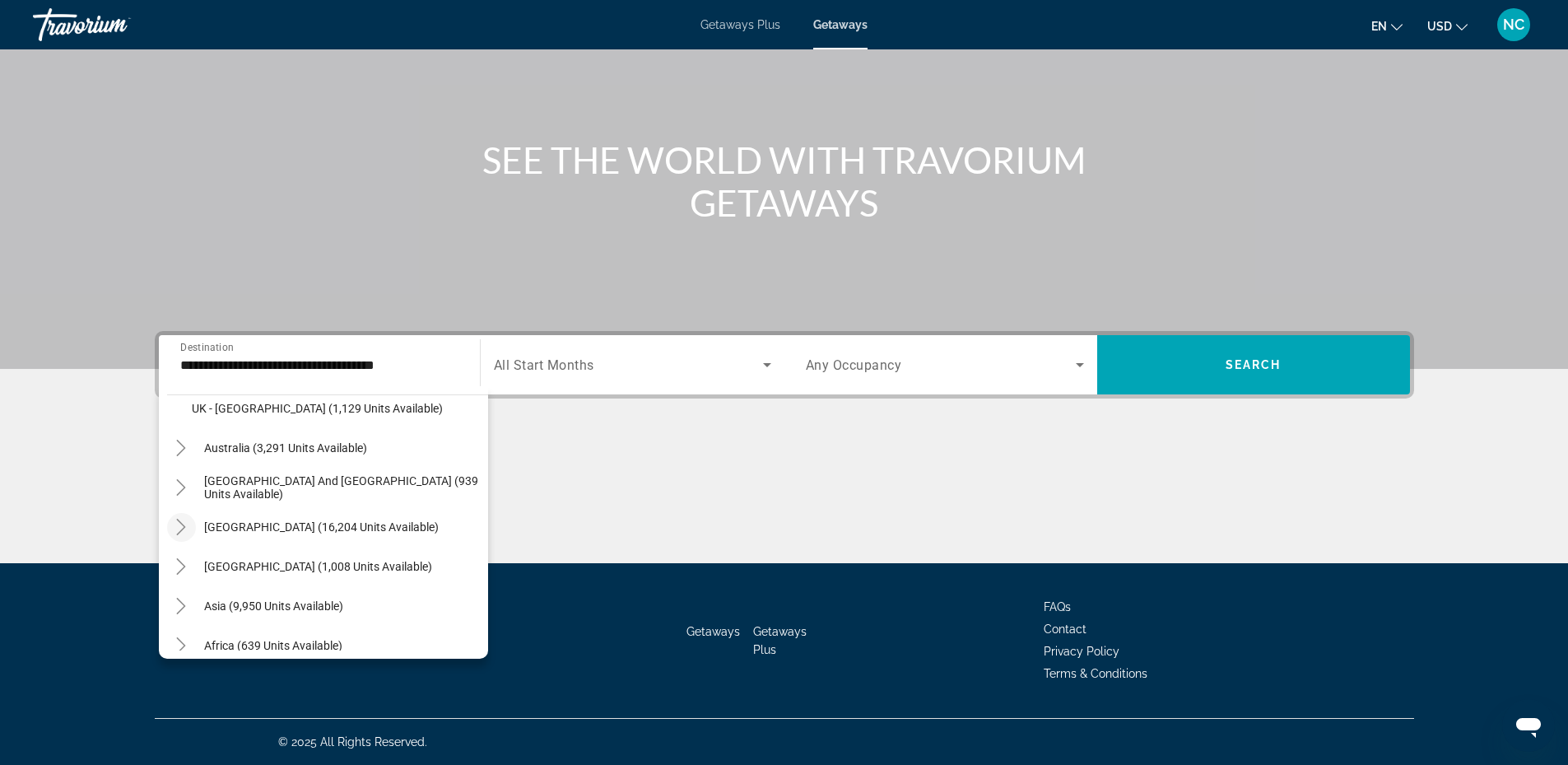
click at [184, 527] on icon "Toggle South America (16,204 units available)" at bounding box center [181, 527] width 9 height 17
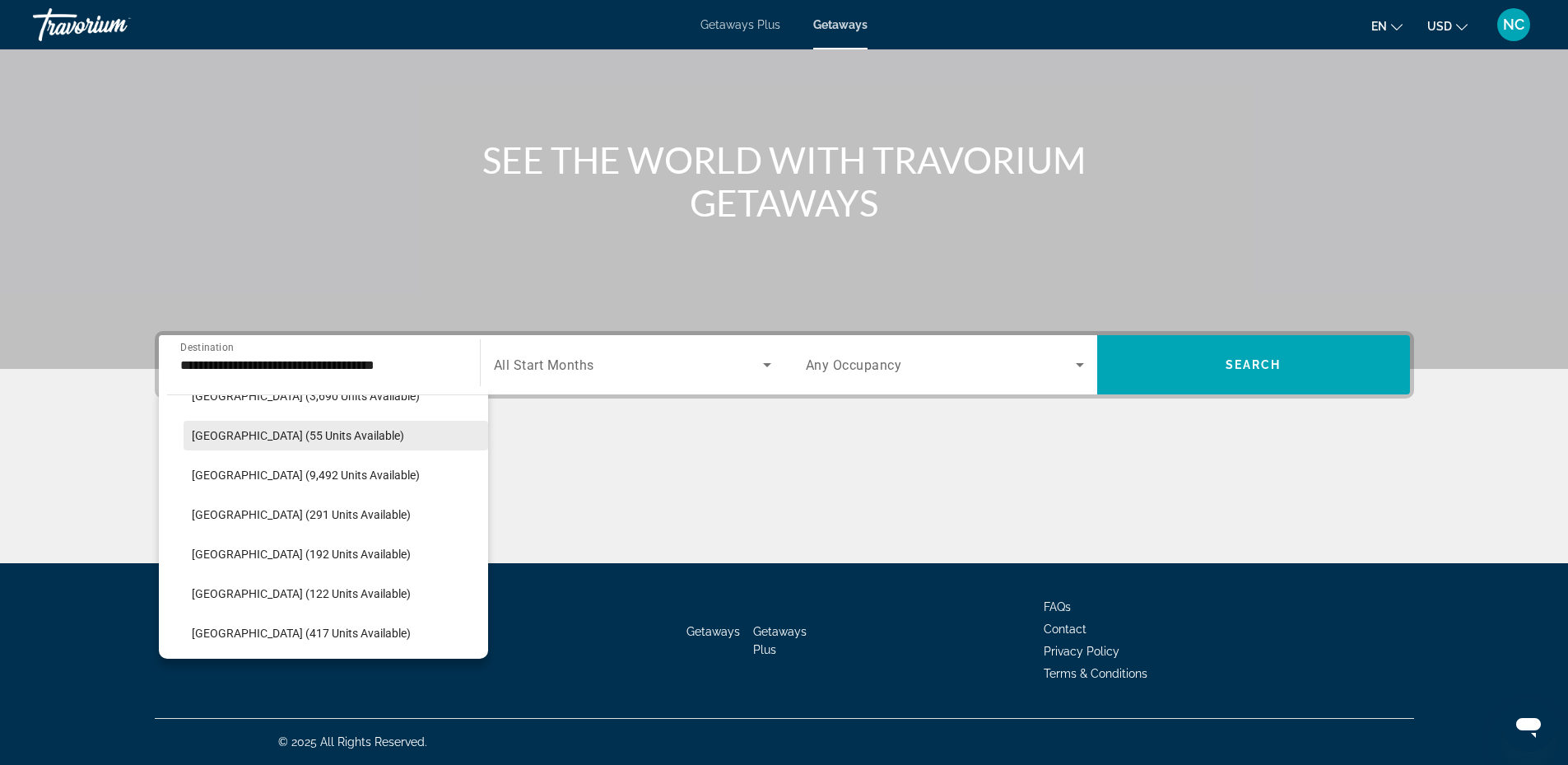
scroll to position [3489, 0]
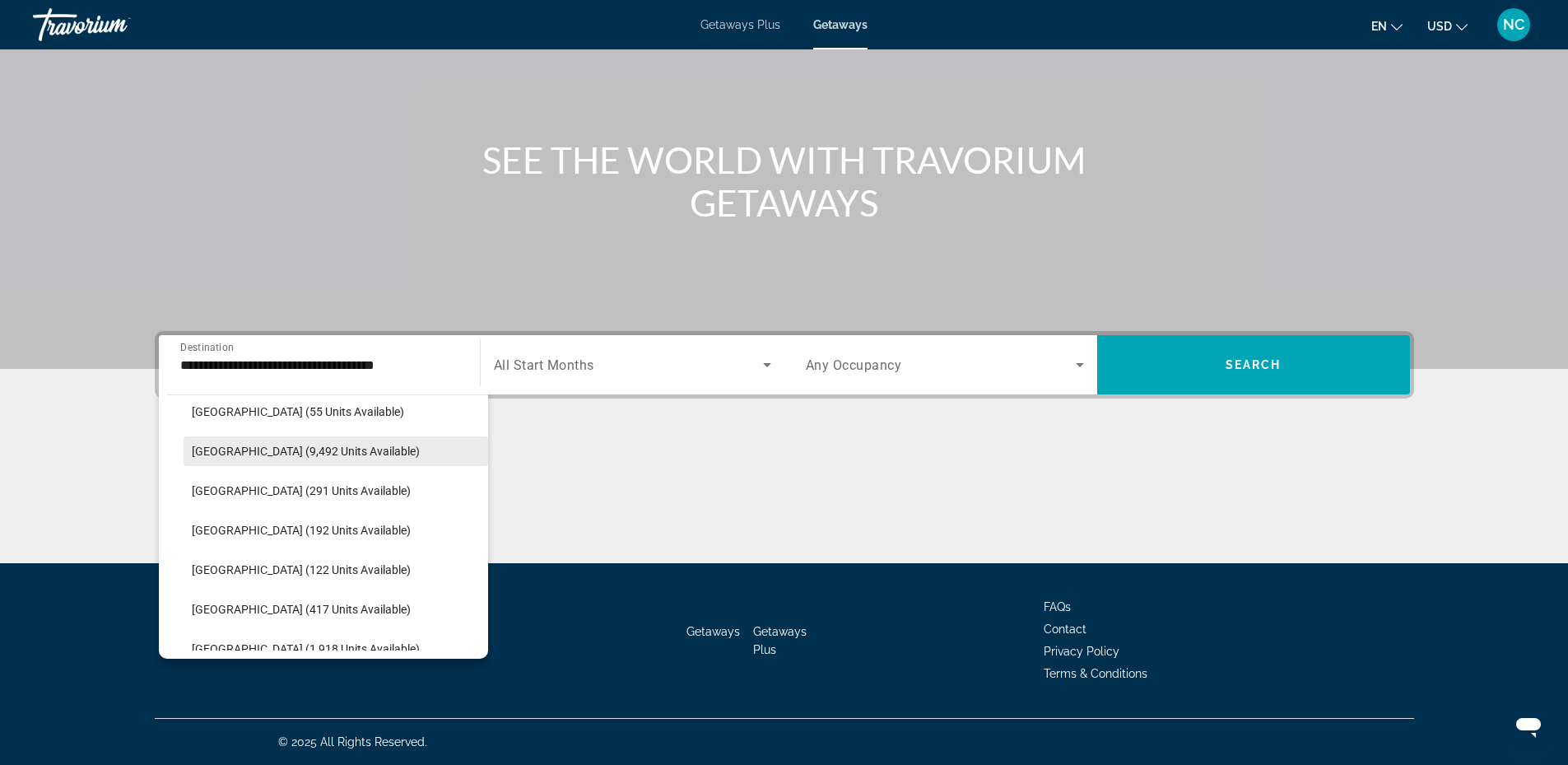
click at [236, 458] on span "Search widget" at bounding box center [335, 451] width 304 height 39
type input "**********"
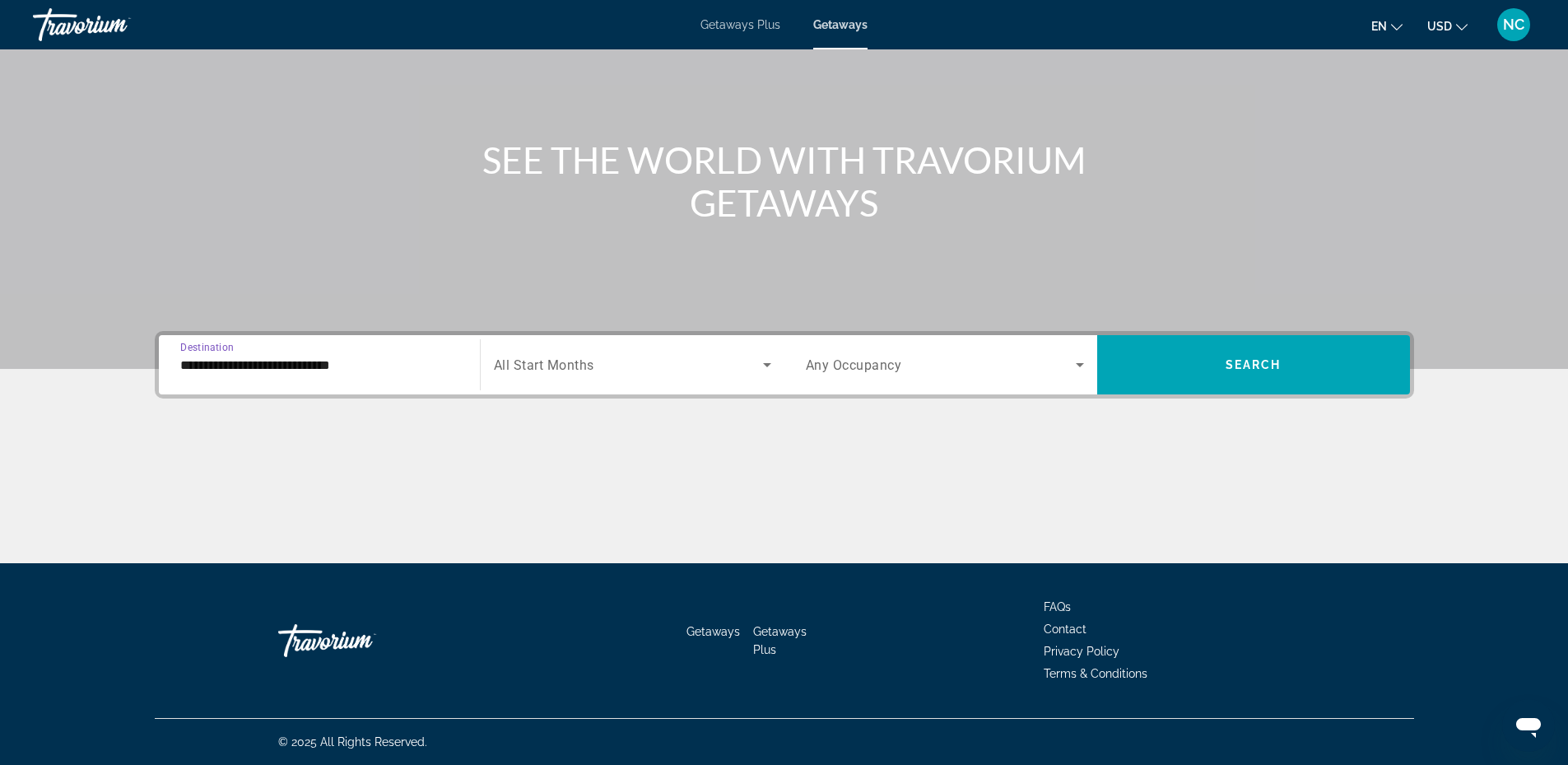
click at [769, 371] on icon "Search widget" at bounding box center [767, 365] width 20 height 20
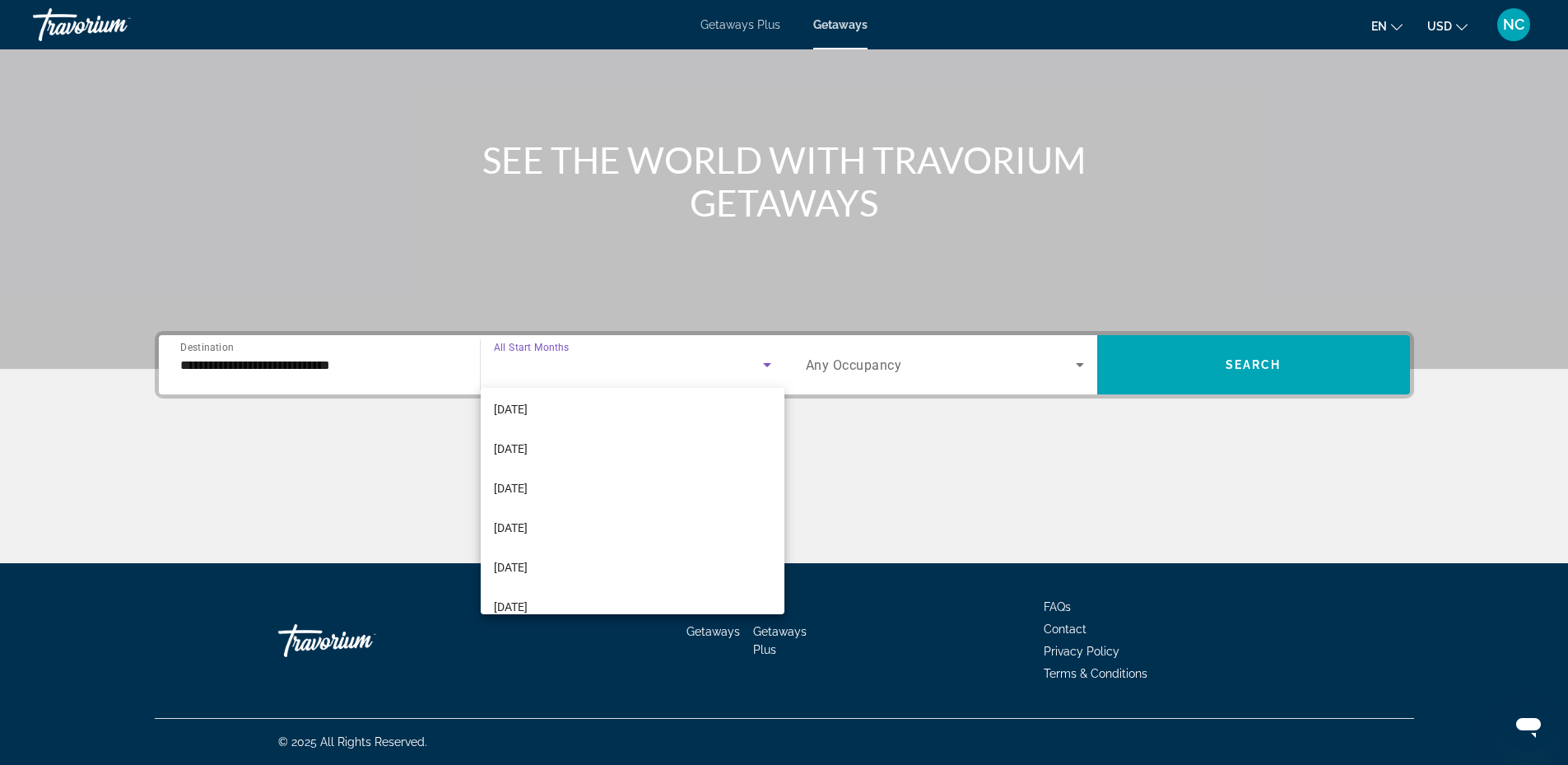
scroll to position [247, 0]
click at [627, 446] on mat-option "March 2026" at bounding box center [631, 444] width 303 height 39
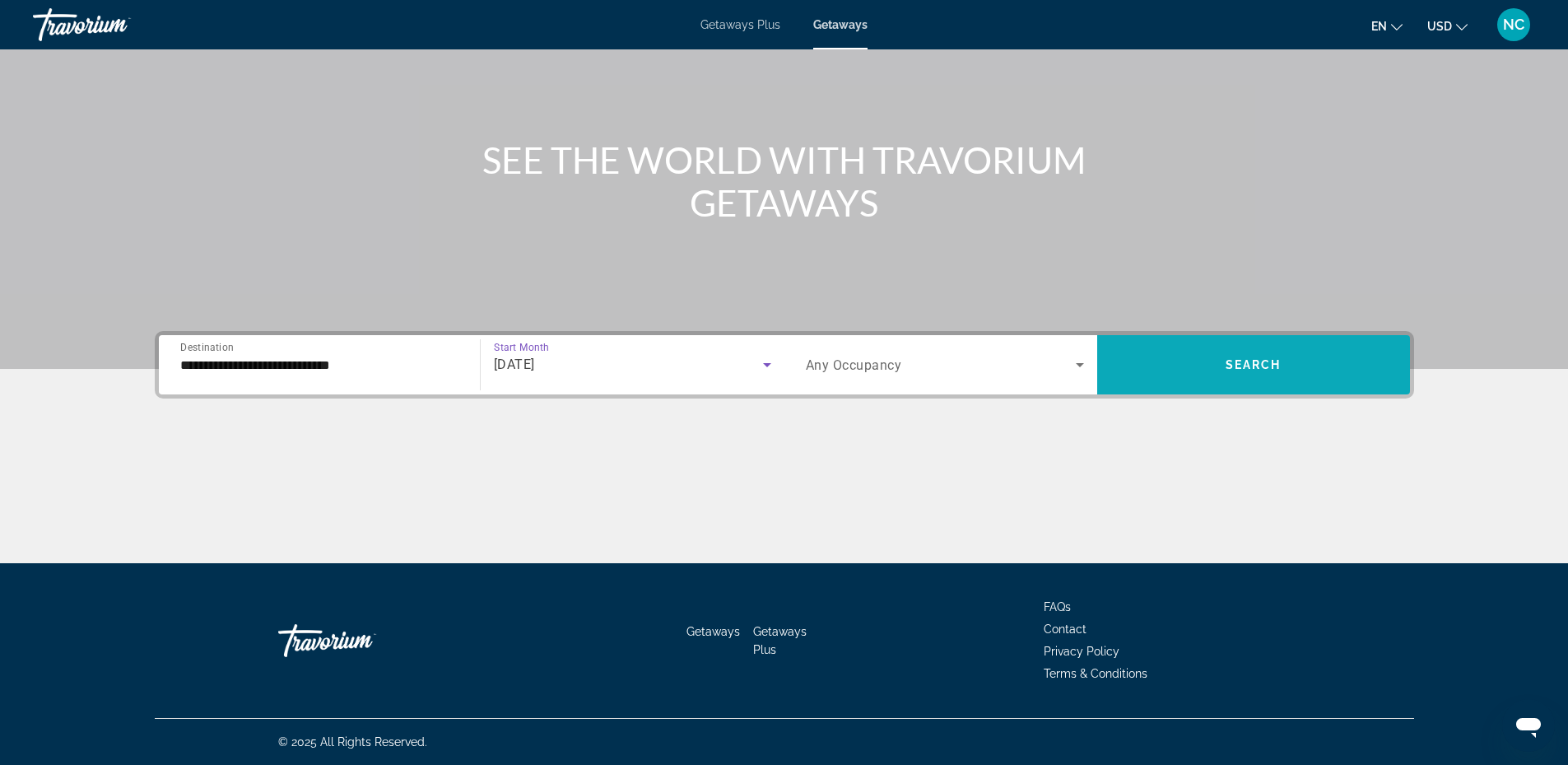
click at [1258, 357] on span "Search widget" at bounding box center [1254, 365] width 313 height 39
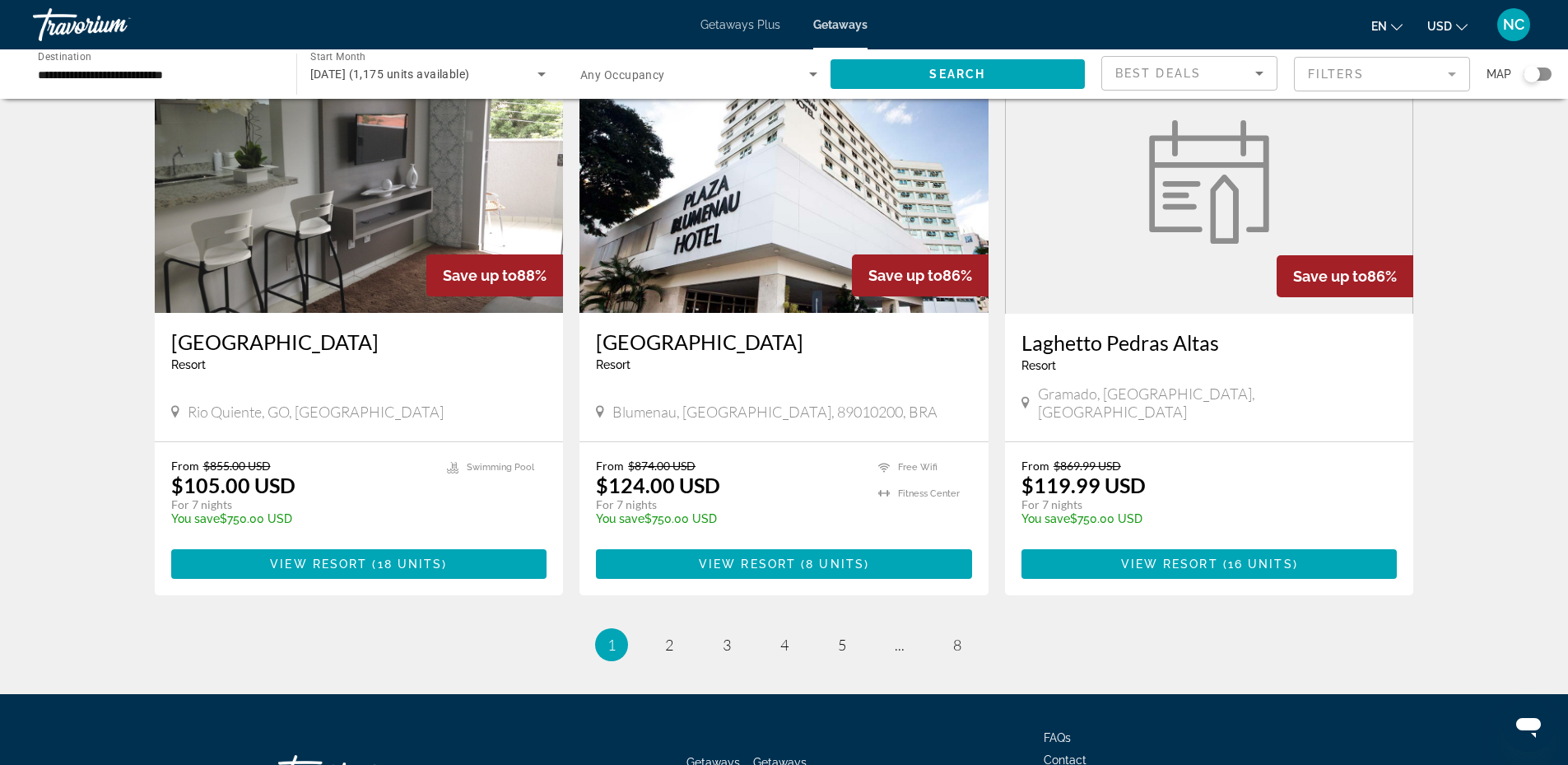
scroll to position [1893, 0]
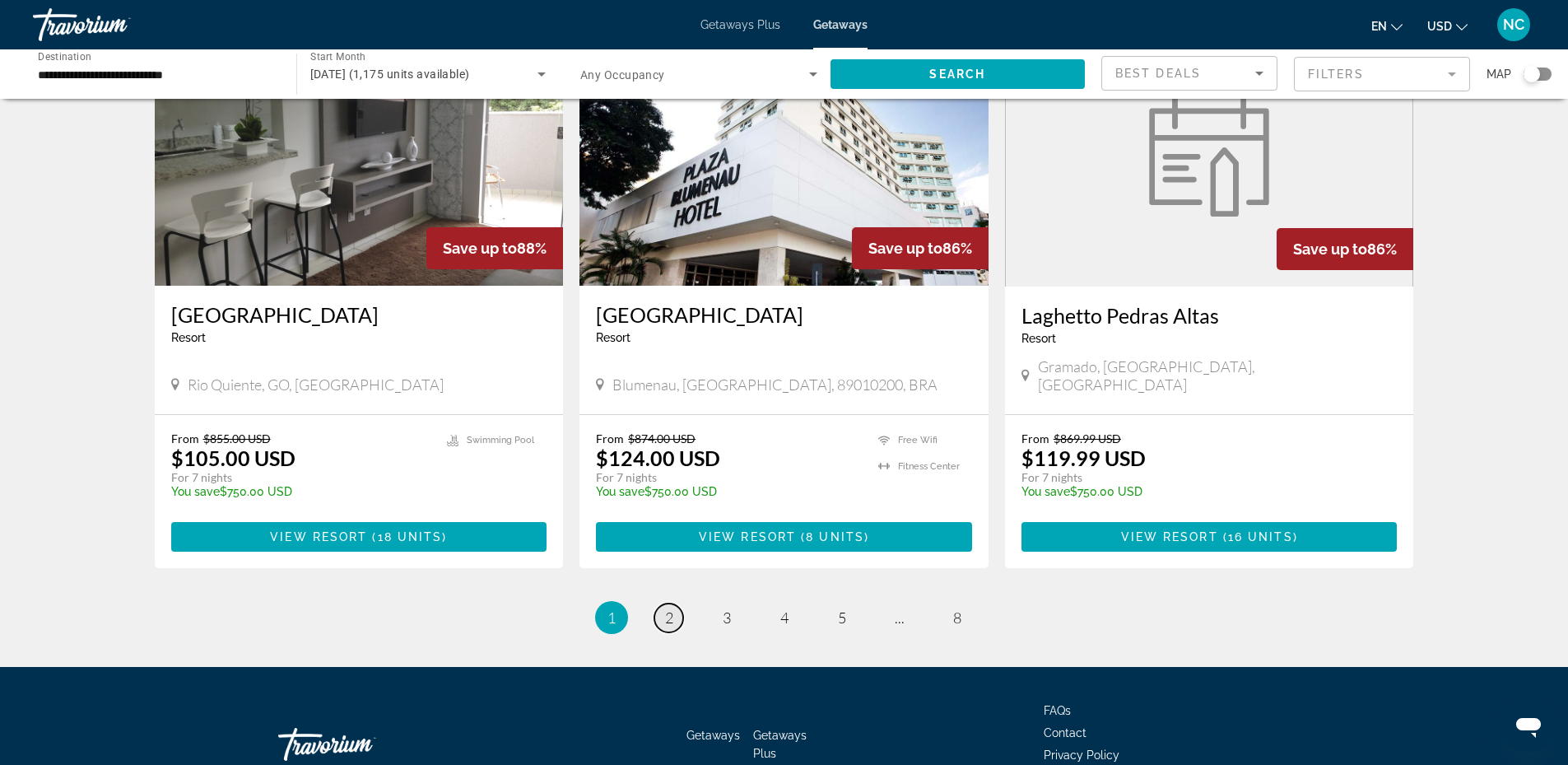
click at [674, 603] on link "page 2" at bounding box center [669, 617] width 28 height 28
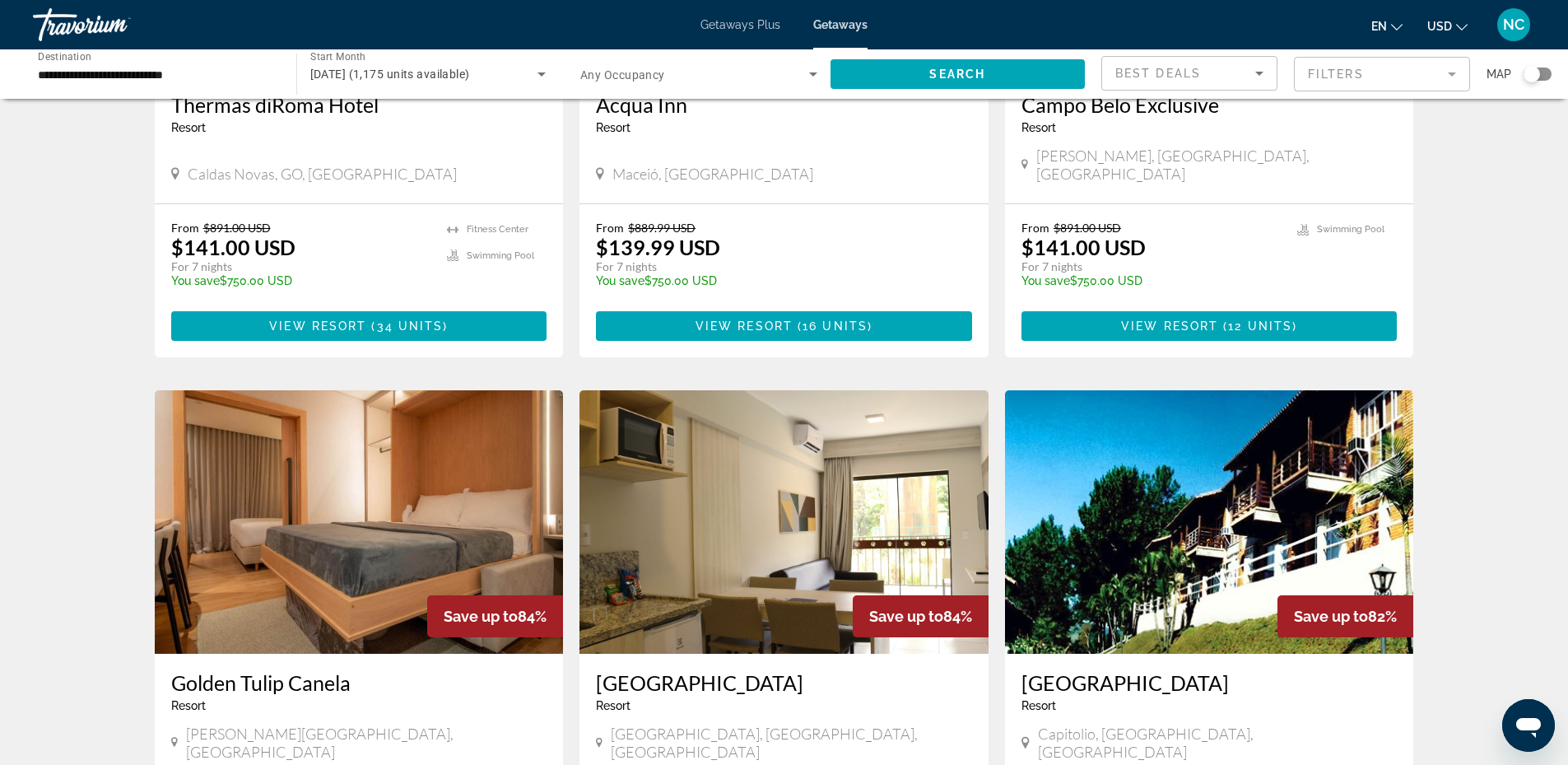
scroll to position [1811, 0]
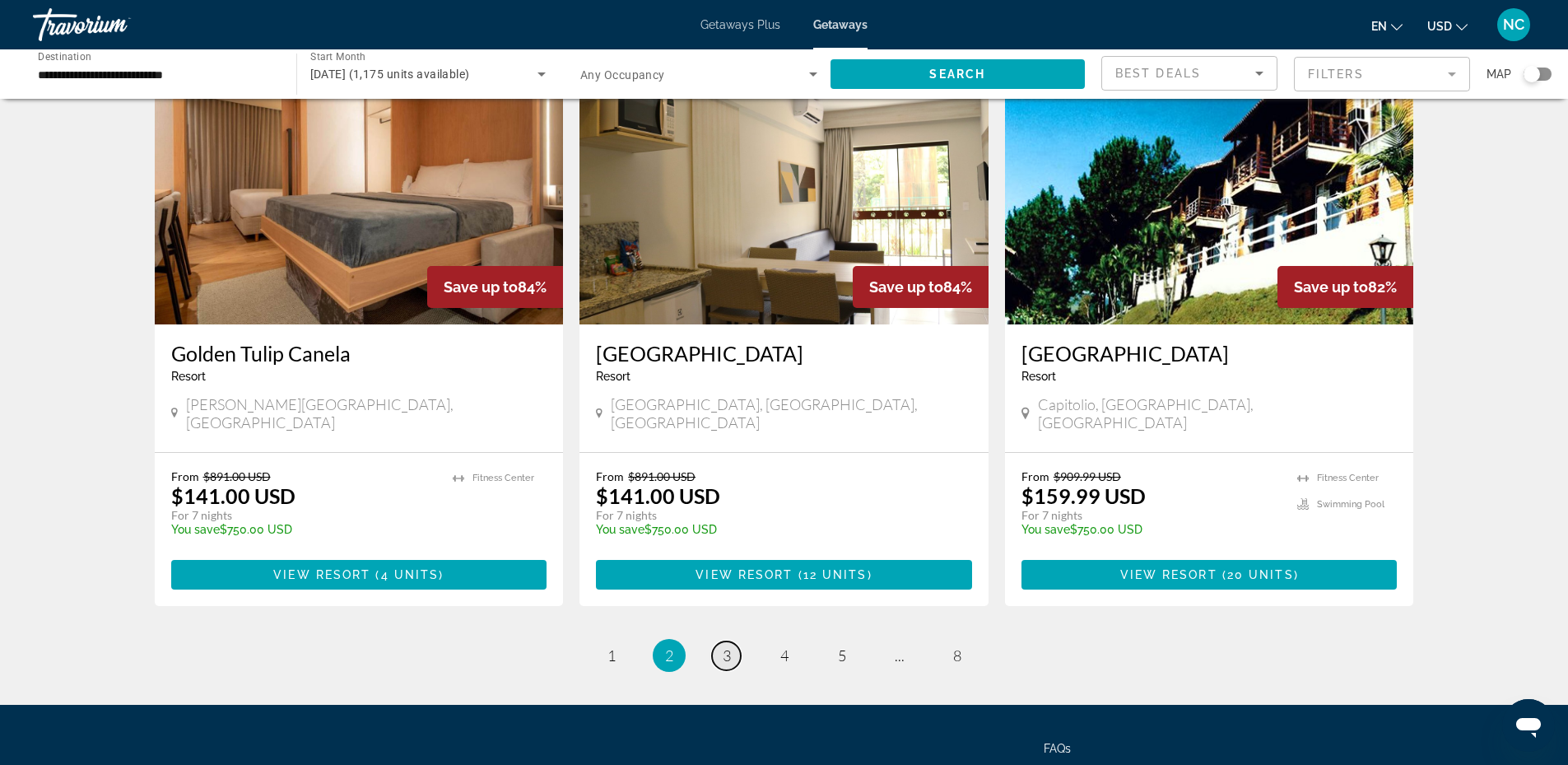
click at [737, 641] on link "page 3" at bounding box center [726, 656] width 28 height 28
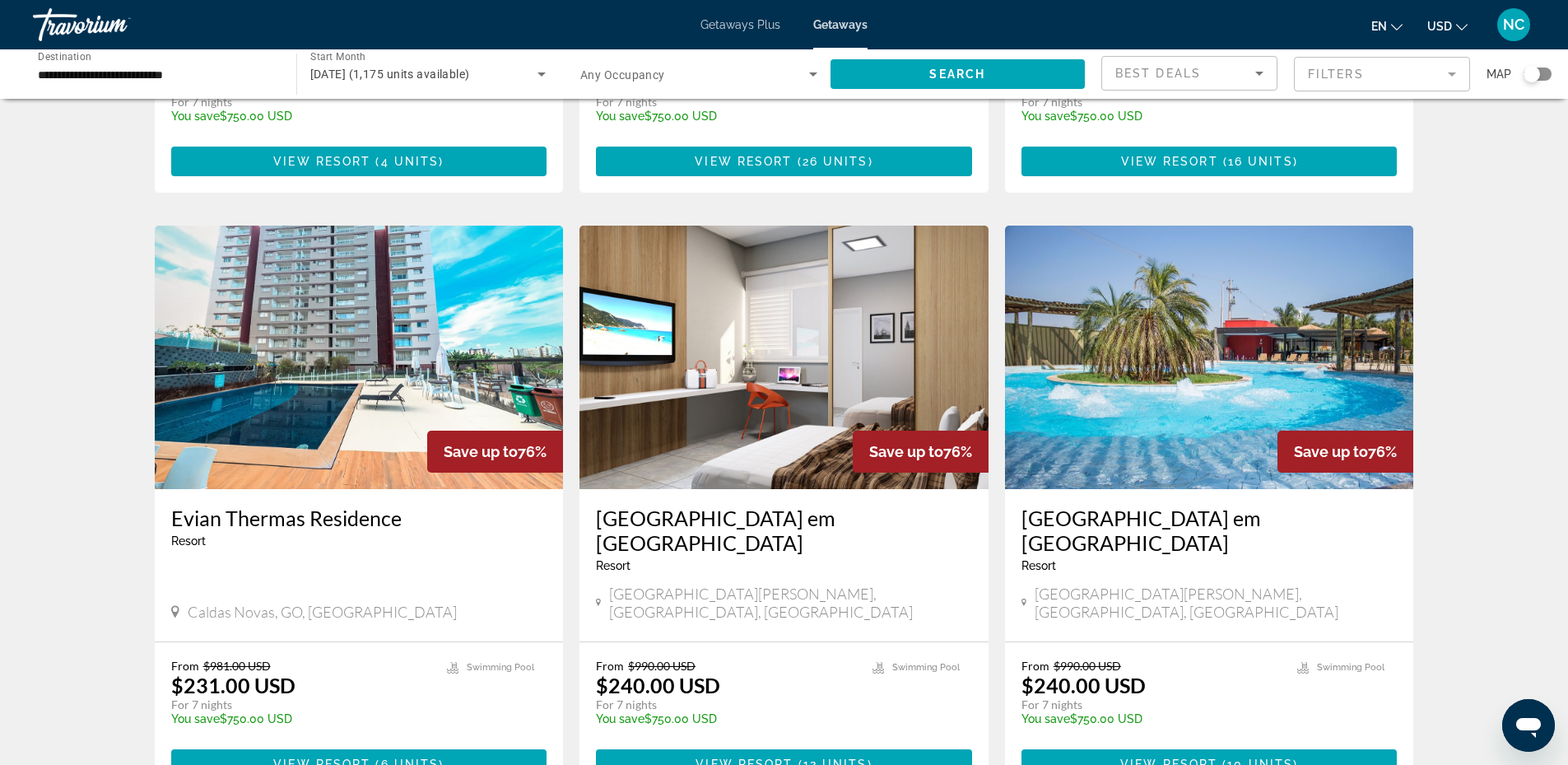
scroll to position [1898, 0]
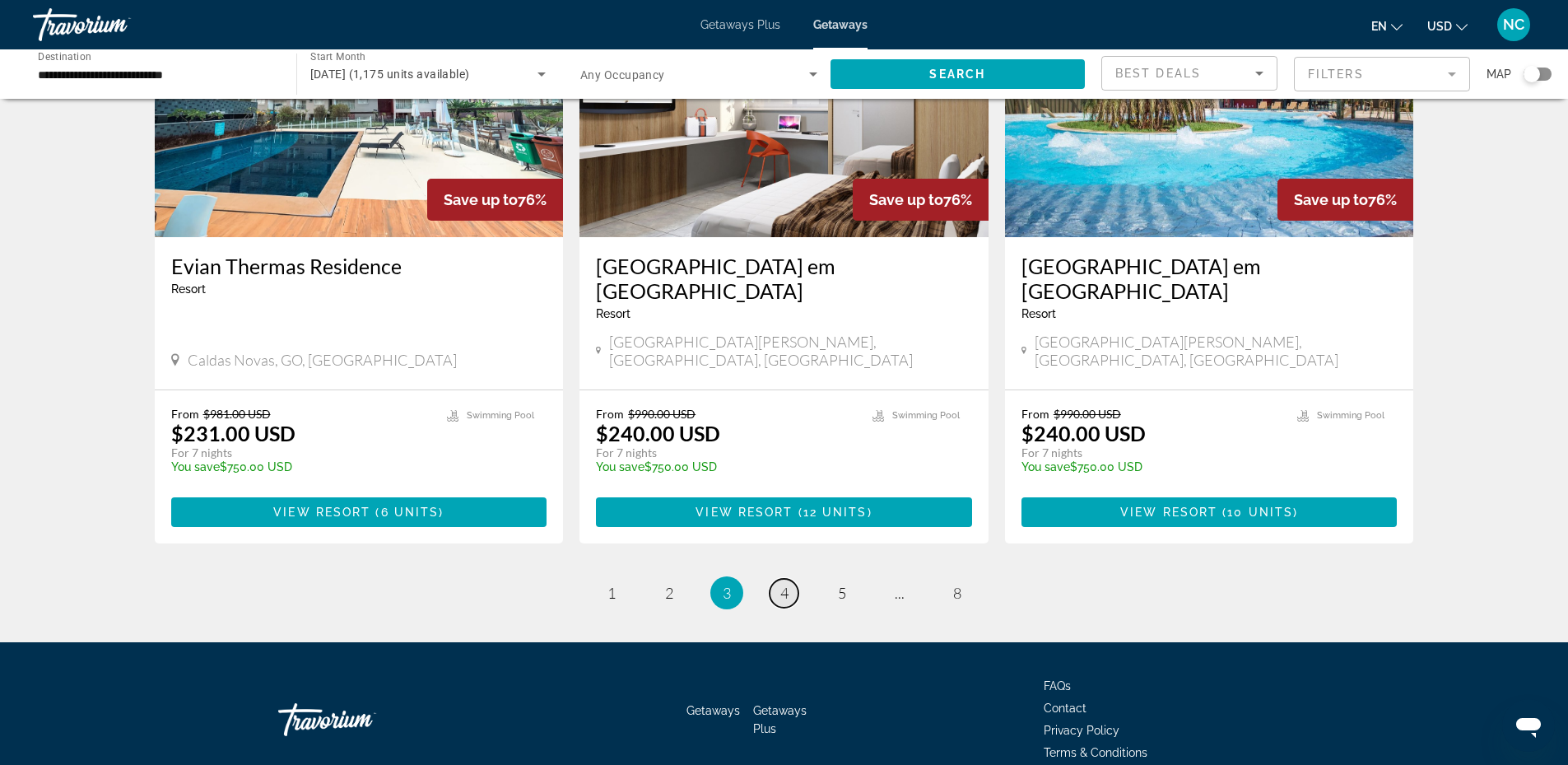
click at [784, 584] on span "4" at bounding box center [784, 592] width 8 height 18
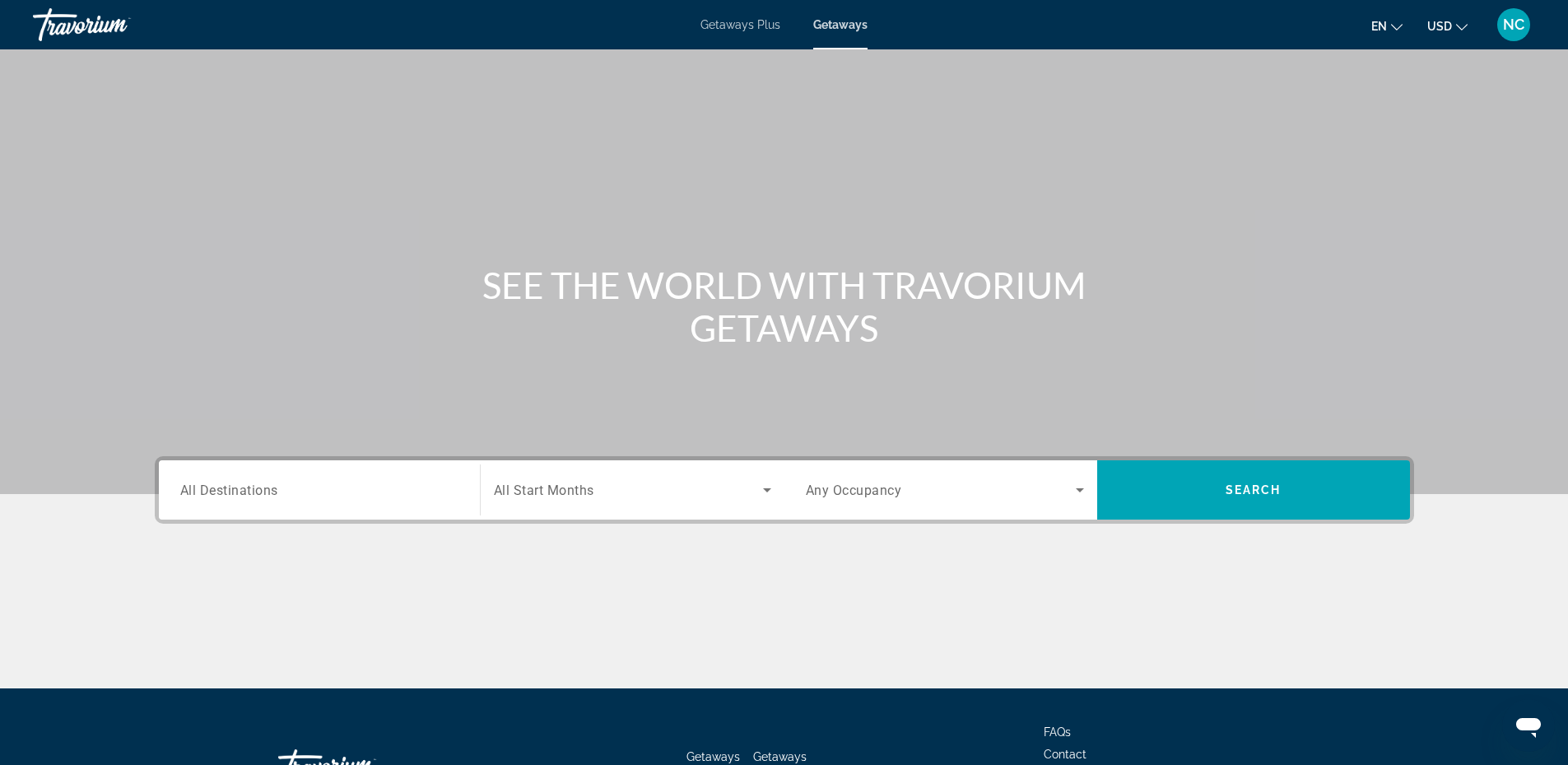
click at [332, 481] on input "Destination All Destinations" at bounding box center [319, 490] width 278 height 20
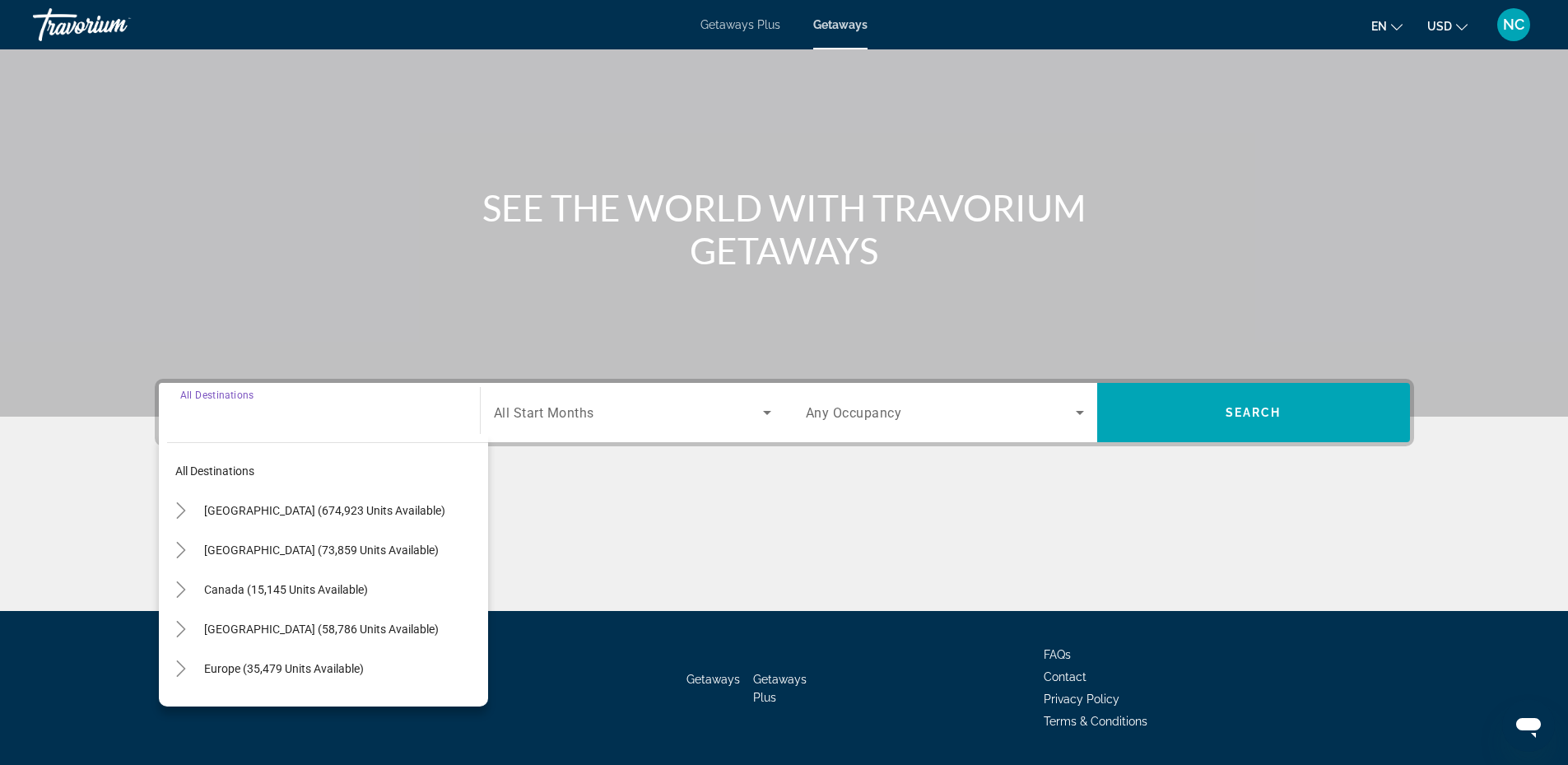
scroll to position [125, 0]
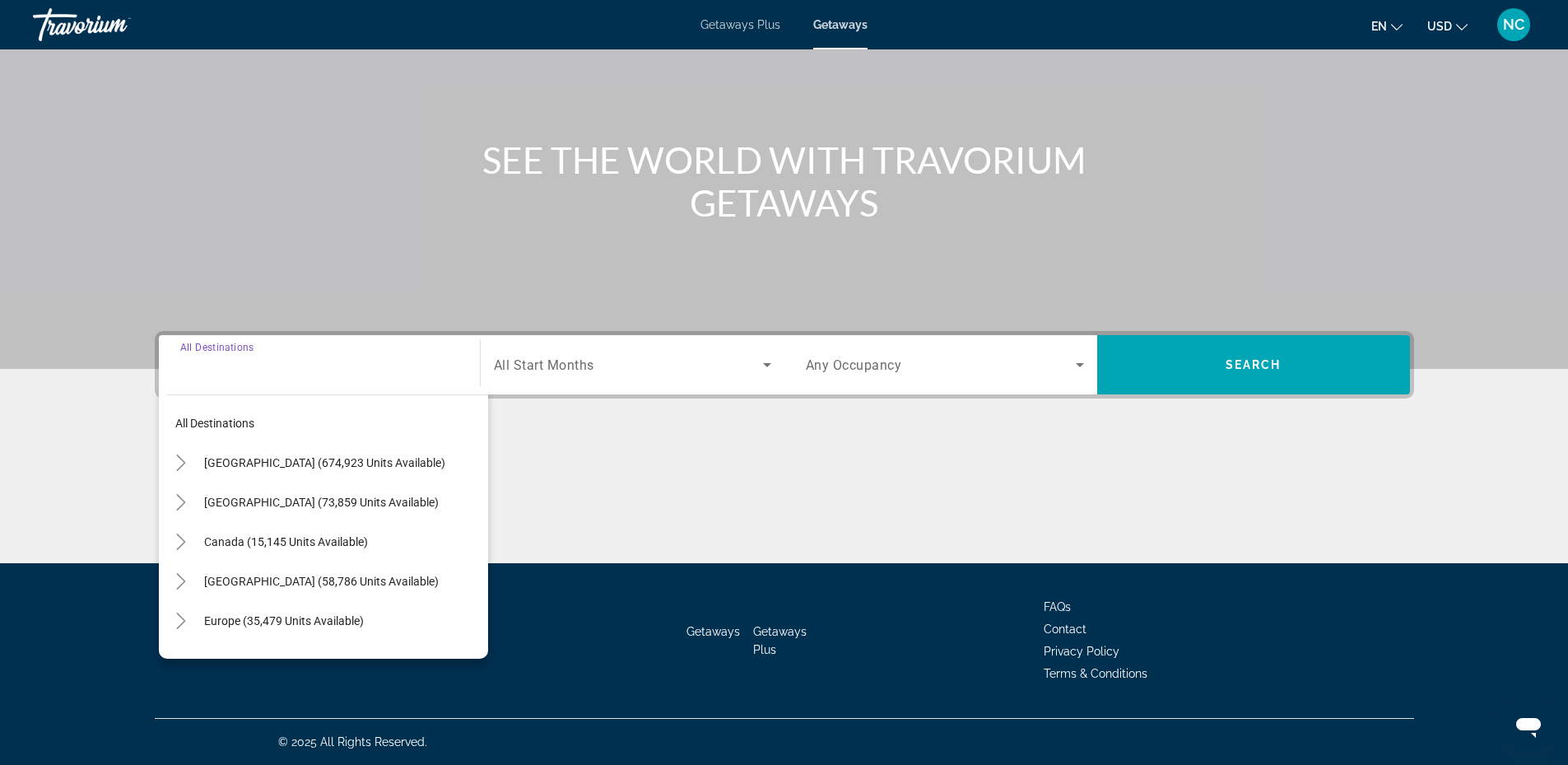
click at [249, 370] on input "Destination All Destinations" at bounding box center [319, 366] width 278 height 20
click at [186, 463] on icon "Toggle United States (674,923 units available)" at bounding box center [181, 463] width 17 height 17
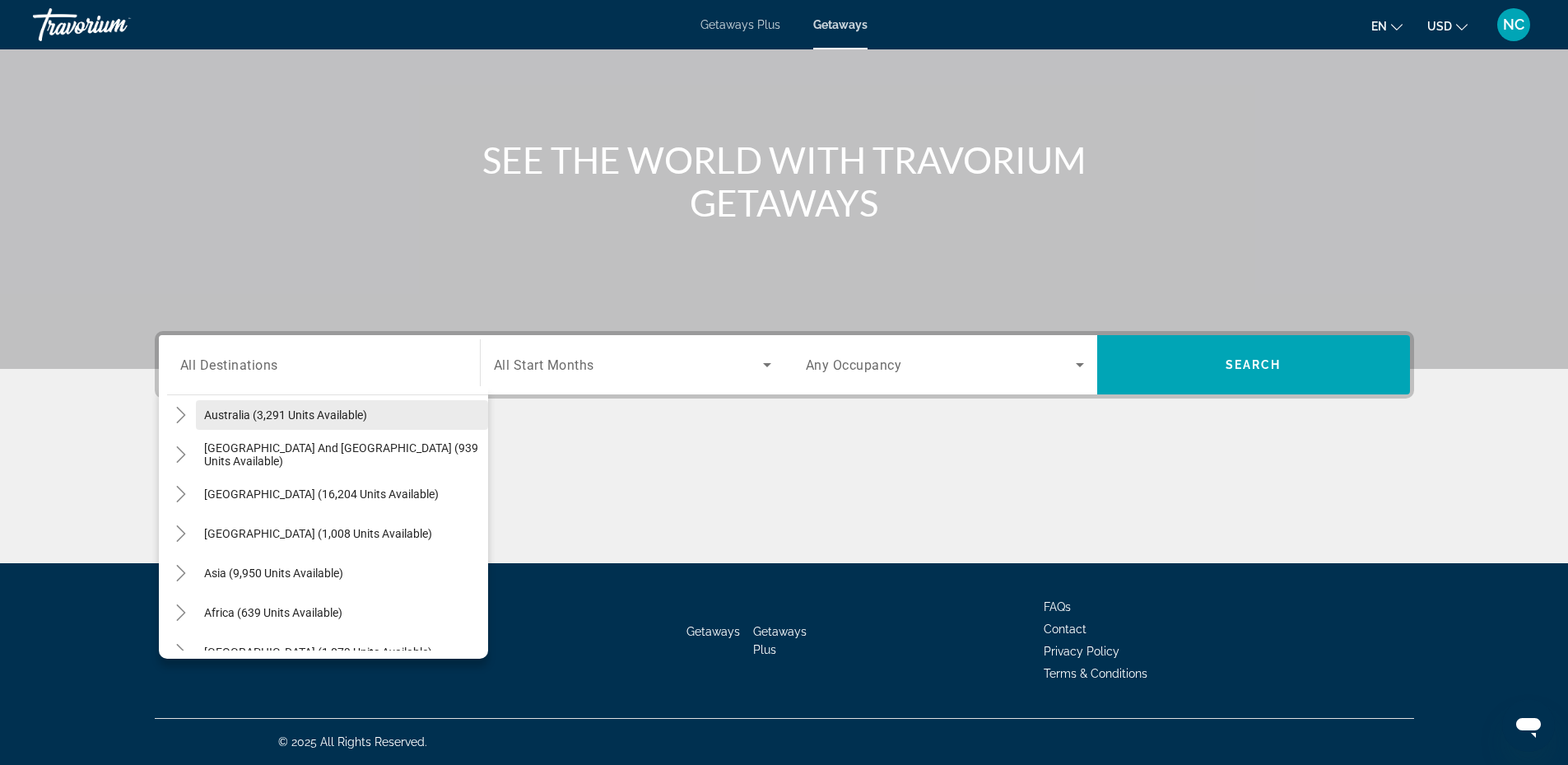
scroll to position [2045, 0]
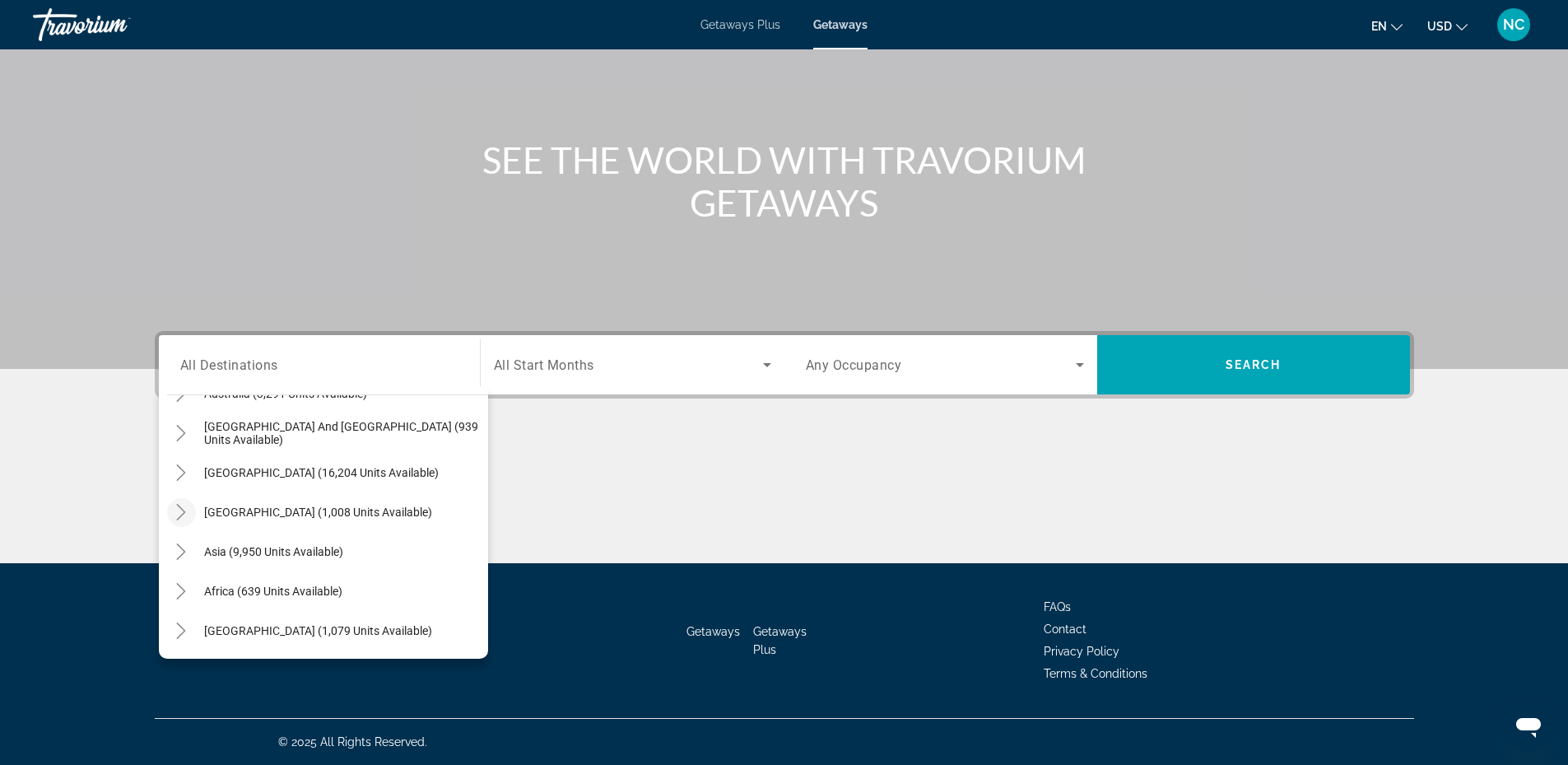
click at [190, 507] on mat-icon "Toggle Central America (1,008 units available)" at bounding box center [181, 512] width 28 height 28
click at [191, 471] on mat-icon "Toggle Mexico (73,859 units available)" at bounding box center [181, 470] width 28 height 28
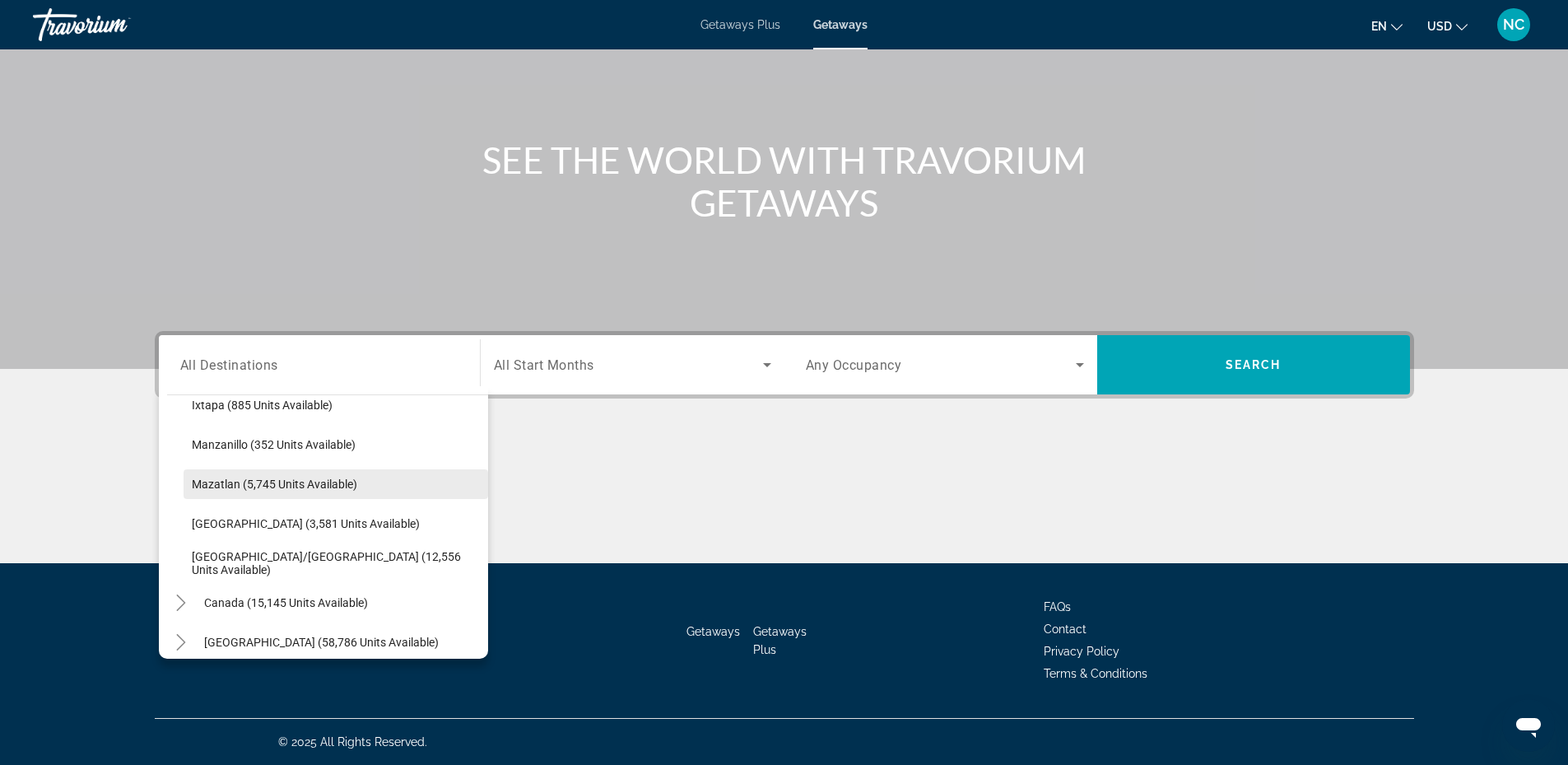
scroll to position [2194, 0]
click at [187, 553] on icon "Toggle Caribbean & Atlantic Islands (58,786 units available)" at bounding box center [181, 560] width 17 height 17
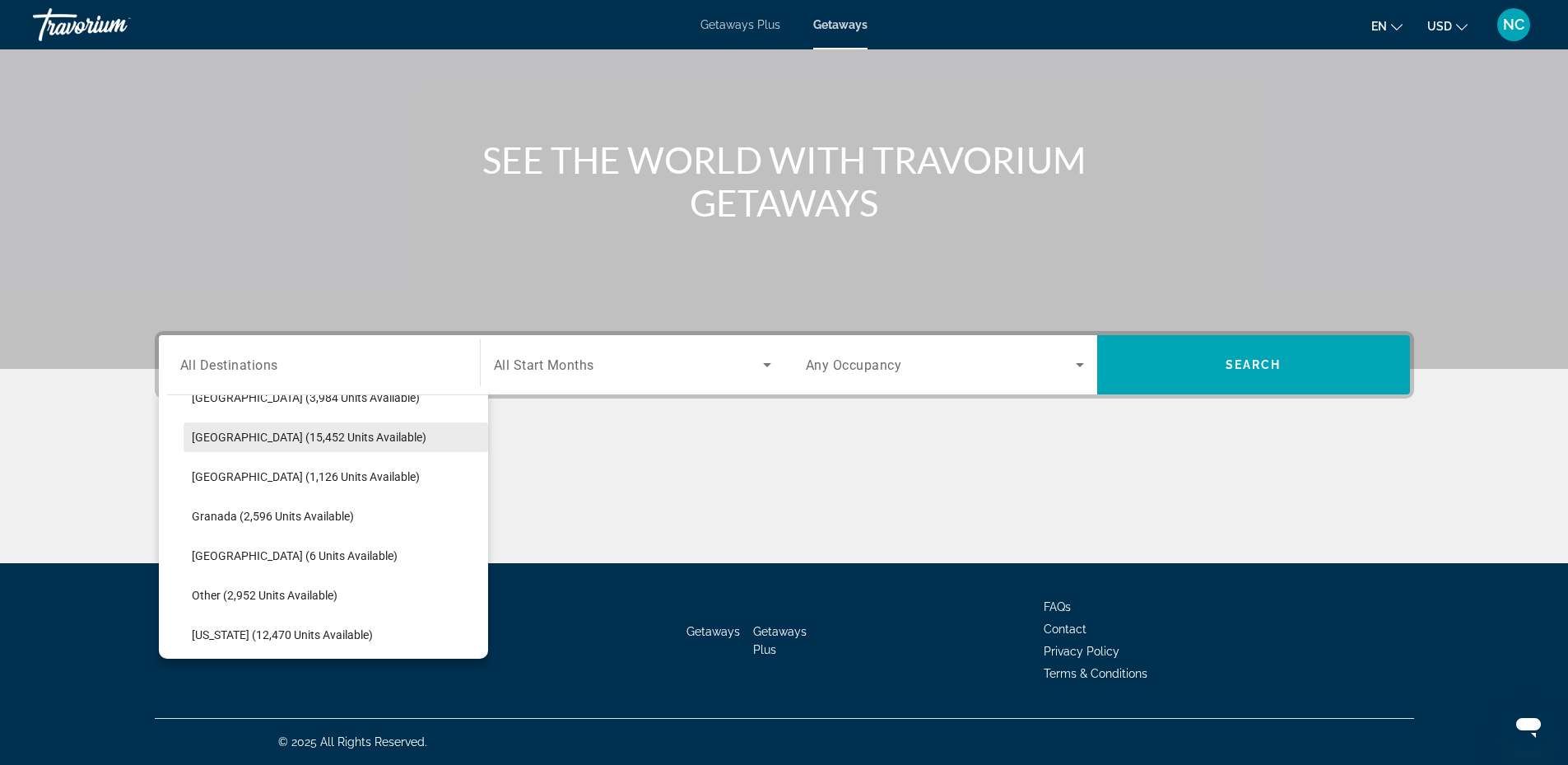
scroll to position [2504, 0]
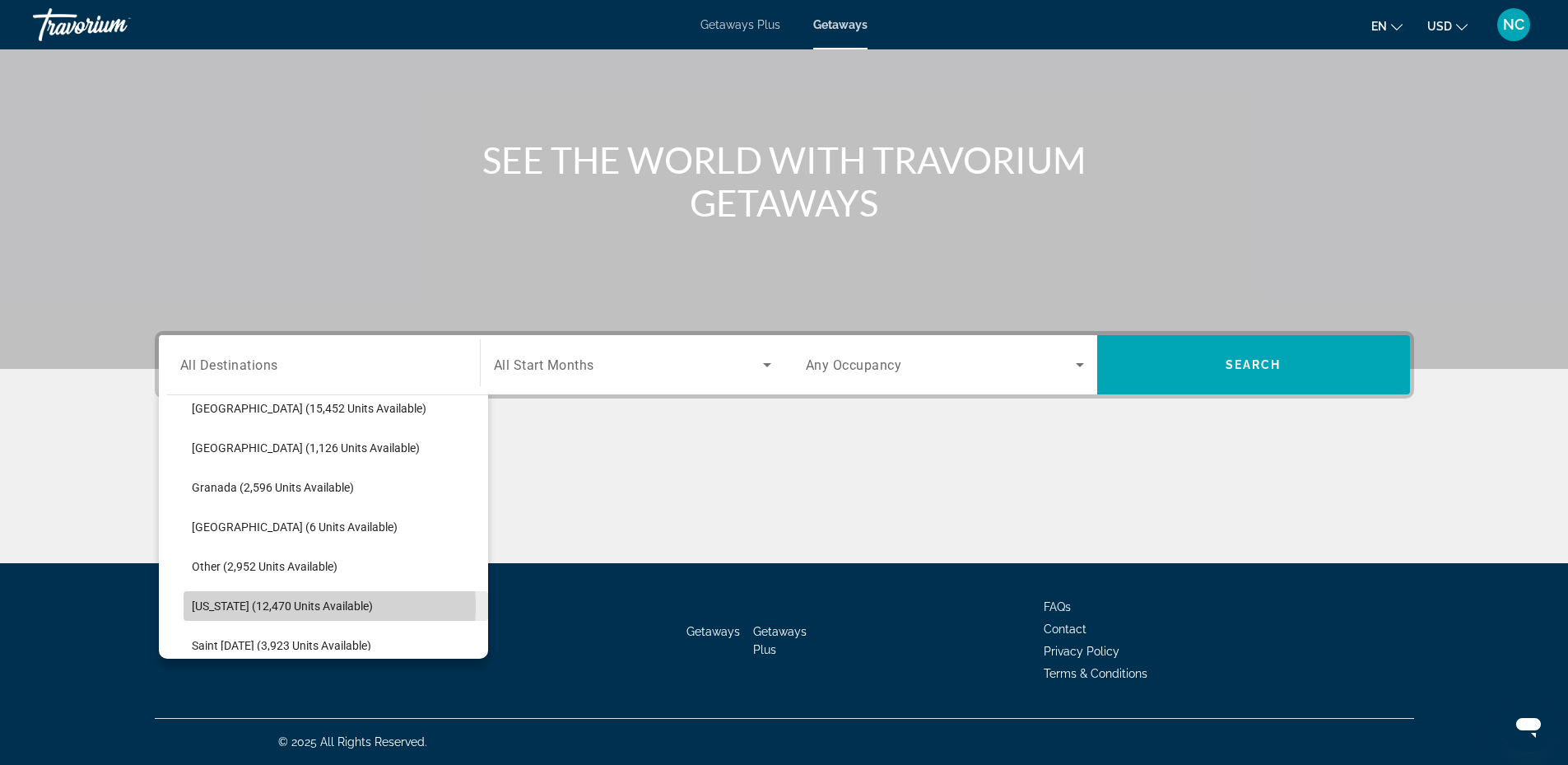
click at [288, 606] on span "Puerto Rico (12,470 units available)" at bounding box center [283, 606] width 181 height 13
type input "**********"
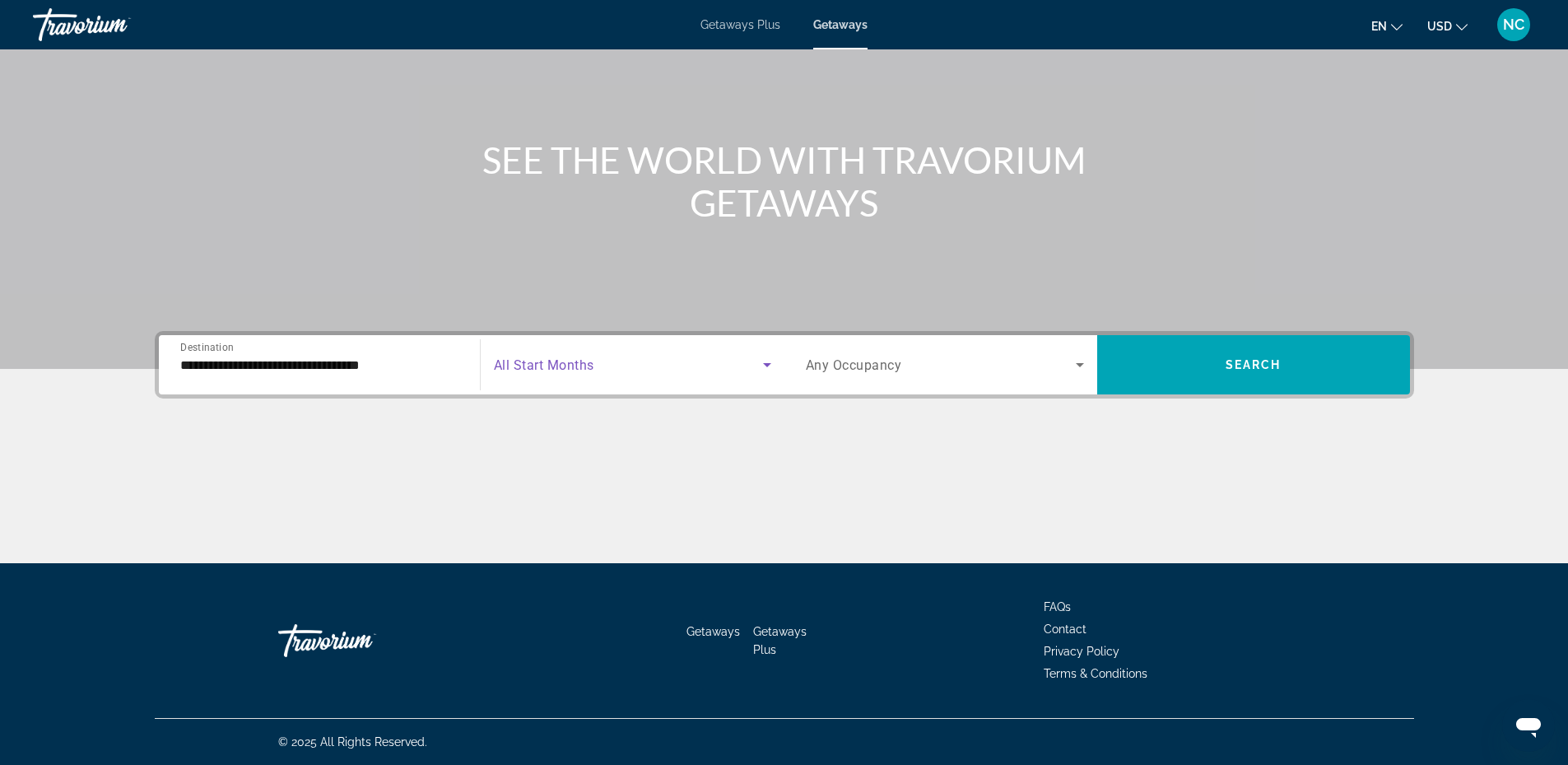
click at [603, 357] on span "Search widget" at bounding box center [628, 365] width 269 height 20
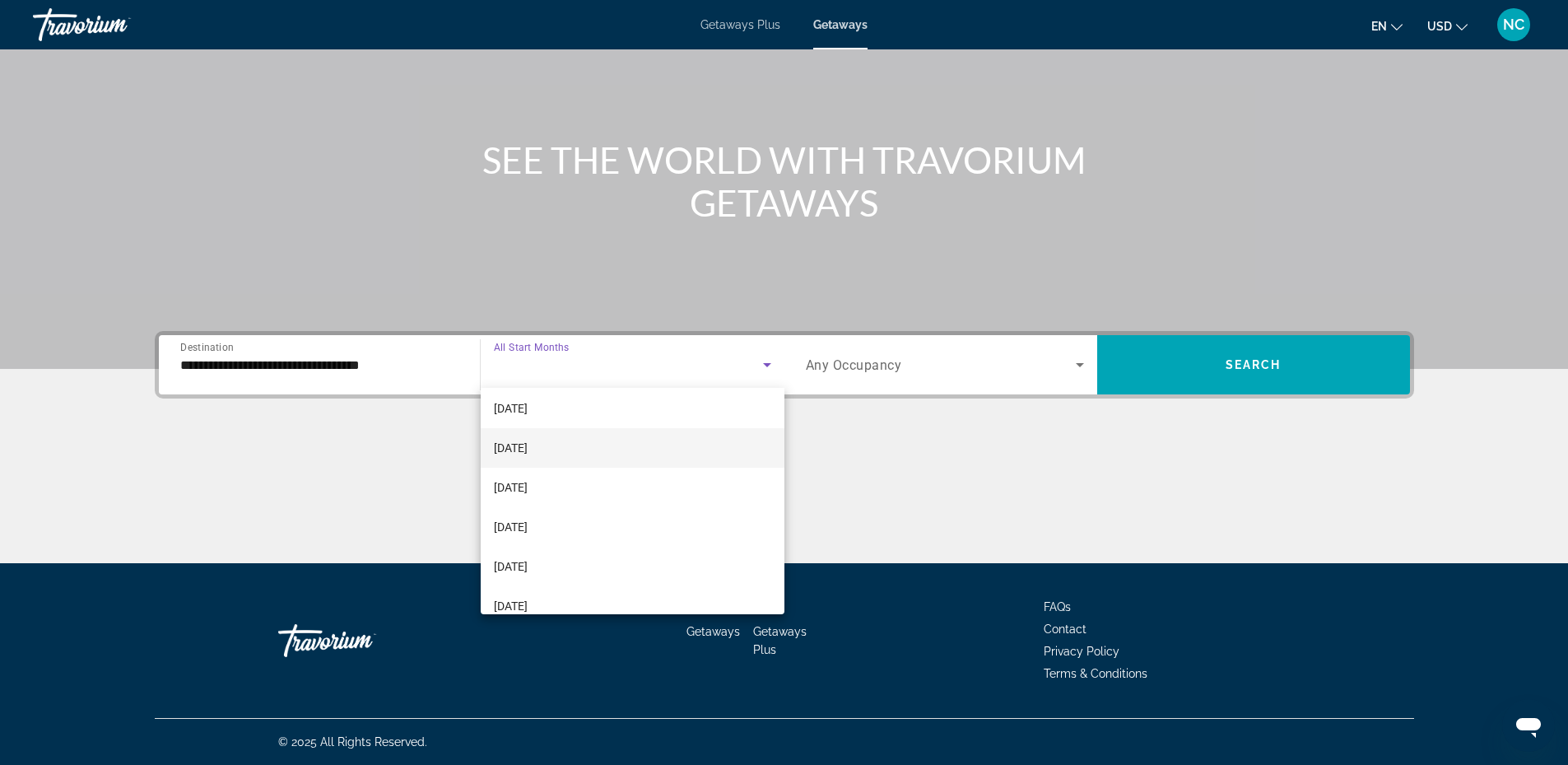
scroll to position [165, 0]
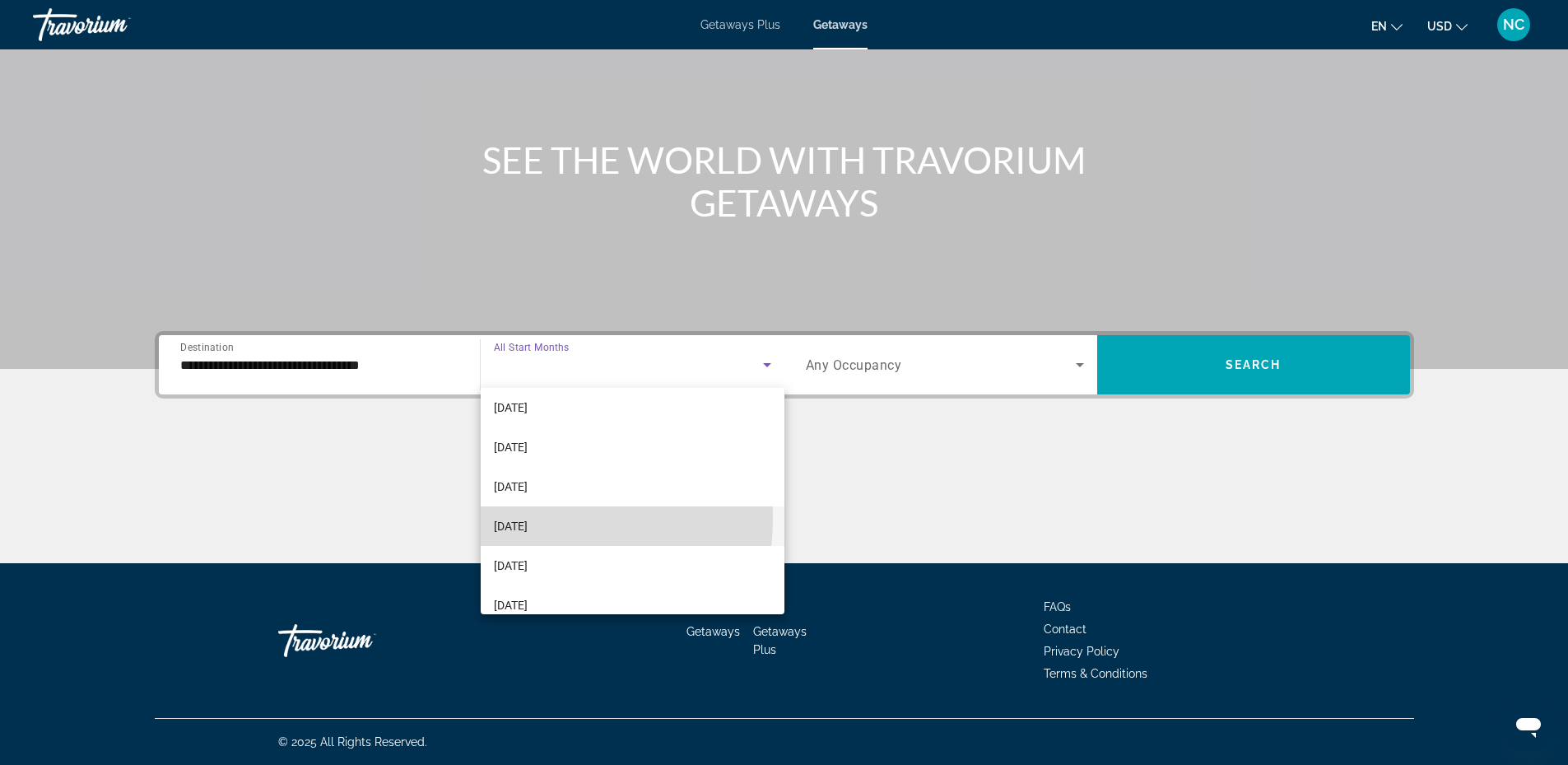
click at [509, 518] on span "March 2026" at bounding box center [511, 526] width 34 height 20
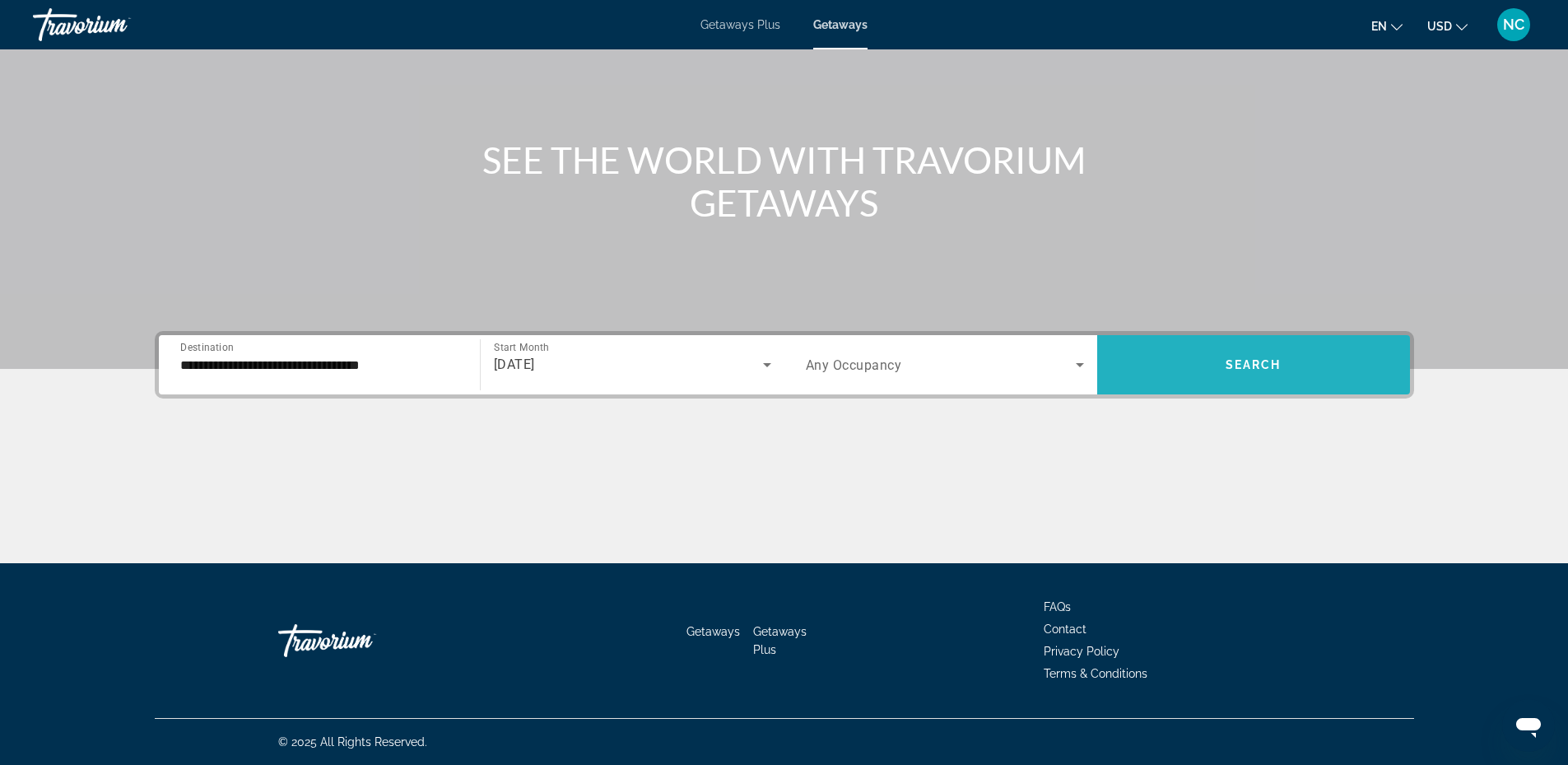
click at [1255, 380] on span "Search widget" at bounding box center [1254, 365] width 313 height 39
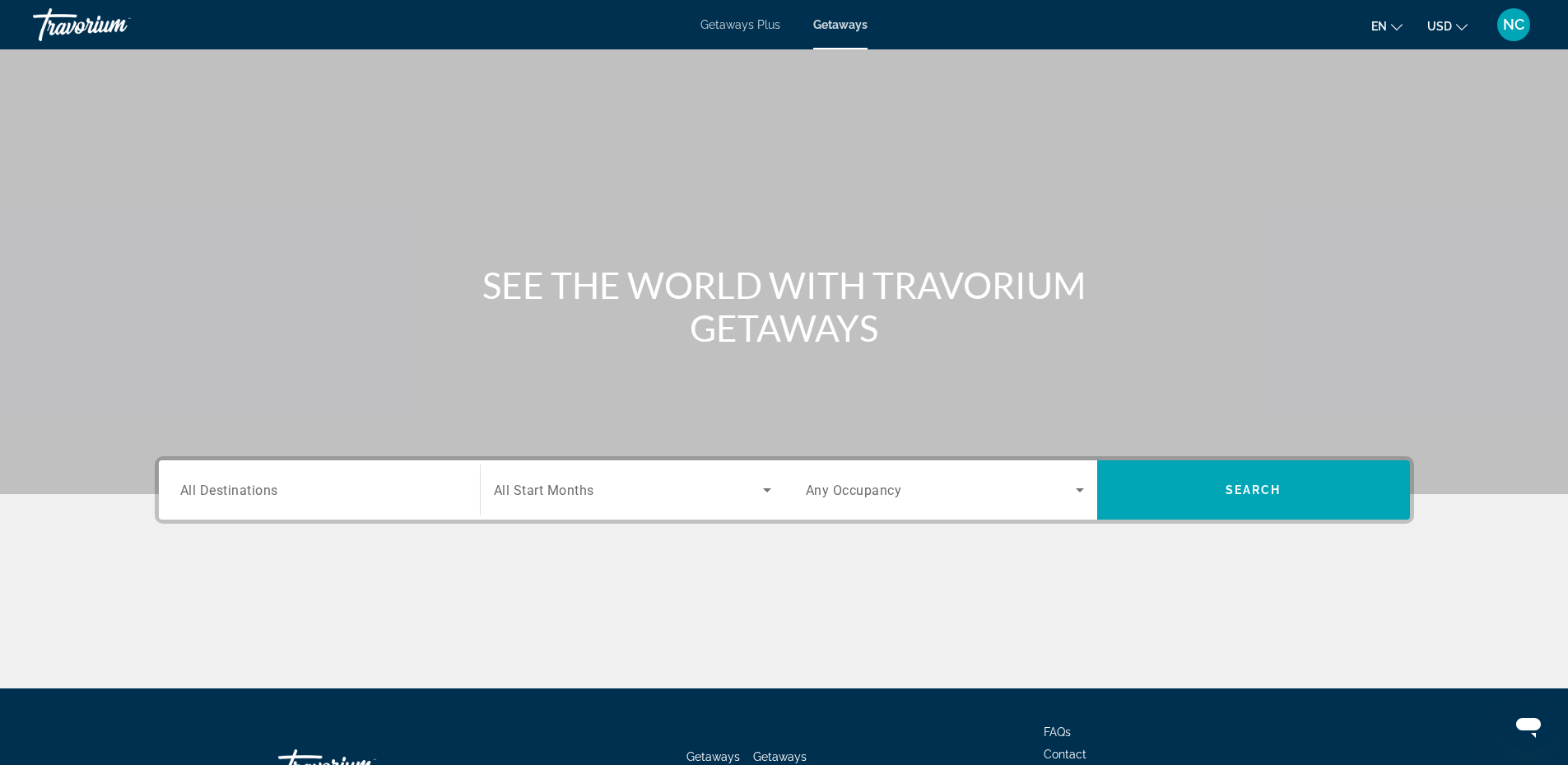
click at [215, 488] on span "All Destinations" at bounding box center [229, 489] width 98 height 16
click at [215, 488] on input "Destination All Destinations" at bounding box center [319, 490] width 278 height 20
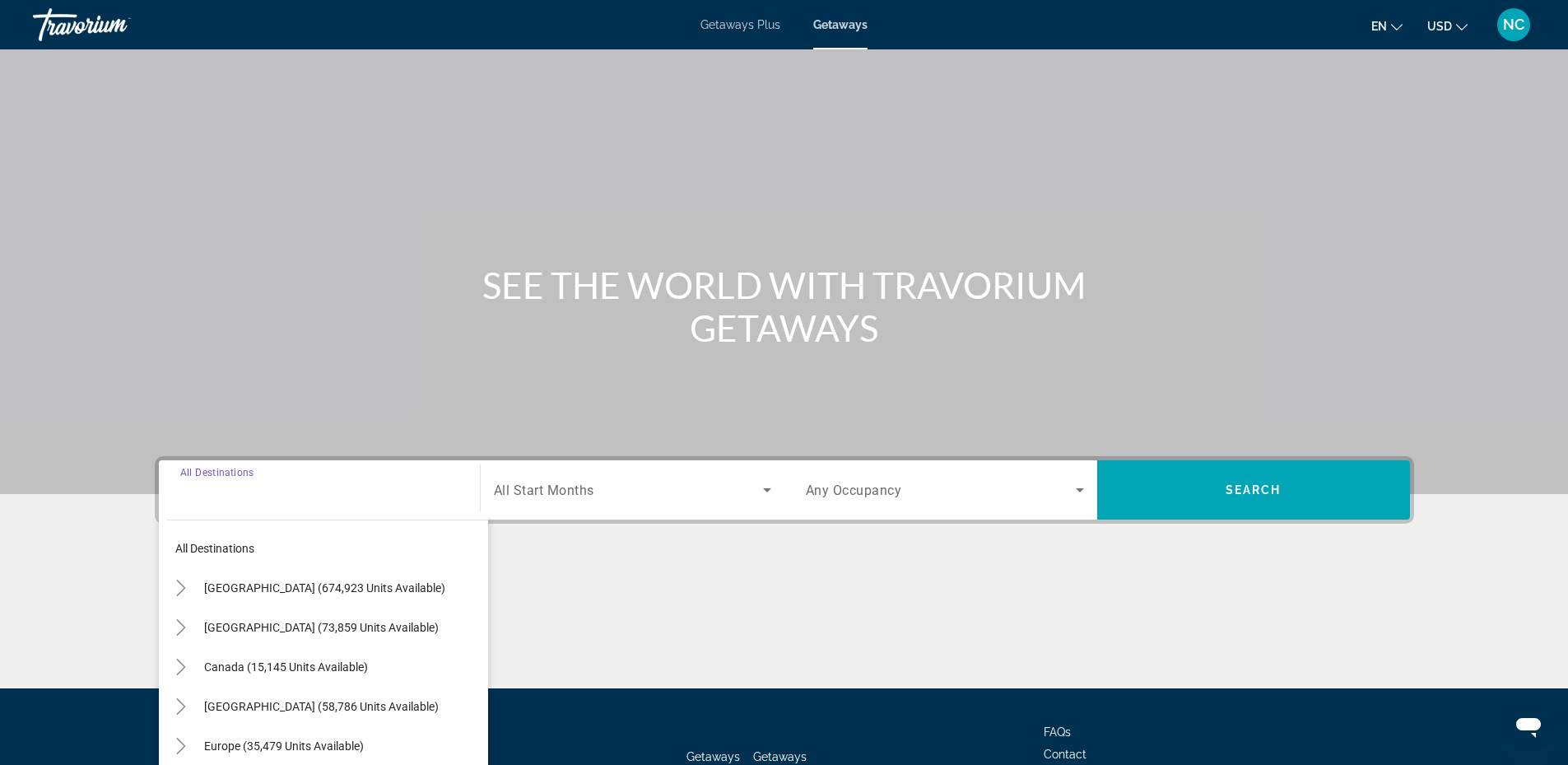
scroll to position [125, 0]
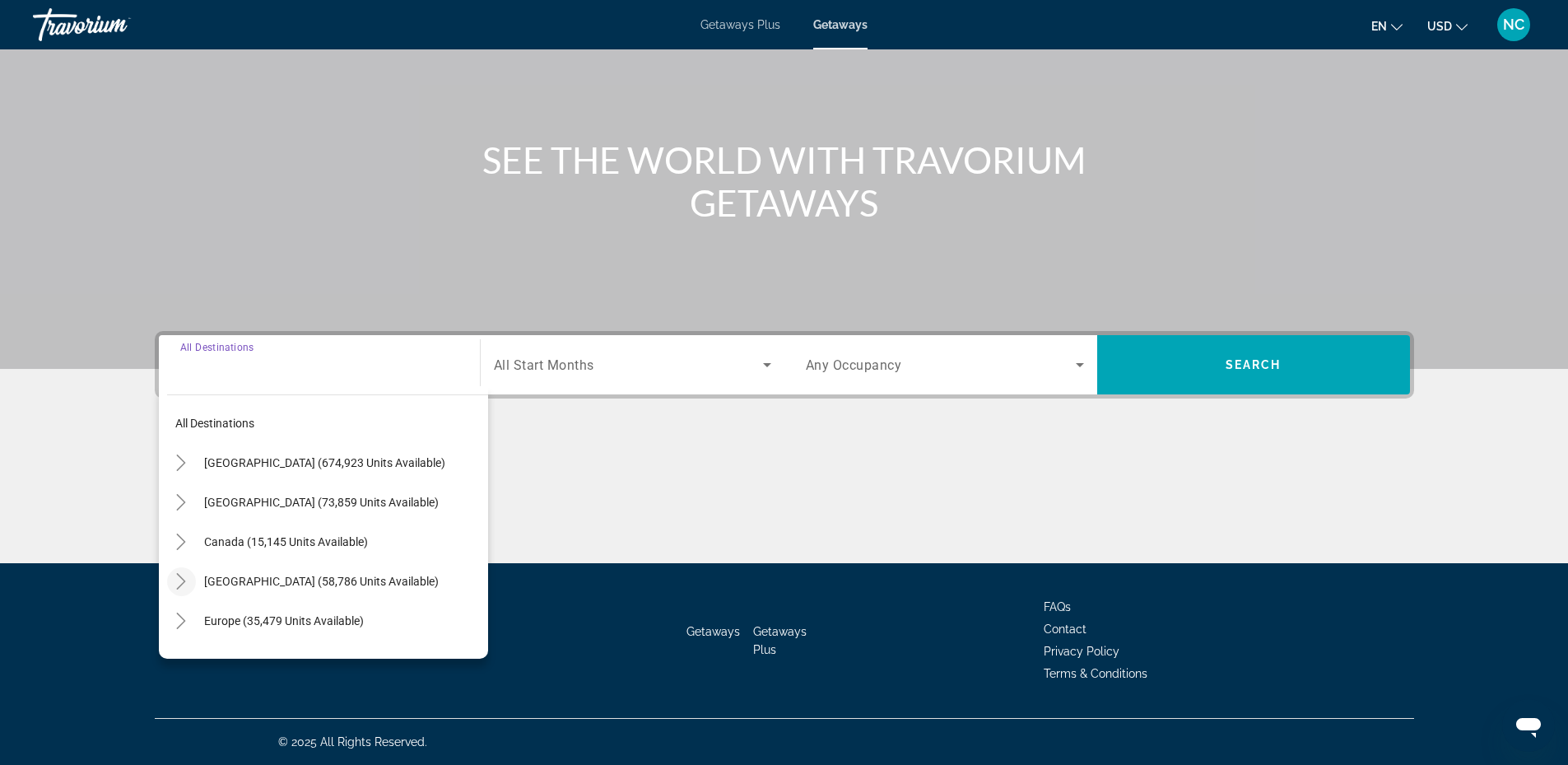
click at [180, 572] on mat-icon "Toggle Caribbean & Atlantic Islands (58,786 units available)" at bounding box center [181, 582] width 28 height 28
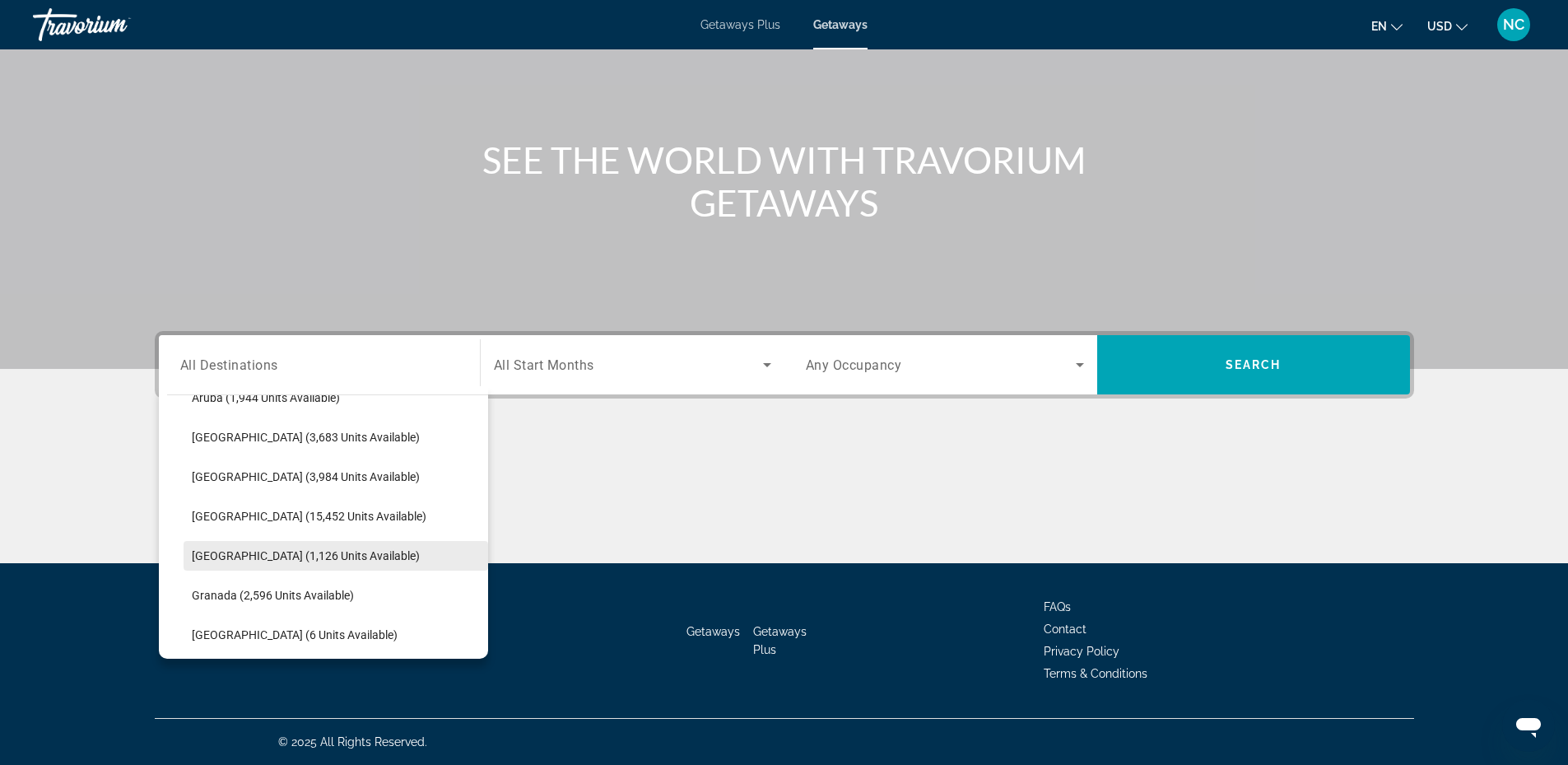
scroll to position [248, 0]
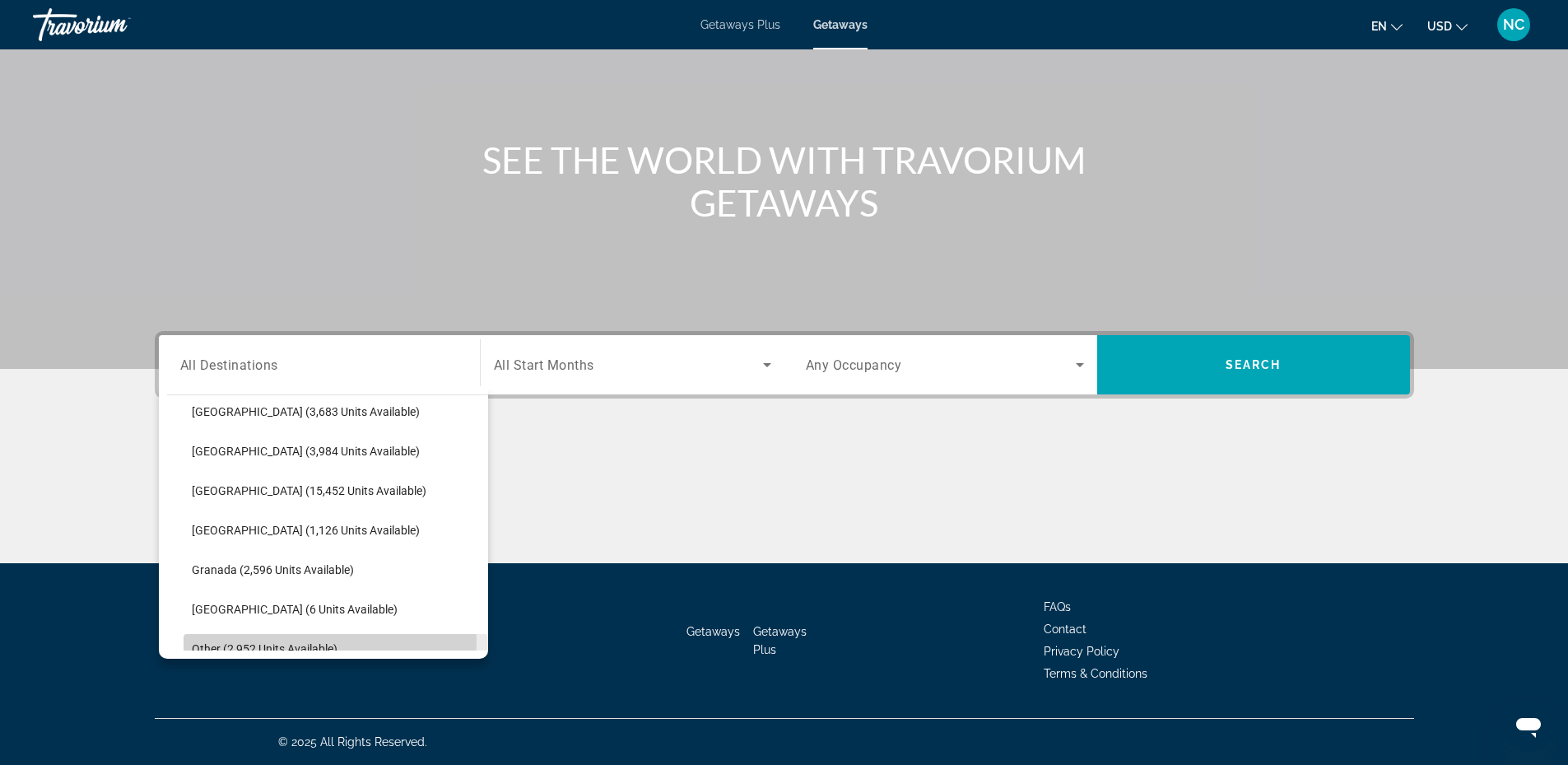
click at [260, 640] on span "Search widget" at bounding box center [335, 648] width 304 height 39
type input "**********"
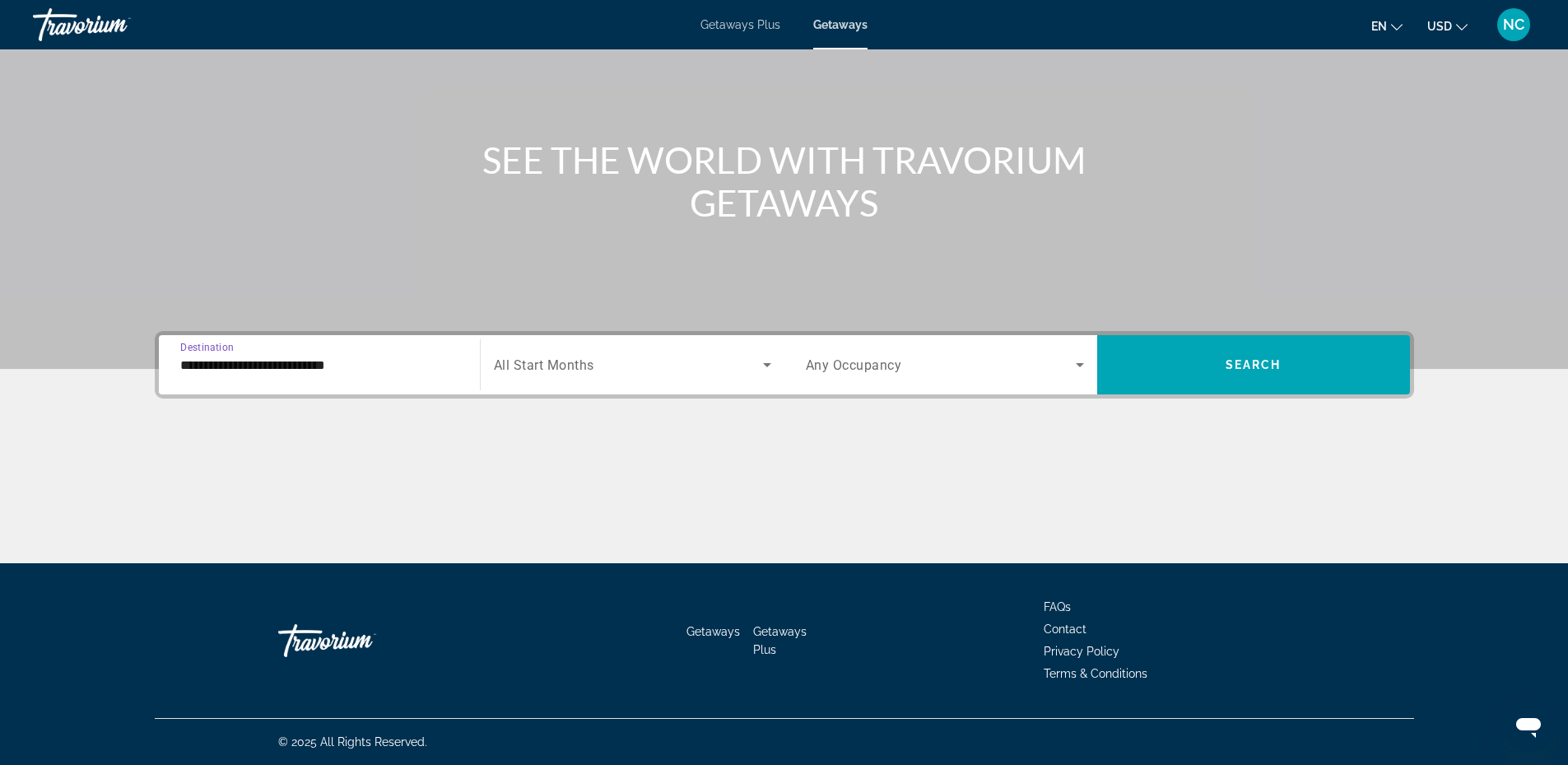
click at [647, 366] on span "Search widget" at bounding box center [628, 365] width 269 height 20
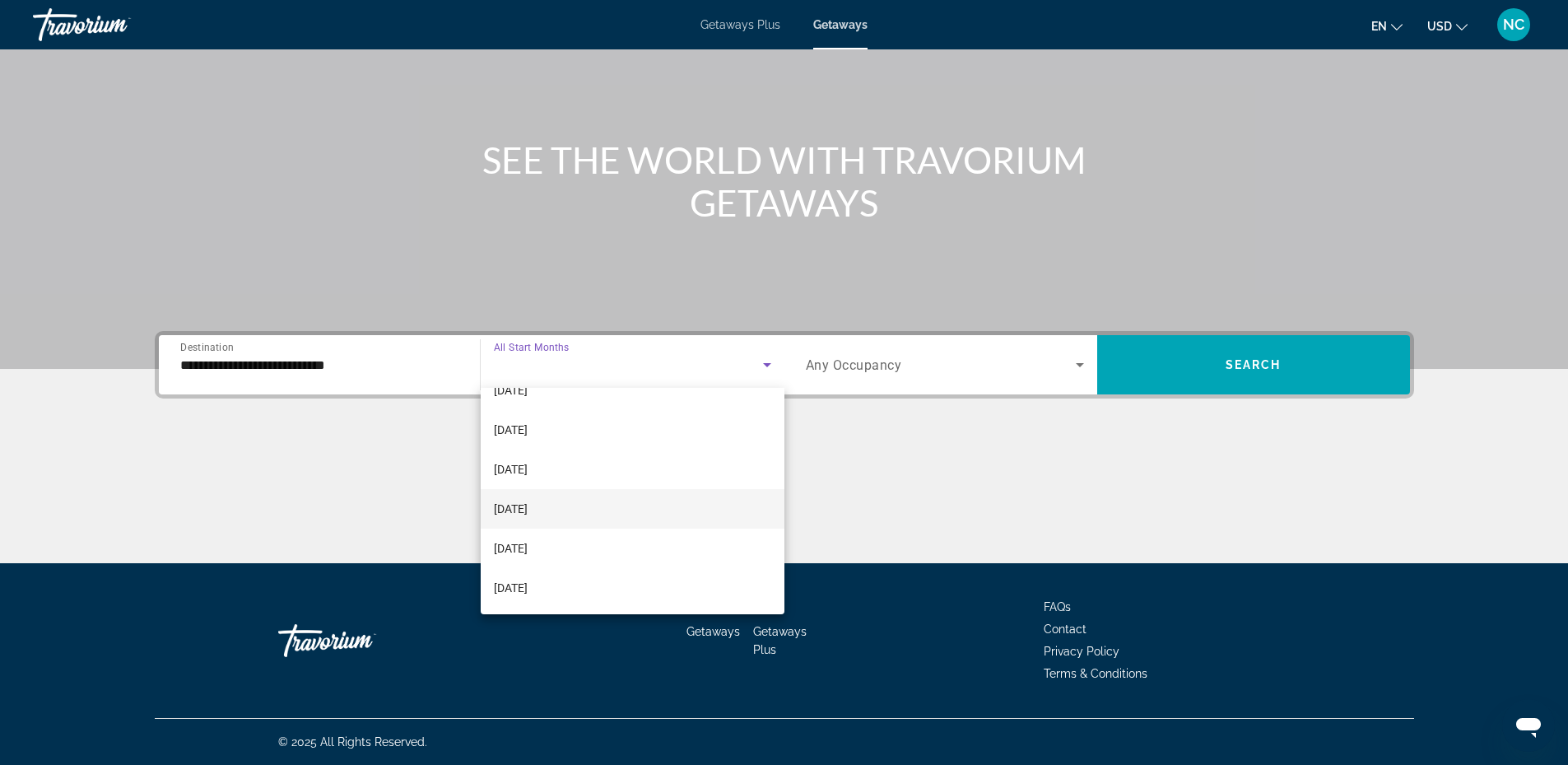
scroll to position [165, 0]
click at [527, 520] on span "March 2026" at bounding box center [511, 526] width 34 height 20
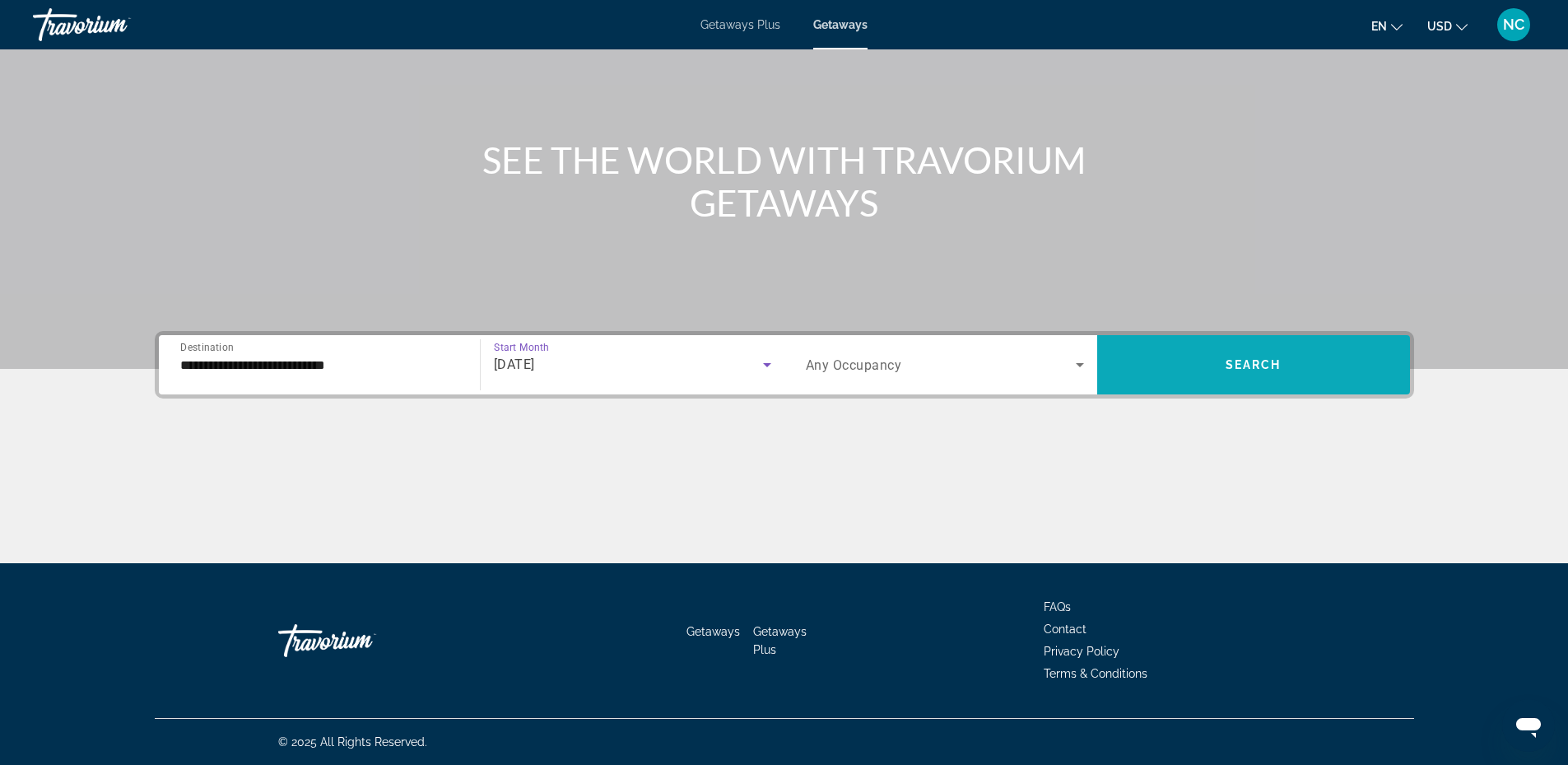
click at [1175, 353] on span "Search widget" at bounding box center [1254, 365] width 313 height 39
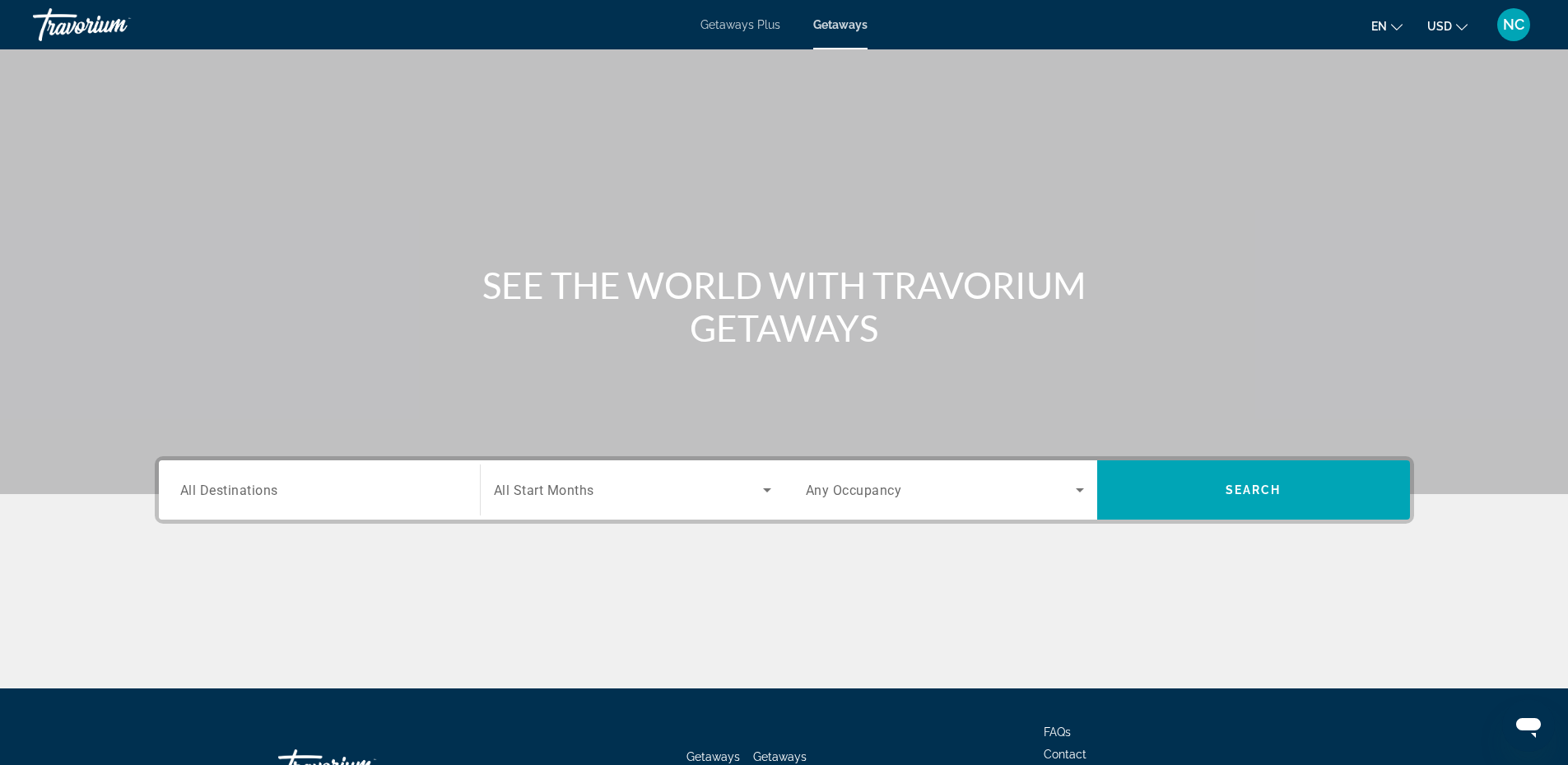
click at [279, 485] on input "Destination All Destinations" at bounding box center [319, 490] width 278 height 20
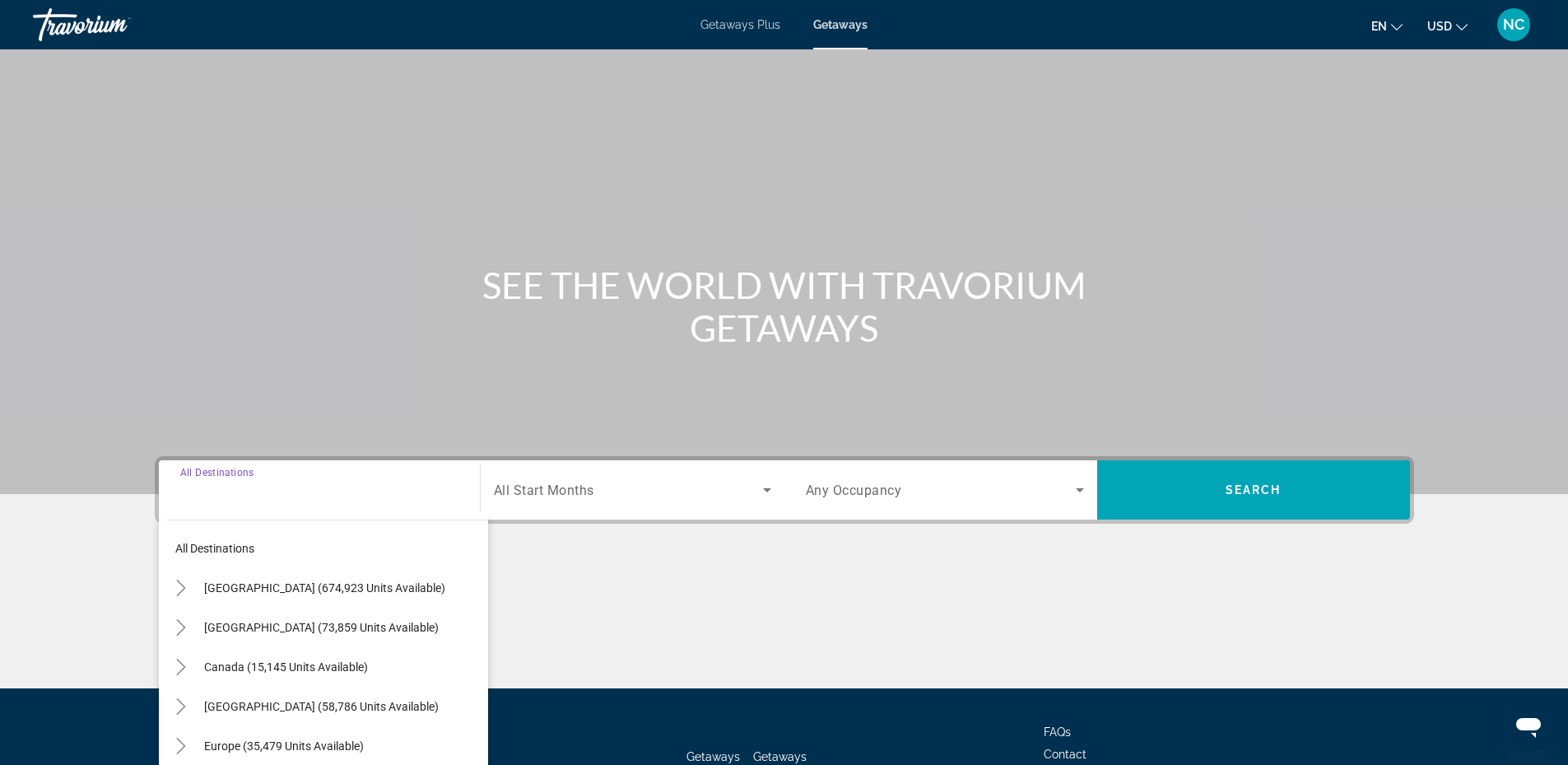
scroll to position [125, 0]
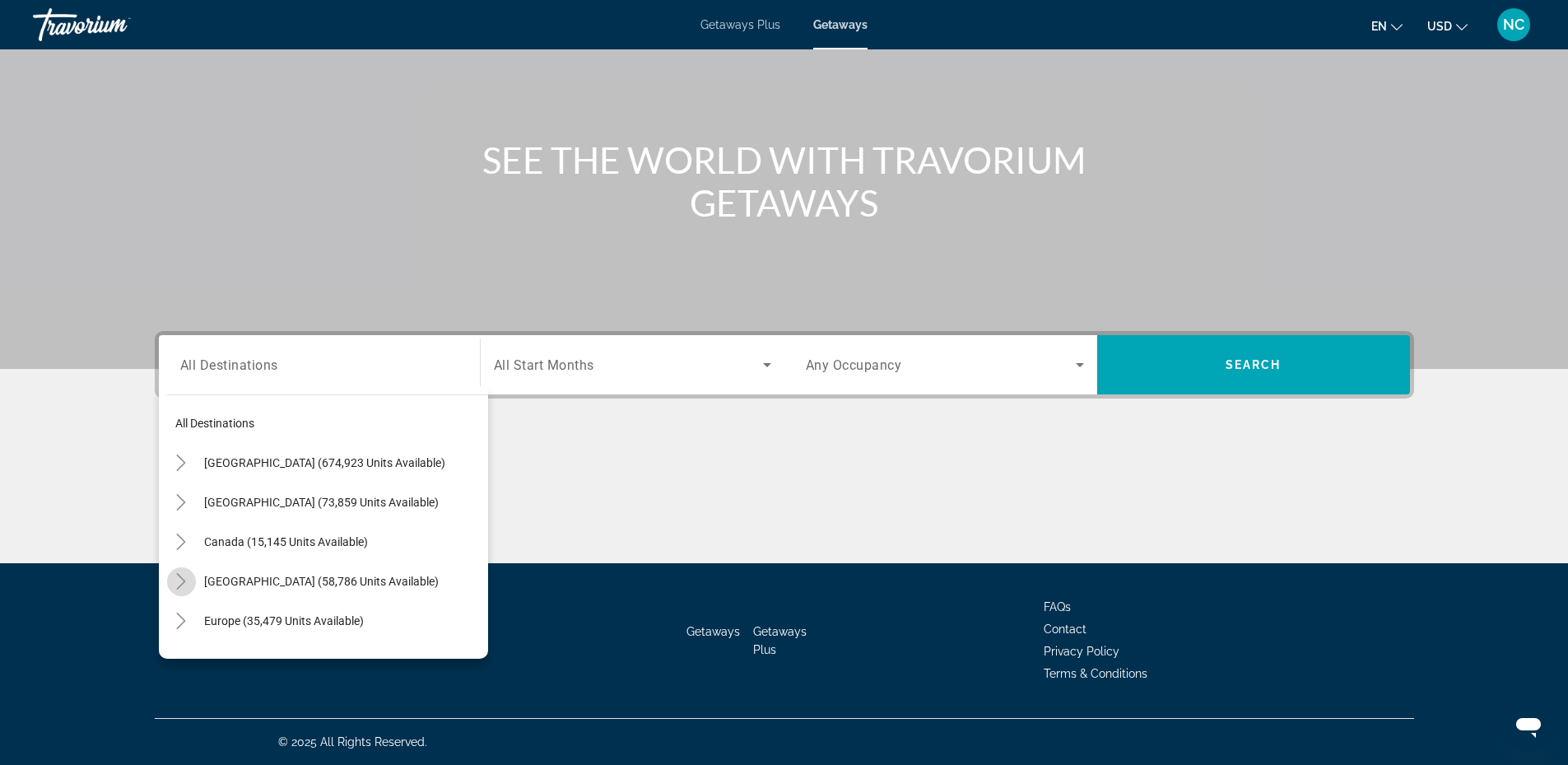
click at [182, 576] on icon "Toggle Caribbean & Atlantic Islands (58,786 units available)" at bounding box center [181, 581] width 17 height 17
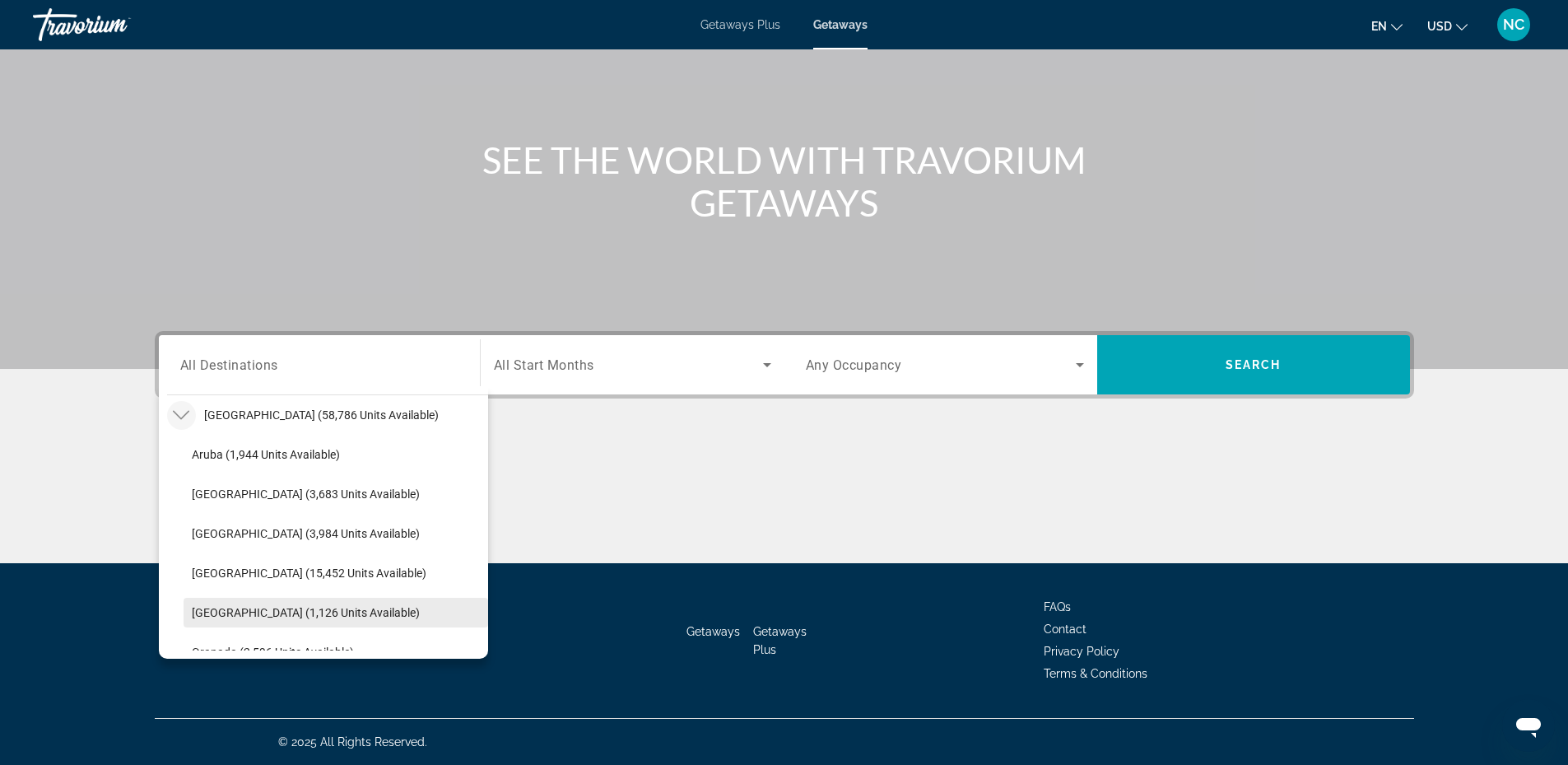
click at [290, 606] on span "Dominican Republic (1,126 units available)" at bounding box center [306, 612] width 228 height 13
type input "**********"
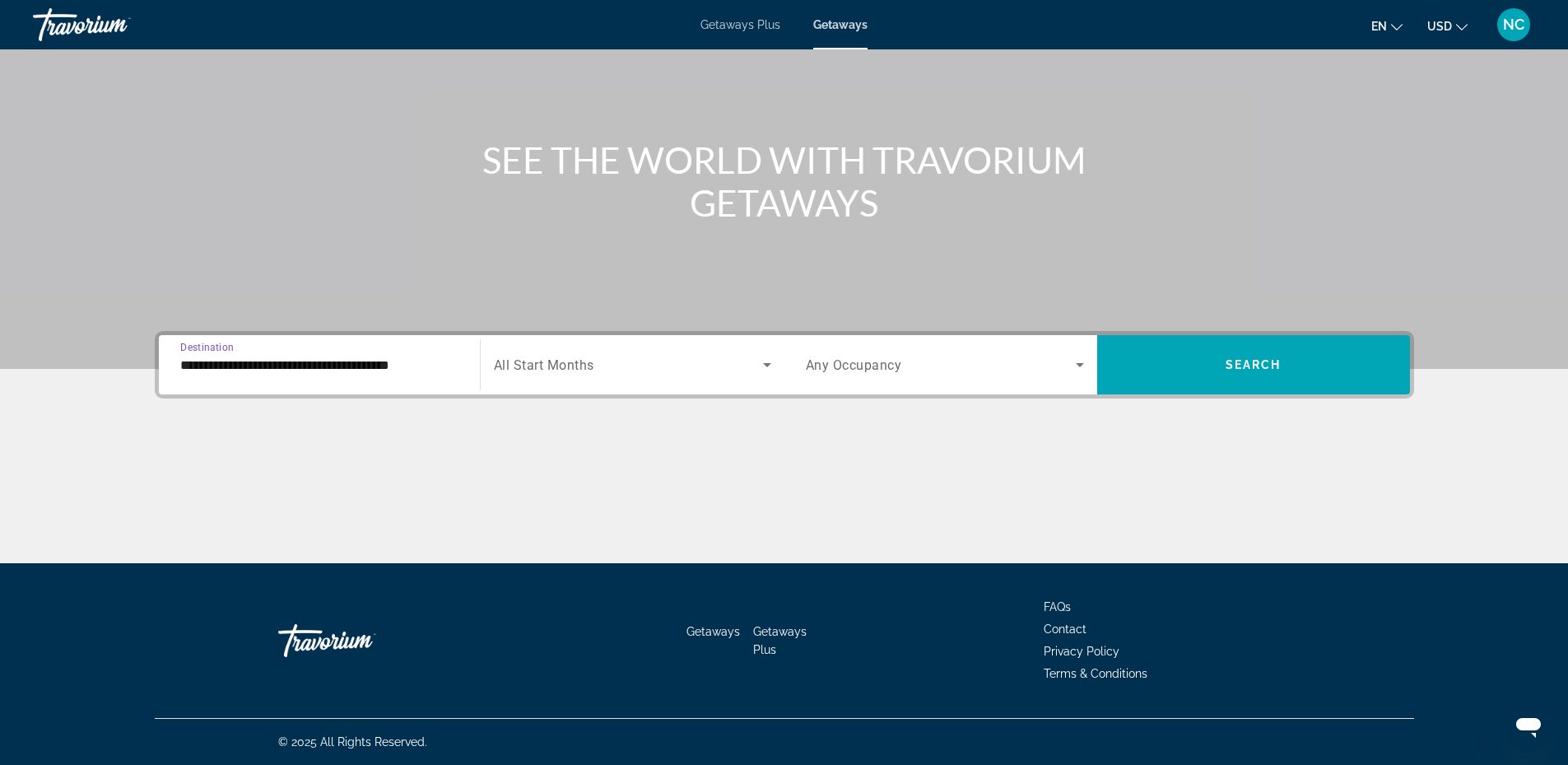
click at [728, 368] on span "Search widget" at bounding box center [628, 365] width 269 height 20
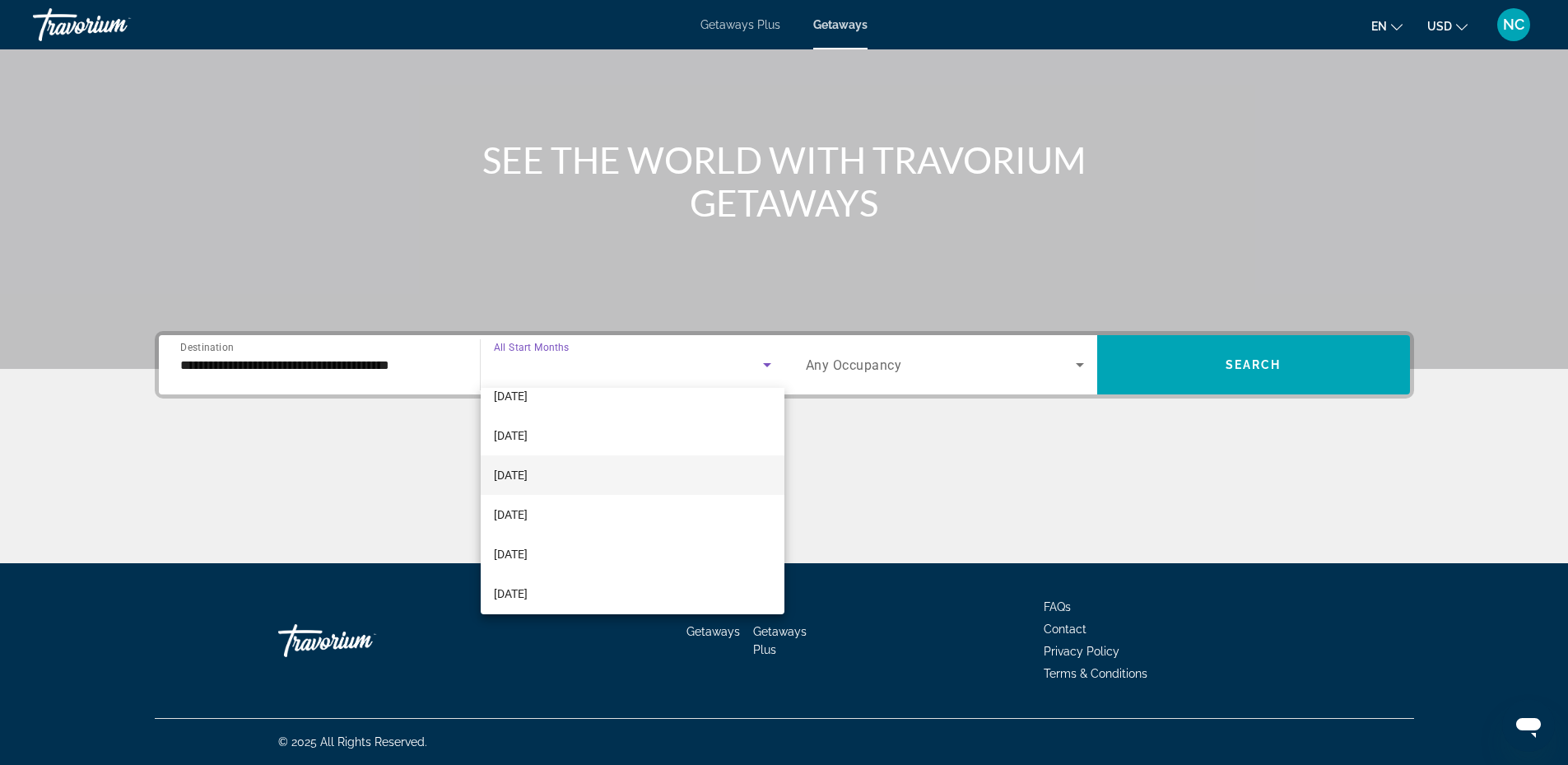
scroll to position [165, 0]
click at [568, 534] on mat-option "March 2026" at bounding box center [631, 526] width 303 height 39
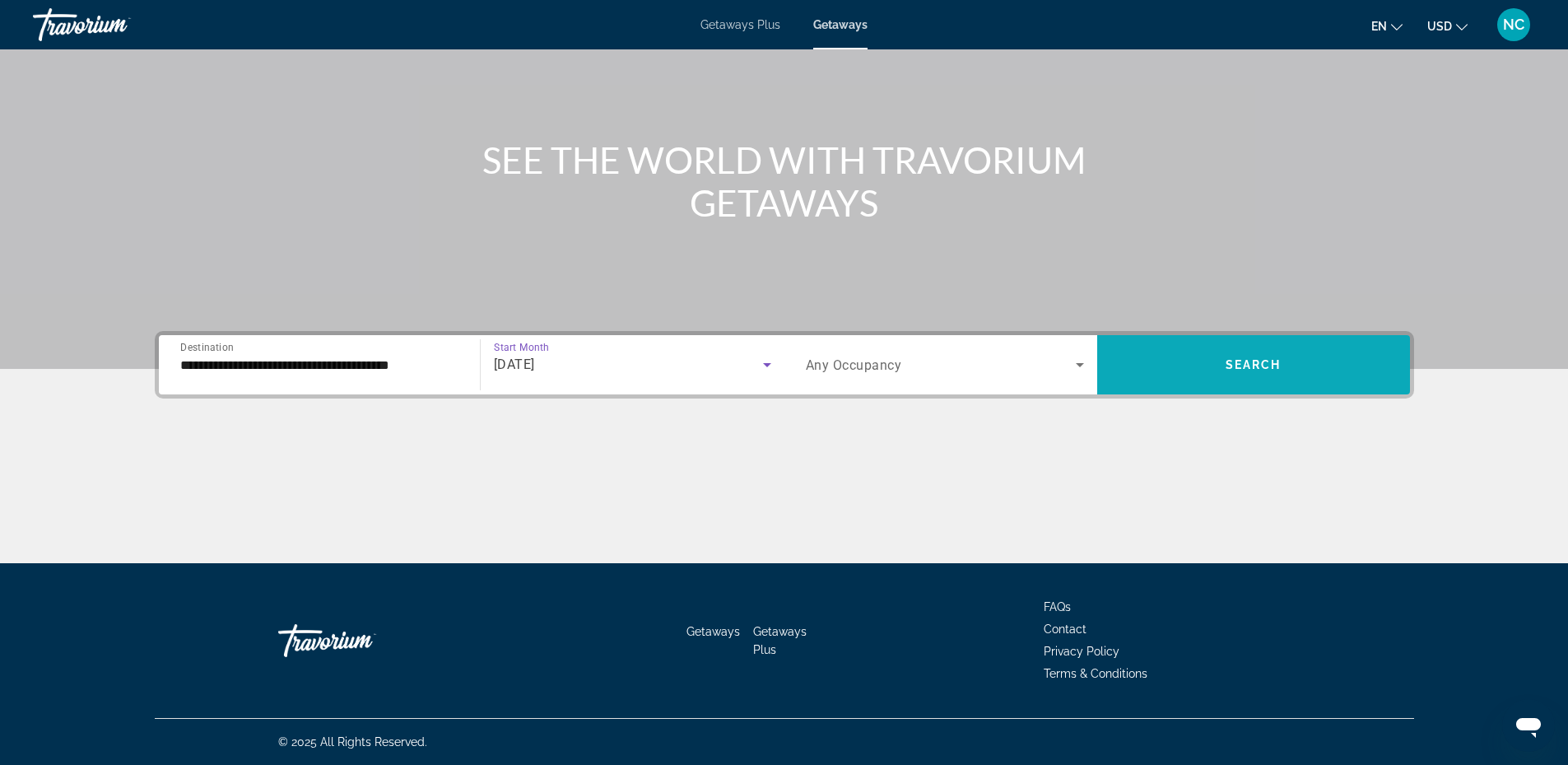
click at [1250, 359] on span "Search" at bounding box center [1253, 365] width 56 height 13
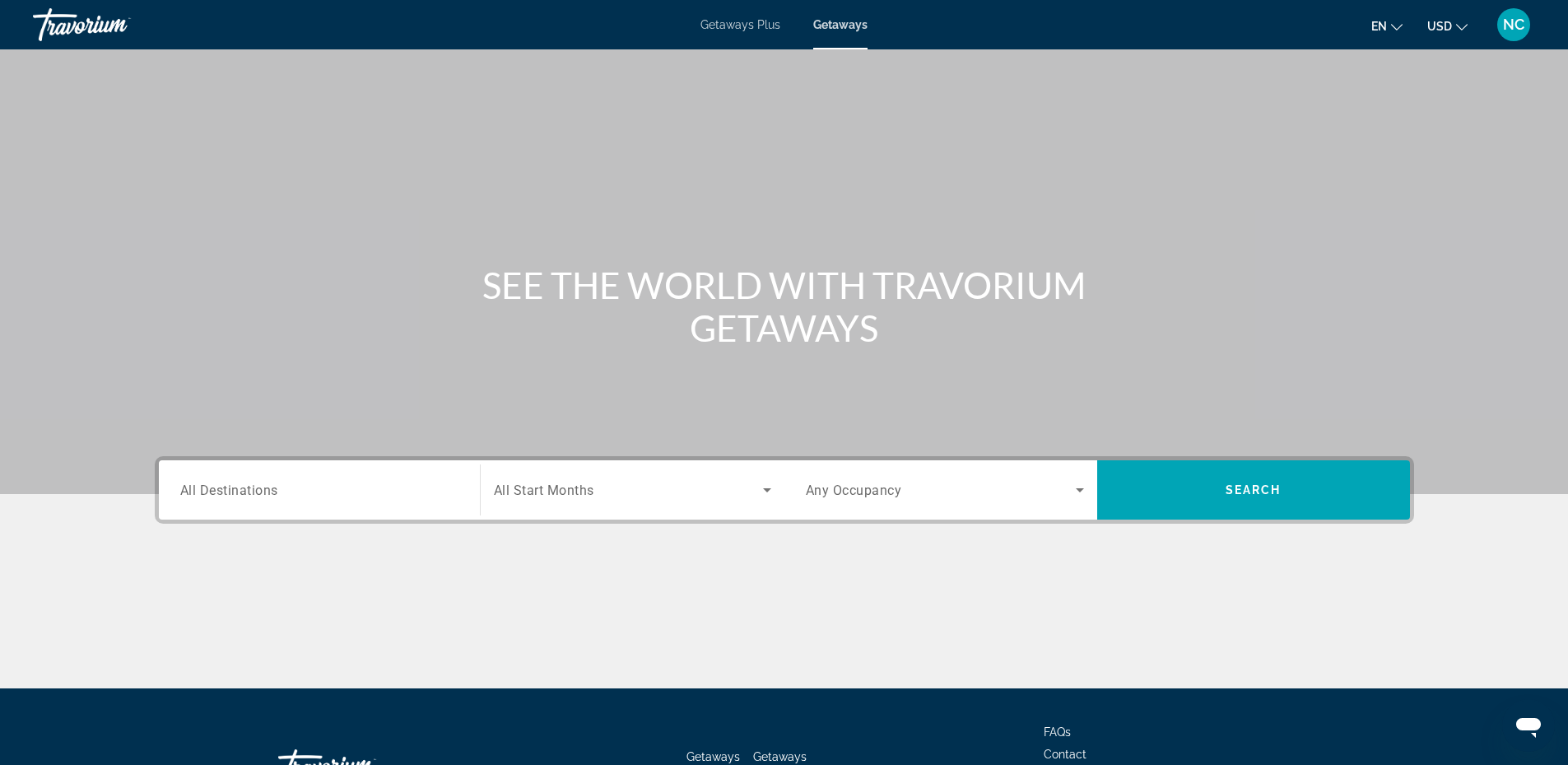
click at [306, 487] on input "Destination All Destinations" at bounding box center [319, 490] width 278 height 20
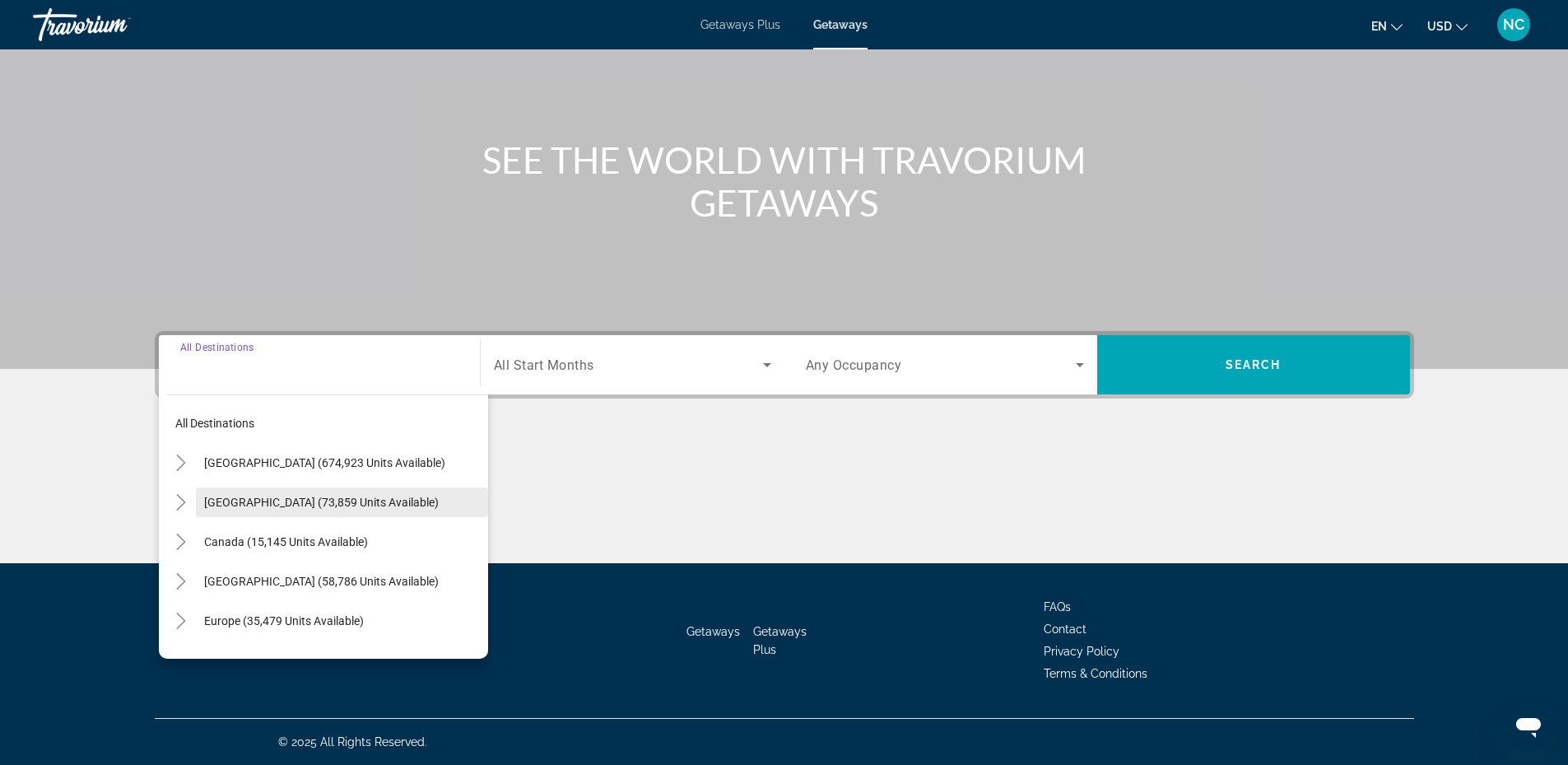
scroll to position [83, 0]
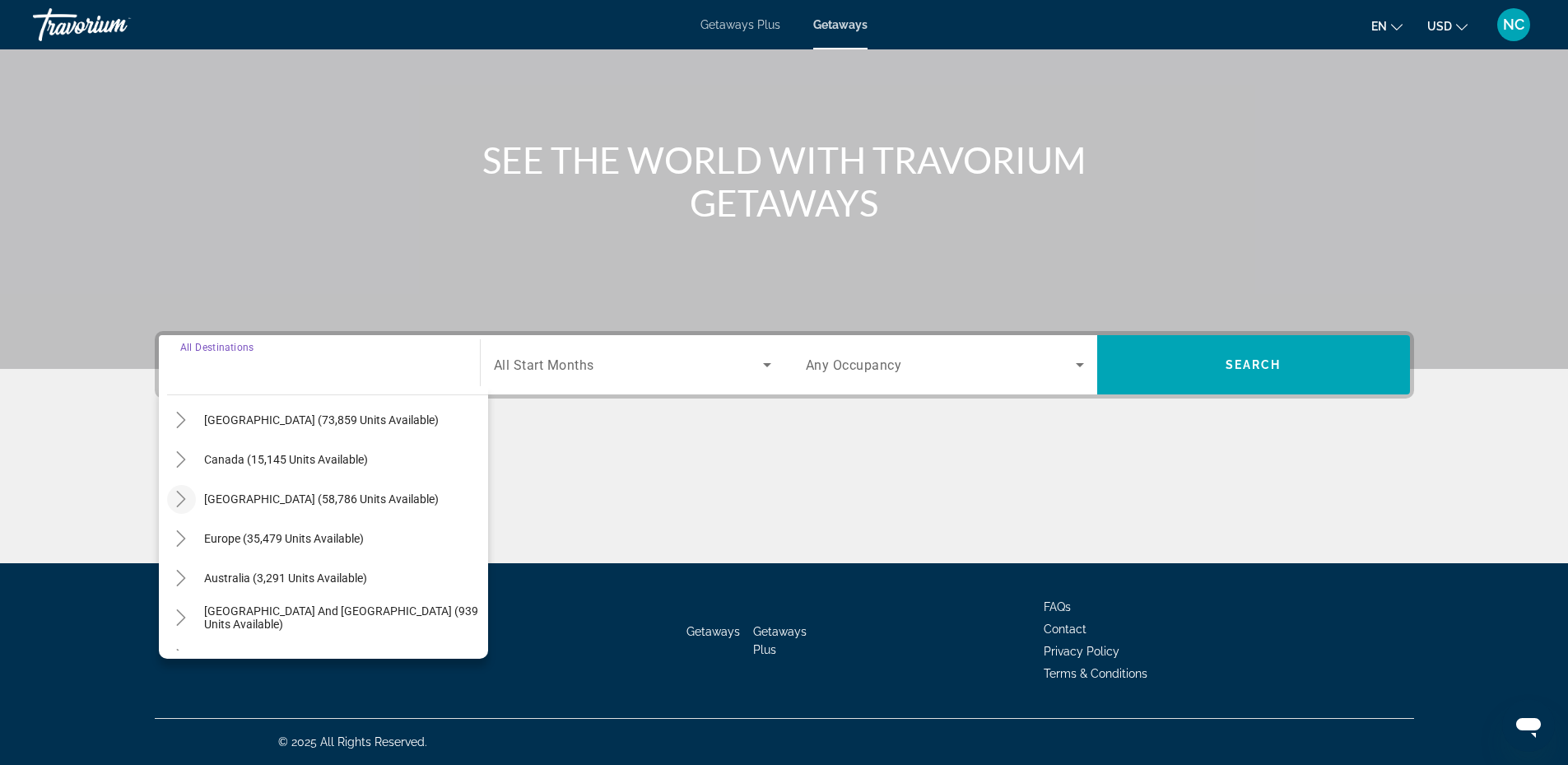
click at [188, 502] on icon "Toggle Caribbean & Atlantic Islands (58,786 units available)" at bounding box center [181, 499] width 17 height 17
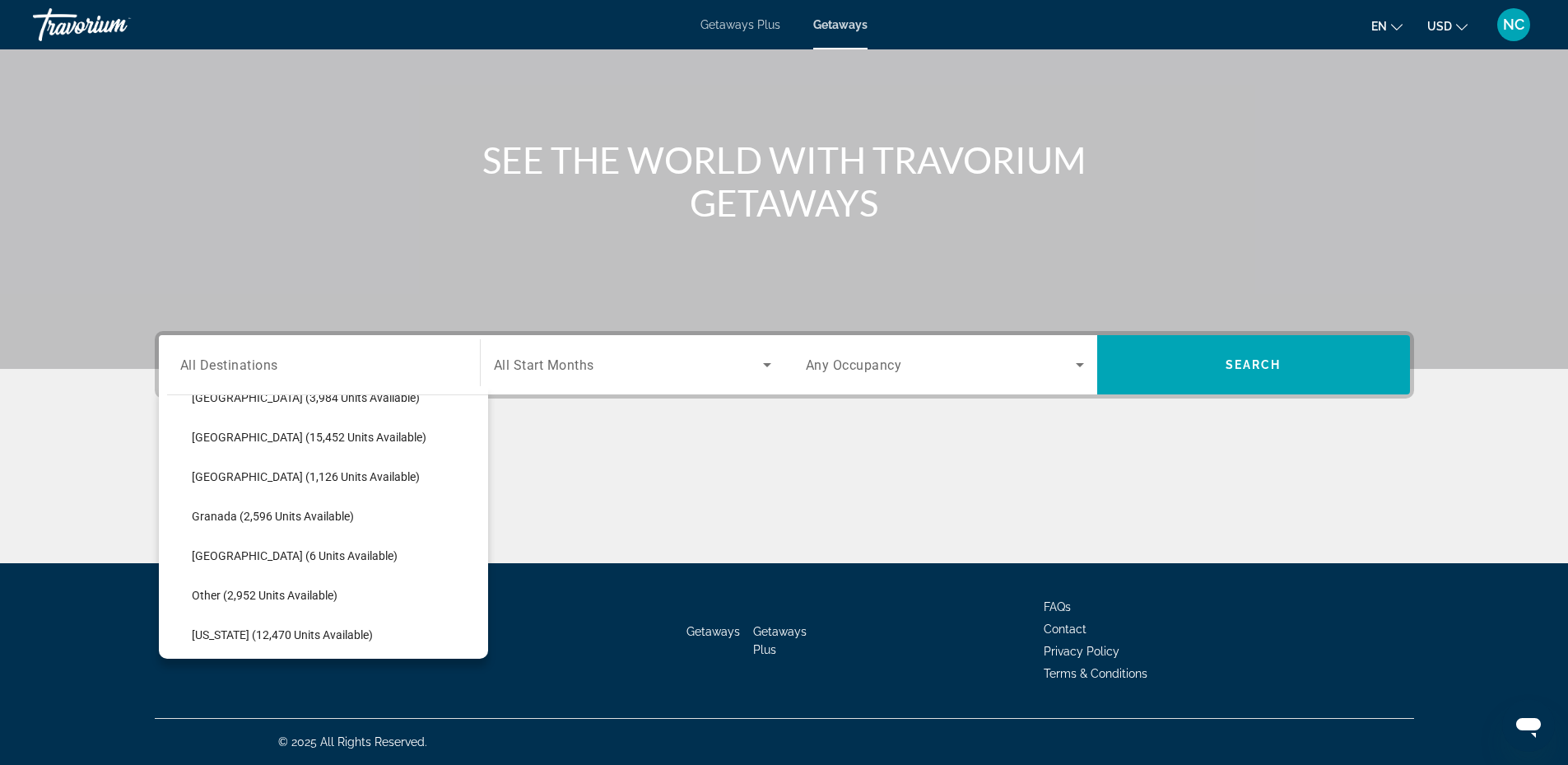
scroll to position [331, 0]
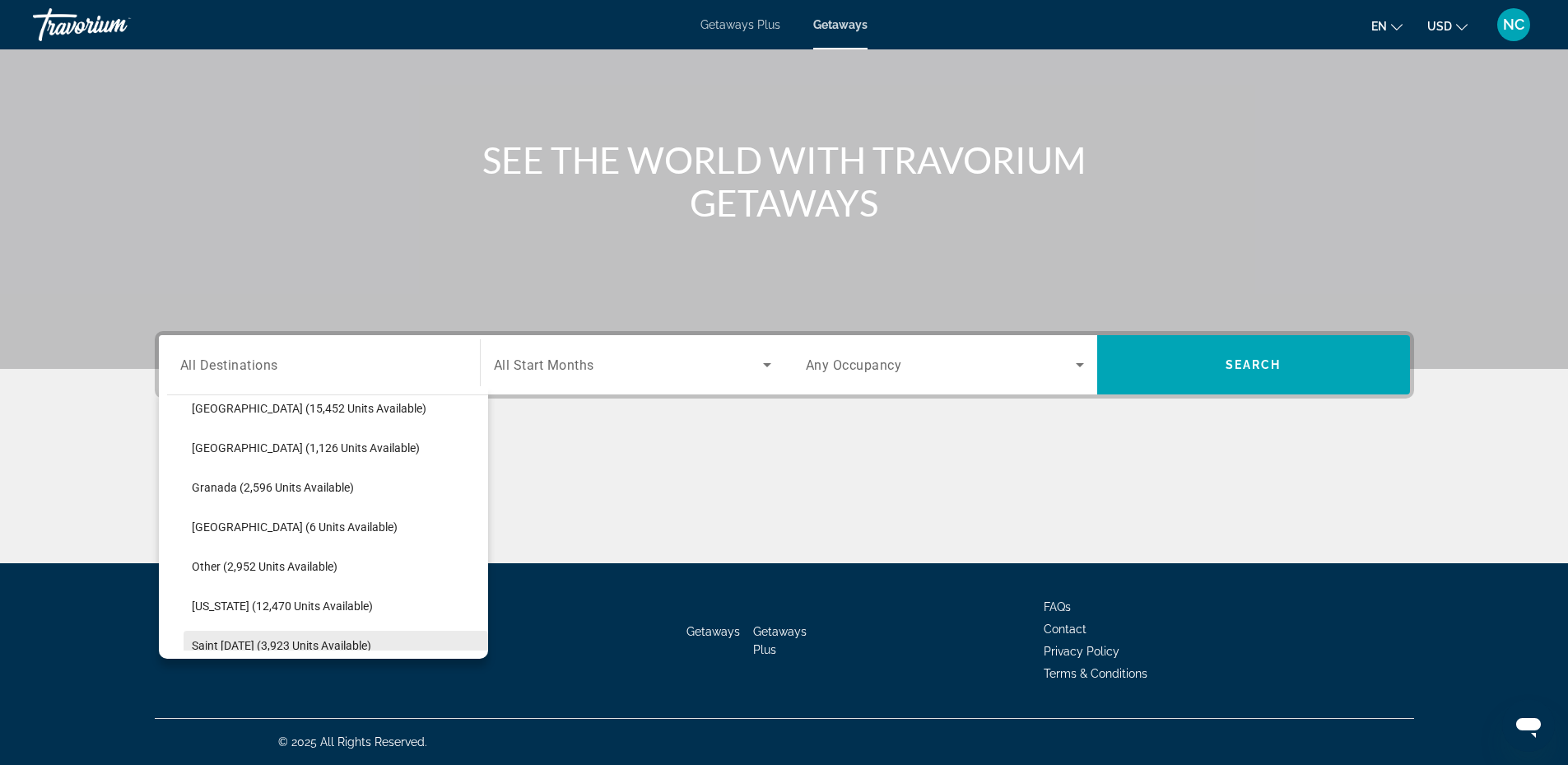
click at [309, 645] on span "Saint Lucia (3,923 units available)" at bounding box center [282, 645] width 180 height 13
type input "**********"
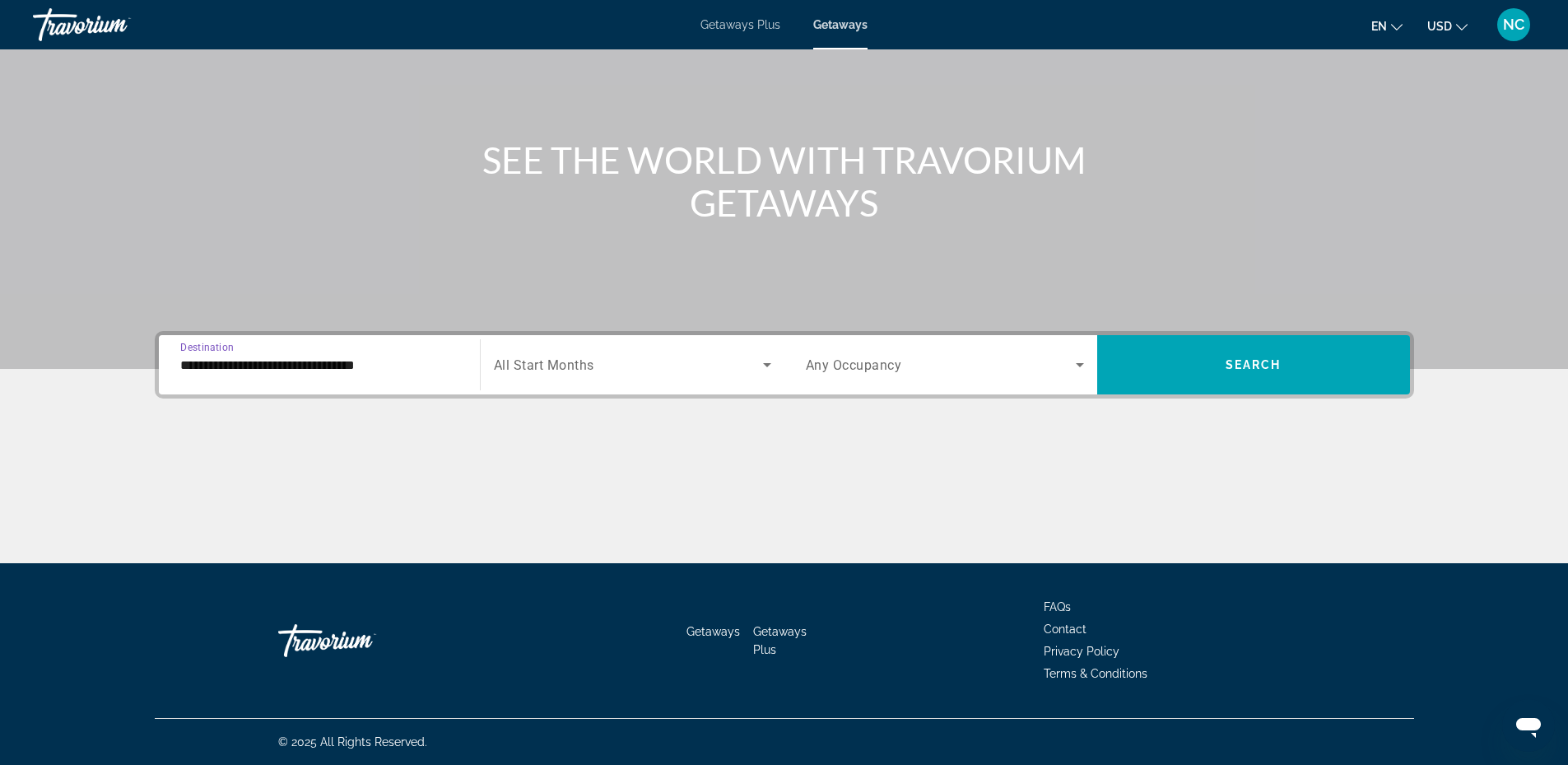
click at [623, 361] on span "Search widget" at bounding box center [628, 365] width 269 height 20
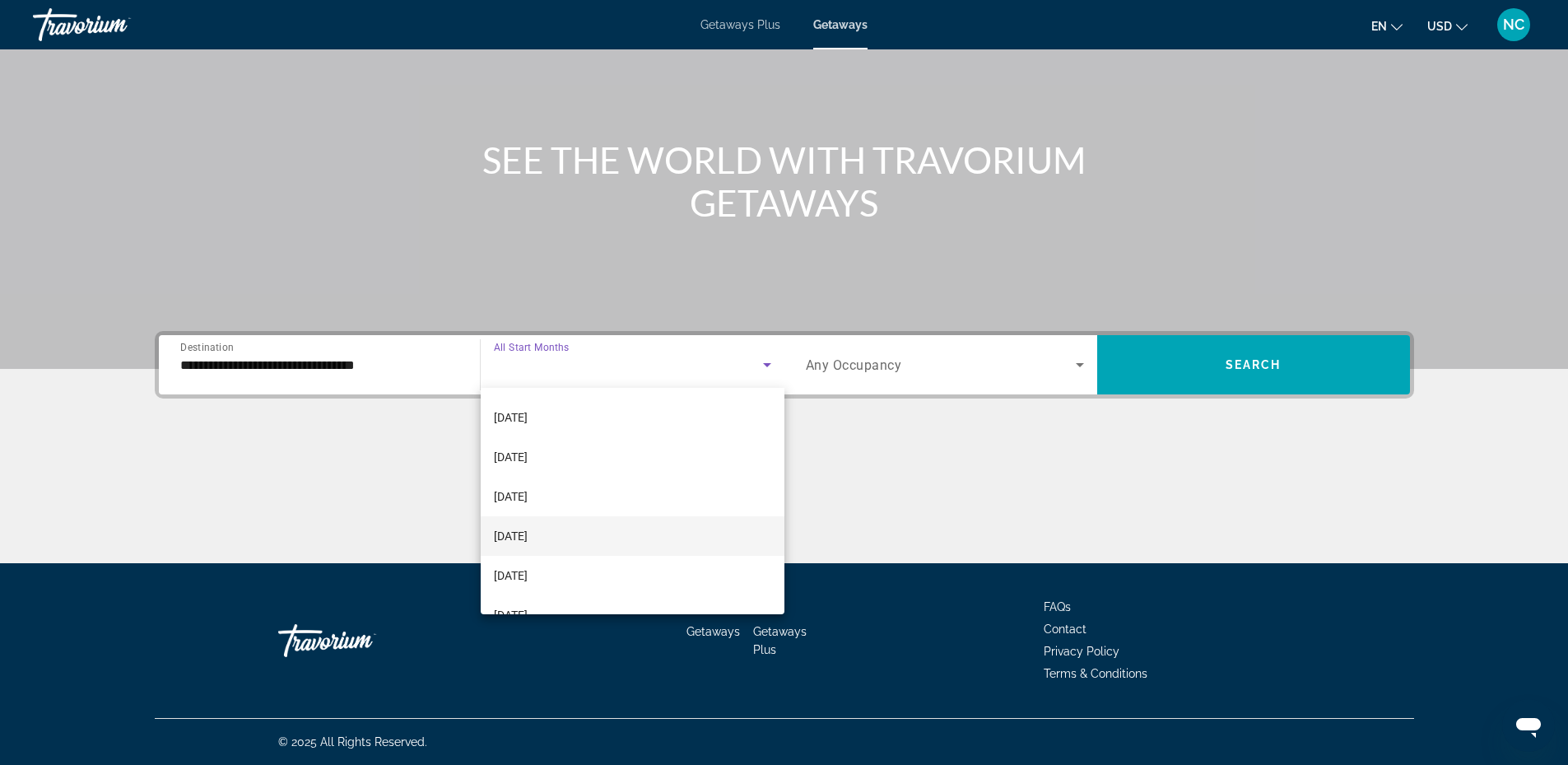
scroll to position [165, 0]
click at [527, 520] on span "March 2026" at bounding box center [511, 526] width 34 height 20
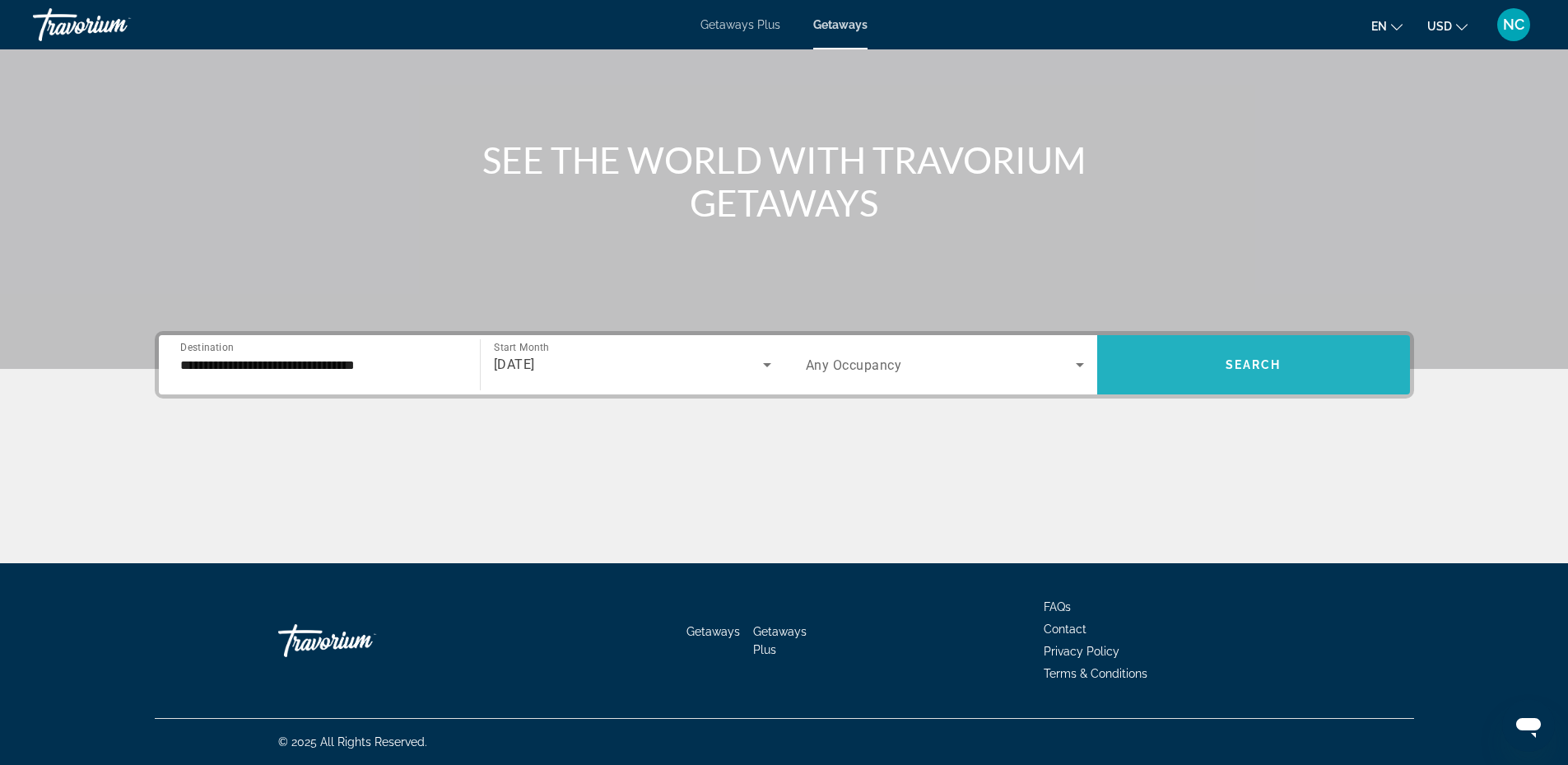
click at [1252, 344] on span "Search widget" at bounding box center [1254, 365] width 313 height 60
